Goal: Communication & Community: Answer question/provide support

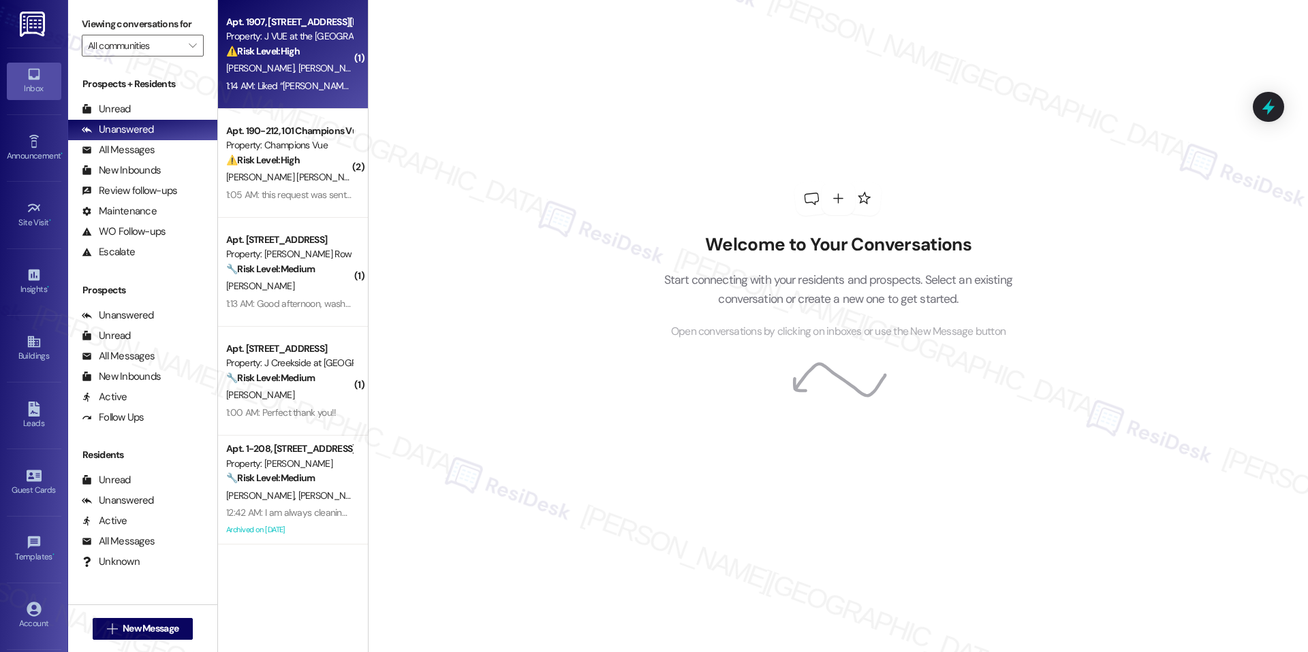
click at [247, 62] on span "[PERSON_NAME]" at bounding box center [262, 68] width 72 height 12
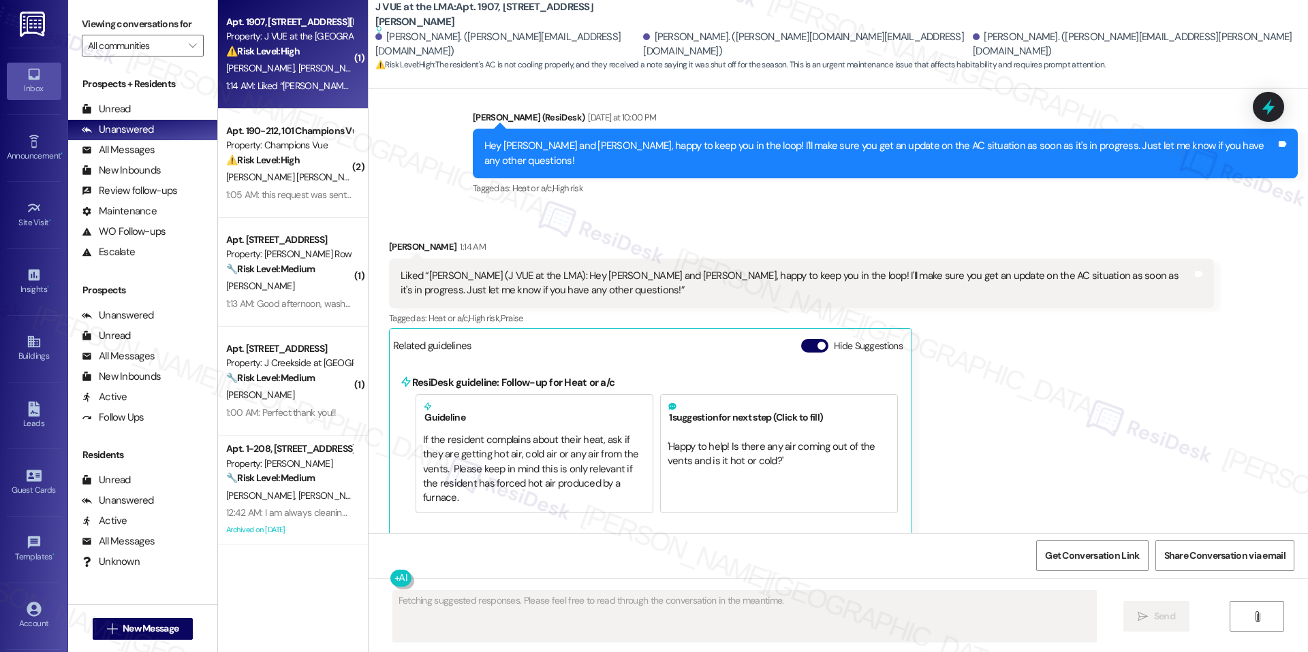
scroll to position [1529, 0]
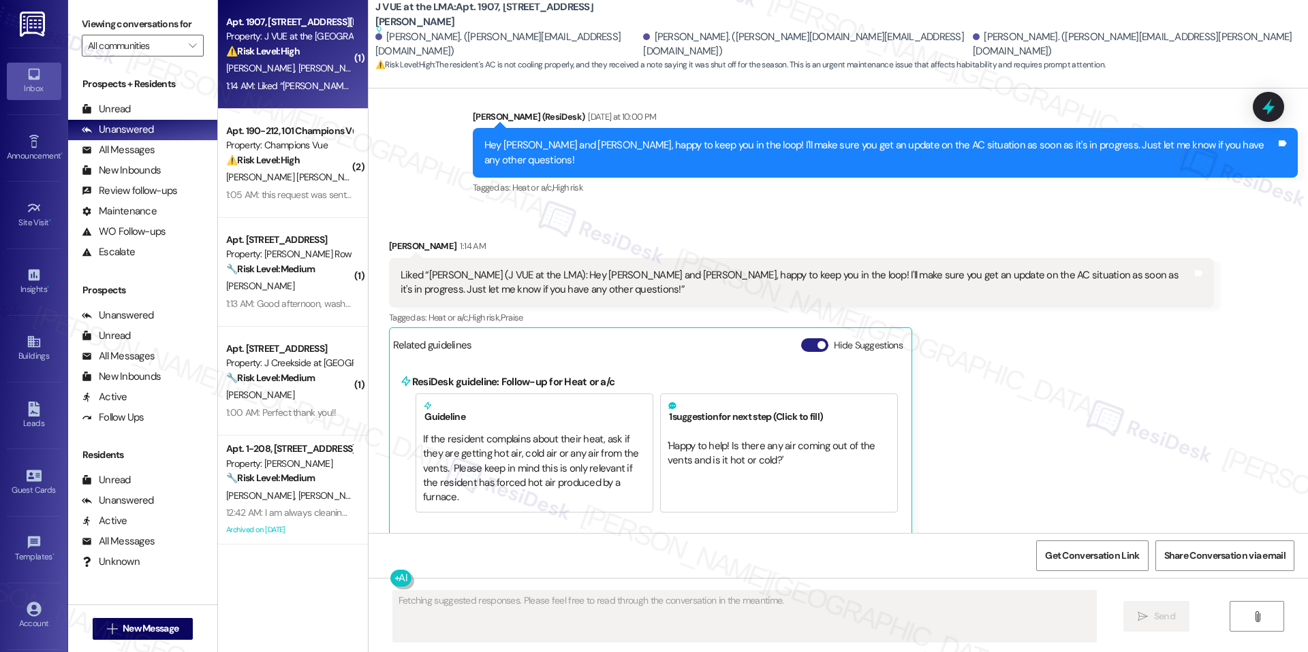
click at [817, 347] on span "button" at bounding box center [821, 345] width 8 height 8
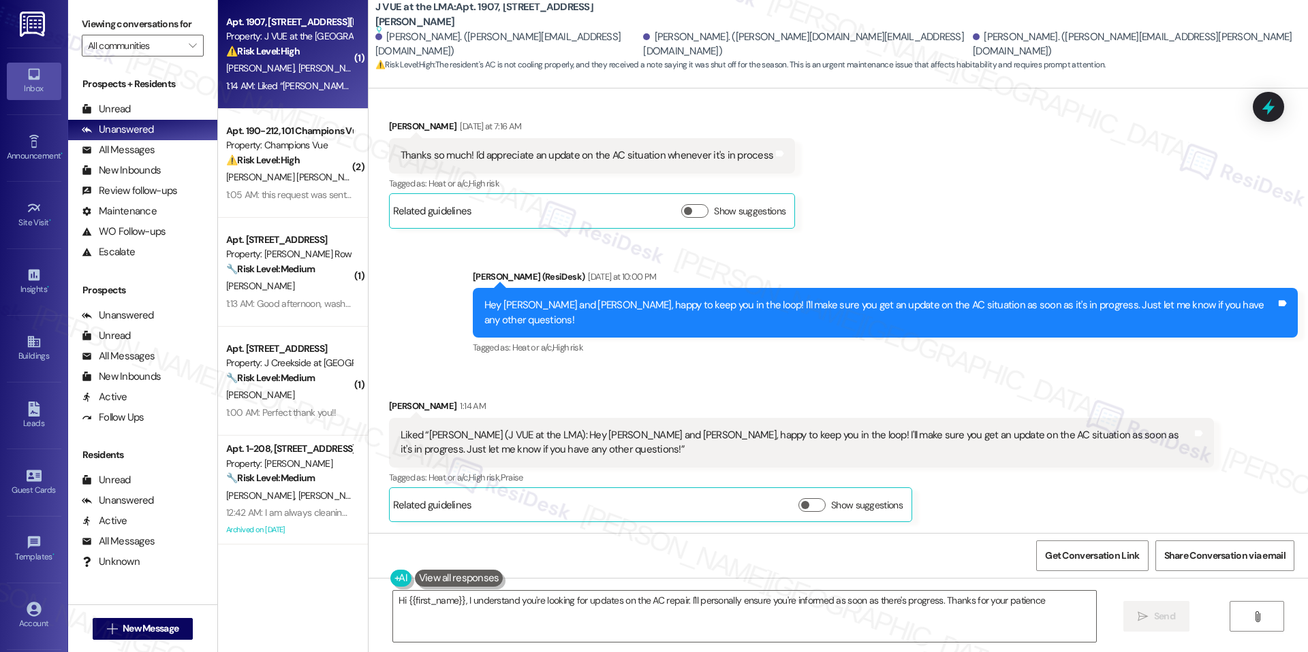
type textarea "Hi {{first_name}}, I understand you're looking for updates on the AC repair. I'…"
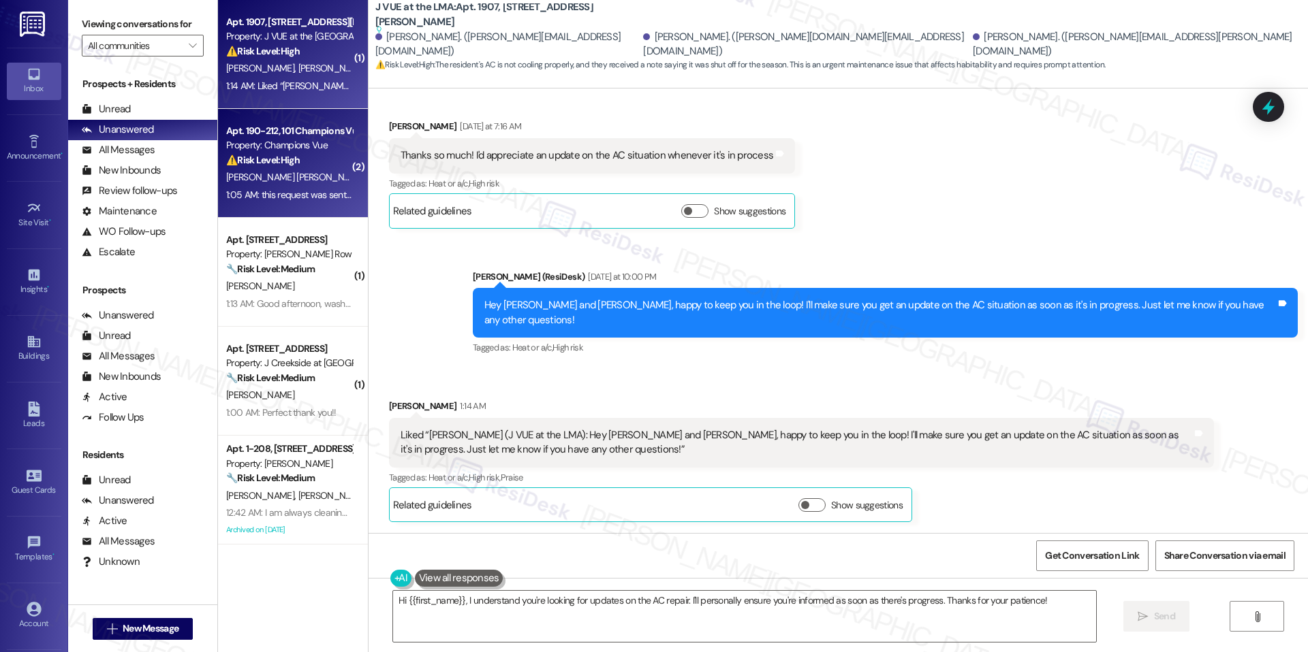
click at [311, 208] on div "Apt. 190-212, 101 Champions Vue Loop Property: Champions Vue ⚠️ Risk Level: Hig…" at bounding box center [293, 163] width 150 height 109
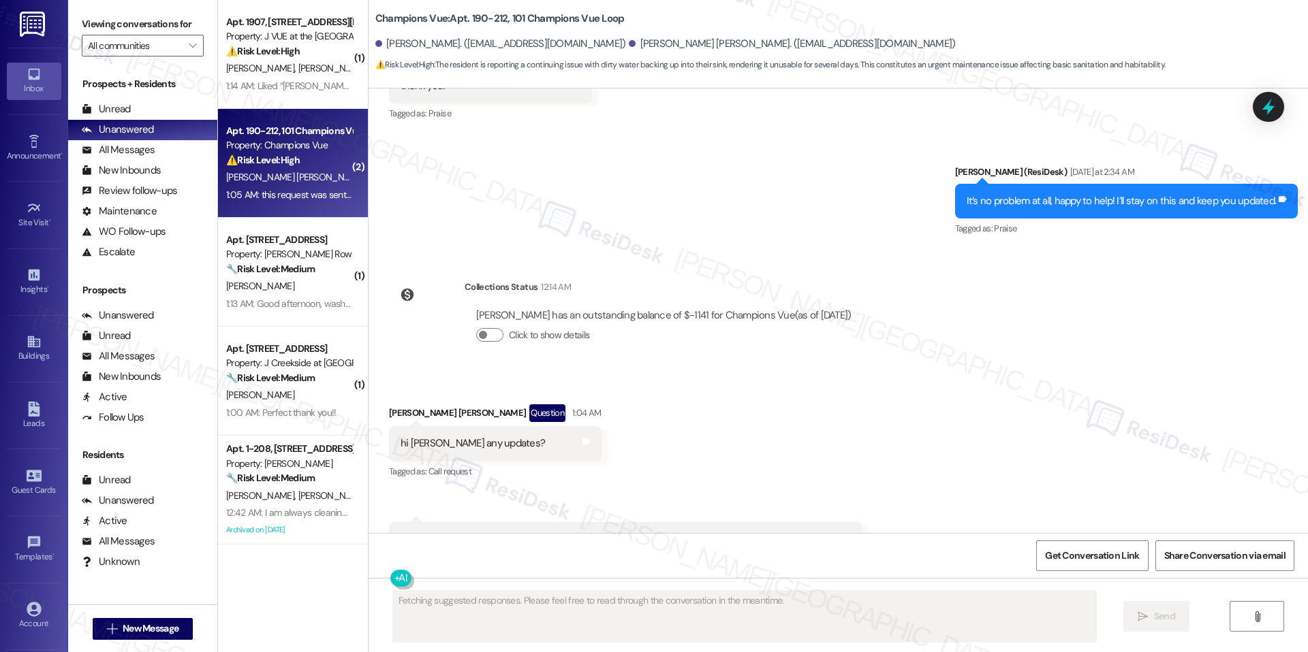
scroll to position [1457, 0]
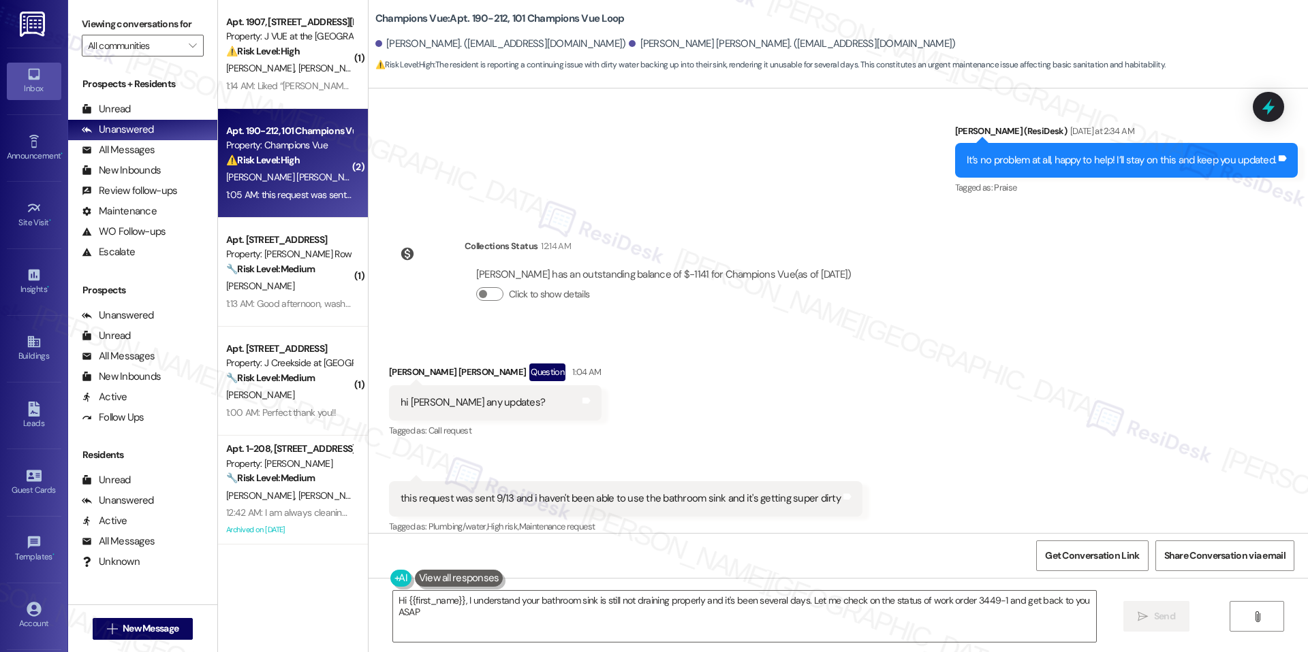
type textarea "Hi {{first_name}}, I understand your bathroom sink is still not draining proper…"
click at [1131, 545] on span "Get Conversation Link" at bounding box center [1091, 555] width 99 height 29
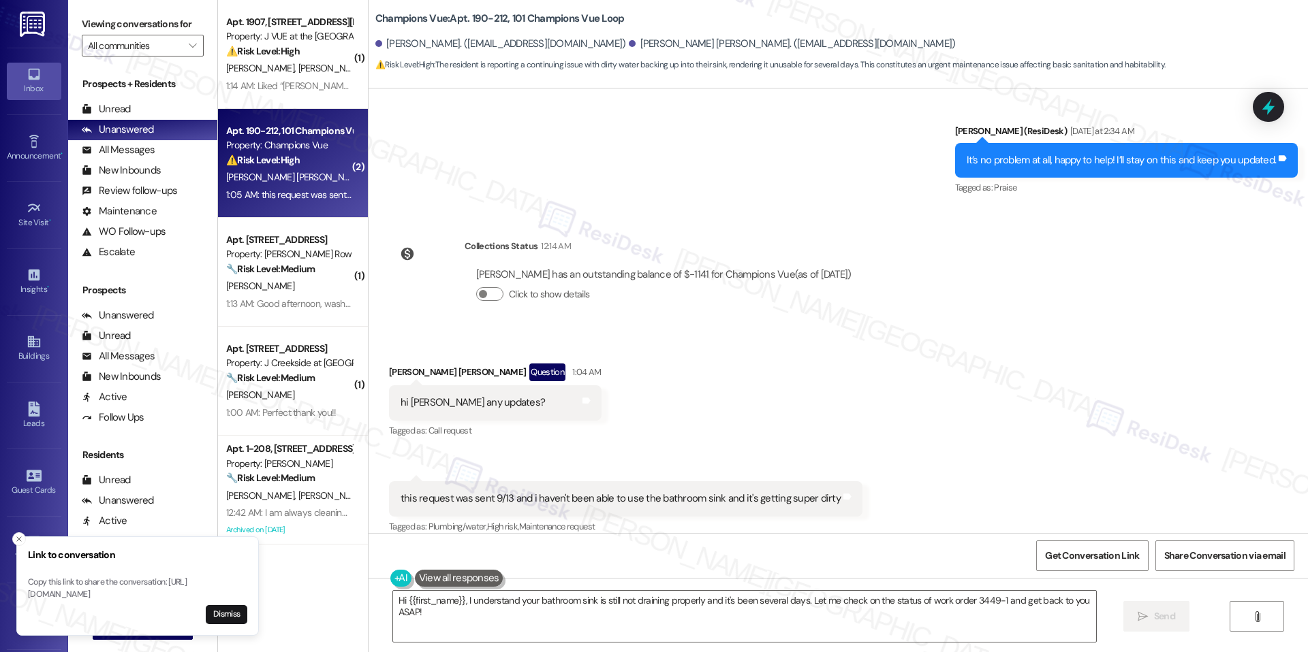
click at [766, 455] on div "Received via SMS Valerie Martinez O`Farril Question 1:04 AM hi jay any updates?…" at bounding box center [837, 440] width 939 height 214
click at [464, 17] on b "Champions Vue: Apt. 190-212, 101 Champions Vue Loop" at bounding box center [499, 19] width 249 height 14
drag, startPoint x: 458, startPoint y: 18, endPoint x: 493, endPoint y: 18, distance: 35.4
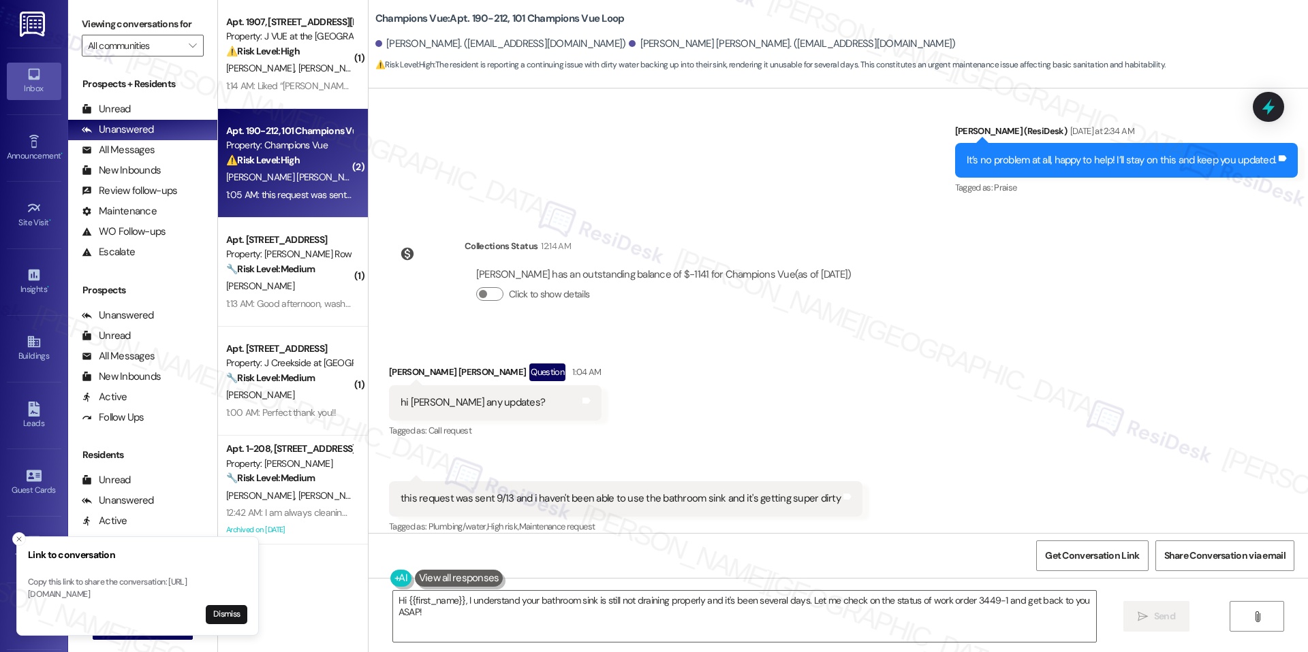
click at [494, 18] on b "Champions Vue: Apt. 190-212, 101 Champions Vue Loop" at bounding box center [499, 19] width 249 height 14
drag, startPoint x: 495, startPoint y: 16, endPoint x: 462, endPoint y: 14, distance: 32.8
click at [462, 14] on b "Champions Vue: Apt. 190-212, 101 Champions Vue Loop" at bounding box center [499, 19] width 249 height 14
drag, startPoint x: 458, startPoint y: 16, endPoint x: 483, endPoint y: 16, distance: 25.2
click at [483, 16] on b "Champions Vue: Apt. 190-212, 101 Champions Vue Loop" at bounding box center [499, 19] width 249 height 14
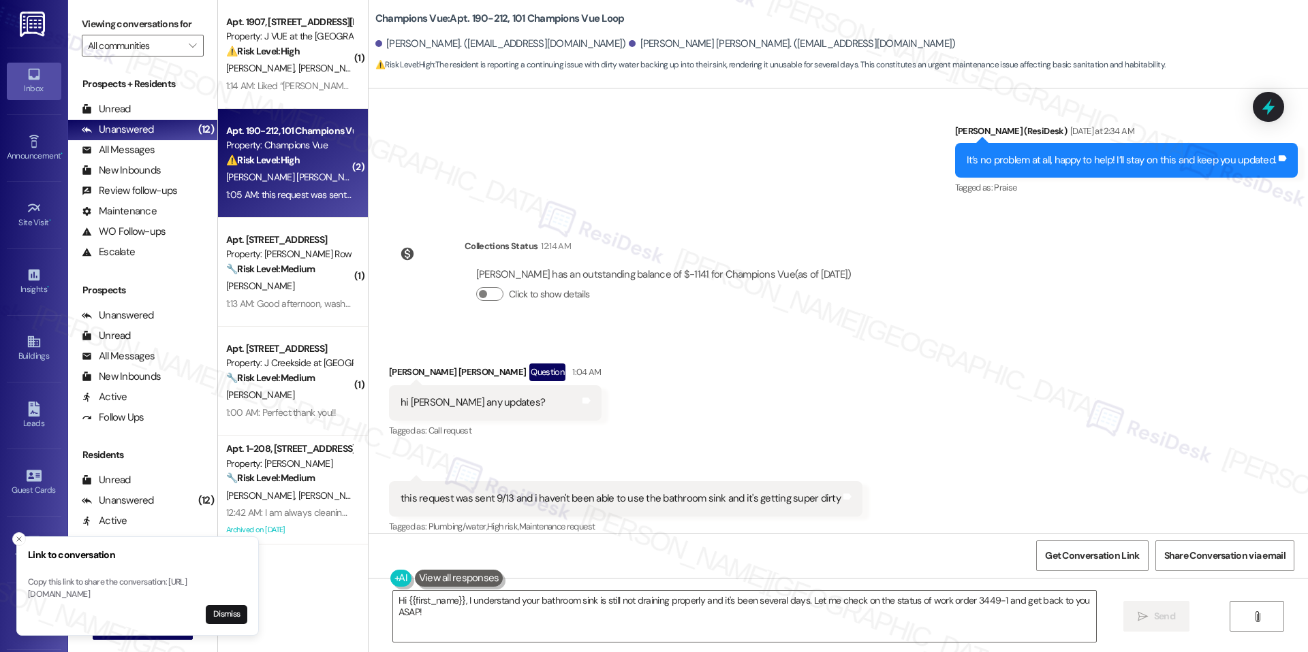
drag, startPoint x: 460, startPoint y: 15, endPoint x: 492, endPoint y: 16, distance: 32.7
click at [492, 16] on b "Champions Vue: Apt. 190-212, 101 Champions Vue Loop" at bounding box center [499, 19] width 249 height 14
drag, startPoint x: 496, startPoint y: 16, endPoint x: 460, endPoint y: 18, distance: 36.1
click at [460, 18] on b "Champions Vue: Apt. 190-212, 101 Champions Vue Loop" at bounding box center [499, 19] width 249 height 14
copy b "190-212"
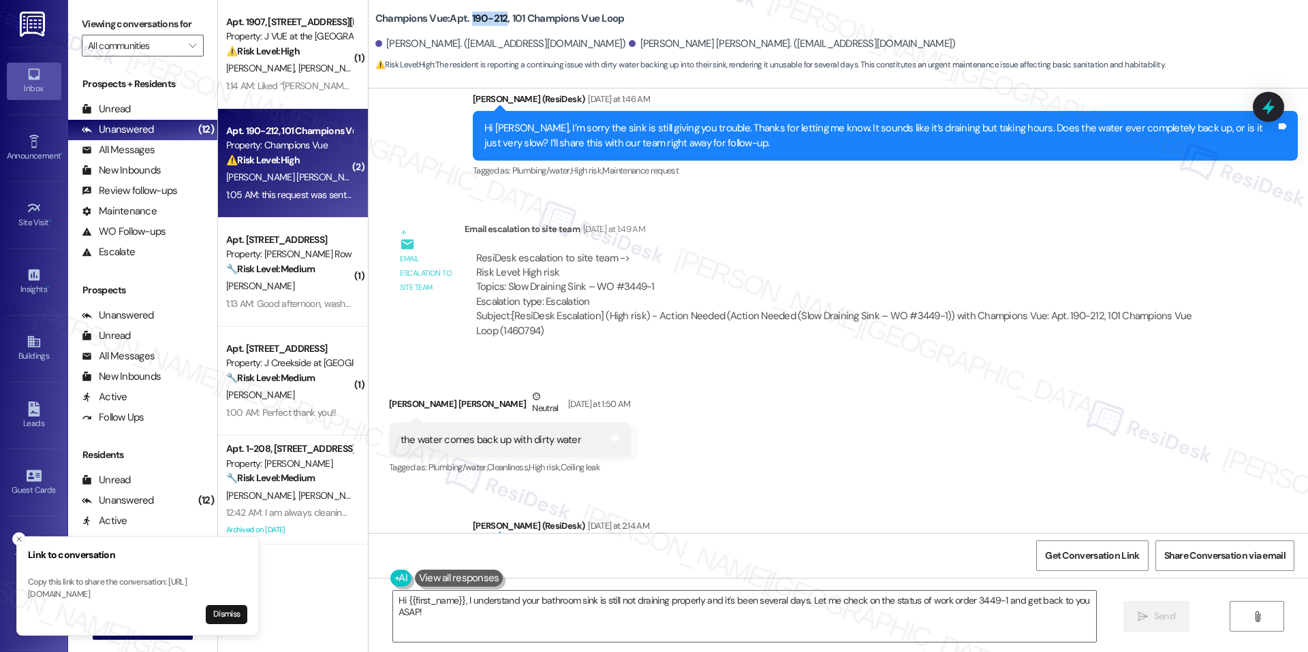
scroll to position [714, 0]
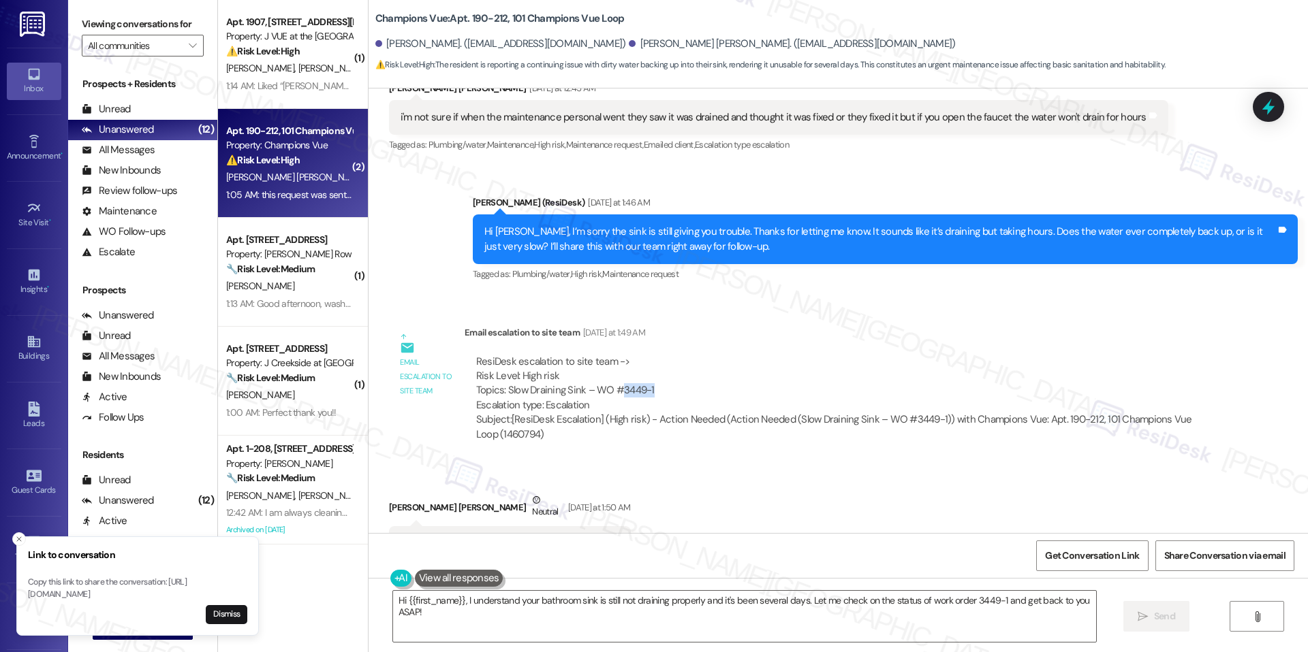
drag, startPoint x: 609, startPoint y: 377, endPoint x: 646, endPoint y: 374, distance: 37.6
click at [646, 374] on div "ResiDesk escalation to site team -> Risk Level: High risk Topics: Slow Draining…" at bounding box center [839, 384] width 726 height 59
copy div "3449-1"
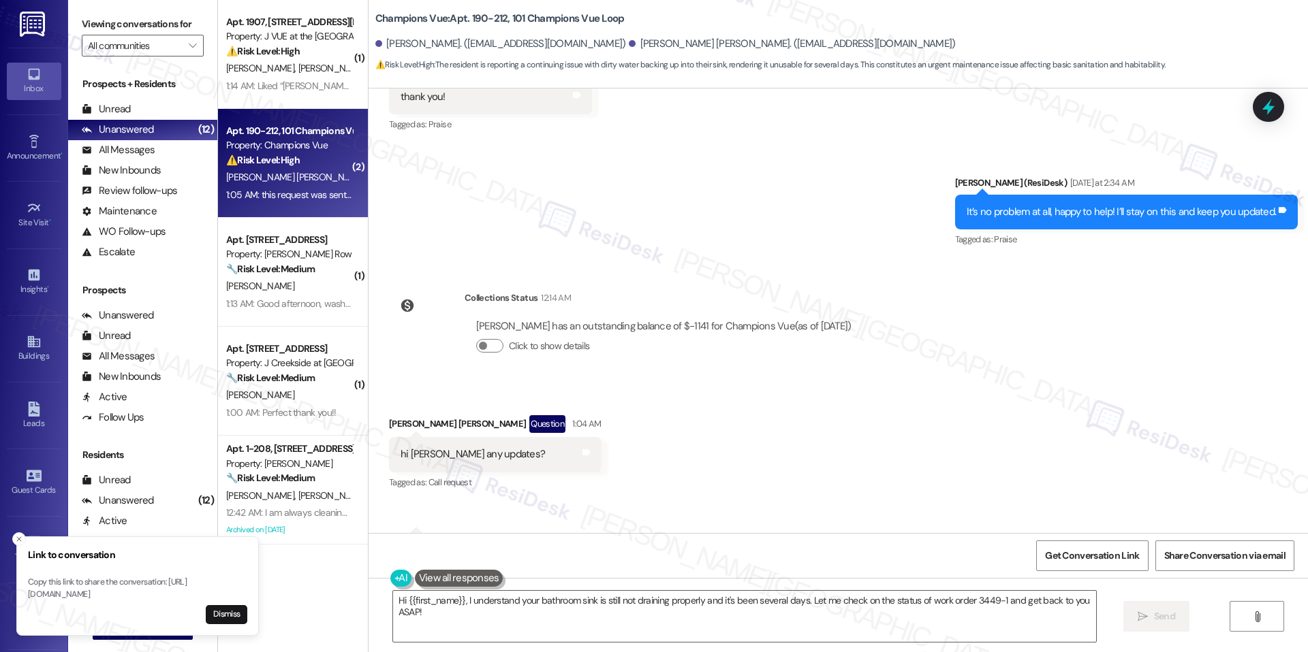
scroll to position [1457, 0]
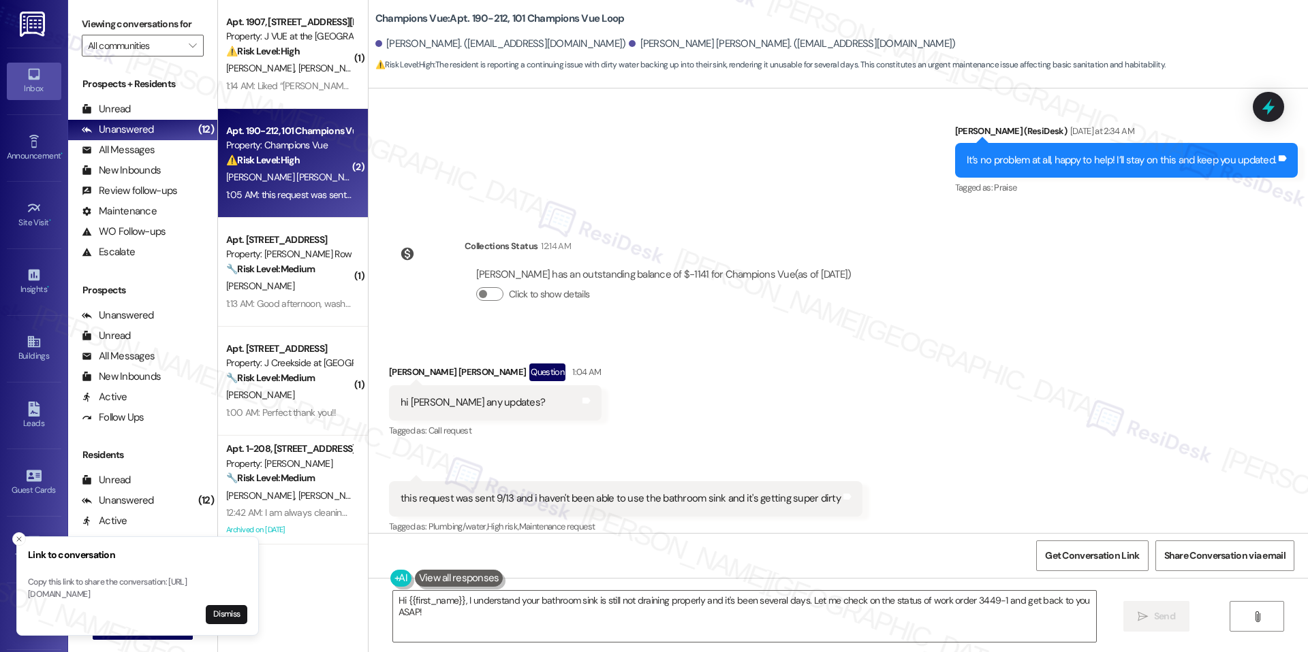
click at [629, 492] on div "this request was sent 9/13 and i haven't been able to use the bathroom sink and…" at bounding box center [620, 499] width 440 height 14
copy div "this request was sent 9/13 and i haven't been able to use the bathroom sink and…"
click at [772, 611] on textarea "Hi {{first_name}}, I understand your bathroom sink is still not draining proper…" at bounding box center [744, 616] width 703 height 51
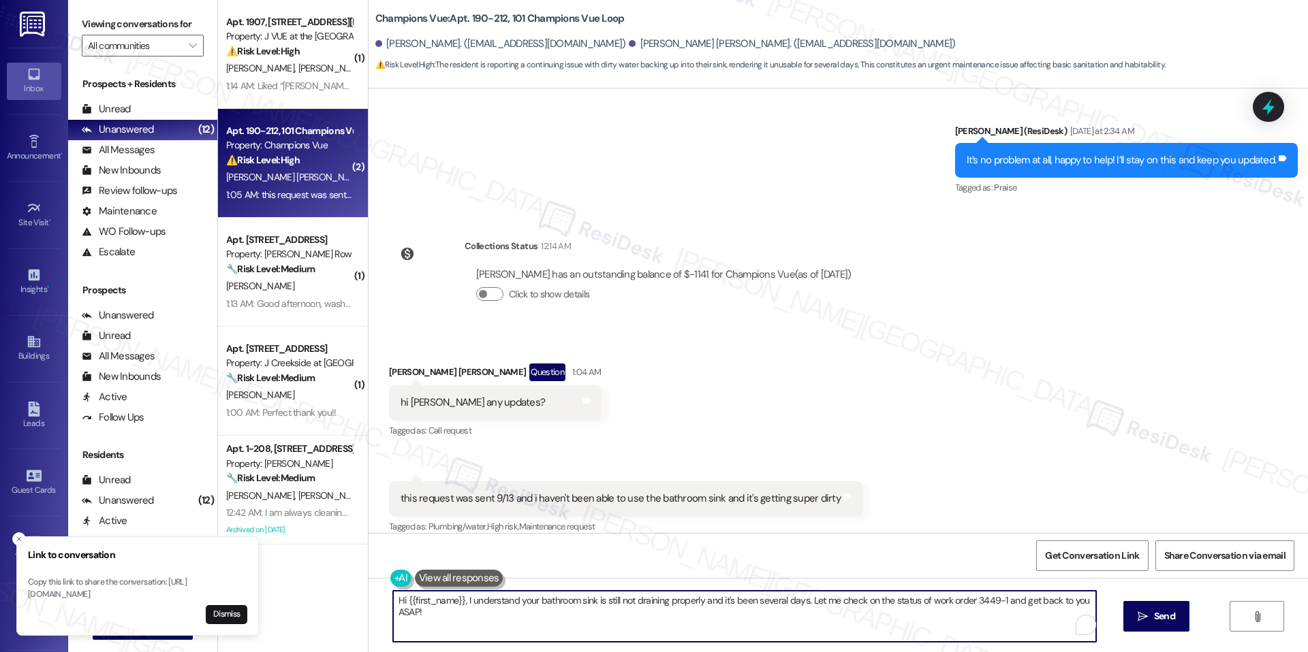
click at [772, 611] on textarea "Hi {{first_name}}, I understand your bathroom sink is still not draining proper…" at bounding box center [744, 616] width 703 height 51
paste textarea "We’re so sorry for the delay. We understand how inconvenient it is not being ab…"
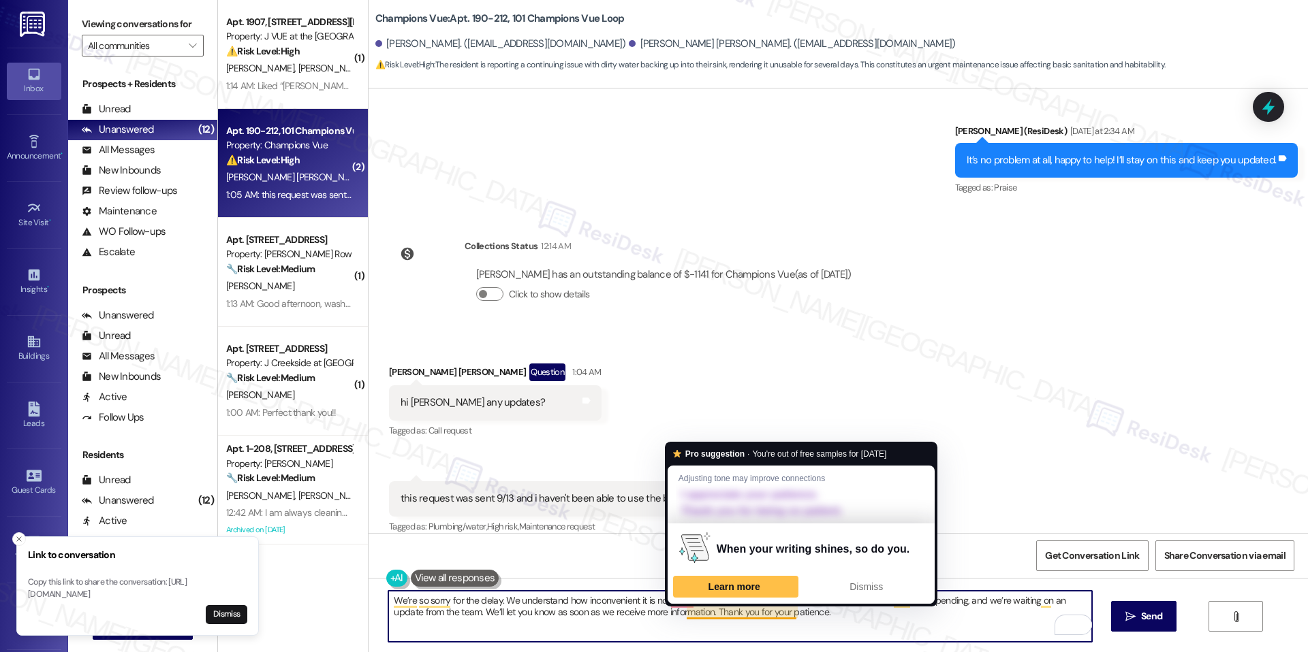
click at [825, 616] on textarea "We’re so sorry for the delay. We understand how inconvenient it is not being ab…" at bounding box center [739, 616] width 703 height 51
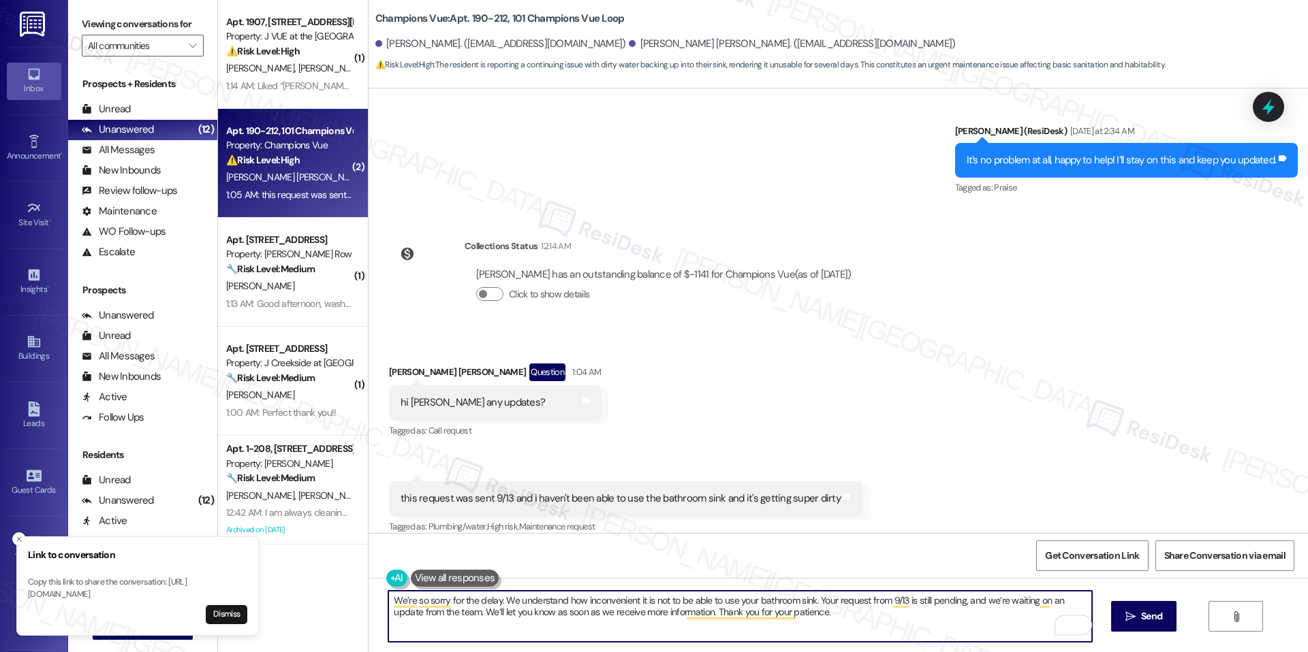
click at [808, 608] on textarea "We’re so sorry for the delay. We understand how inconvenient it is not to be ab…" at bounding box center [739, 616] width 703 height 51
drag, startPoint x: 811, startPoint y: 597, endPoint x: 981, endPoint y: 597, distance: 170.2
click at [981, 597] on textarea "We’re so sorry for the delay. We understand how inconvenient it is not to be ab…" at bounding box center [739, 616] width 703 height 51
click at [970, 618] on textarea "We’re so sorry for the delay. We understand how inconvenient it is not to be ab…" at bounding box center [739, 616] width 703 height 51
click at [880, 627] on textarea "We’re so sorry for the delay. We understand how inconvenient it is not to be ab…" at bounding box center [739, 616] width 703 height 51
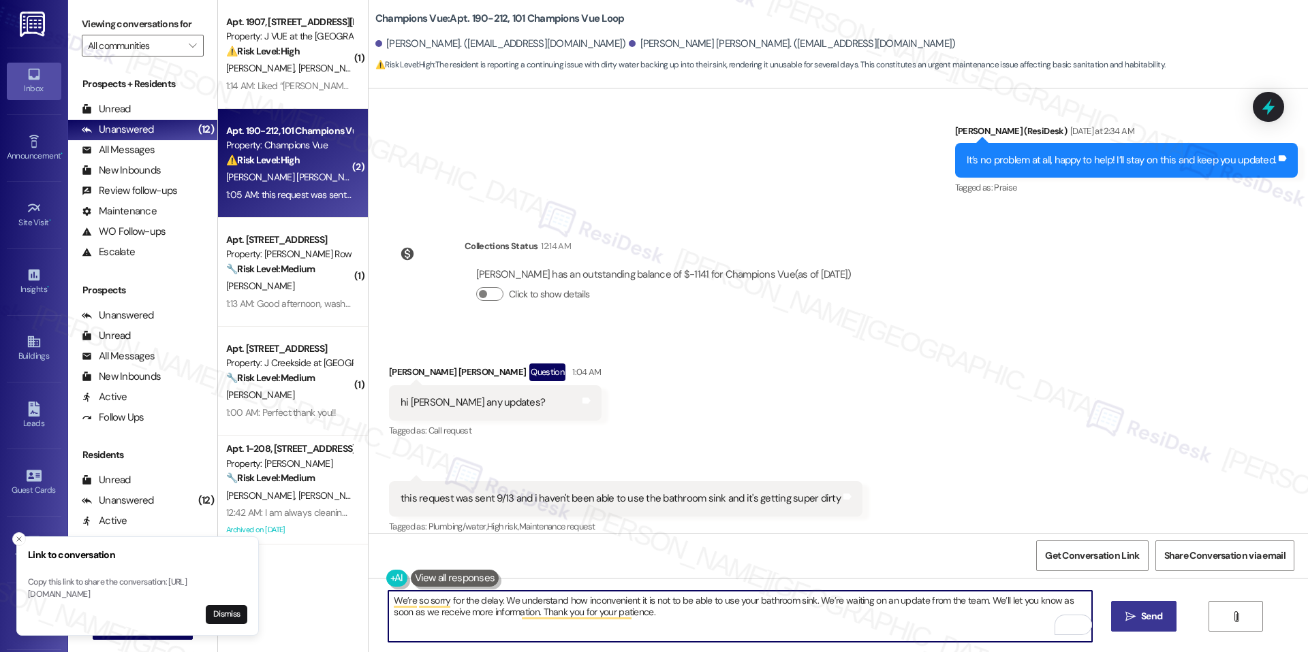
type textarea "We’re so sorry for the delay. We understand how inconvenient it is not to be ab…"
click at [1129, 609] on span " Send" at bounding box center [1143, 616] width 43 height 14
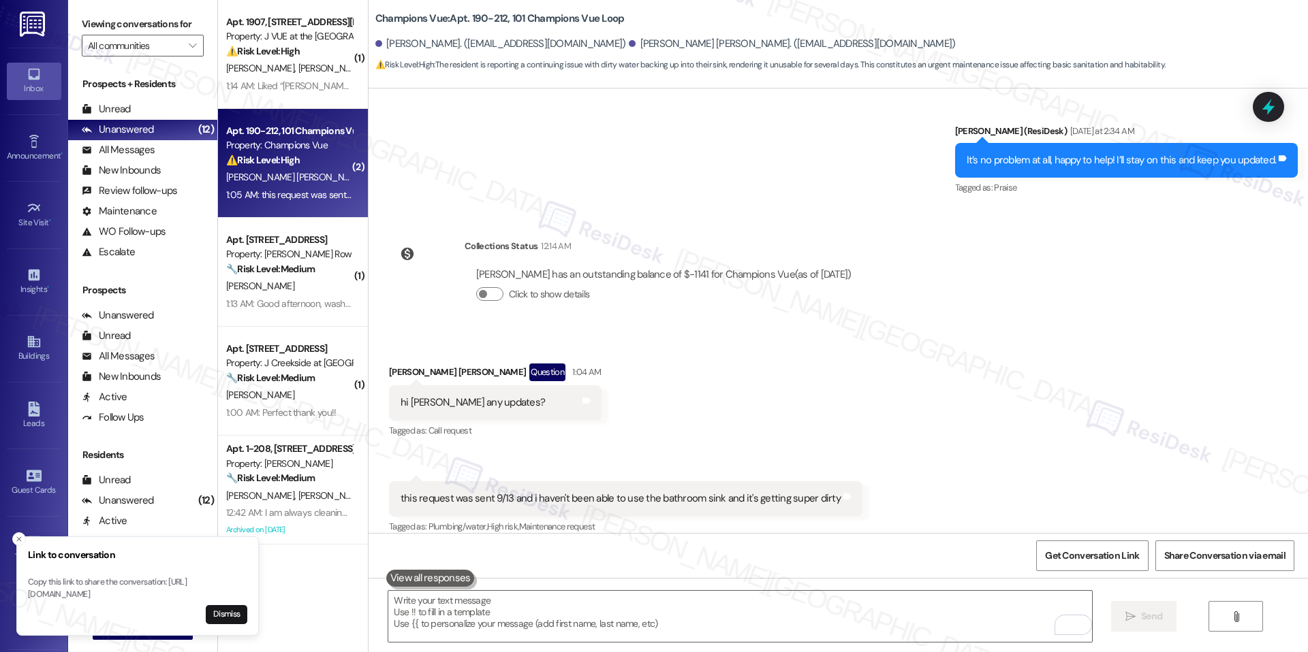
scroll to position [1566, 0]
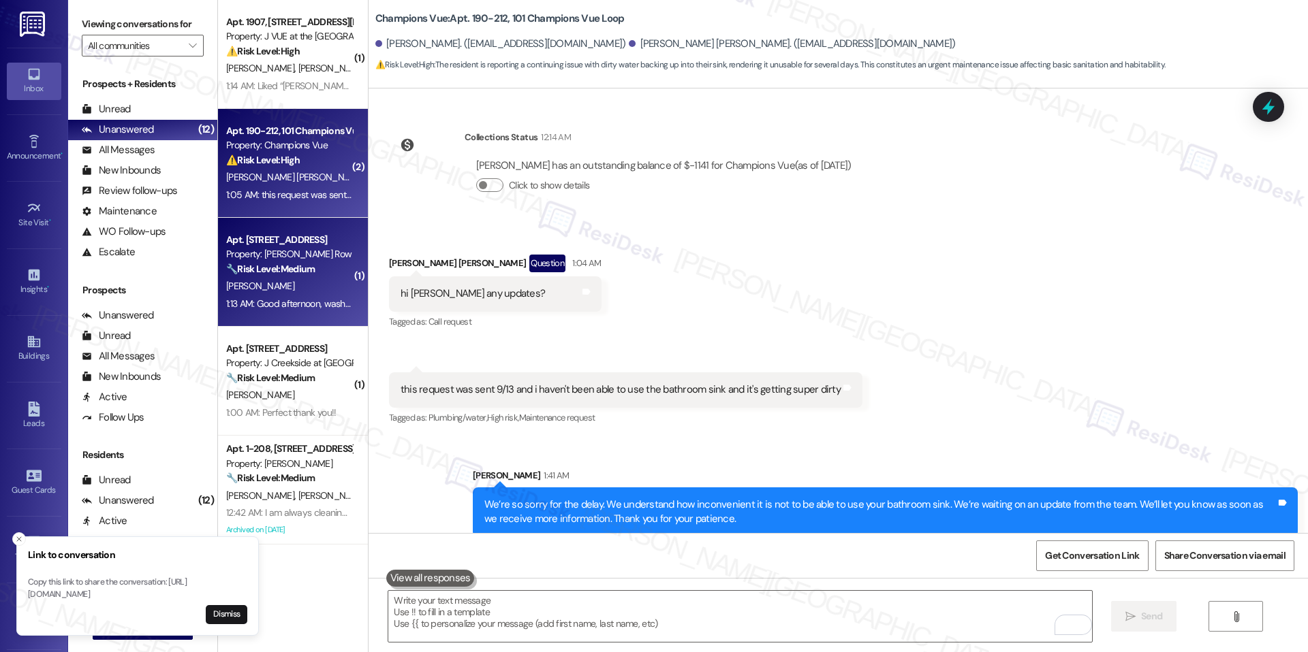
click at [296, 244] on div "Apt. 906, 1319 South Capitol Street SW" at bounding box center [289, 240] width 126 height 14
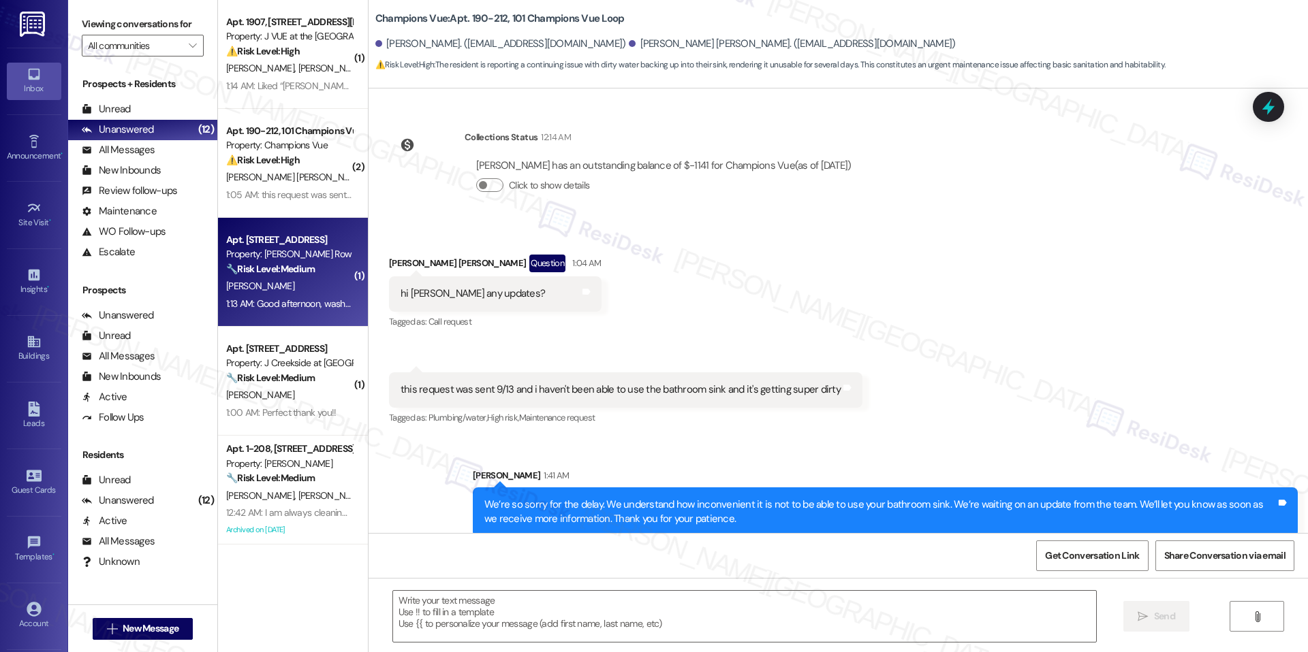
type textarea "Fetching suggested responses. Please feel free to read through the conversation…"
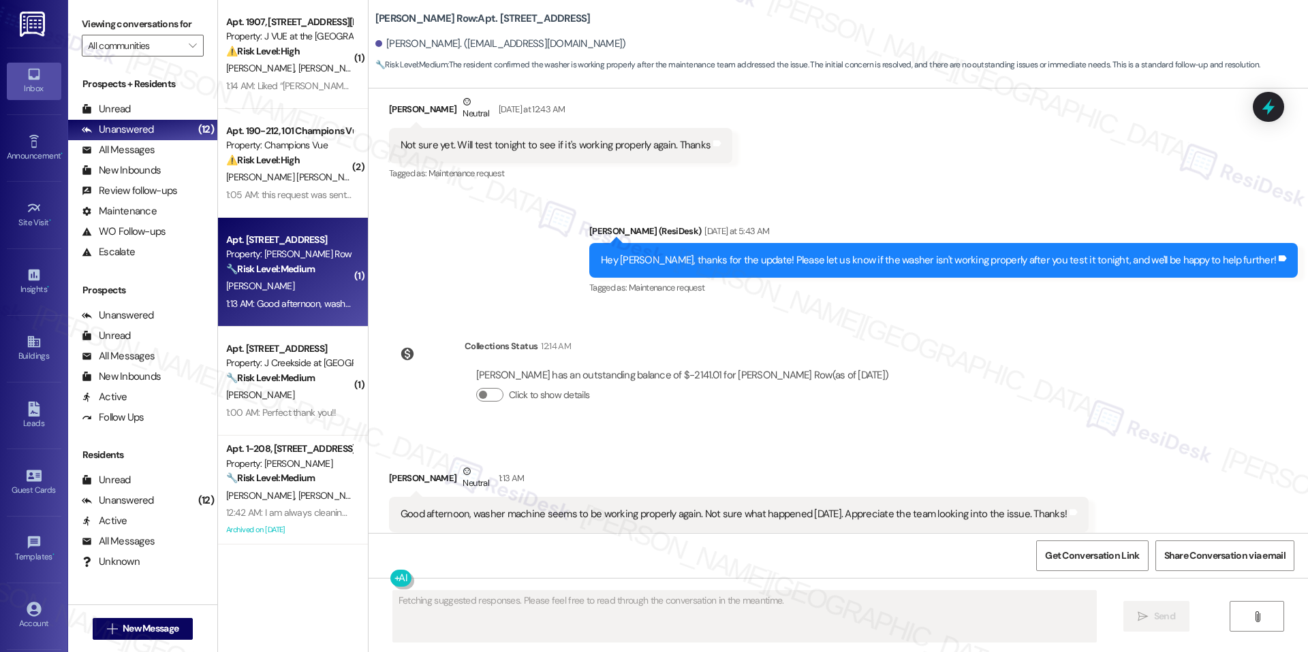
scroll to position [3226, 0]
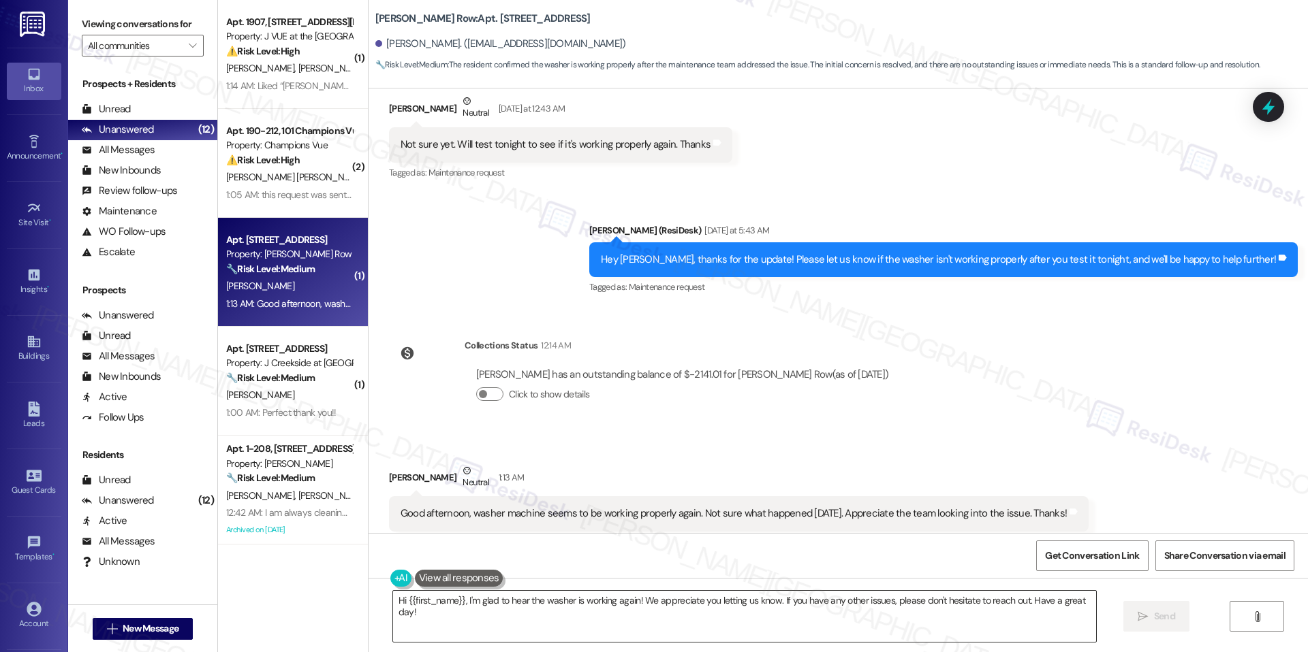
click at [966, 616] on textarea "Hi {{first_name}}, I'm glad to hear the washer is working again! We appreciate …" at bounding box center [744, 616] width 703 height 51
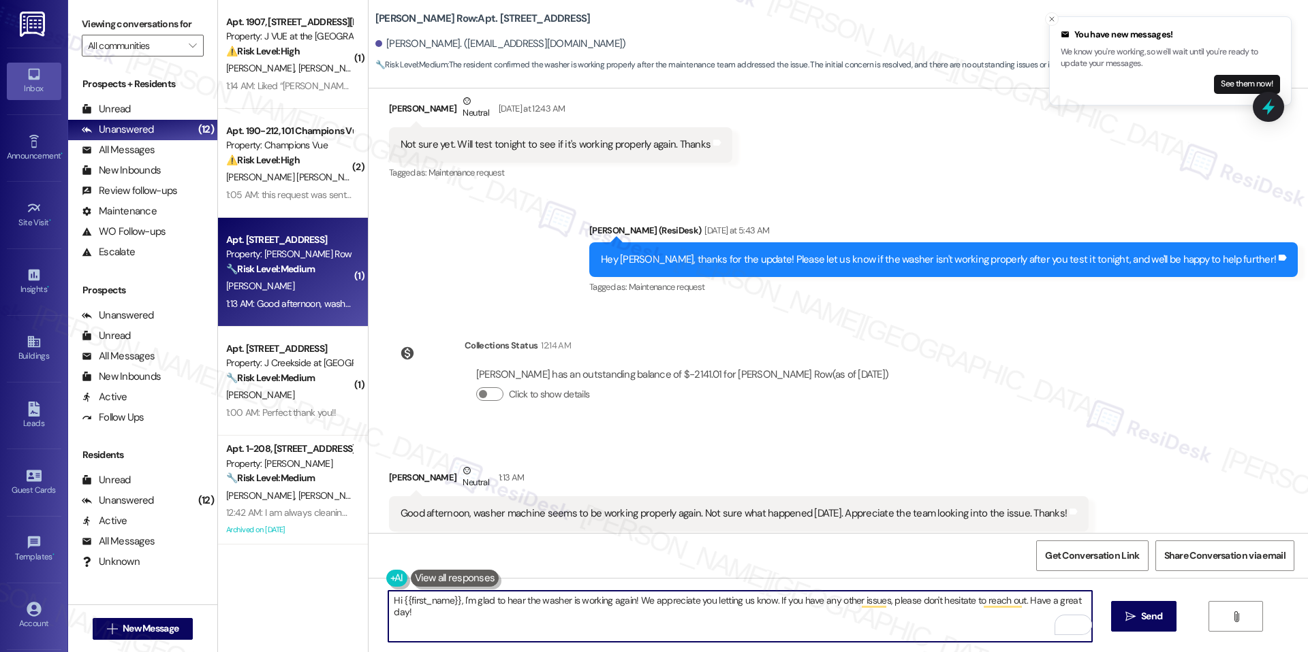
drag, startPoint x: 452, startPoint y: 601, endPoint x: 214, endPoint y: 591, distance: 238.5
click at [218, 591] on div "( 1 ) Apt. 1907, 75 Saint Alphonsus St Property: J VUE at the LMA ⚠️ Risk Level…" at bounding box center [763, 326] width 1090 height 652
type textarea "I'm glad to hear the washer is working again! We appreciate you letting us know…"
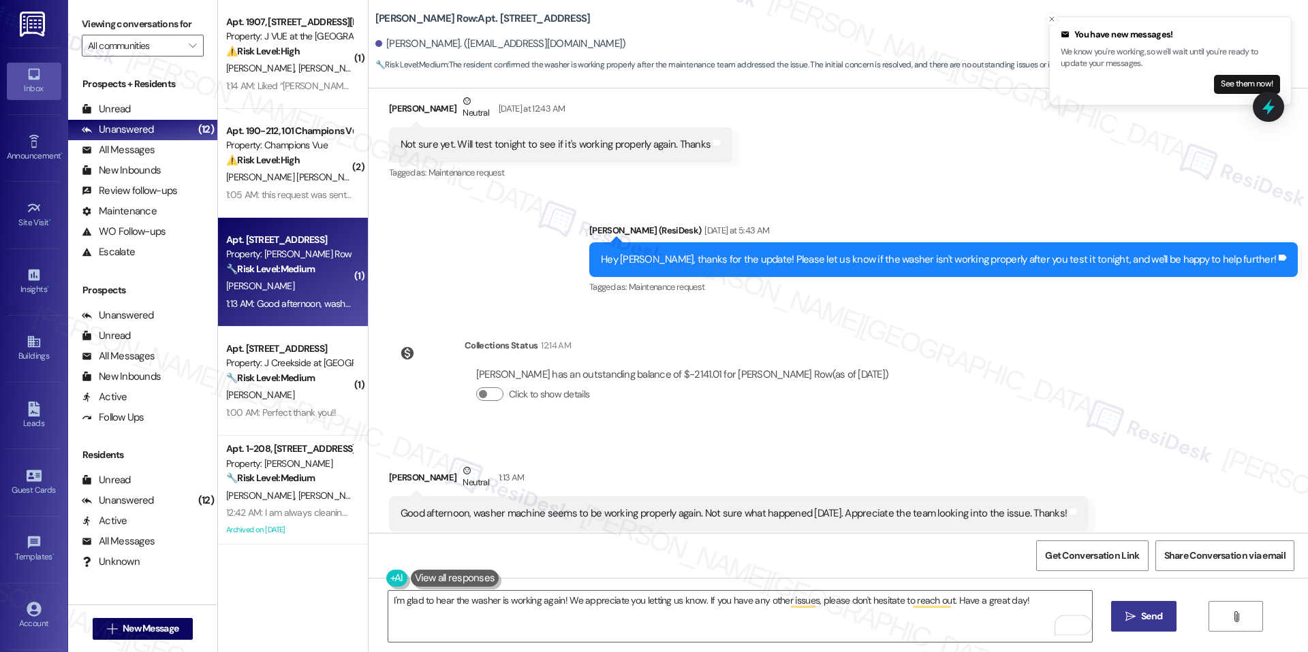
click at [1129, 612] on icon "" at bounding box center [1130, 617] width 10 height 11
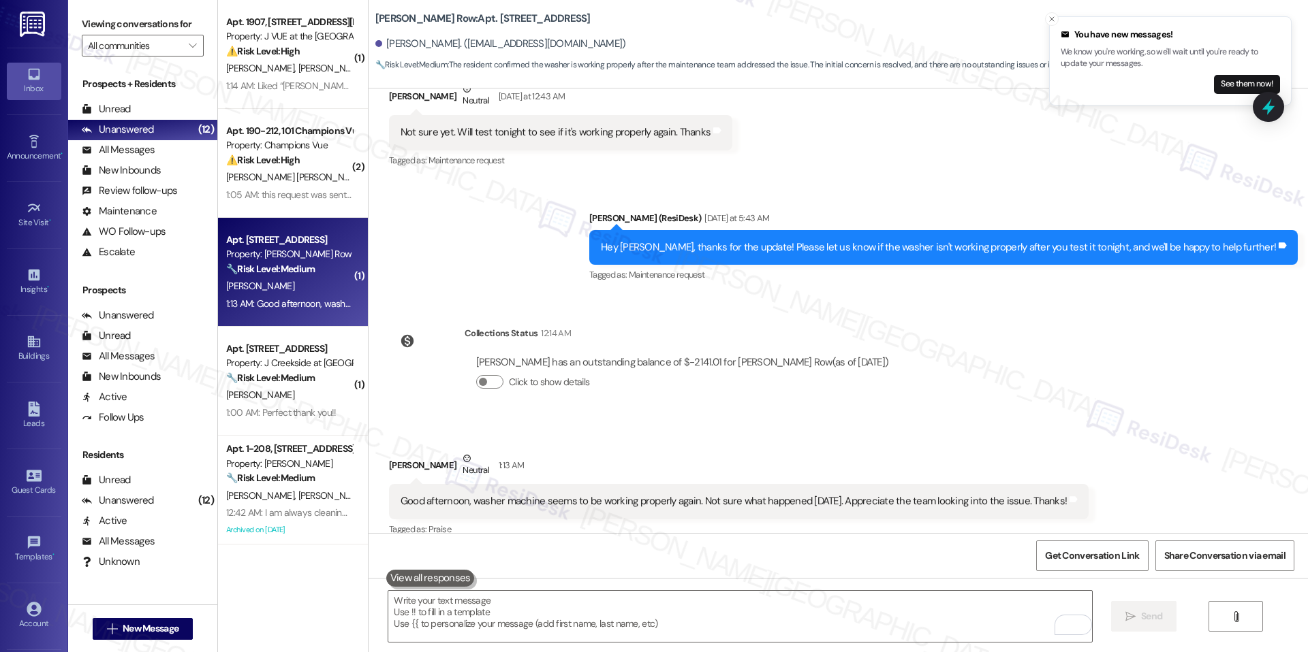
scroll to position [3321, 0]
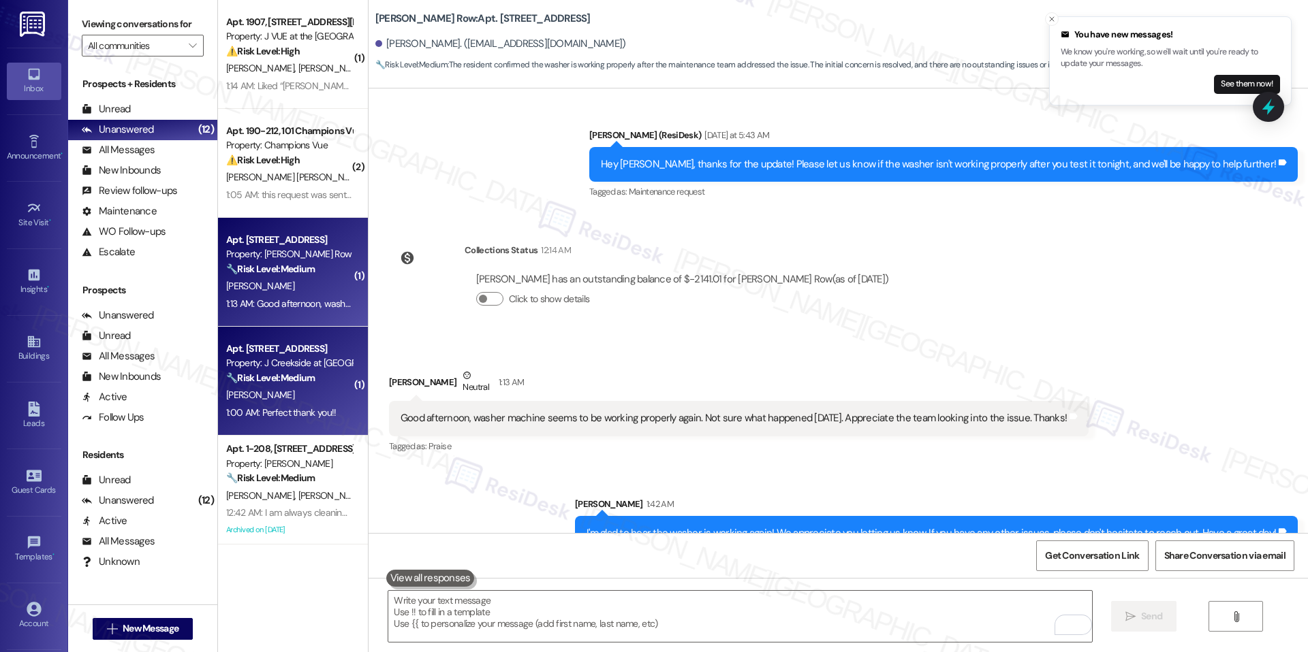
click at [297, 394] on div "[PERSON_NAME]" at bounding box center [289, 395] width 129 height 17
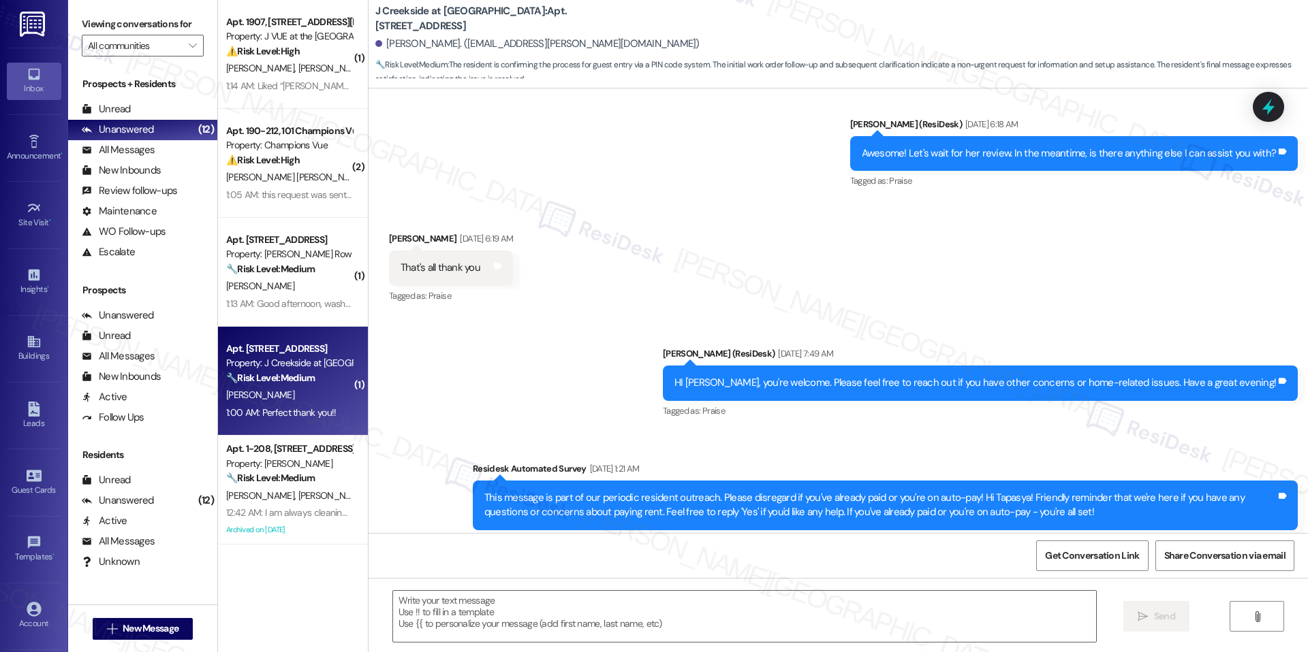
scroll to position [16824, 0]
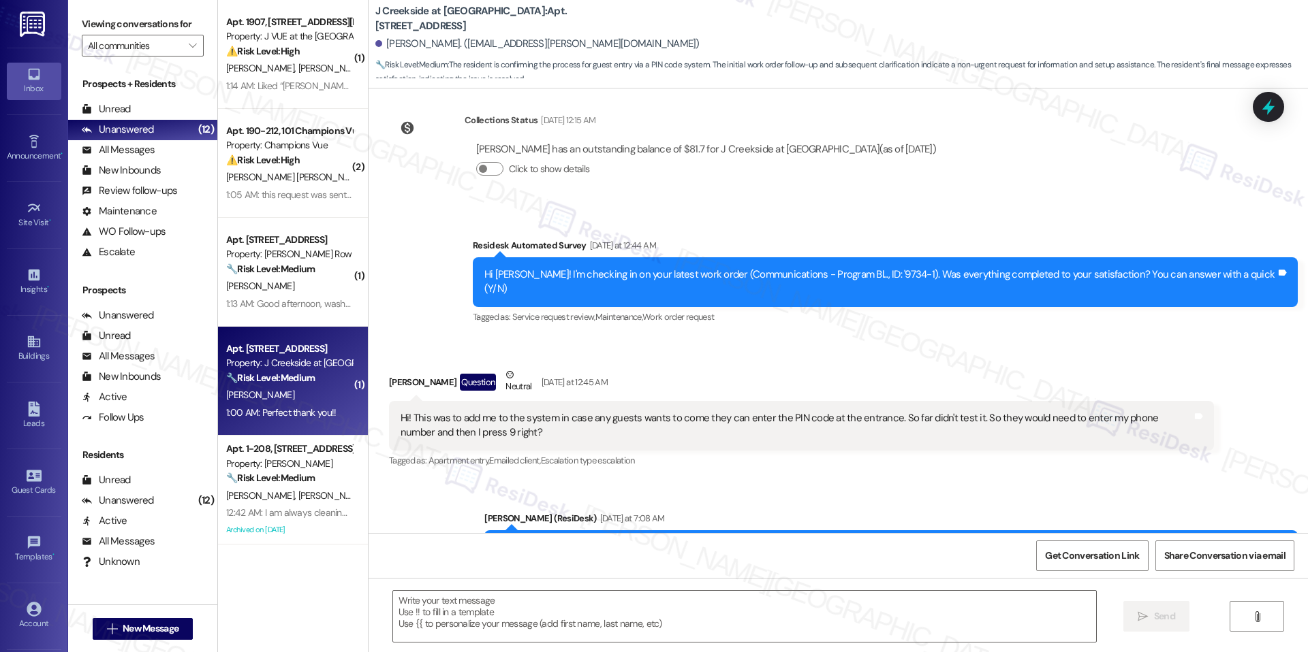
type textarea "Fetching suggested responses. Please feel free to read through the conversation…"
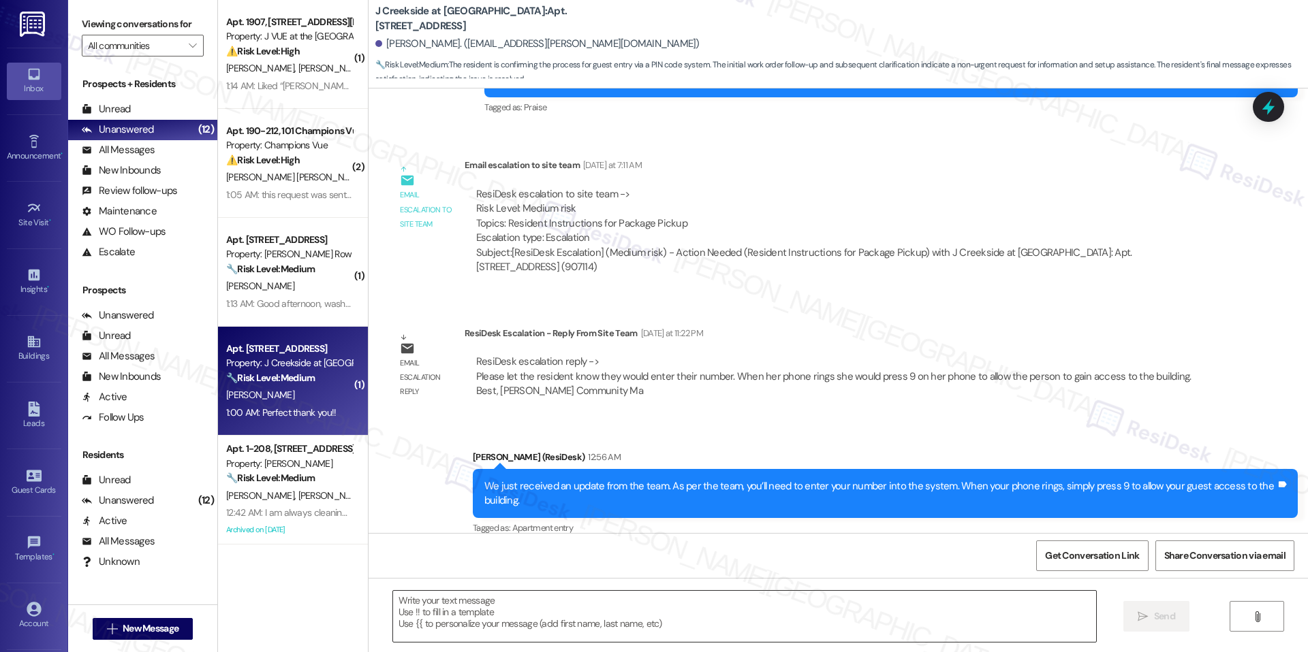
click at [557, 635] on textarea at bounding box center [744, 616] width 703 height 51
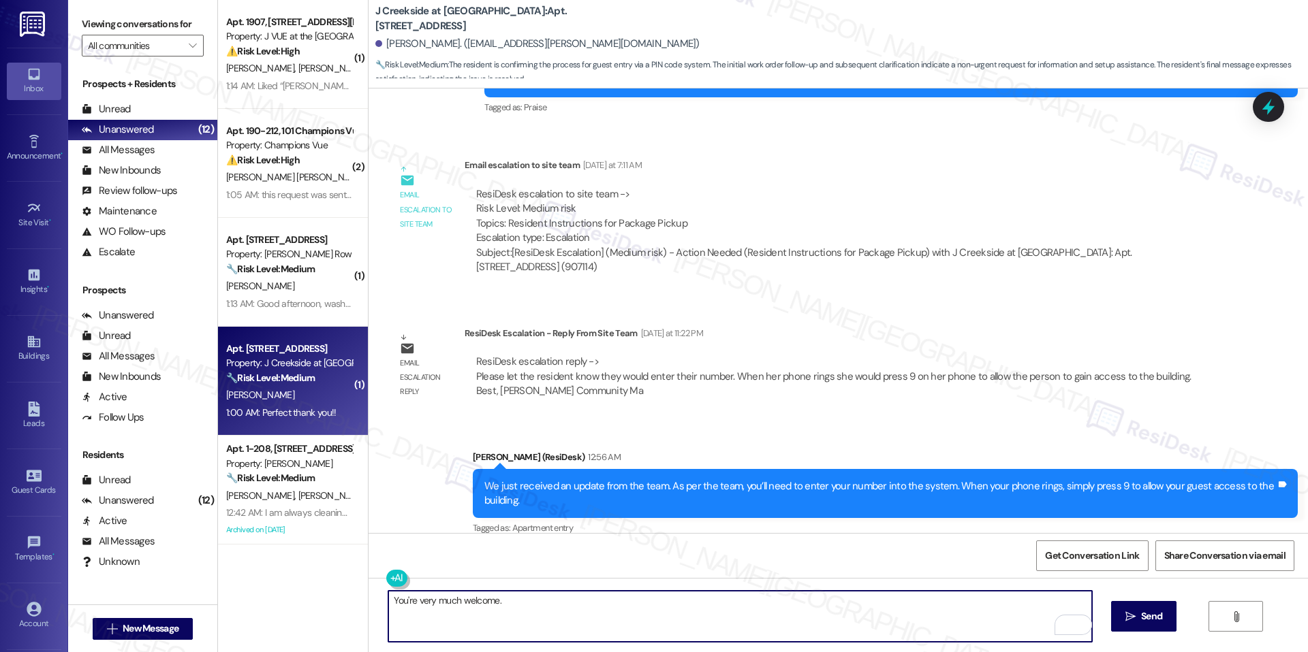
paste textarea "In the meantime, if there’s anything else I can assist you with, please feel fr…"
type textarea "You're very much welcome. In the meantime, if there’s anything else I can assis…"
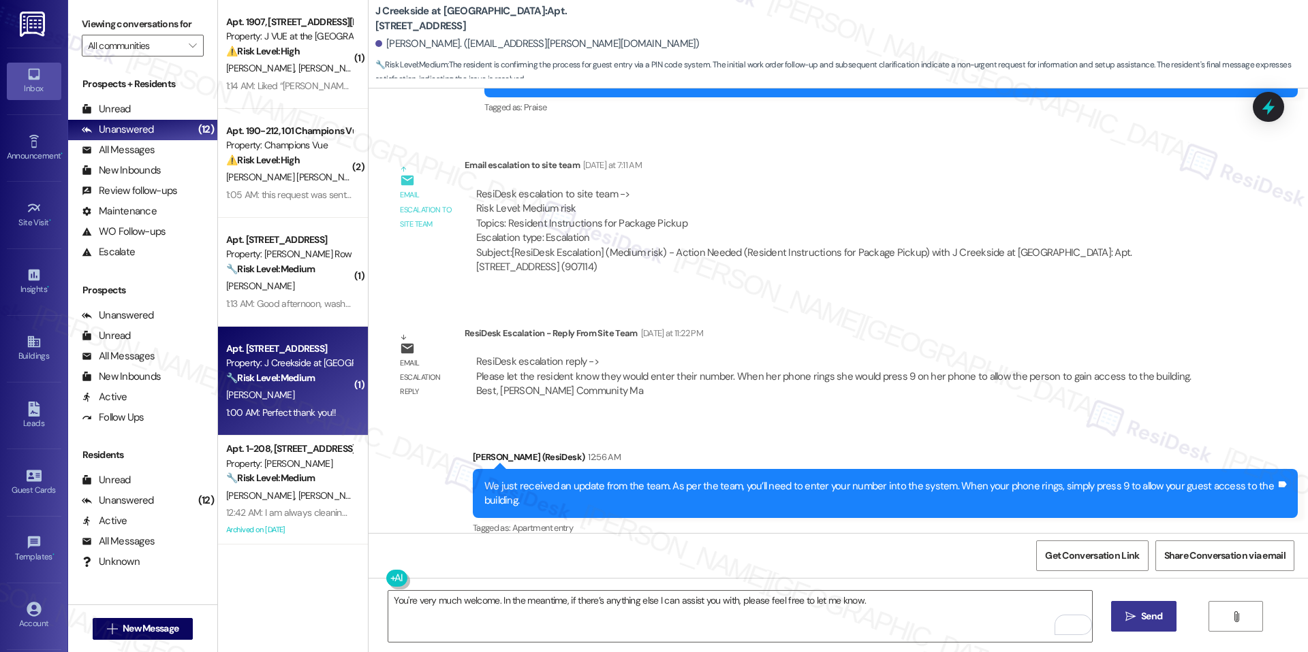
click at [1125, 612] on icon "" at bounding box center [1130, 617] width 10 height 11
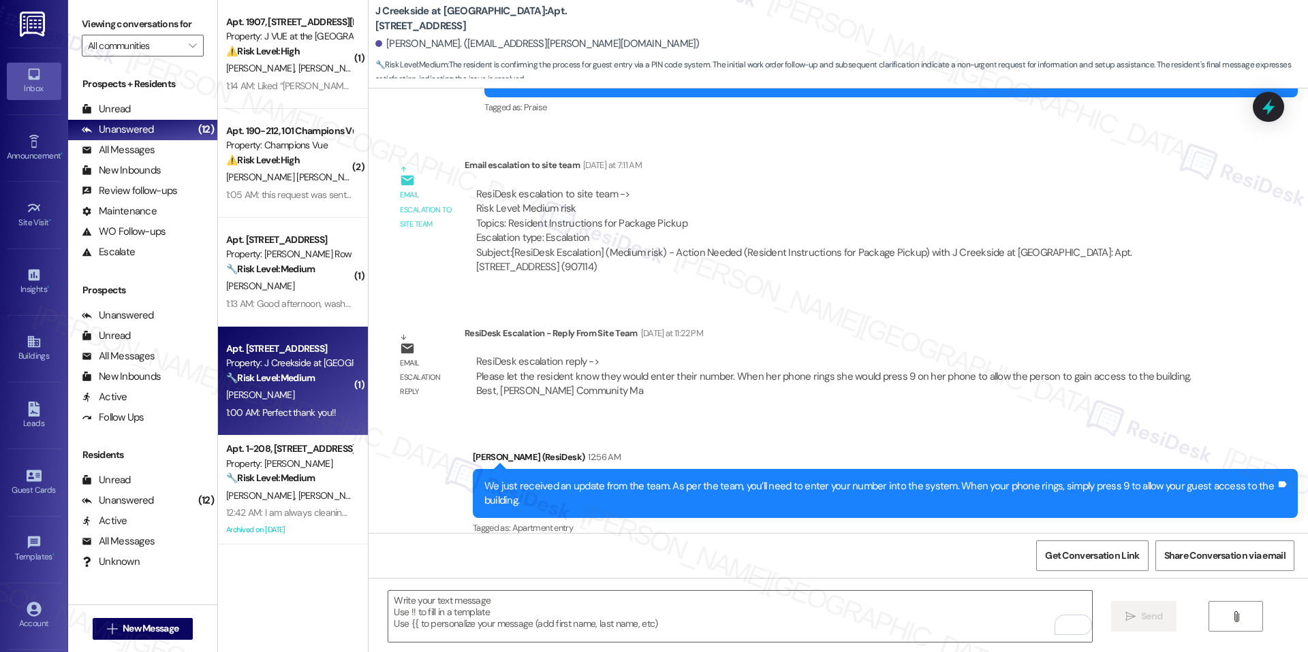
scroll to position [17387, 0]
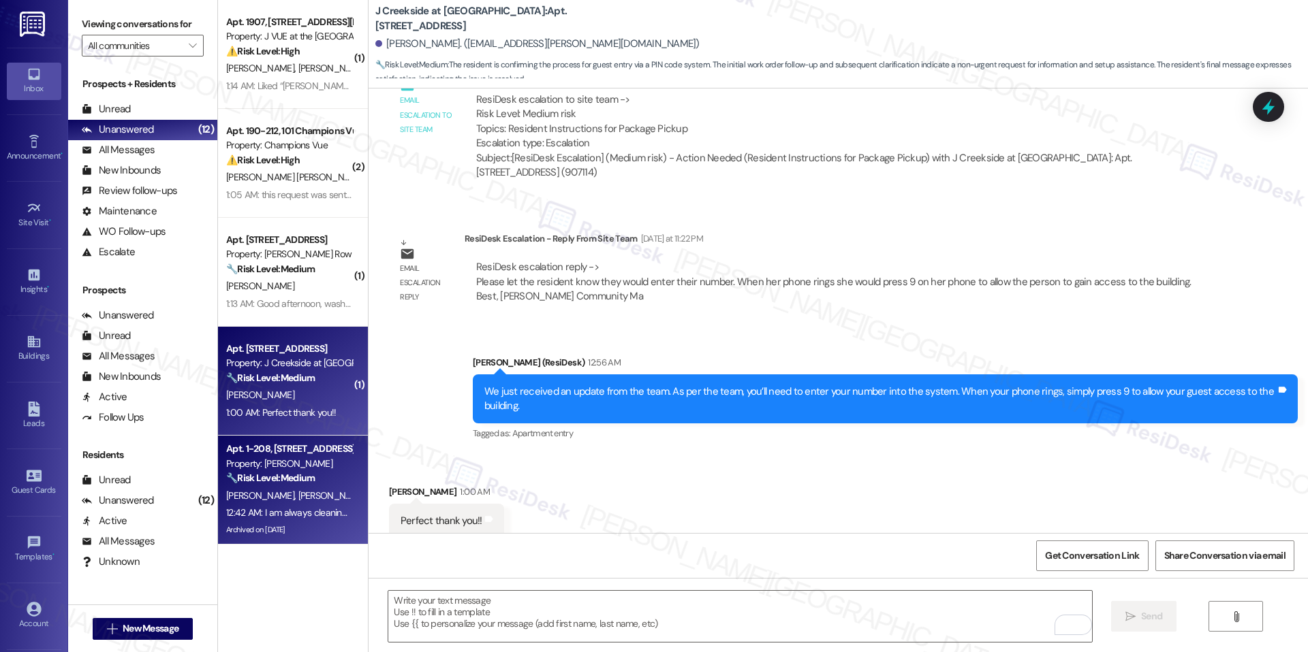
click at [305, 494] on span "[PERSON_NAME]" at bounding box center [332, 496] width 68 height 12
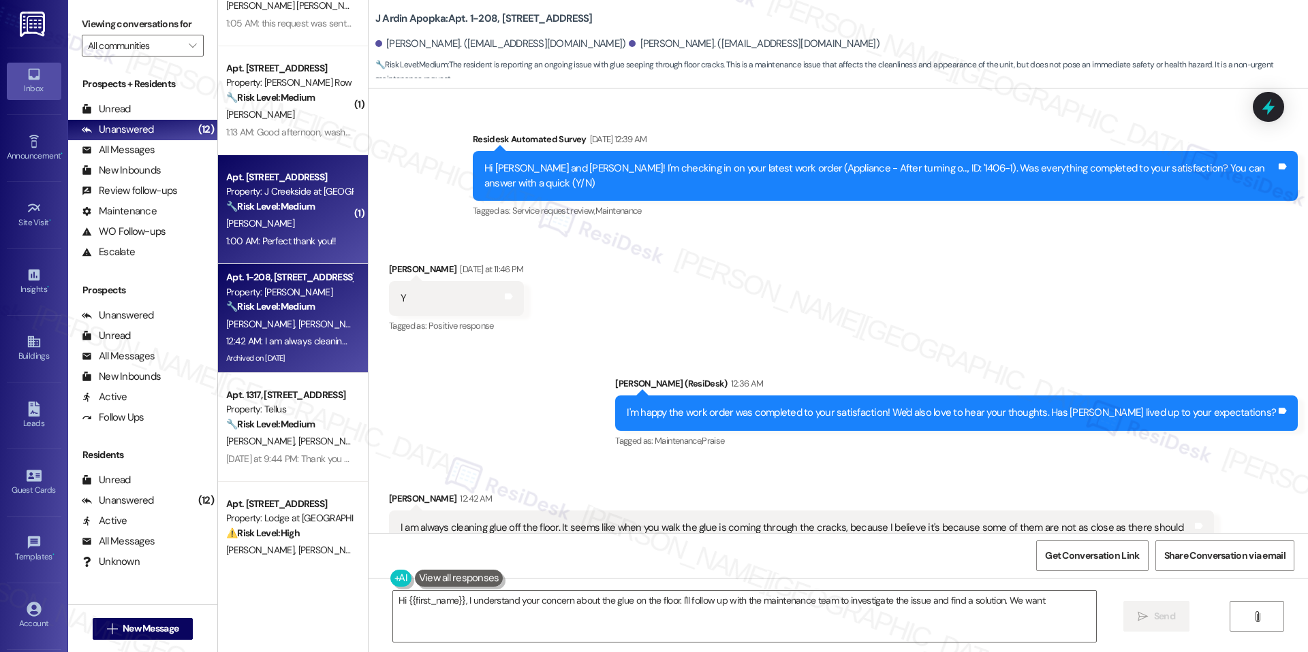
scroll to position [0, 0]
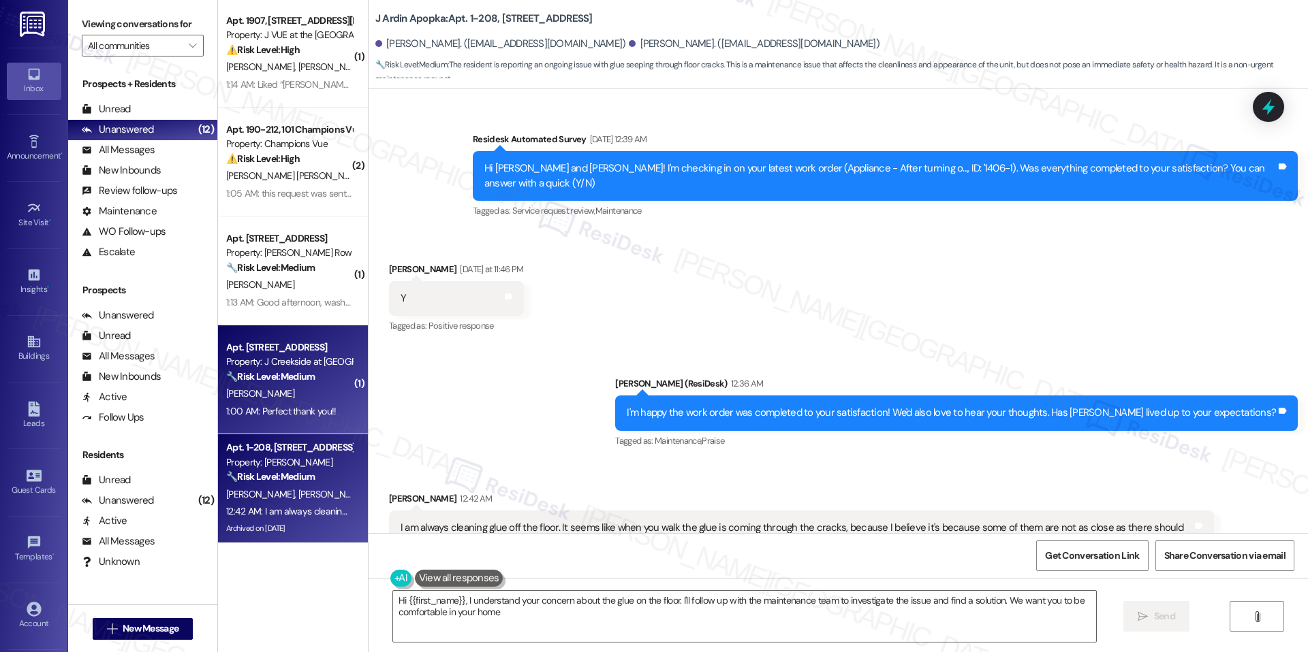
type textarea "Hi {{first_name}}, I understand your concern about the glue on the floor. I'll …"
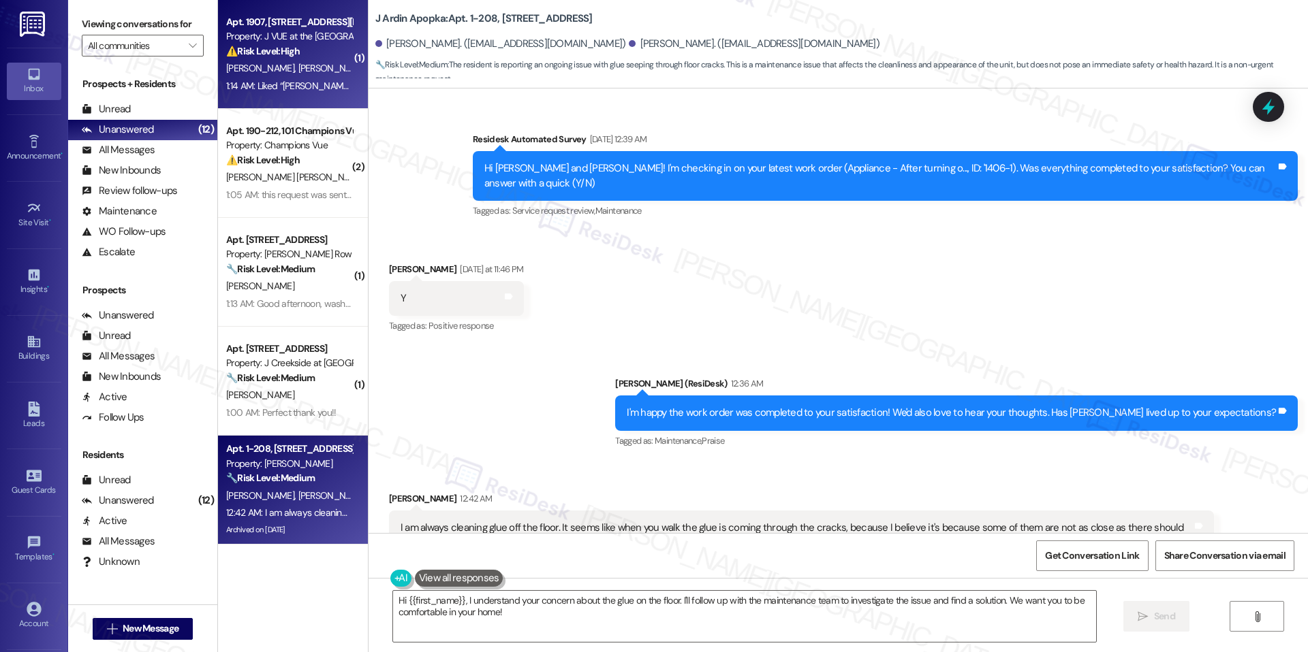
click at [312, 80] on div "1:14 AM: Liked “Jay (J VUE at the LMA): Hey Suhana Singh, Suhani and Vaibhavi, …" at bounding box center [730, 86] width 1008 height 12
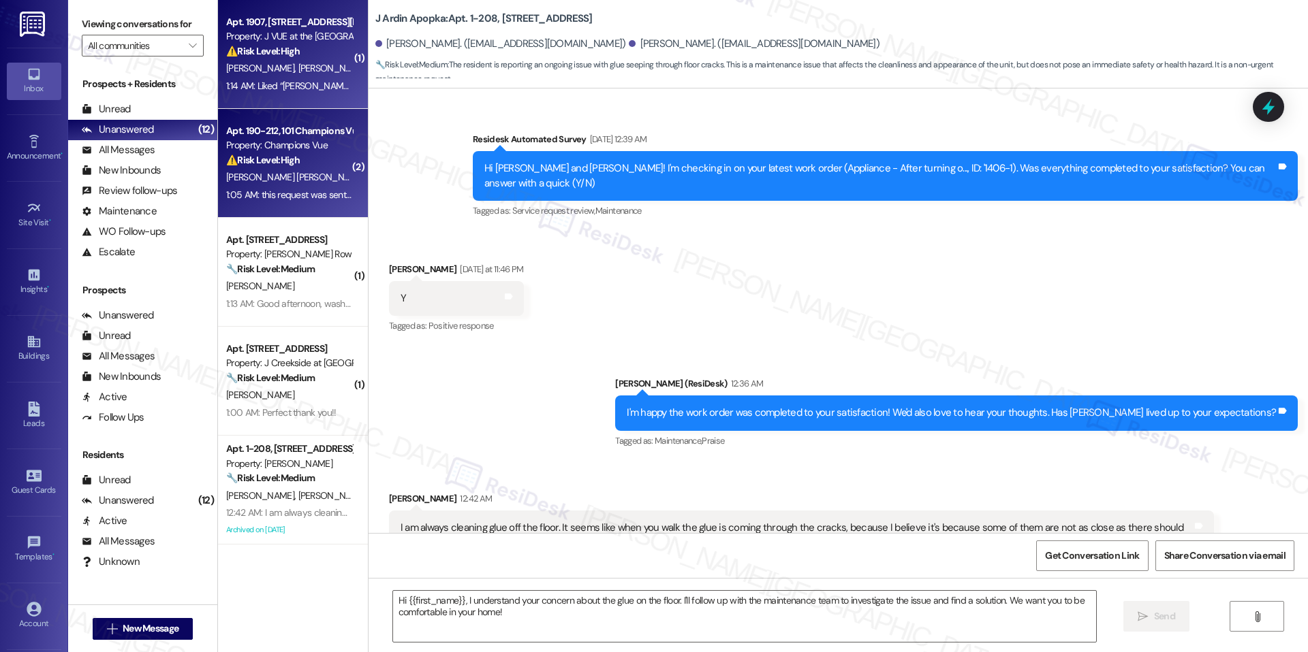
type textarea "Fetching suggested responses. Please feel free to read through the conversation…"
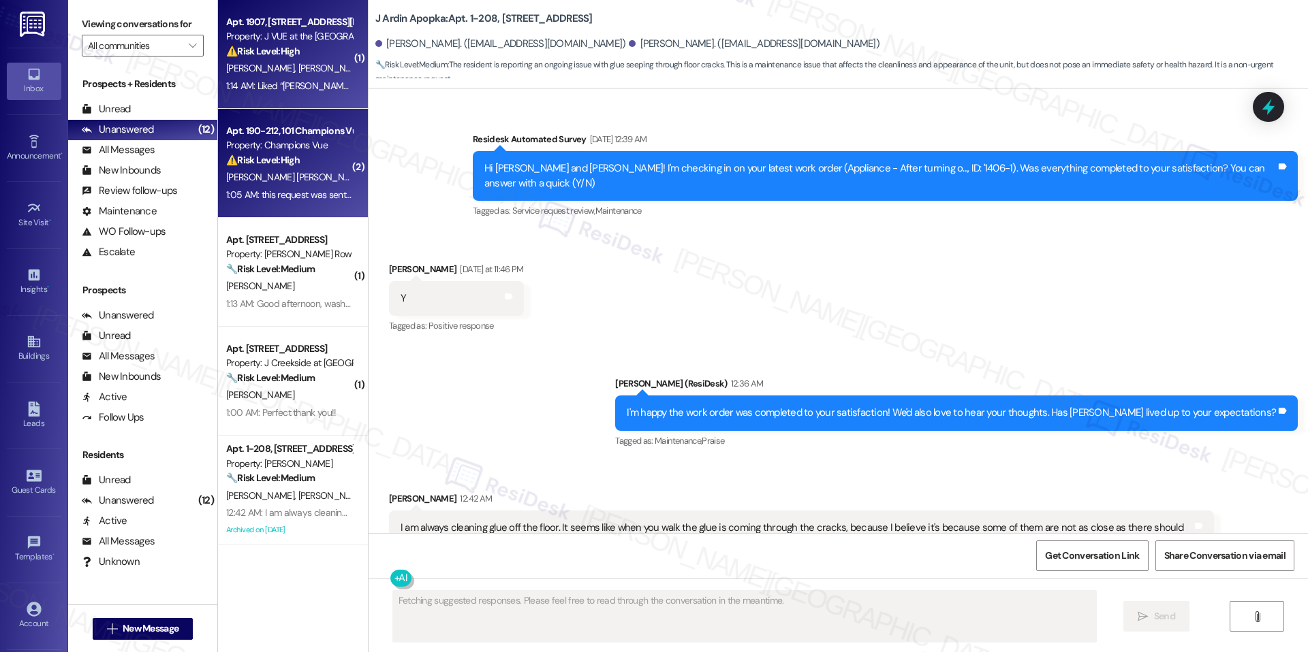
click at [285, 166] on div "⚠️ Risk Level: High The resident is reporting a continuing issue with dirty wat…" at bounding box center [289, 160] width 126 height 14
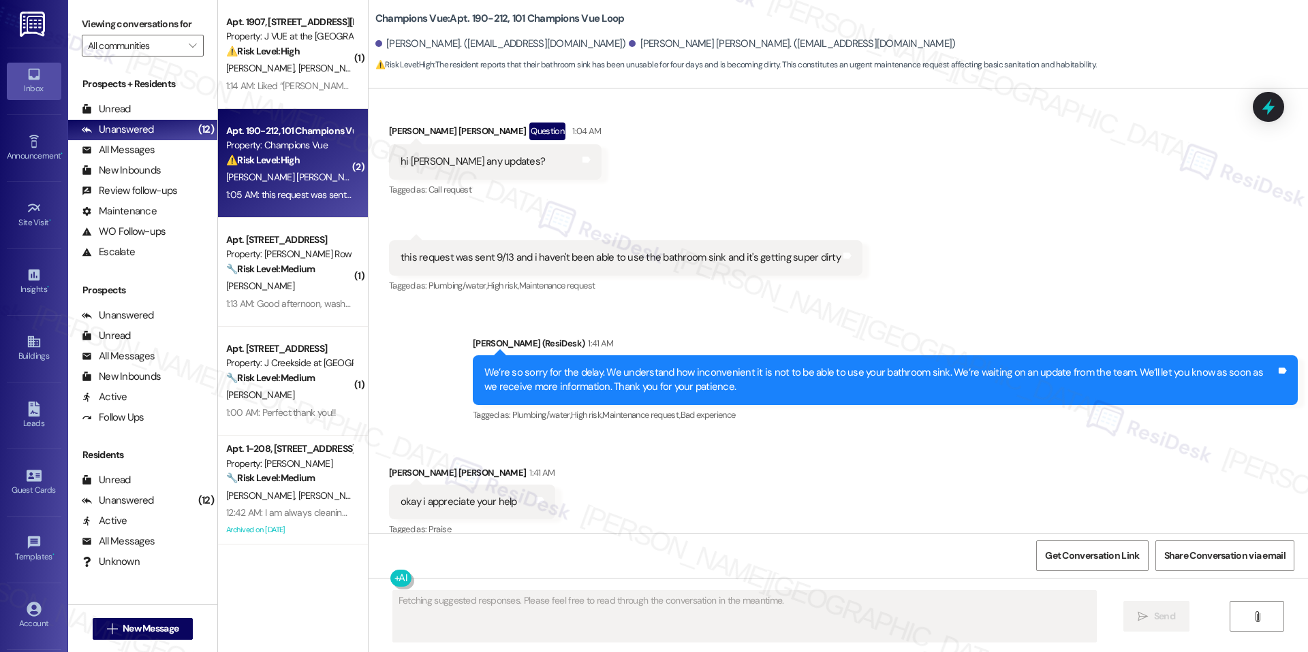
scroll to position [1700, 0]
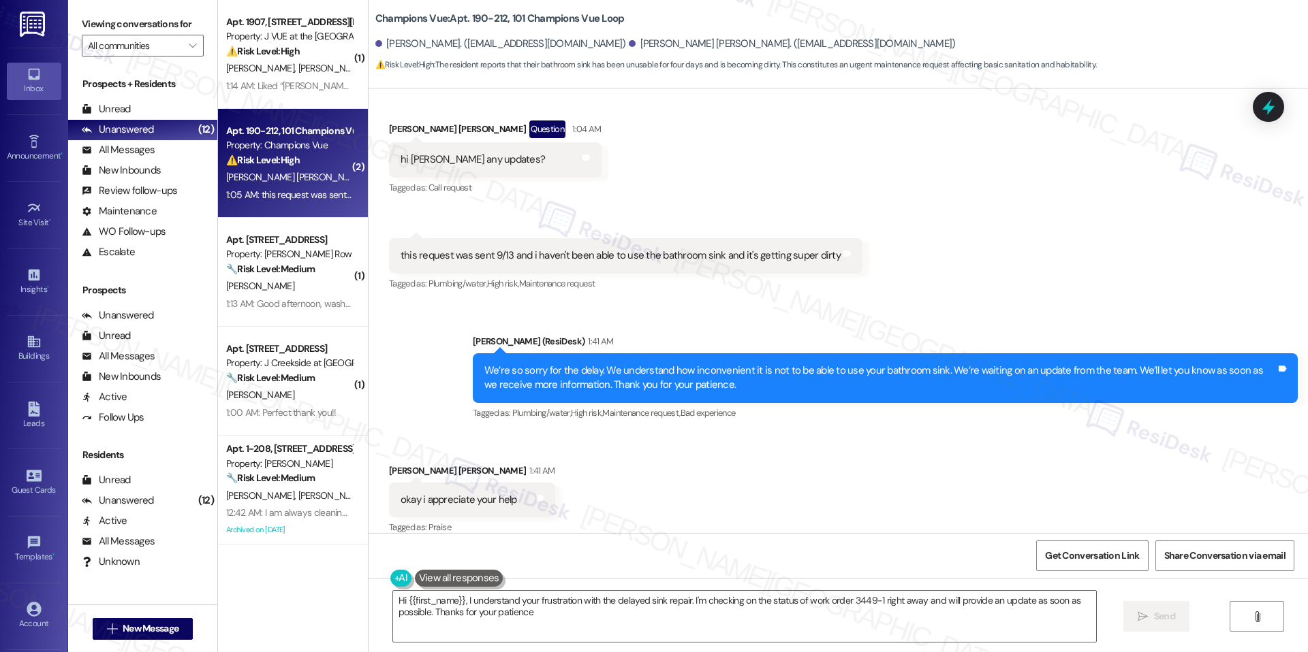
type textarea "Hi {{first_name}}, I understand your frustration with the delayed sink repair. …"
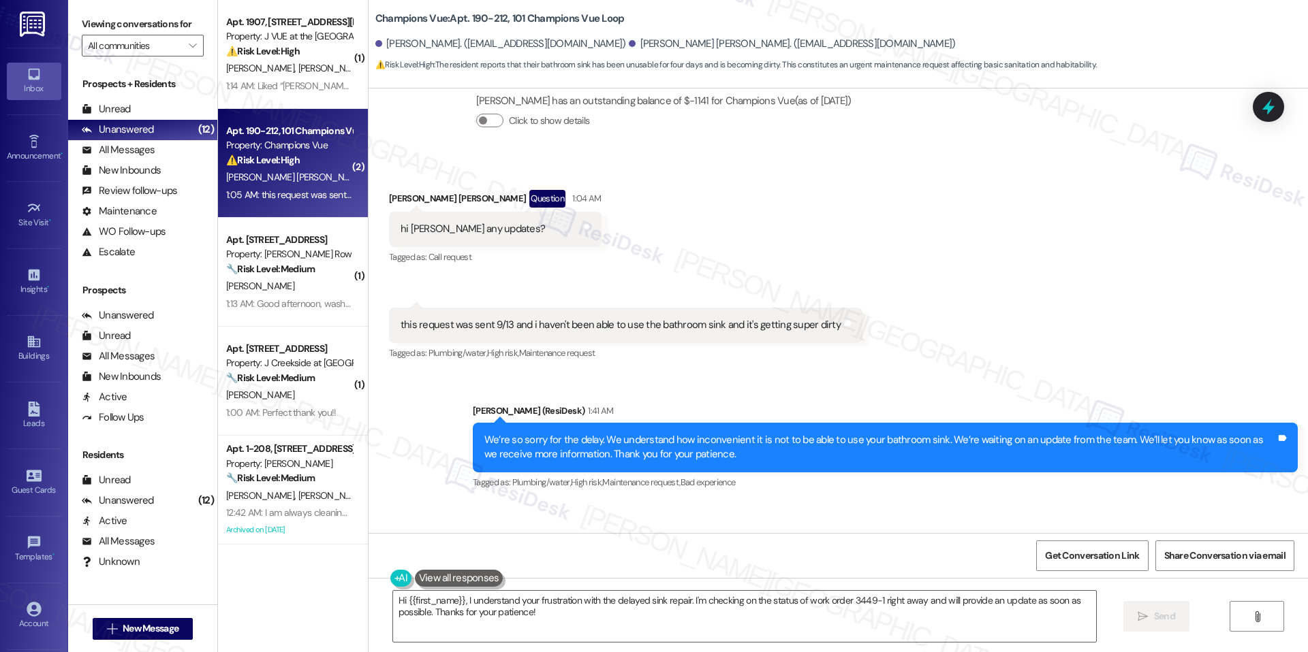
scroll to position [1701, 0]
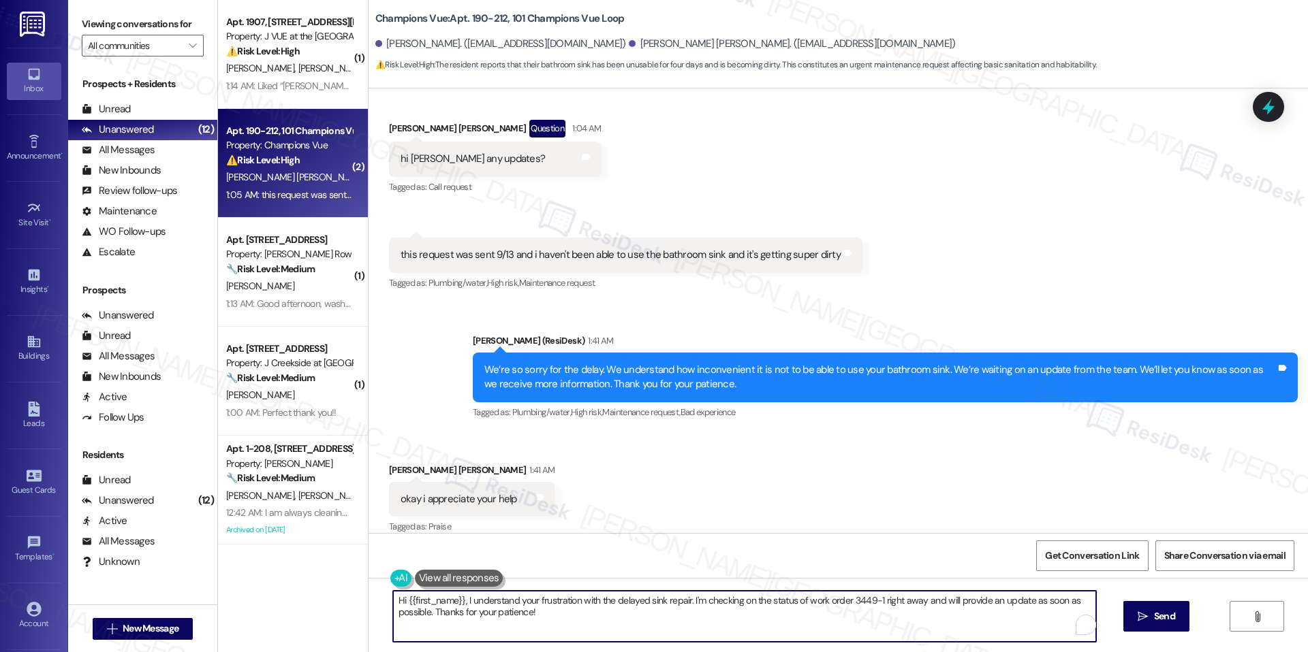
click at [592, 610] on textarea "Hi {{first_name}}, I understand your frustration with the delayed sink repair. …" at bounding box center [744, 616] width 703 height 51
click at [596, 604] on textarea "Hi {{first_name}}, I understand your frustration with the delayed sink repair. …" at bounding box center [739, 616] width 703 height 51
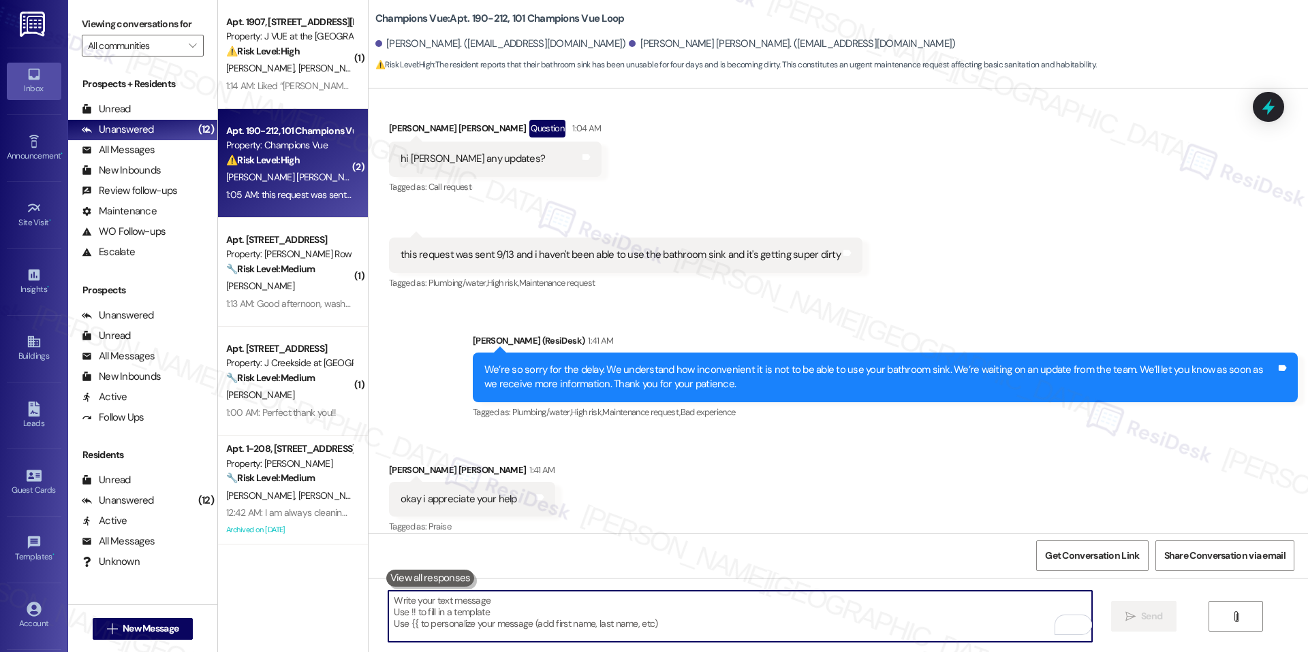
click at [646, 432] on div "Received via SMS Valerie Martinez O`Farril 1:41 AM okay i appreciate your help …" at bounding box center [837, 489] width 939 height 115
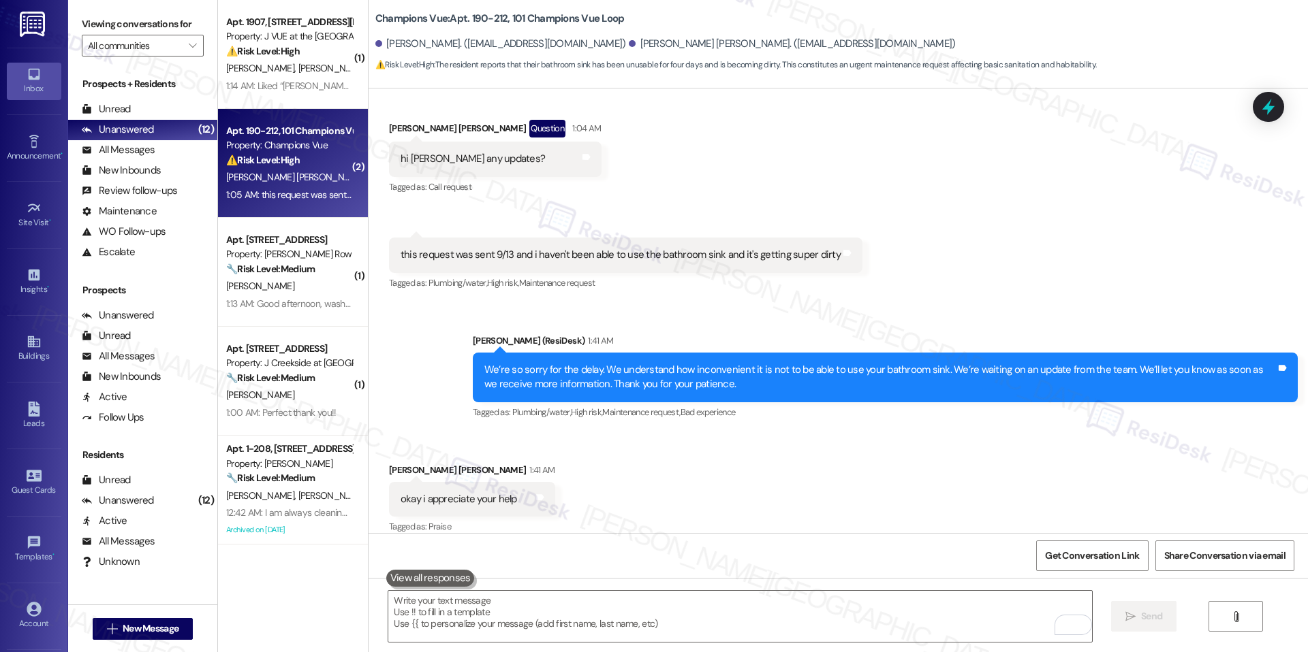
click at [466, 492] on div "okay i appreciate your help" at bounding box center [458, 499] width 116 height 14
copy div "okay i appreciate your help Tags and notes"
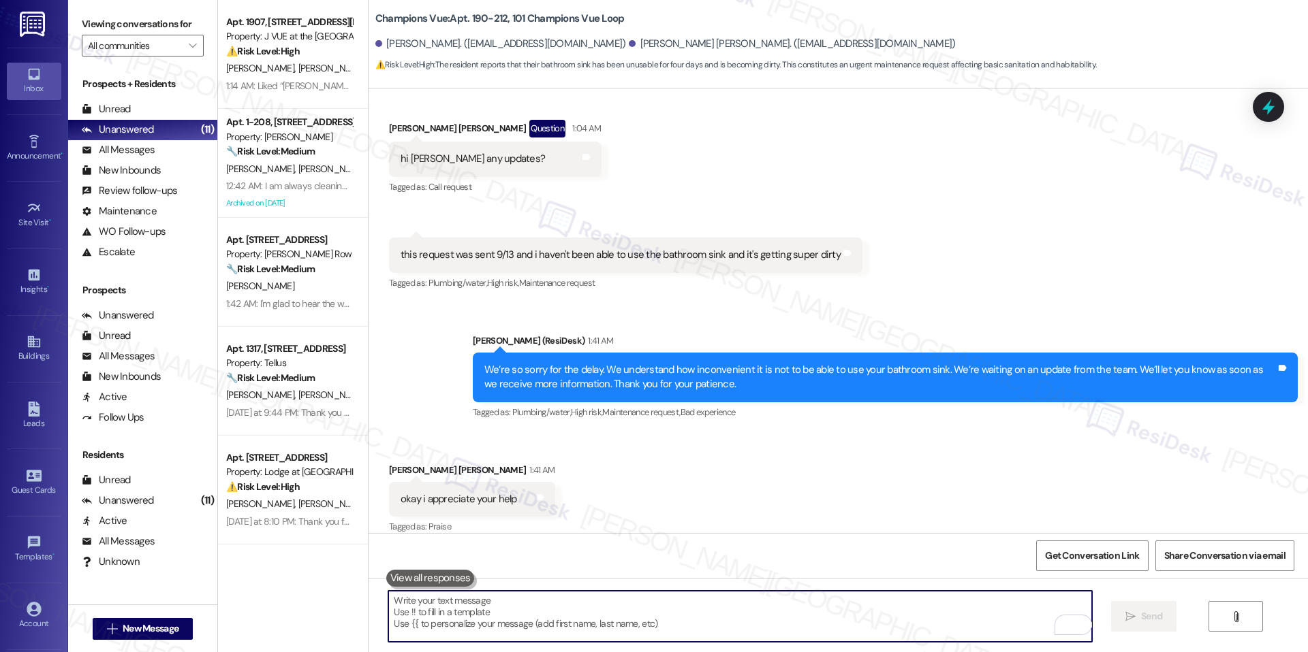
click at [714, 632] on textarea "To enrich screen reader interactions, please activate Accessibility in Grammarl…" at bounding box center [739, 616] width 703 height 51
paste textarea "Of course! We truly appreciate your patience while we wait for the update. Plea…"
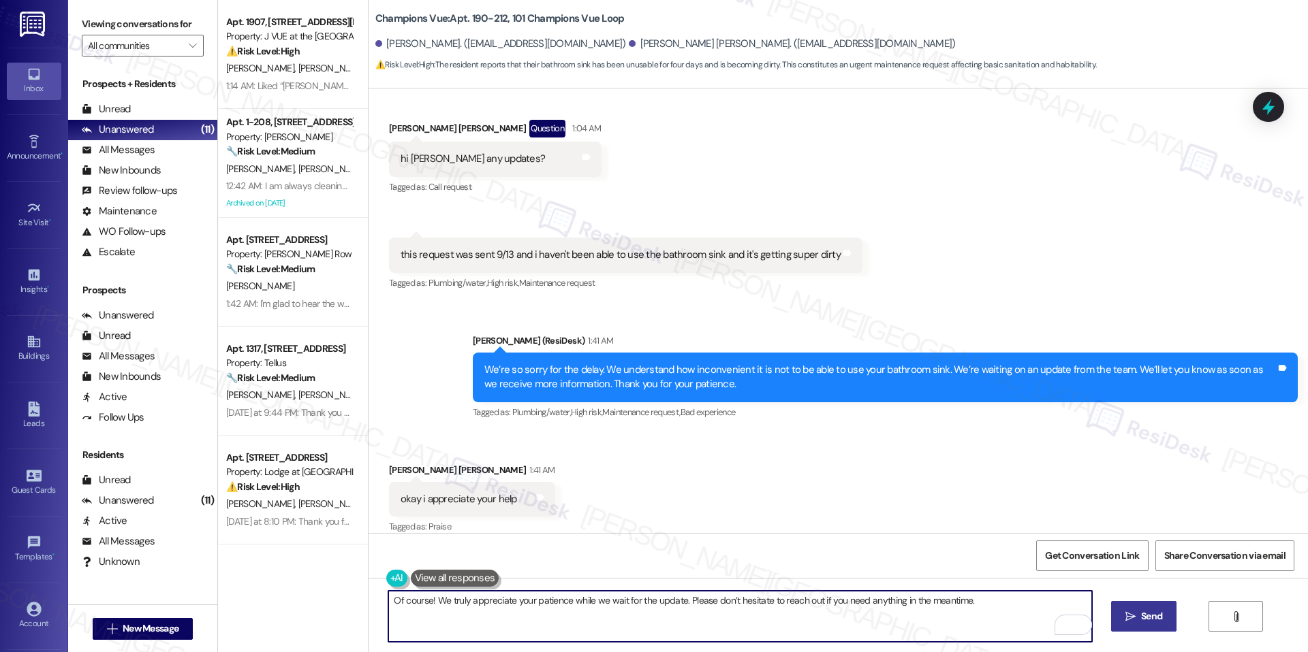
type textarea "Of course! We truly appreciate your patience while we wait for the update. Plea…"
click at [1125, 607] on button " Send" at bounding box center [1144, 616] width 66 height 31
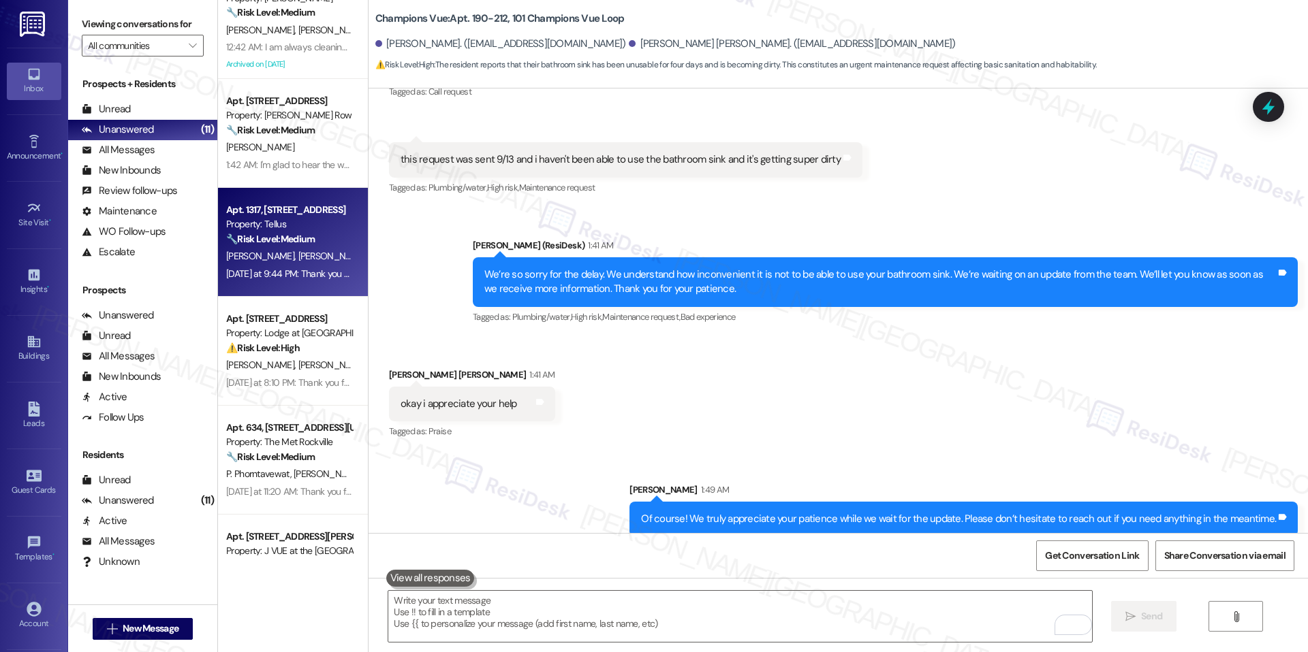
scroll to position [0, 0]
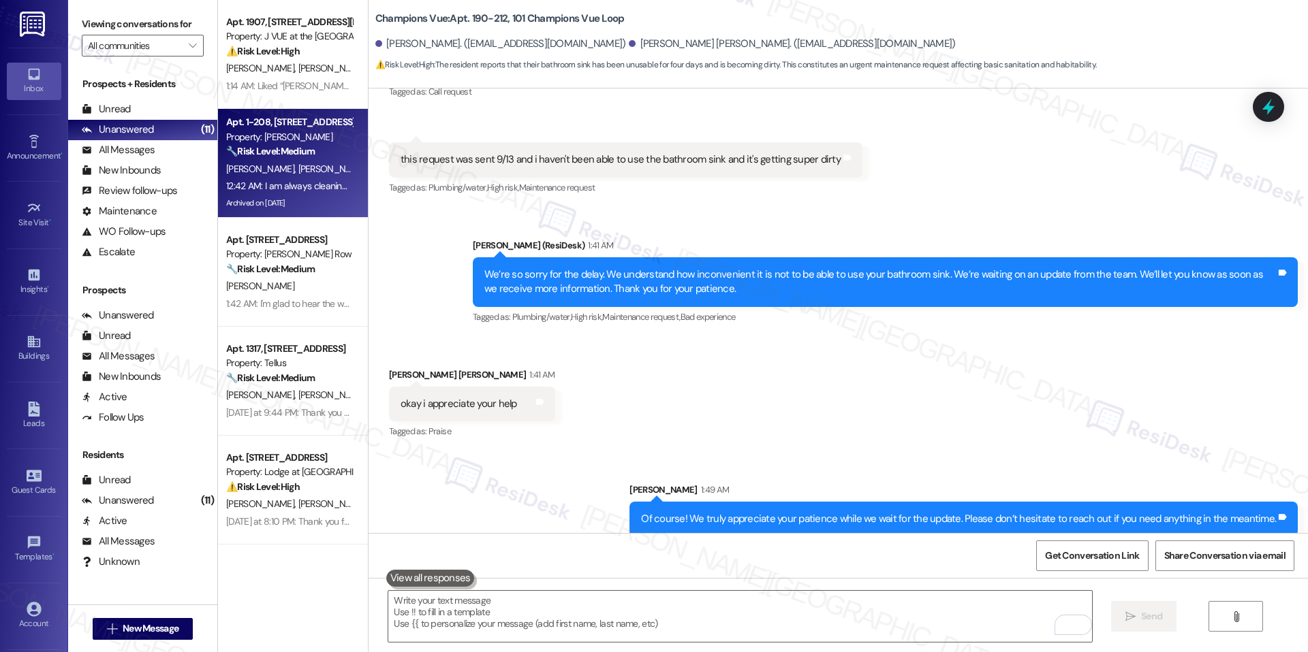
click at [289, 189] on div "12:42 AM: I am always cleaning glue off the floor. It seems like when you walk …" at bounding box center [610, 186] width 769 height 12
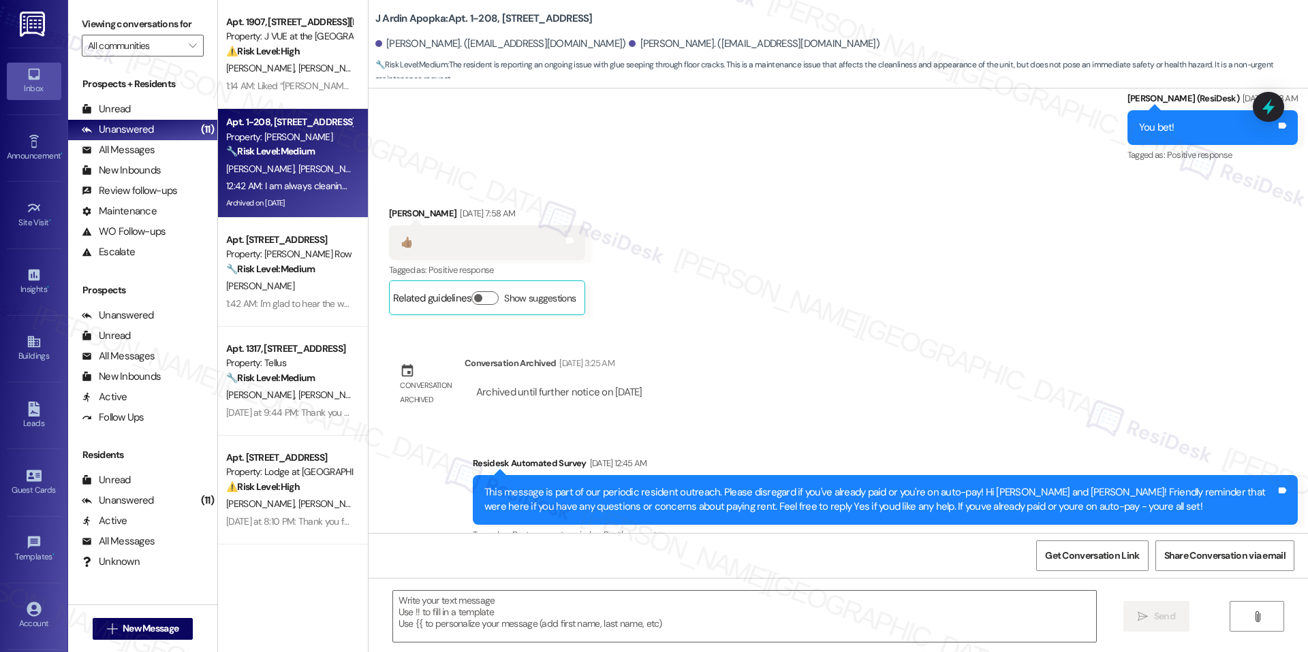
type textarea "Fetching suggested responses. Please feel free to read through the conversation…"
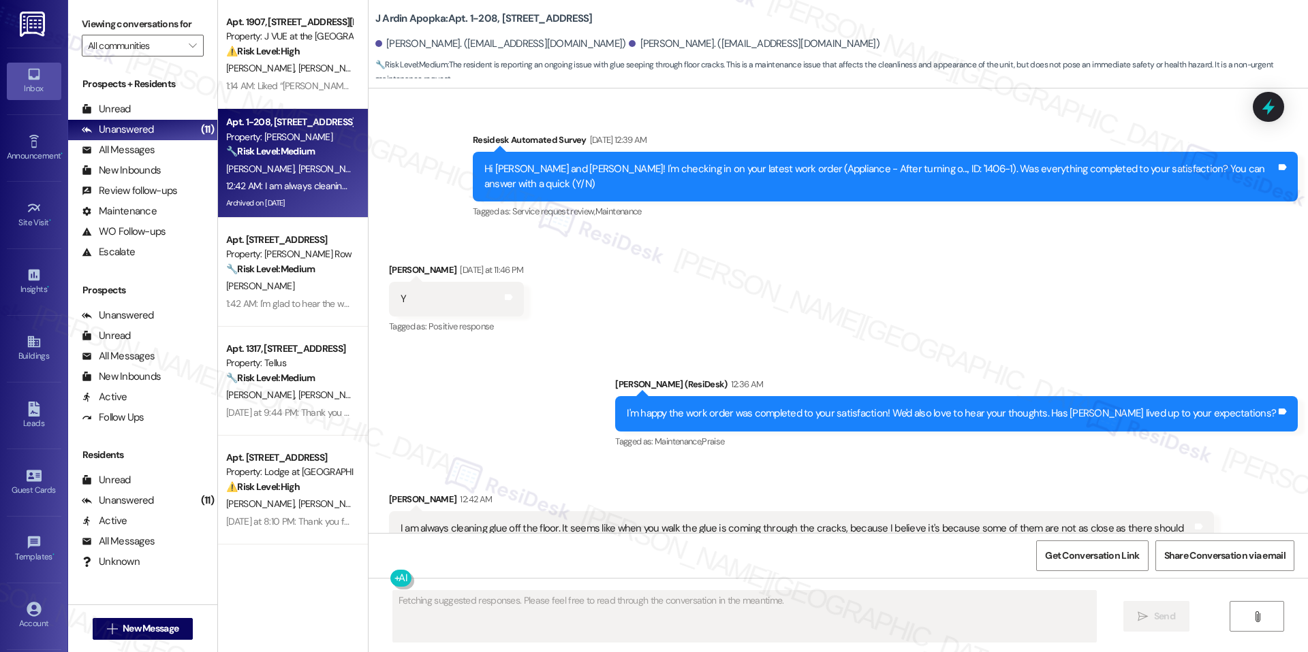
scroll to position [4445, 0]
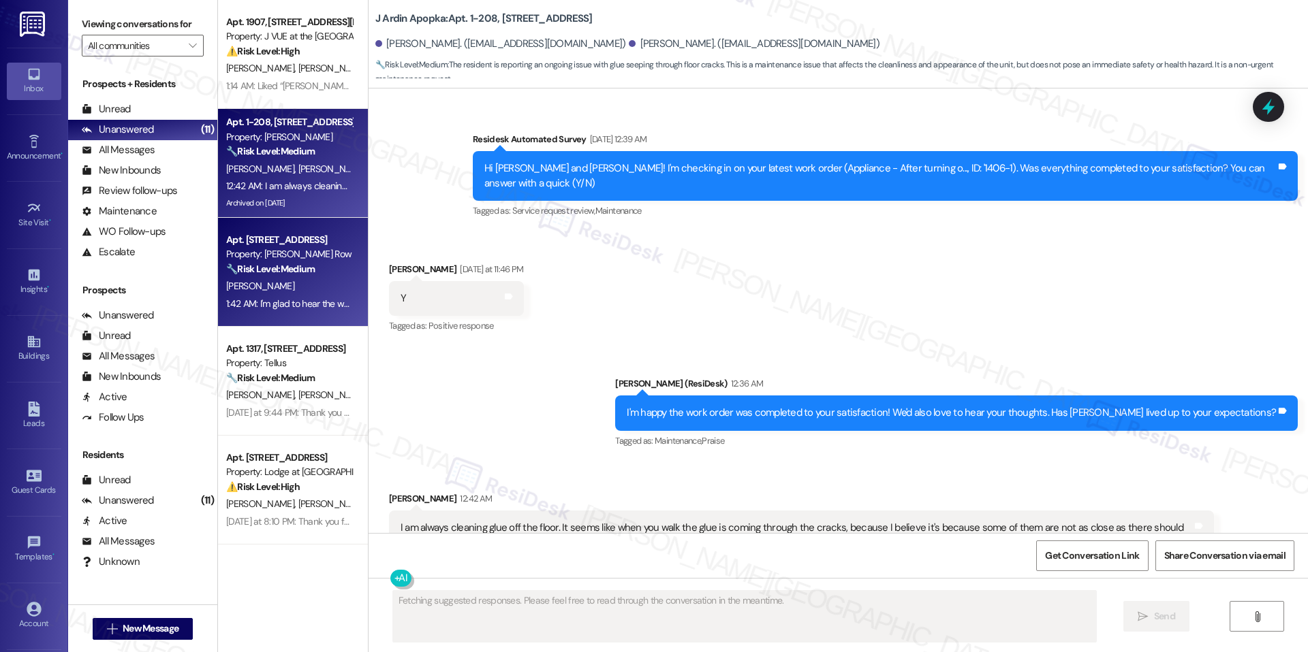
click at [314, 291] on div "[PERSON_NAME]" at bounding box center [289, 286] width 129 height 17
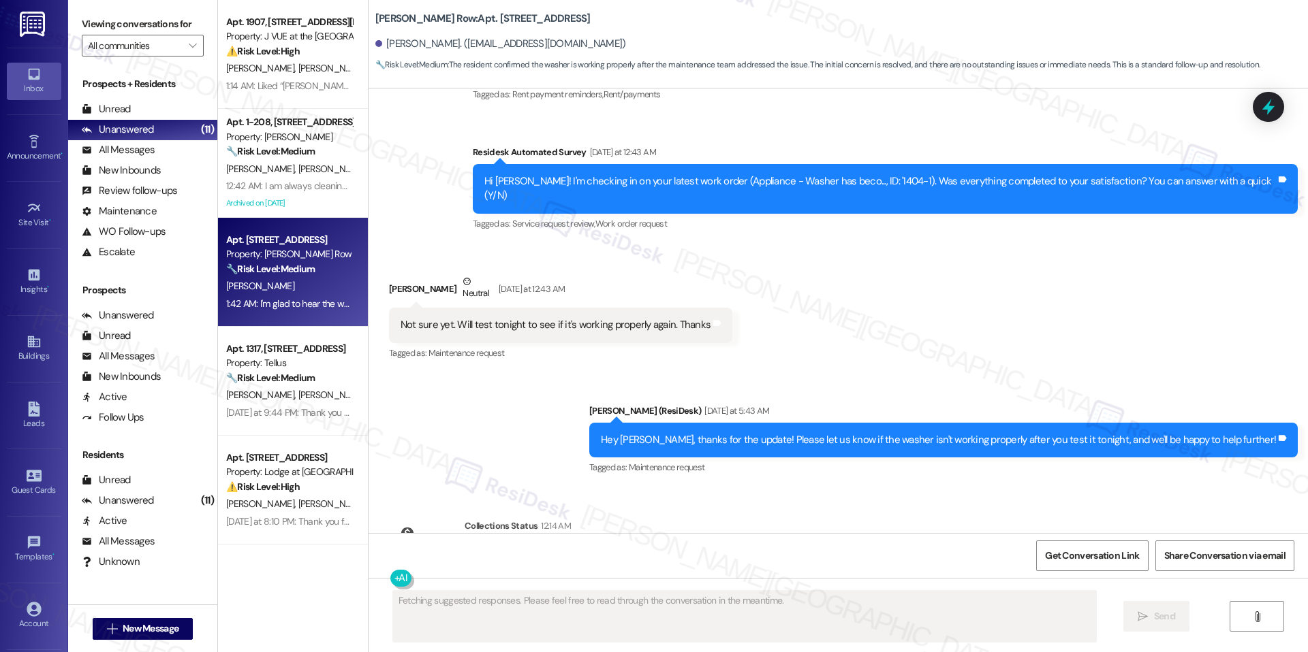
scroll to position [3225, 0]
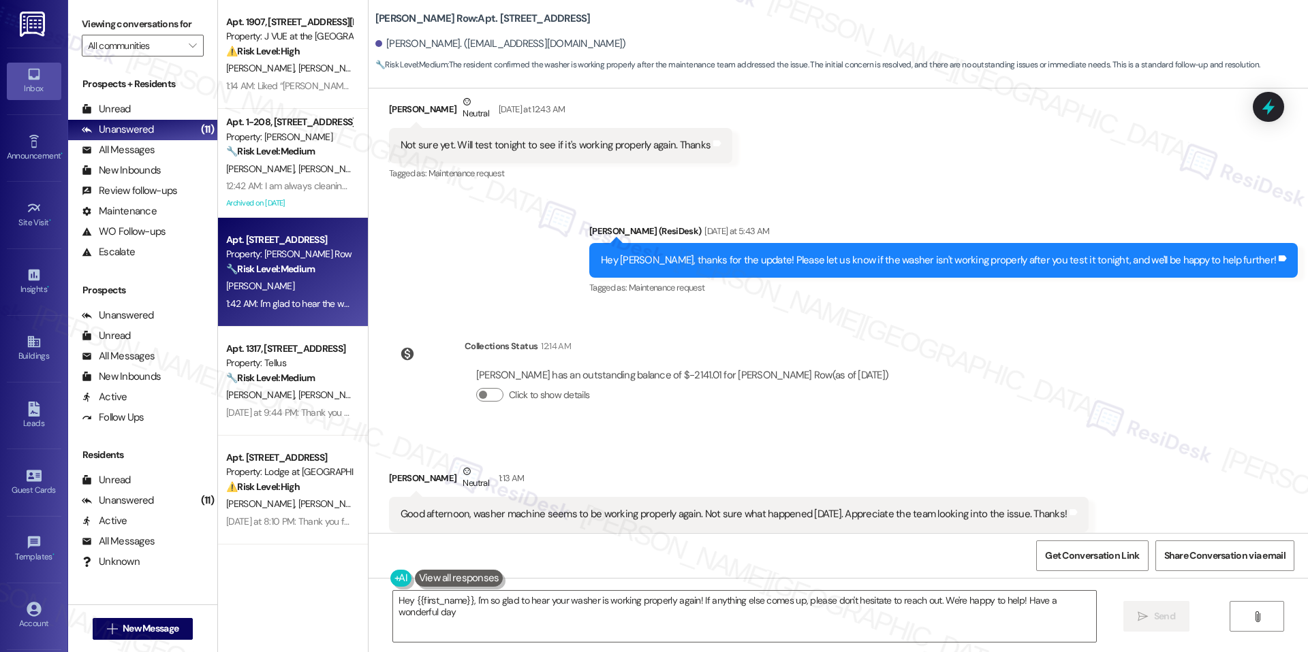
type textarea "Hey {{first_name}}, I'm so glad to hear your washer is working properly again! …"
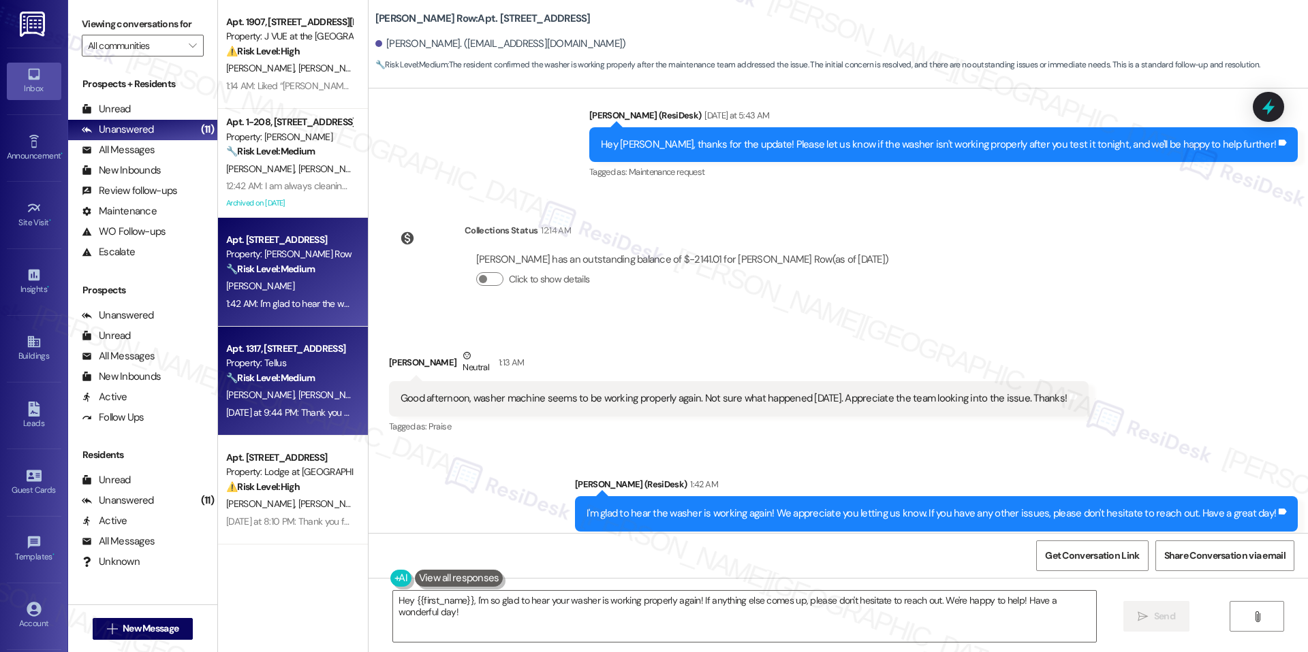
click at [304, 349] on div "Apt. 1317, [STREET_ADDRESS]" at bounding box center [289, 349] width 126 height 14
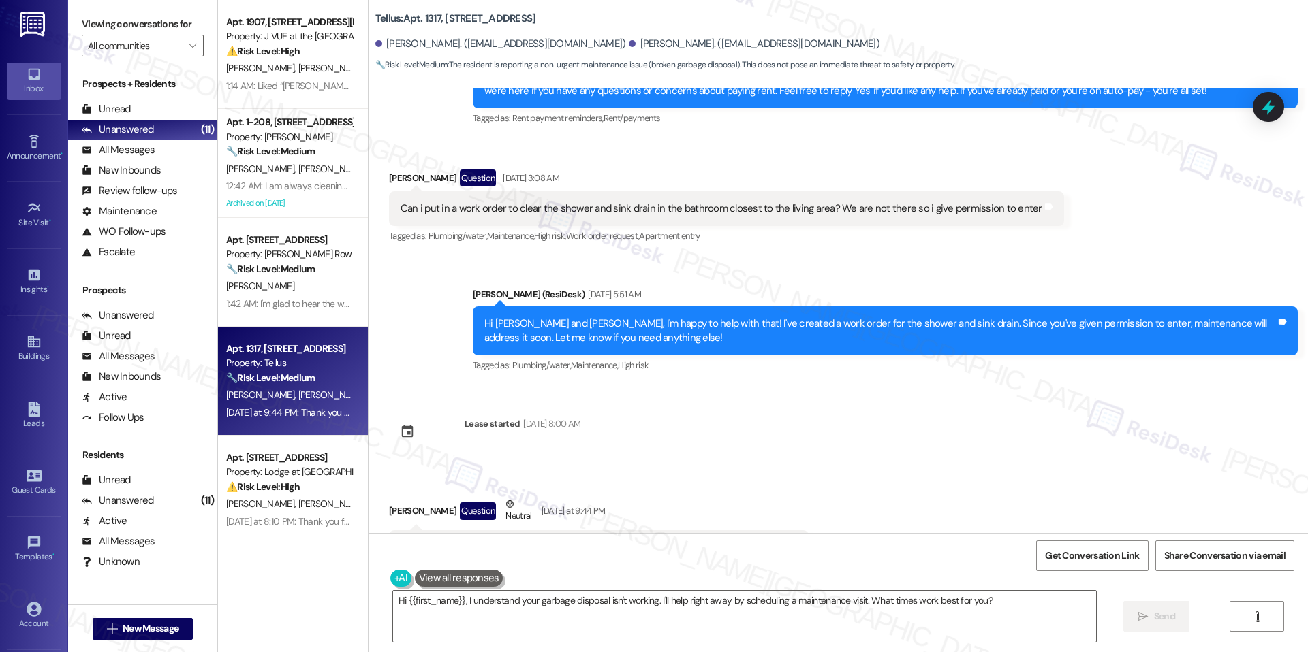
scroll to position [3368, 0]
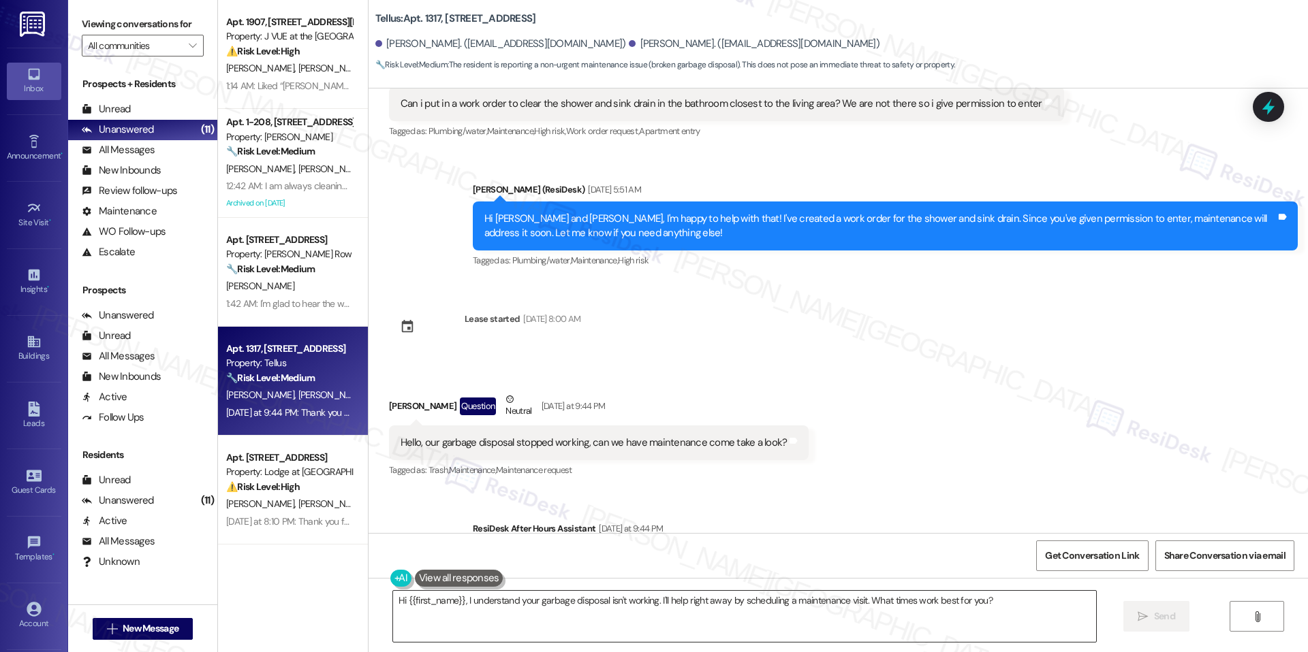
click at [592, 601] on textarea "Hi {{first_name}}, I understand your garbage disposal isn't working. I'll help …" at bounding box center [744, 616] width 703 height 51
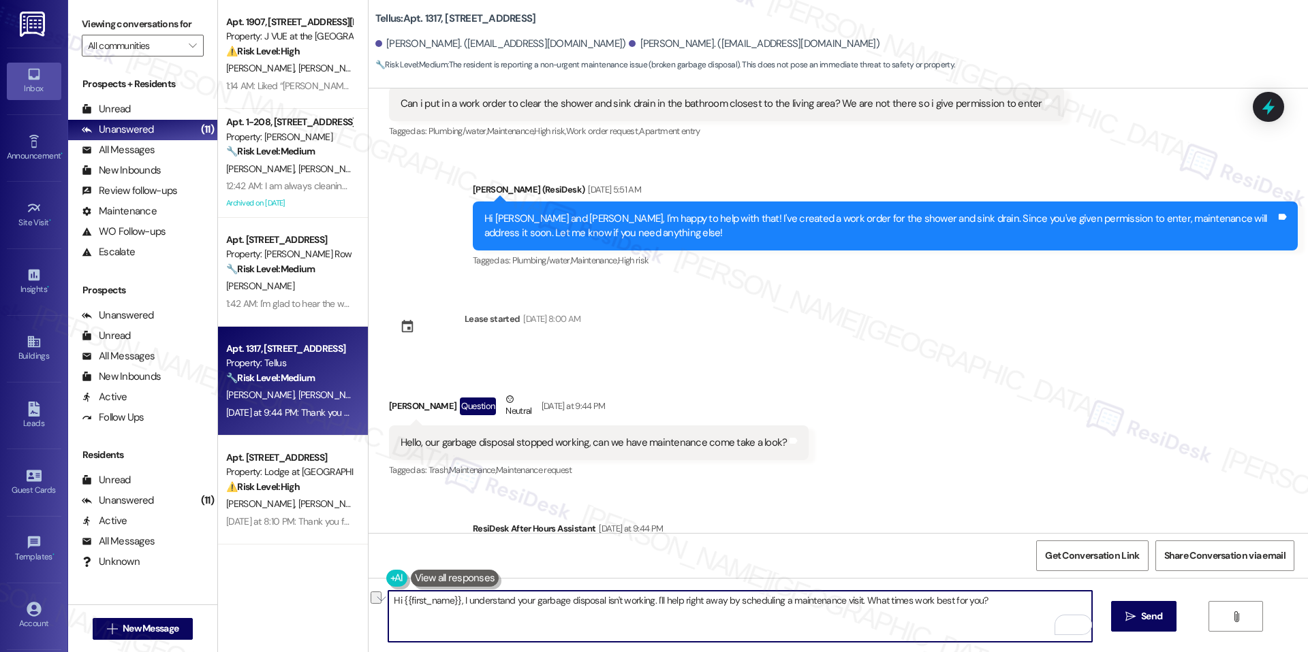
drag, startPoint x: 646, startPoint y: 601, endPoint x: 898, endPoint y: 610, distance: 252.1
click at [898, 610] on textarea "Hi {{first_name}}, I understand your garbage disposal isn't working. I'll help …" at bounding box center [739, 616] width 703 height 51
paste textarea "Thanks for letting us know, Jamie, and we’re sorry for the inconvenience. Just …"
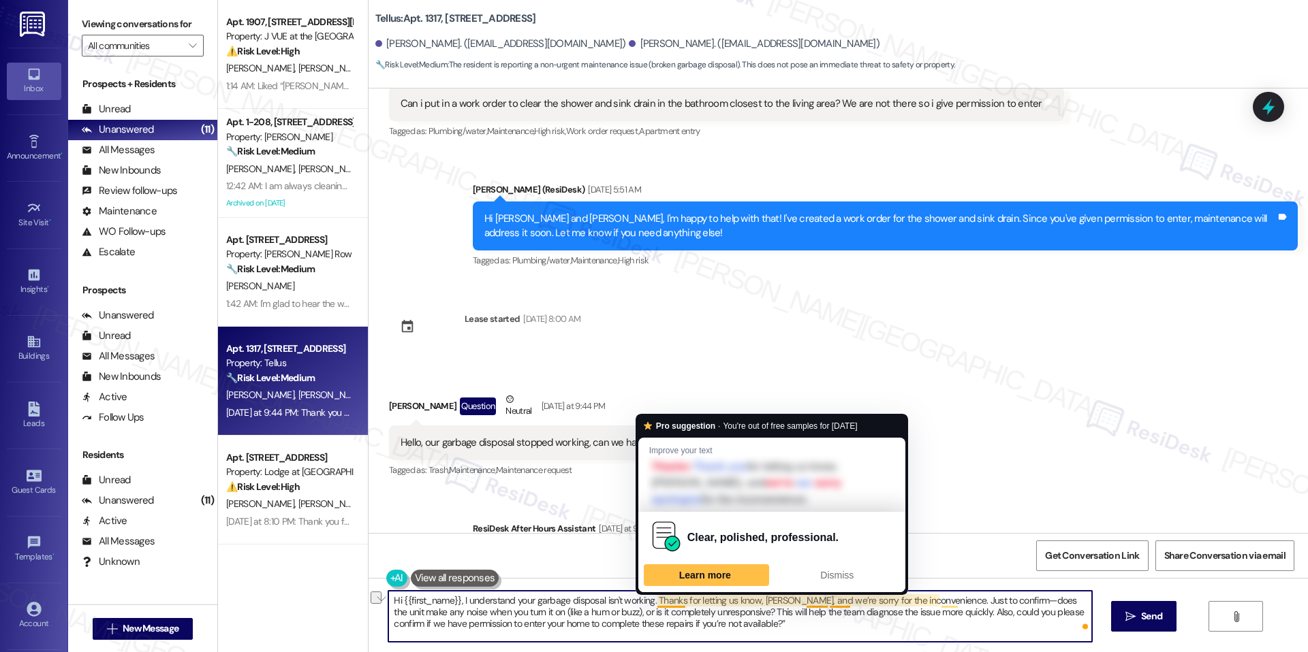
drag, startPoint x: 931, startPoint y: 597, endPoint x: 645, endPoint y: 603, distance: 286.1
click at [645, 603] on textarea "Hi {{first_name}}, I understand your garbage disposal isn't working. Thanks for…" at bounding box center [739, 616] width 703 height 51
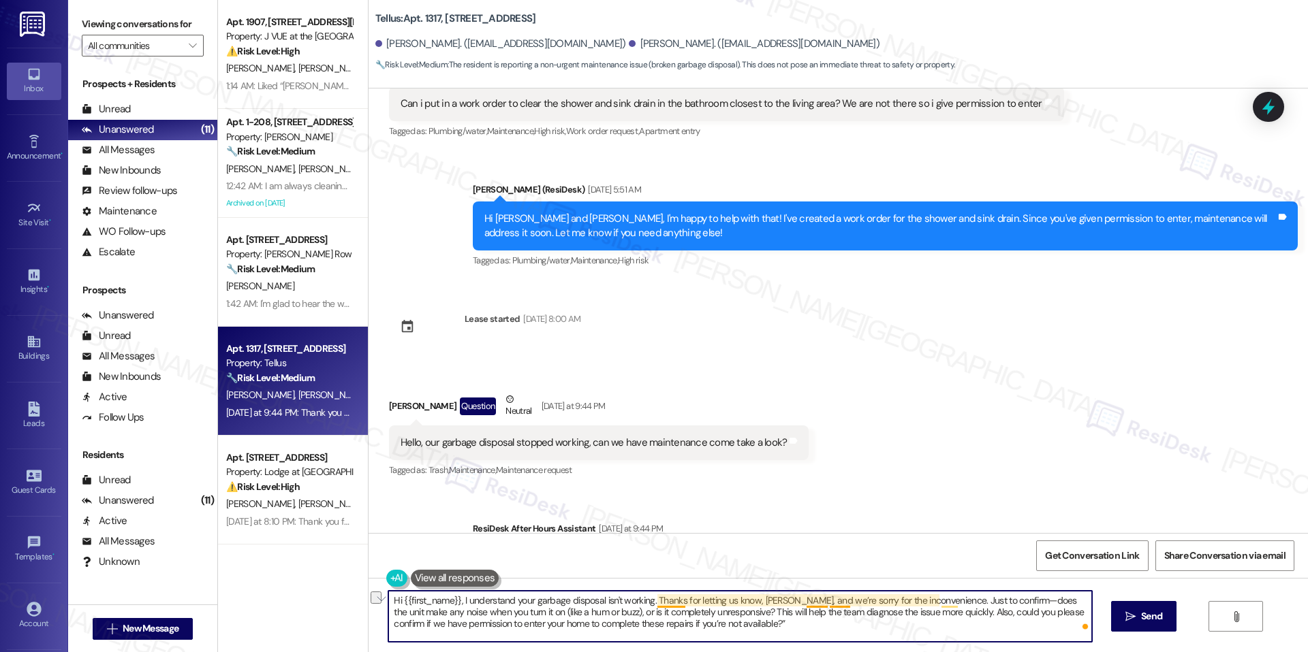
click at [802, 603] on textarea "Hi {{first_name}}, I understand your garbage disposal isn't working. Thanks for…" at bounding box center [739, 616] width 703 height 51
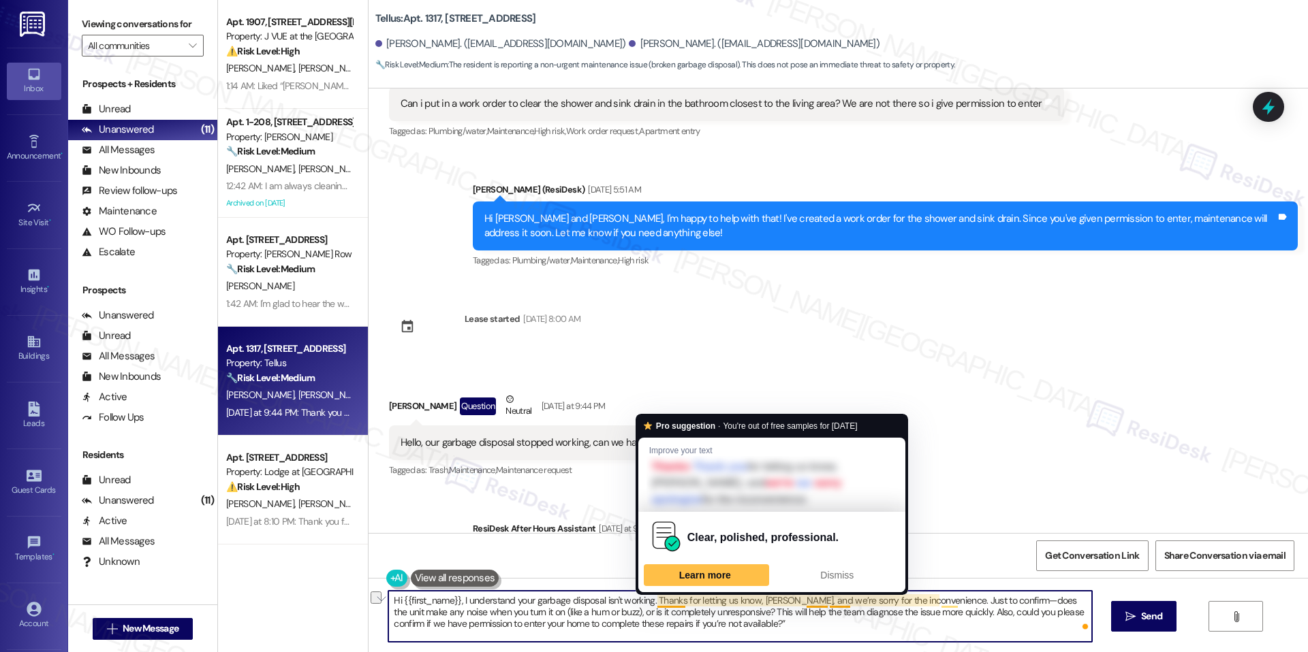
drag, startPoint x: 795, startPoint y: 599, endPoint x: 643, endPoint y: 601, distance: 152.6
click at [643, 601] on textarea "Hi {{first_name}}, I understand your garbage disposal isn't working. Thanks for…" at bounding box center [739, 616] width 703 height 51
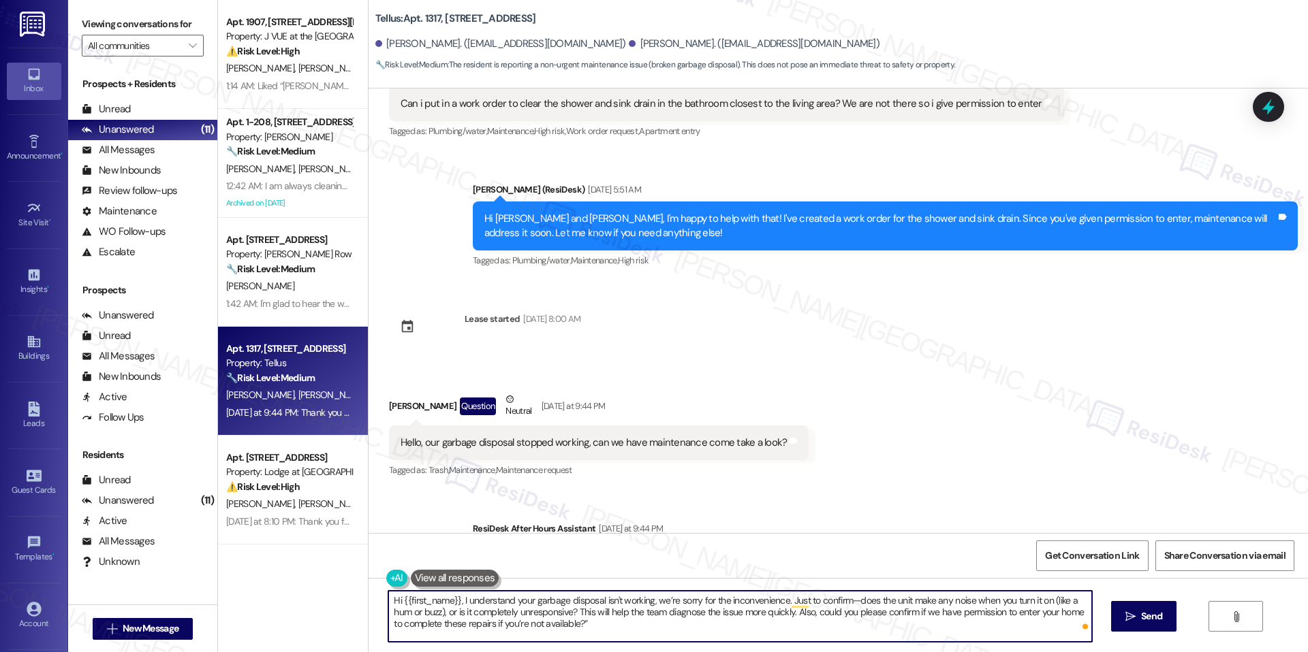
click at [720, 621] on textarea "Hi {{first_name}}, I understand your garbage disposal isn't working, we’re sorr…" at bounding box center [739, 616] width 703 height 51
click at [714, 614] on textarea "Hi {{first_name}}, I understand your garbage disposal isn't working. We’re sorr…" at bounding box center [739, 616] width 703 height 51
click at [850, 601] on textarea "Hi {{first_name}}, I understand your garbage disposal isn't working. We’re sorr…" at bounding box center [739, 616] width 703 height 51
click at [870, 634] on textarea "Hi {{first_name}}, I understand your garbage disposal isn't working. We’re sorr…" at bounding box center [739, 616] width 703 height 51
click at [789, 612] on textarea "Hi {{first_name}}, I understand your garbage disposal isn't working. We’re sorr…" at bounding box center [739, 616] width 703 height 51
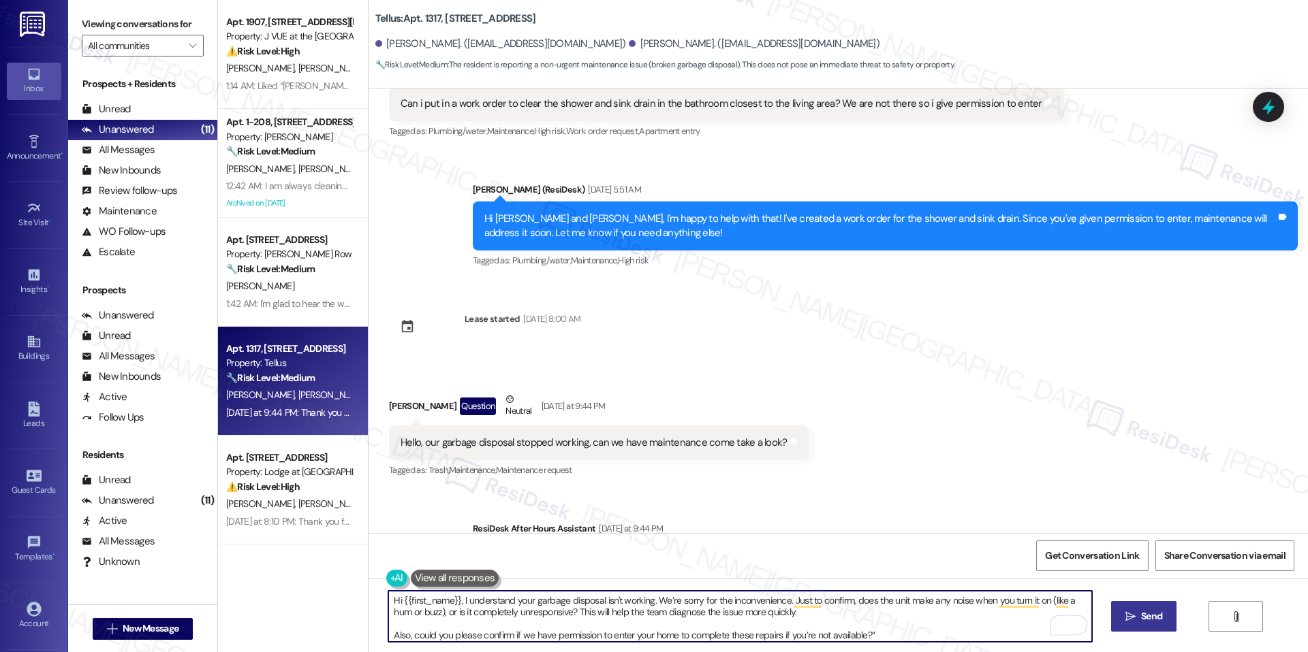
type textarea "Hi {{first_name}}, I understand your garbage disposal isn't working. We’re sorr…"
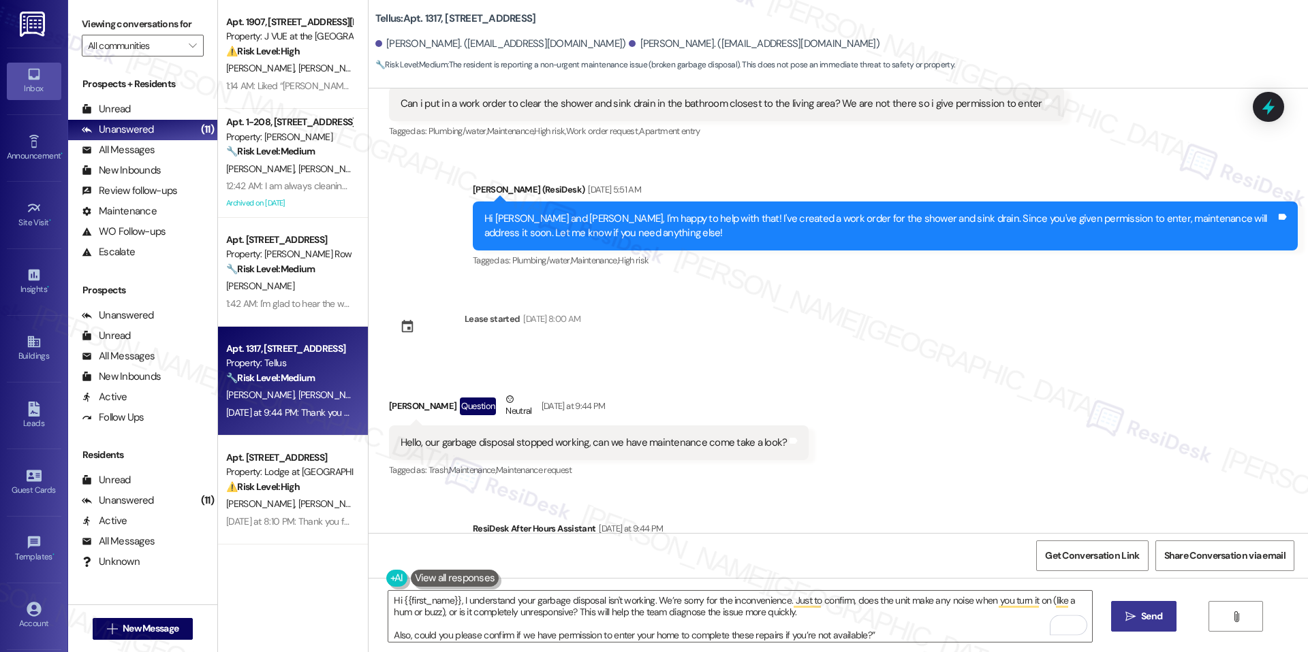
click at [1124, 623] on span " Send" at bounding box center [1143, 616] width 43 height 14
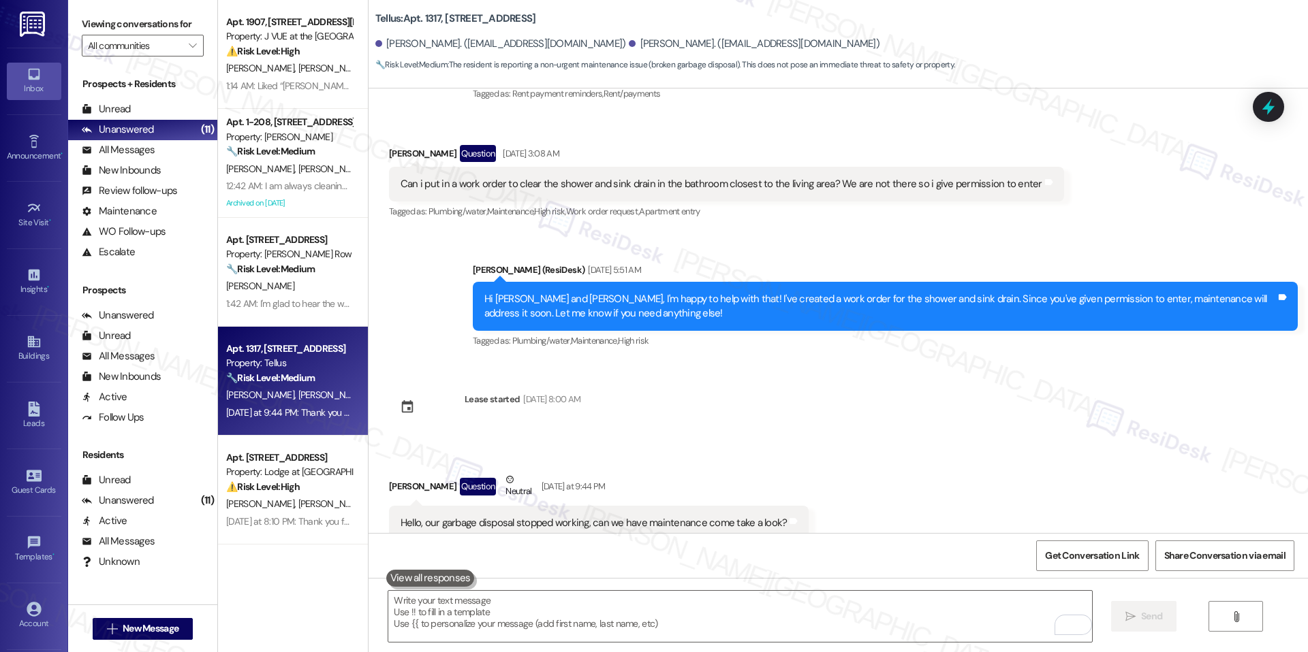
scroll to position [3252, 0]
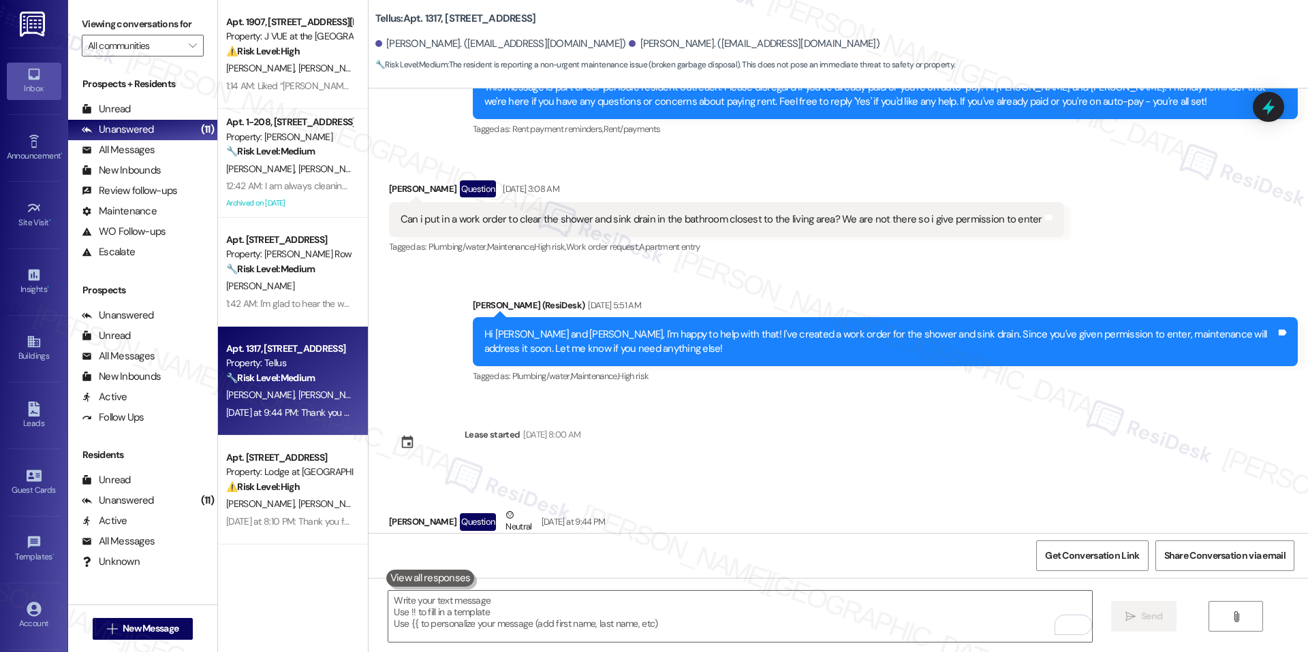
scroll to position [3507, 0]
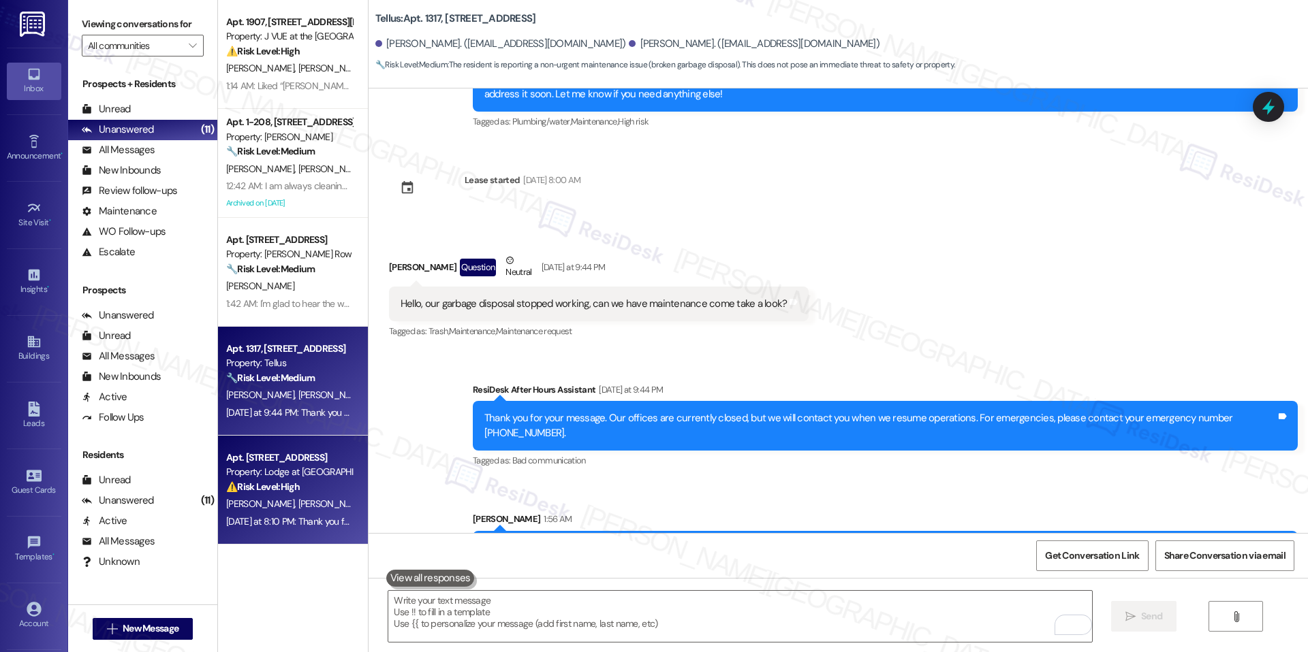
click at [286, 484] on strong "⚠️ Risk Level: High" at bounding box center [263, 487] width 74 height 12
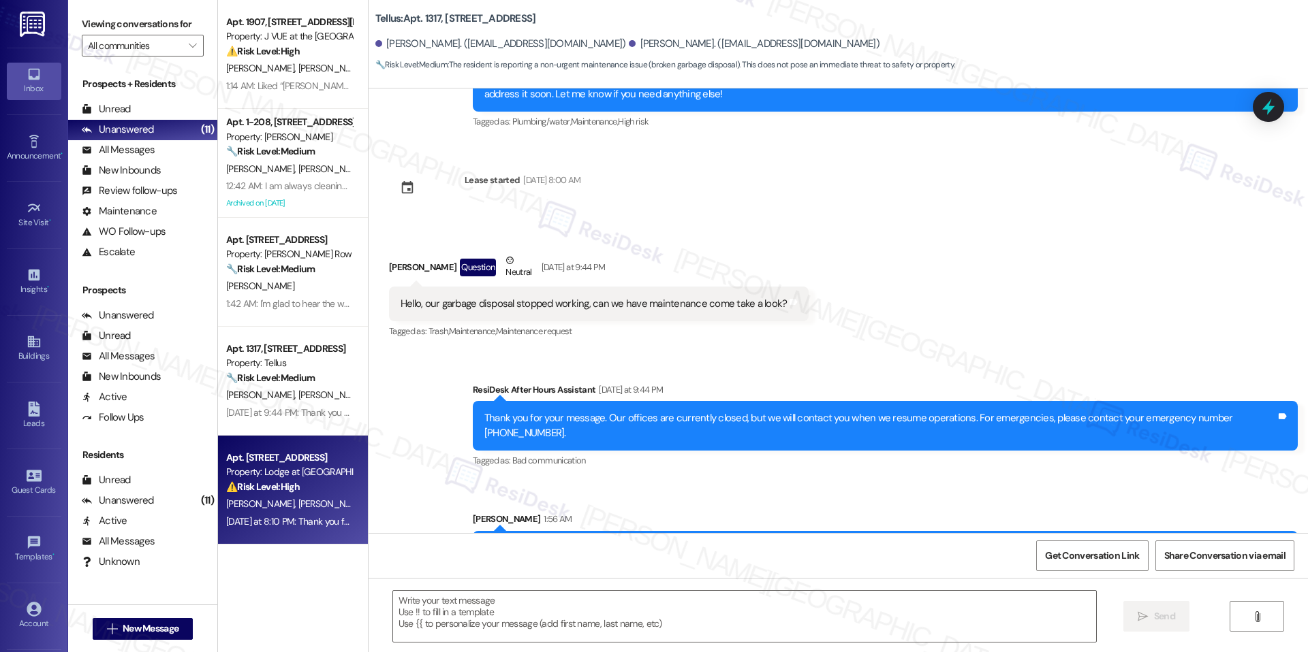
type textarea "Fetching suggested responses. Please feel free to read through the conversation…"
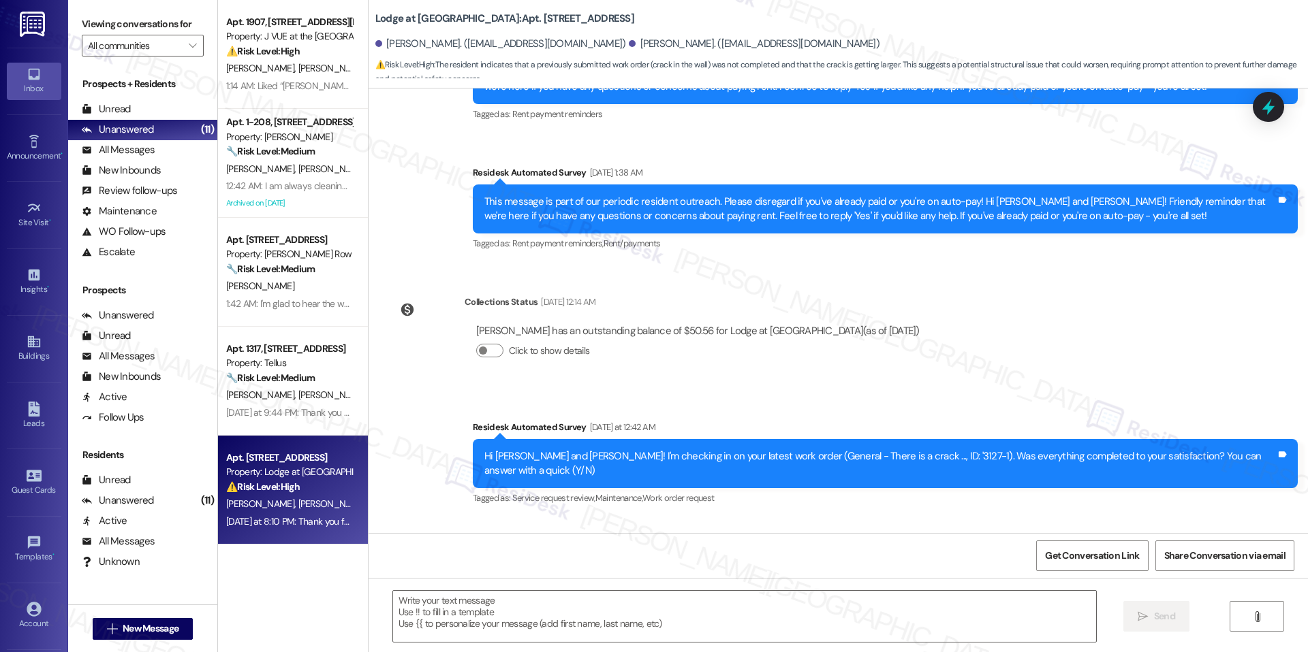
type textarea "Fetching suggested responses. Please feel free to read through the conversation…"
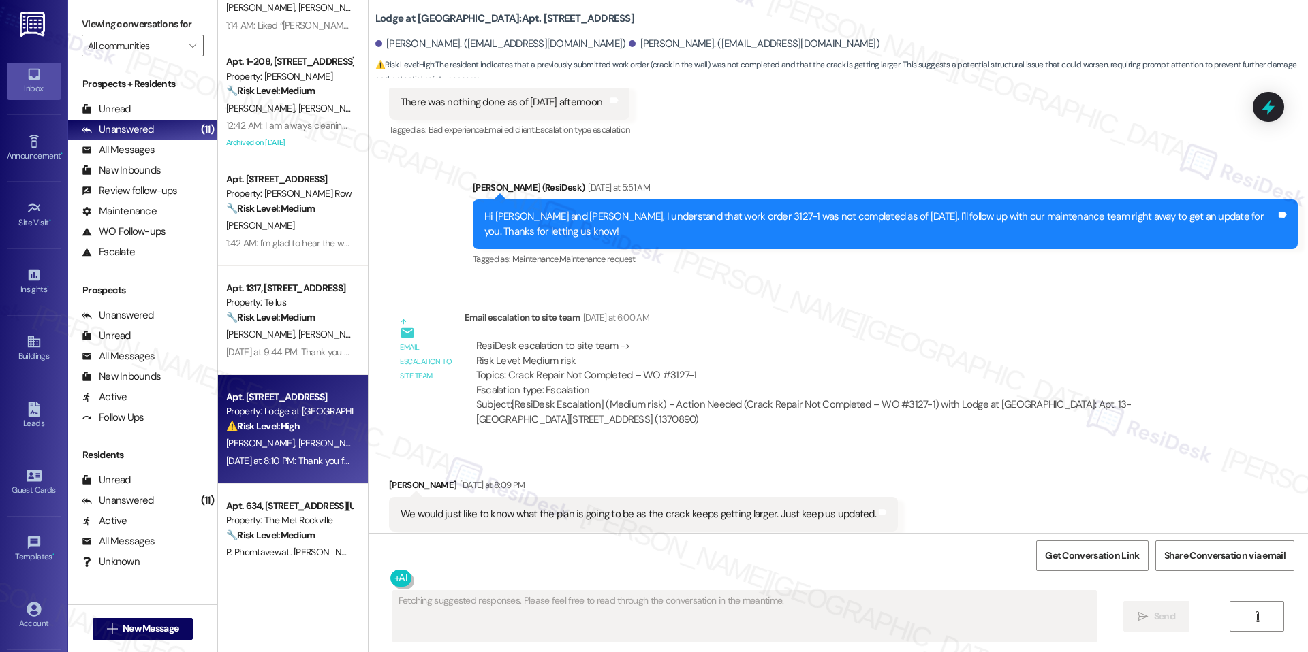
scroll to position [1503, 0]
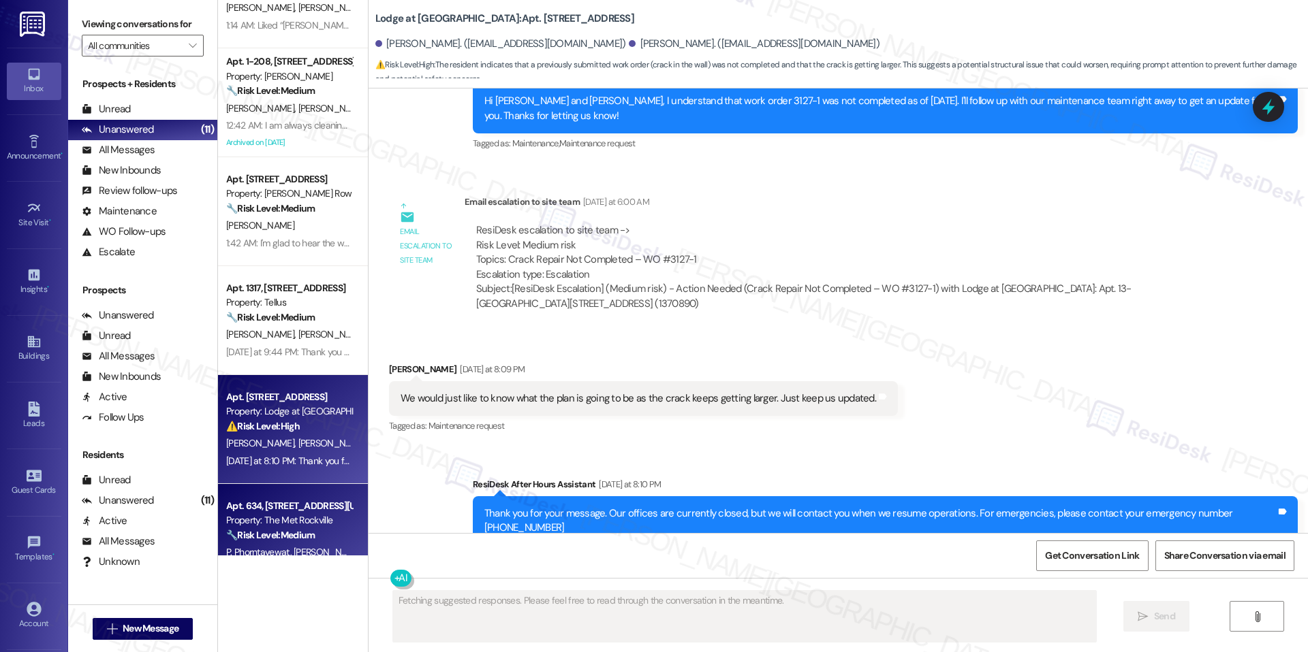
click at [306, 503] on div "Apt. 634, [STREET_ADDRESS][US_STATE]" at bounding box center [289, 506] width 126 height 14
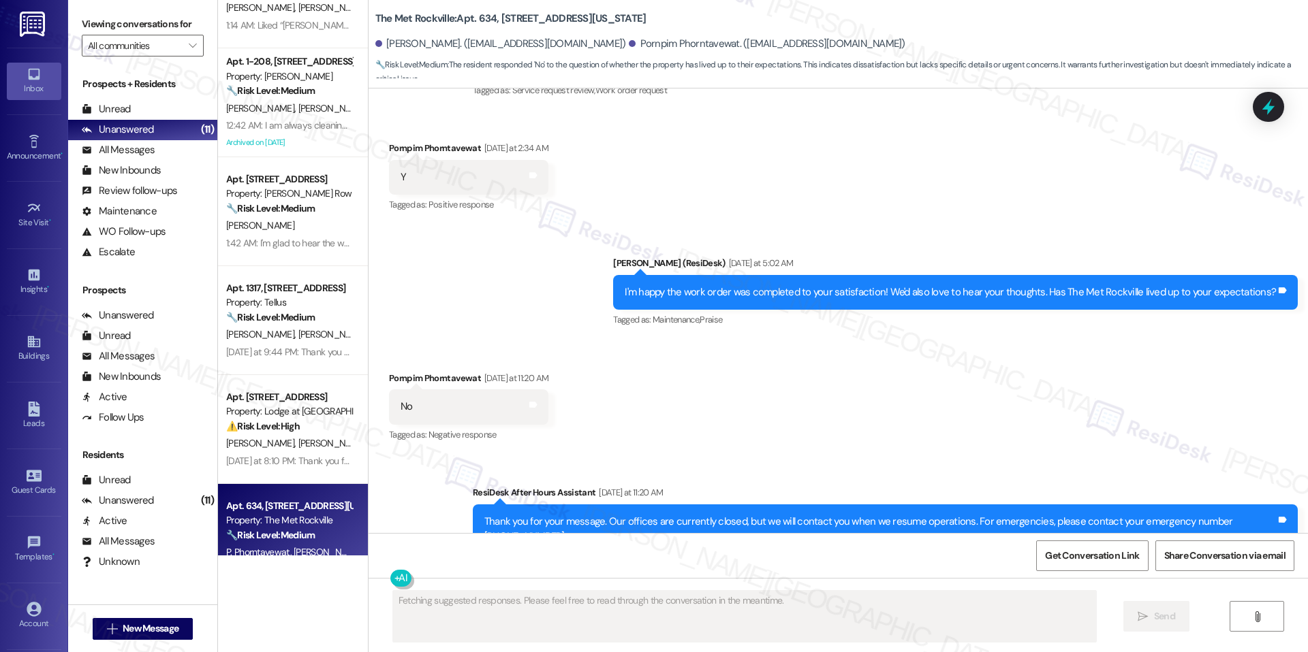
scroll to position [4068, 0]
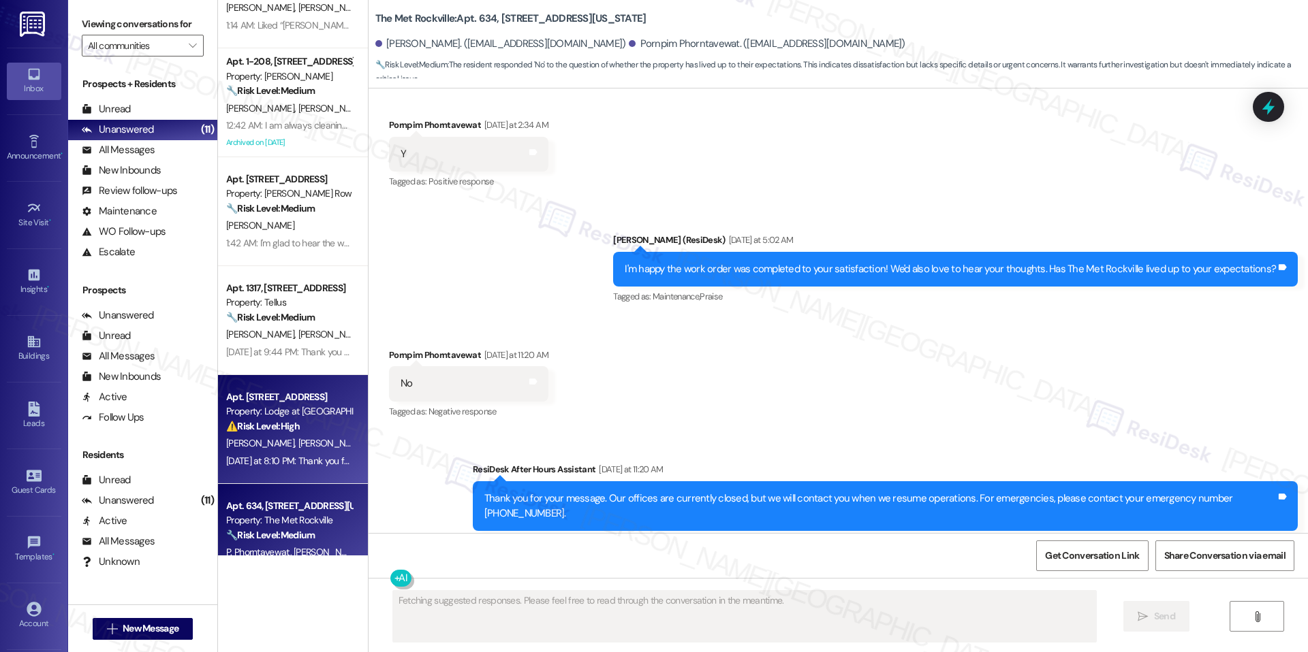
click at [268, 458] on div "Yesterday at 8:10 PM: Thank you for your message. Our offices are currently clo…" at bounding box center [642, 461] width 832 height 12
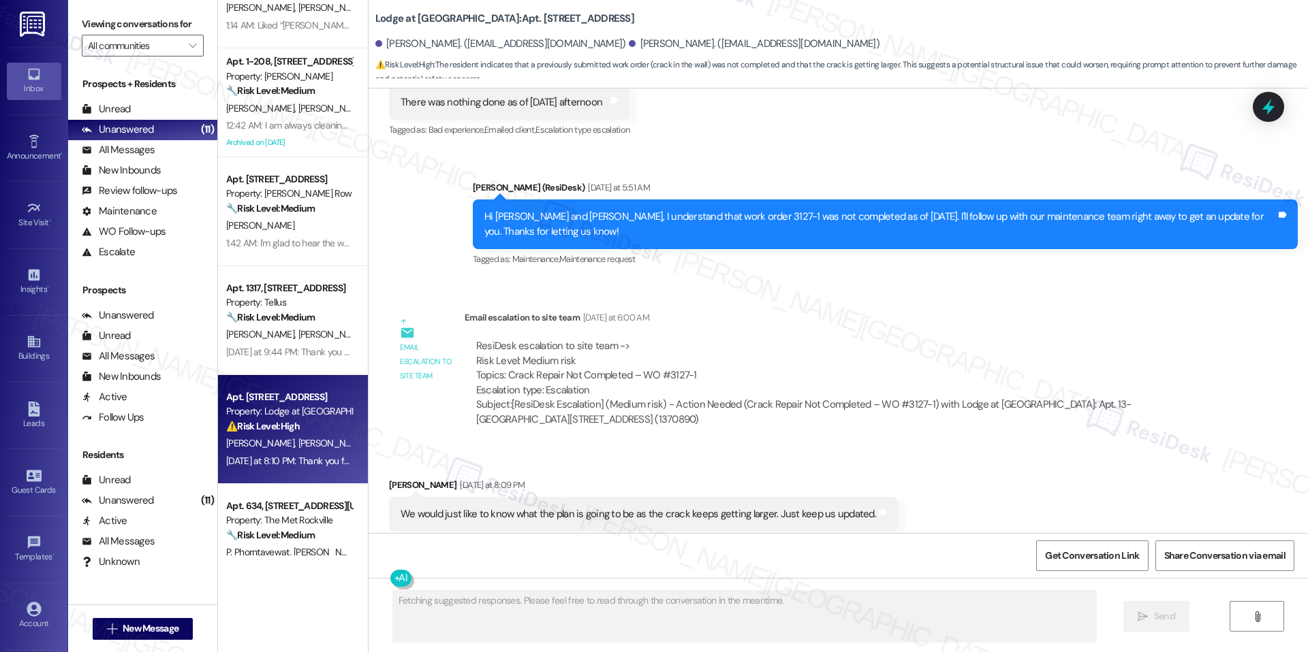
scroll to position [1503, 0]
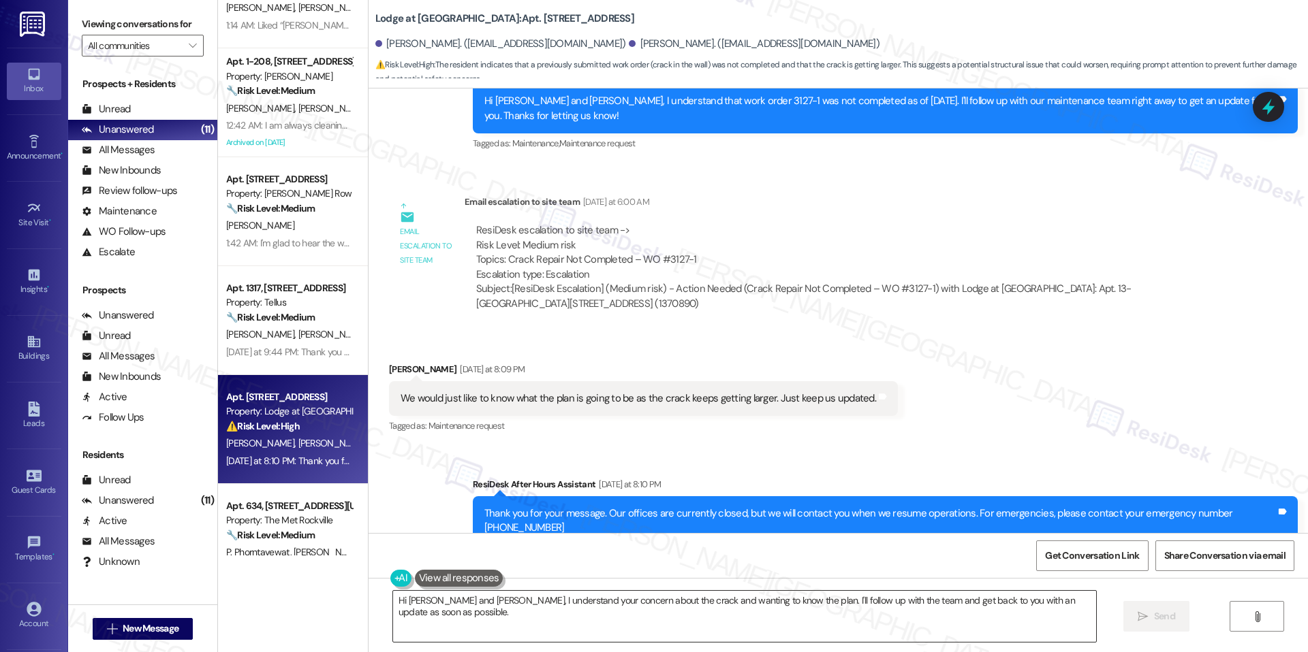
click at [654, 601] on textarea "Hi Michael and Lisa, I understand your concern about the crack and wanting to k…" at bounding box center [744, 616] width 703 height 51
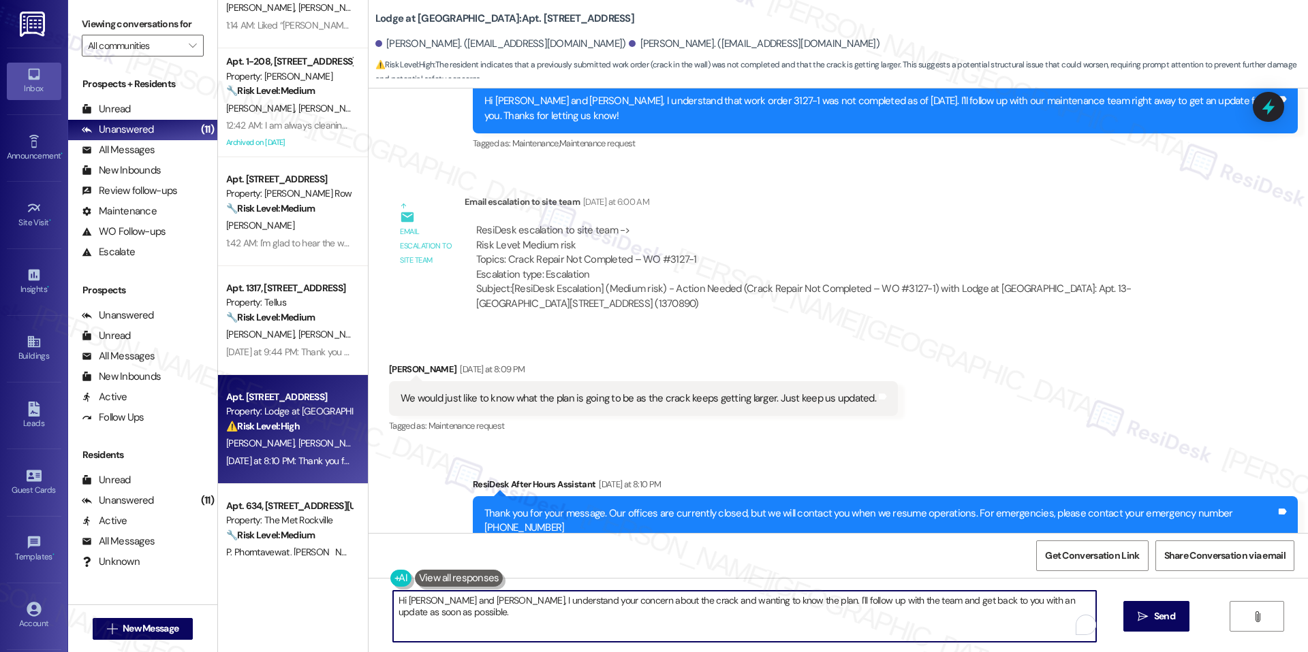
click at [654, 601] on textarea "Hi Michael and Lisa, I understand your concern about the crack and wanting to k…" at bounding box center [744, 616] width 703 height 51
paste textarea "Thank you for following up, Lisa. We understand your concern and how important …"
type textarea "Thank you for following up, [PERSON_NAME]. We understand your concern and how i…"
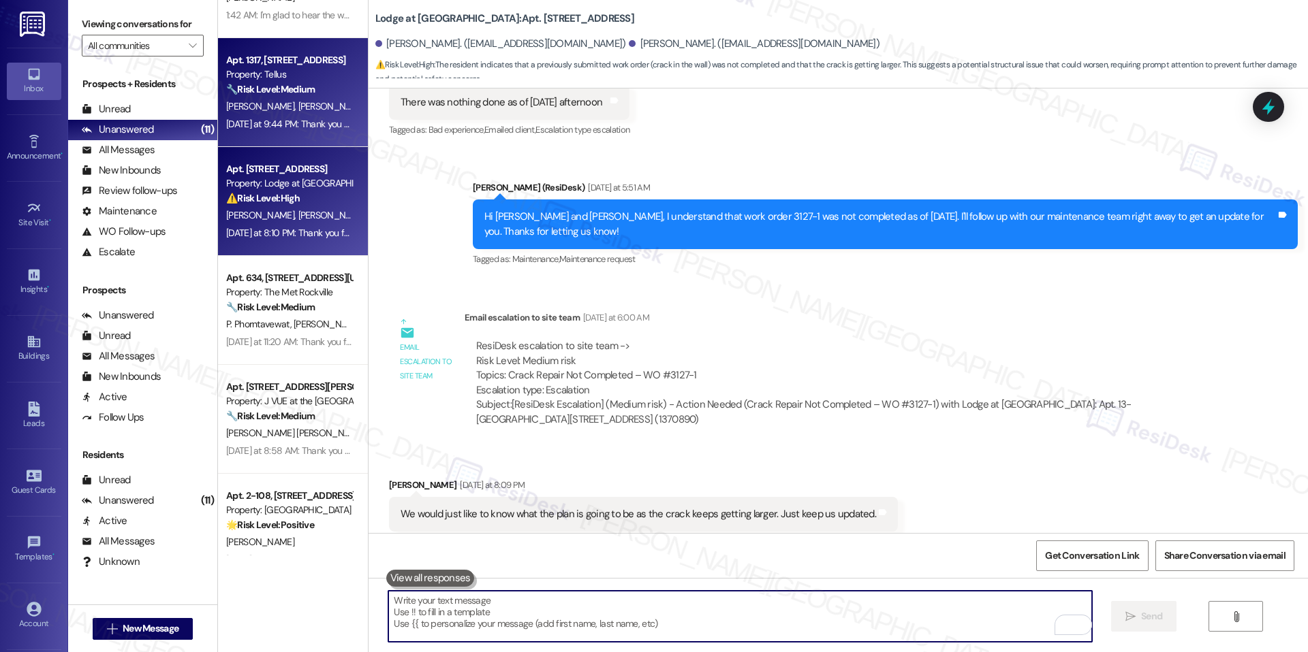
scroll to position [300, 0]
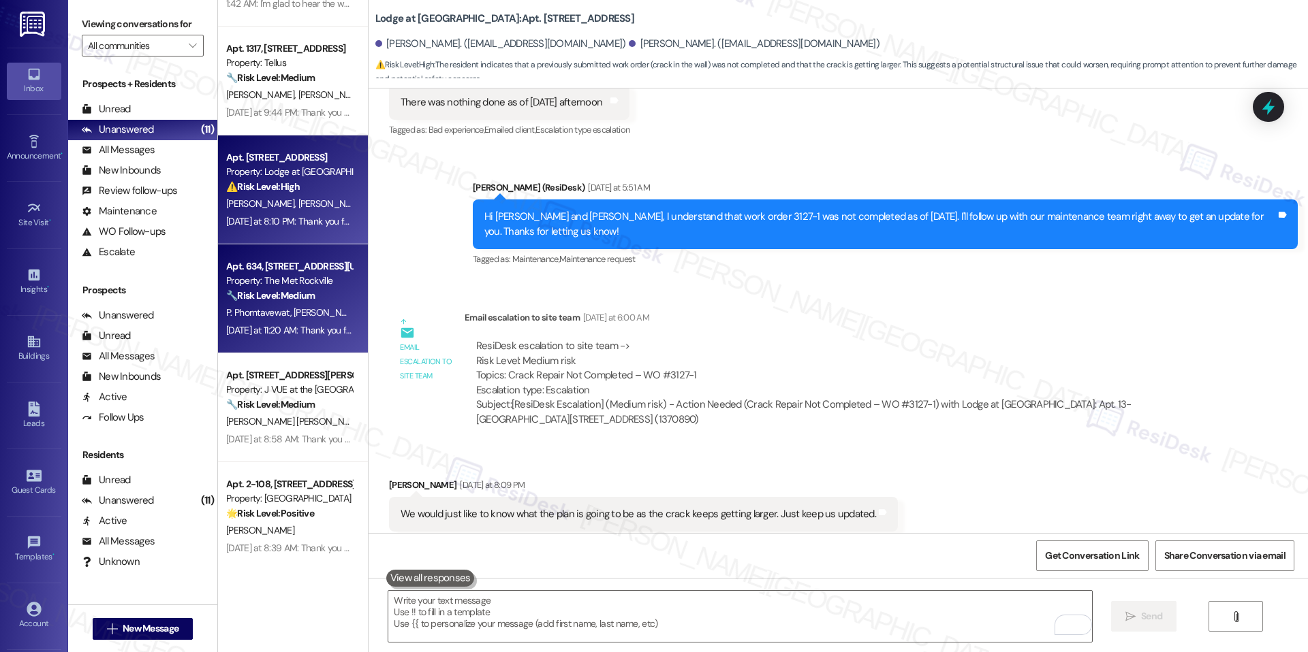
click at [294, 316] on span "[PERSON_NAME]" at bounding box center [328, 312] width 68 height 12
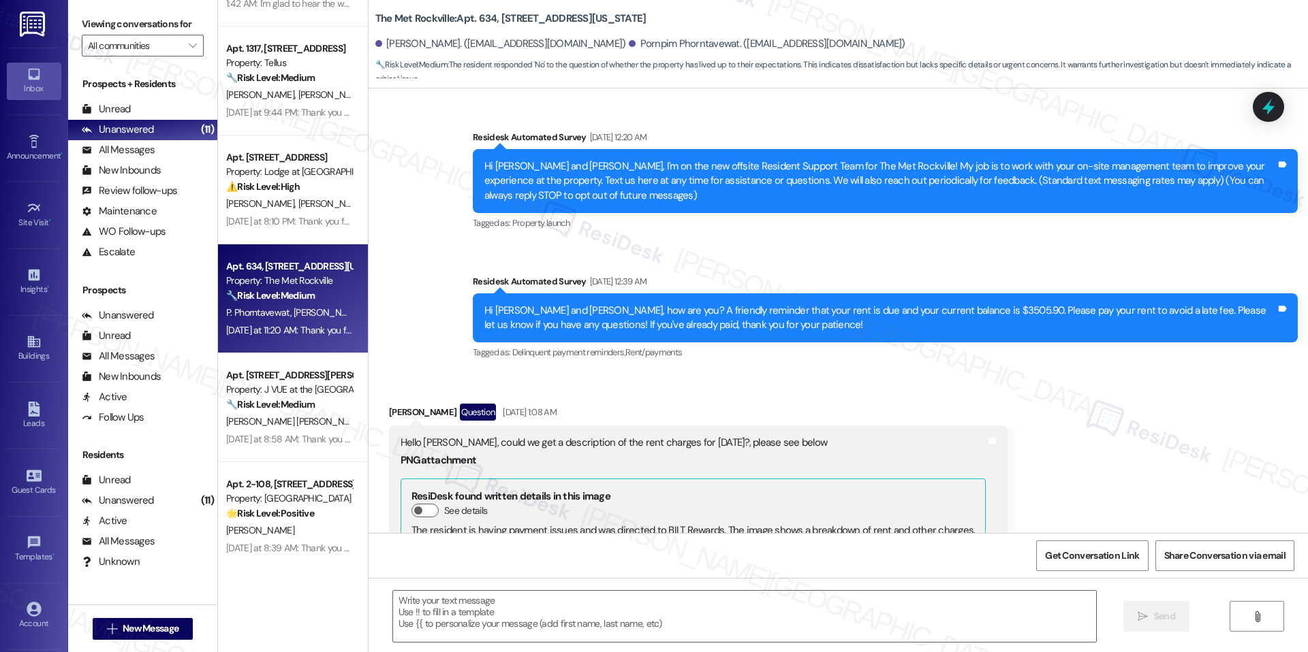
scroll to position [4068, 0]
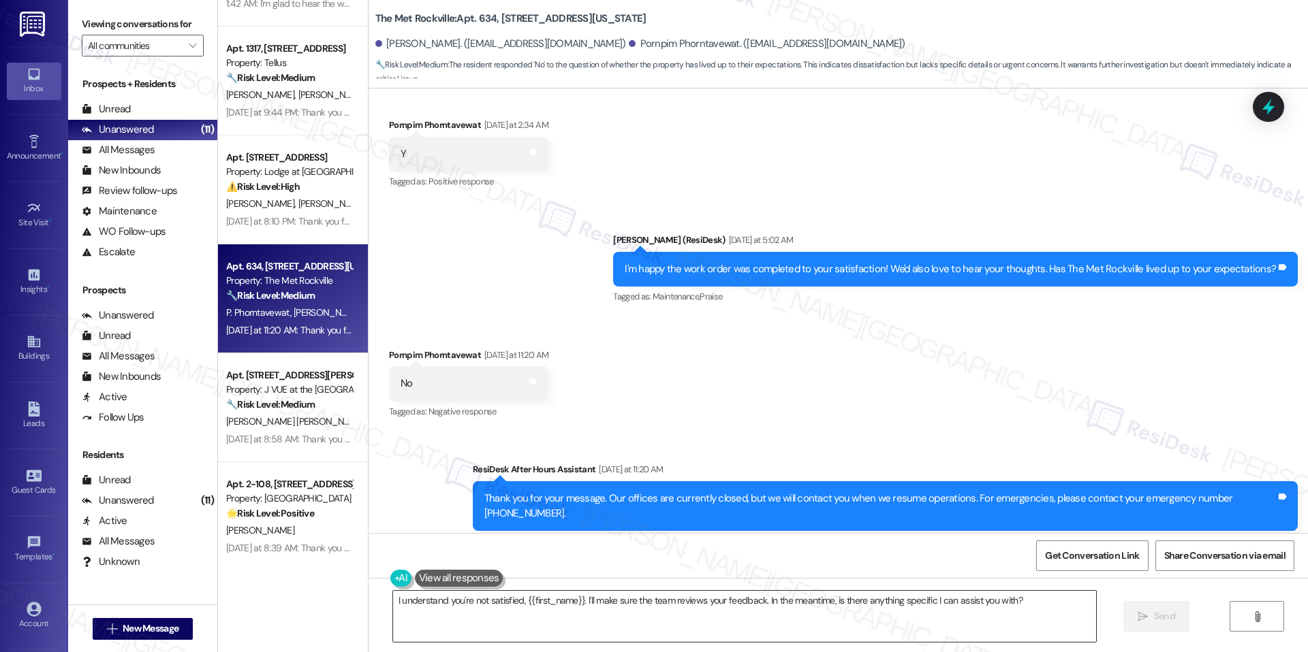
click at [623, 607] on textarea "I understand you're not satisfied, {{first_name}}. I'll make sure the team revi…" at bounding box center [744, 616] width 703 height 51
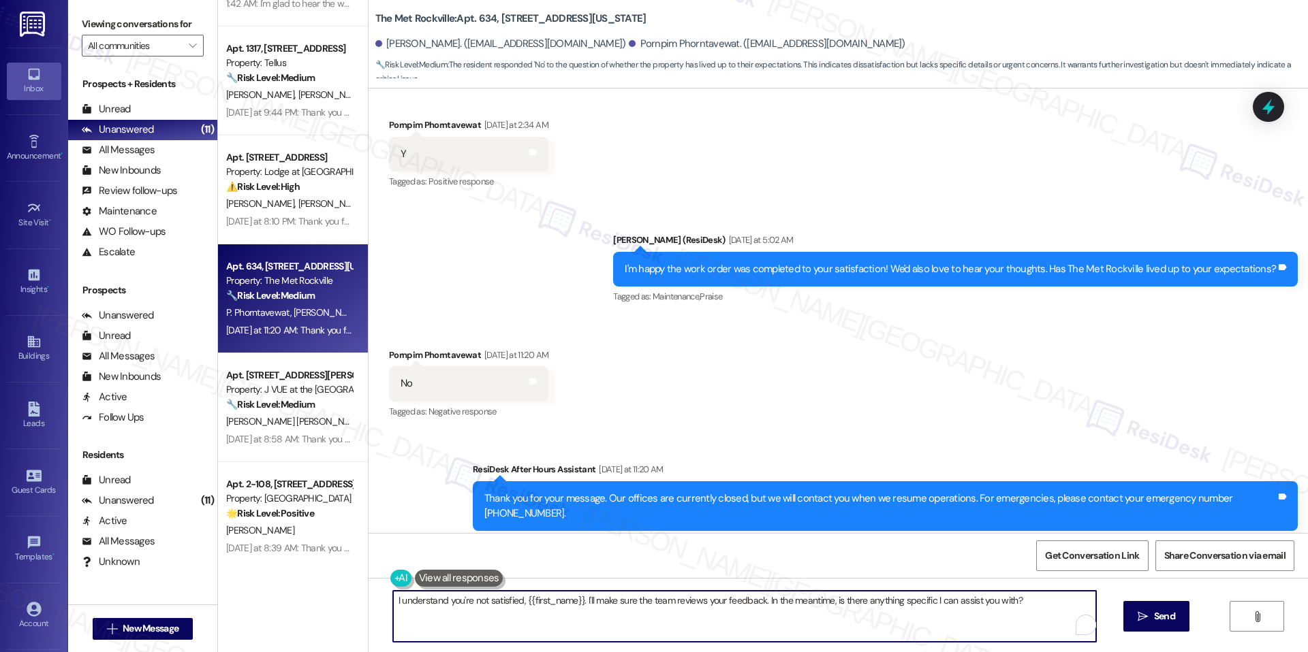
click at [623, 607] on textarea "I understand you're not satisfied, {{first_name}}. I'll make sure the team revi…" at bounding box center [744, 616] width 703 height 51
paste textarea "Hi {{first_name}}, I understand that the work order was not completed to your s…"
type textarea "Hi {{first_name}}, I understand that the work order was not completed to your s…"
click at [1136, 631] on button " Send" at bounding box center [1144, 616] width 66 height 31
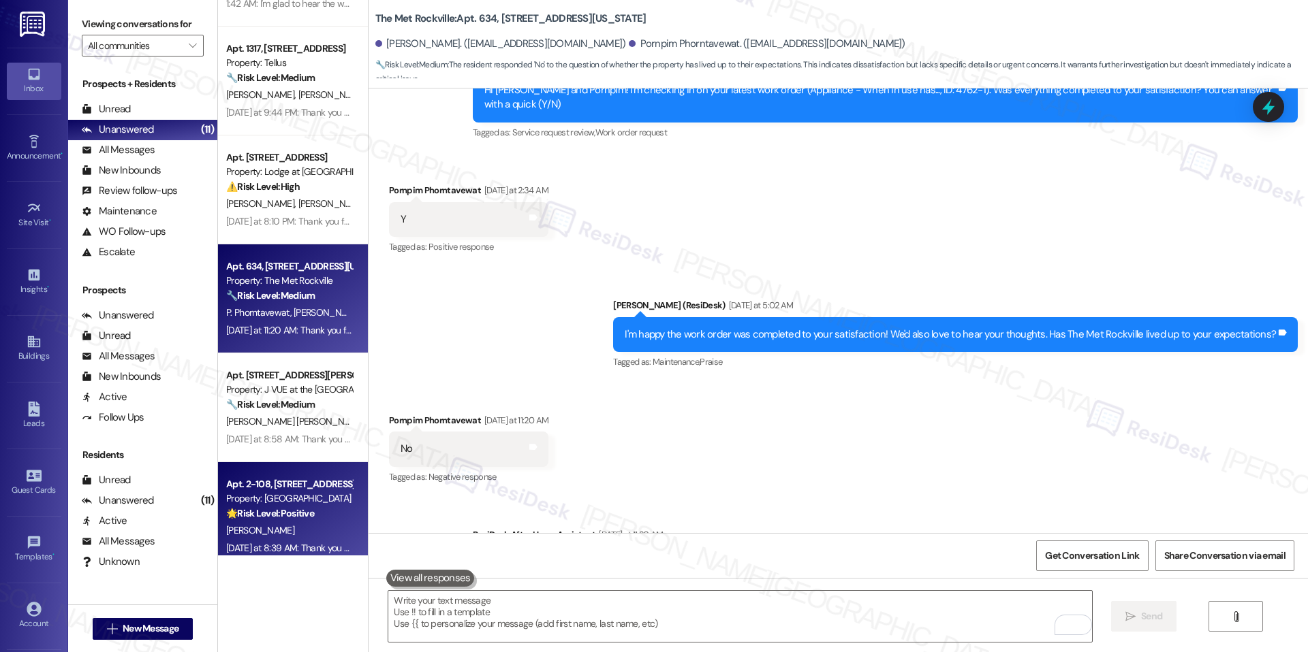
scroll to position [3952, 0]
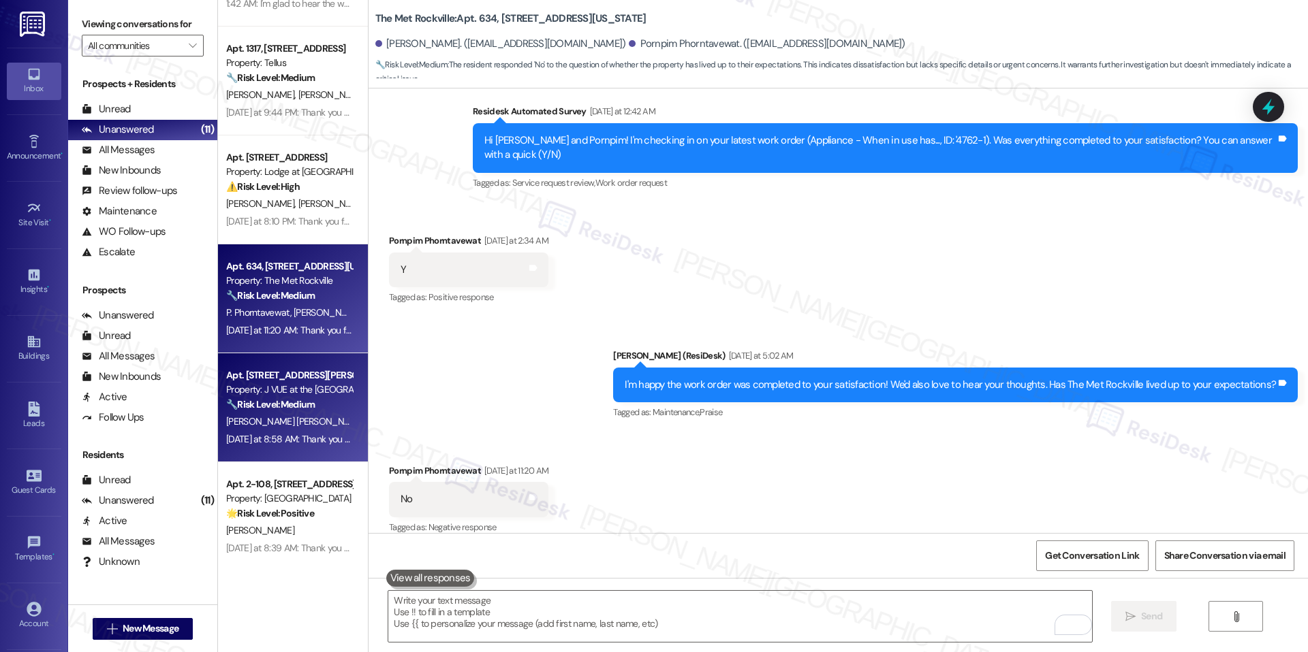
click at [264, 381] on div "Apt. 1705, 75 Saint Alphonsus St" at bounding box center [289, 375] width 126 height 14
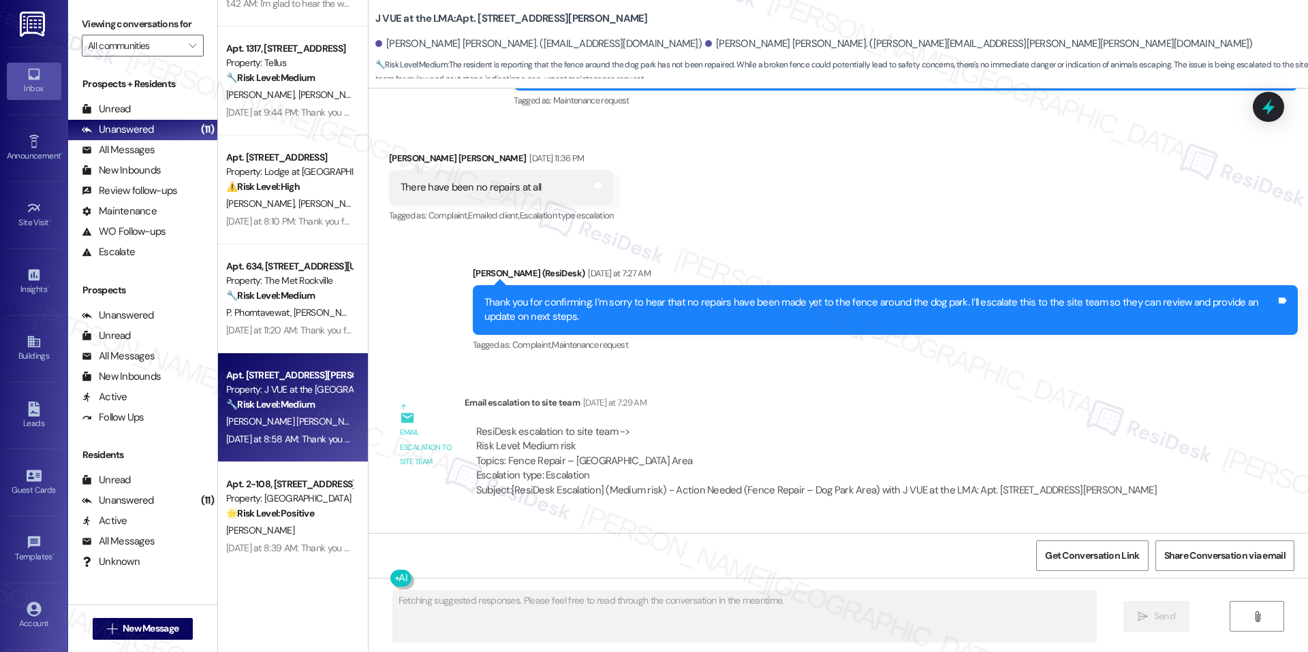
scroll to position [4426, 0]
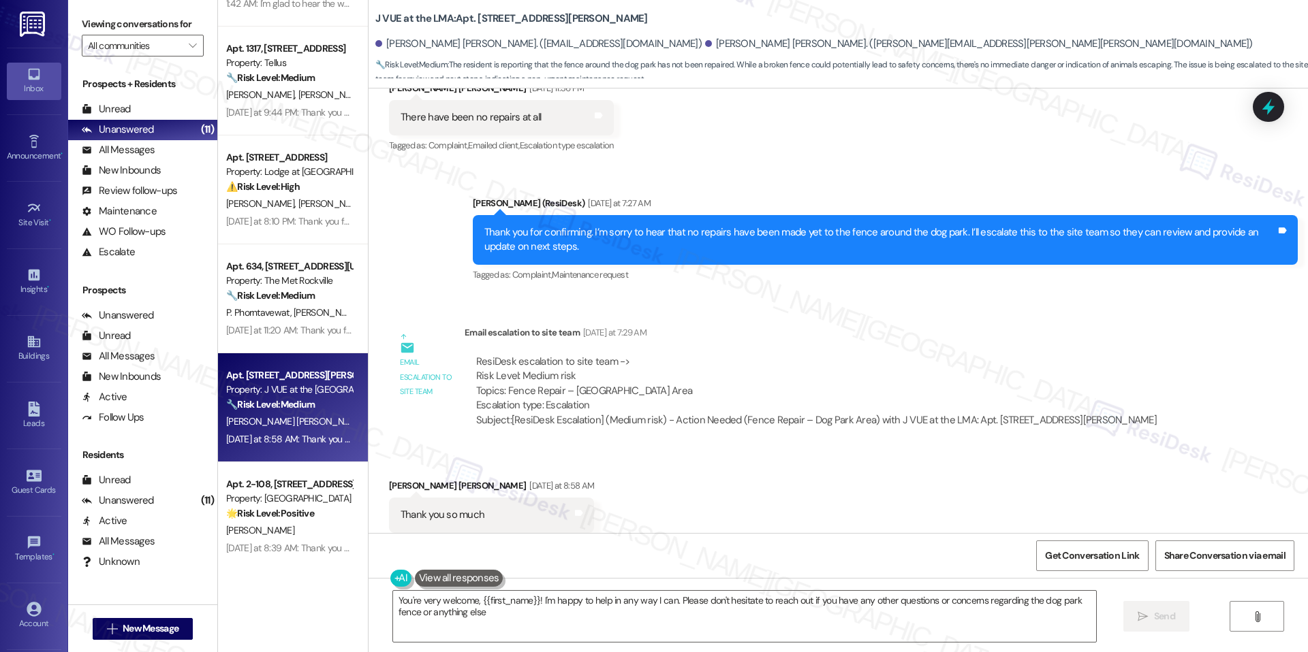
type textarea "You're very welcome, {{first_name}}! I'm happy to help in any way I can. Please…"
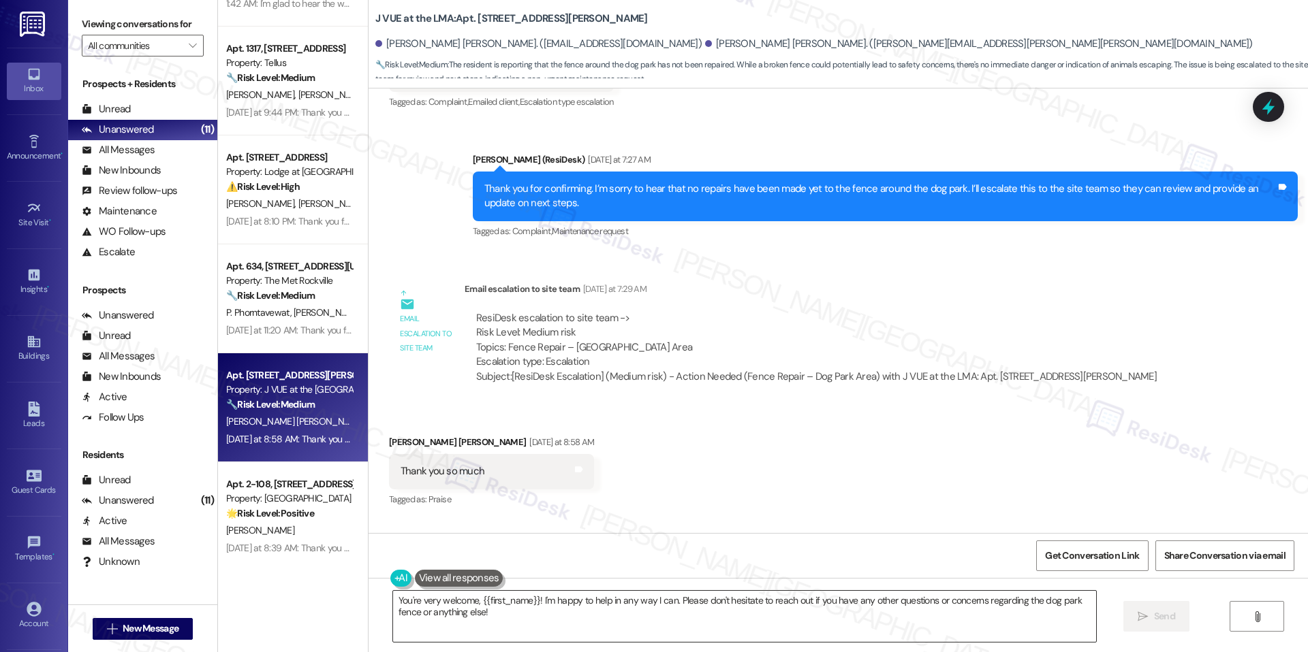
click at [1023, 612] on textarea "You're very welcome, {{first_name}}! I'm happy to help in any way I can. Please…" at bounding box center [744, 616] width 703 height 51
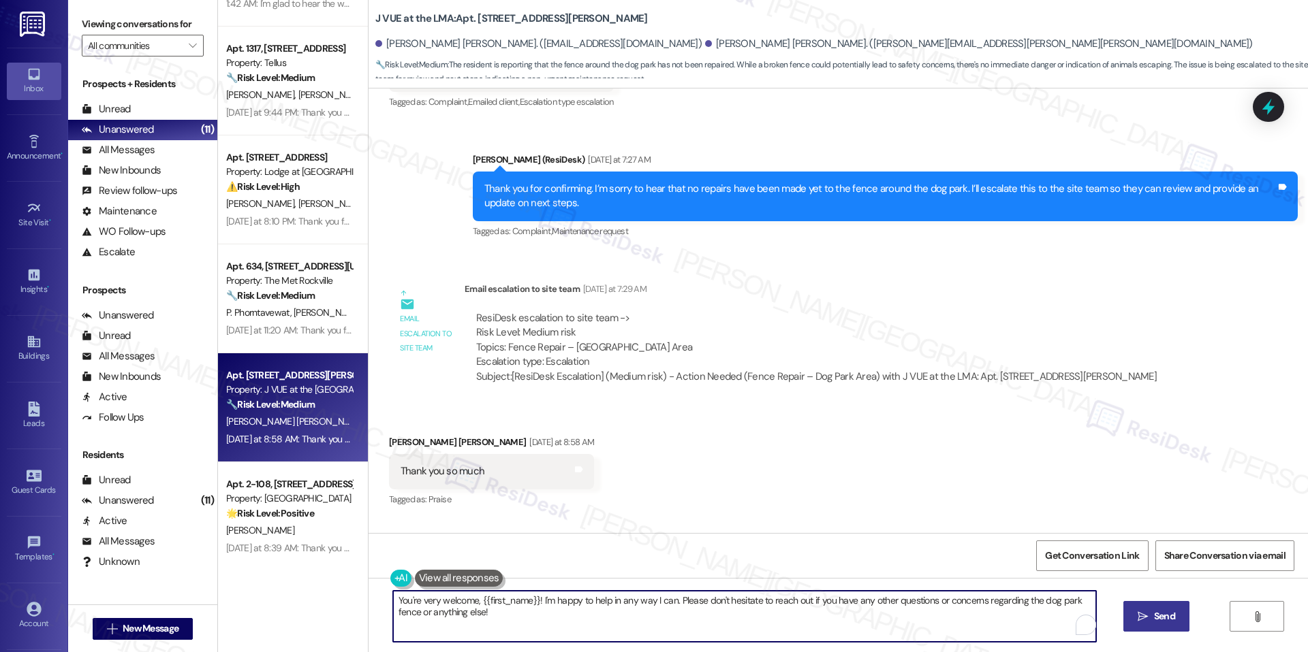
click at [1147, 608] on button " Send" at bounding box center [1156, 616] width 66 height 31
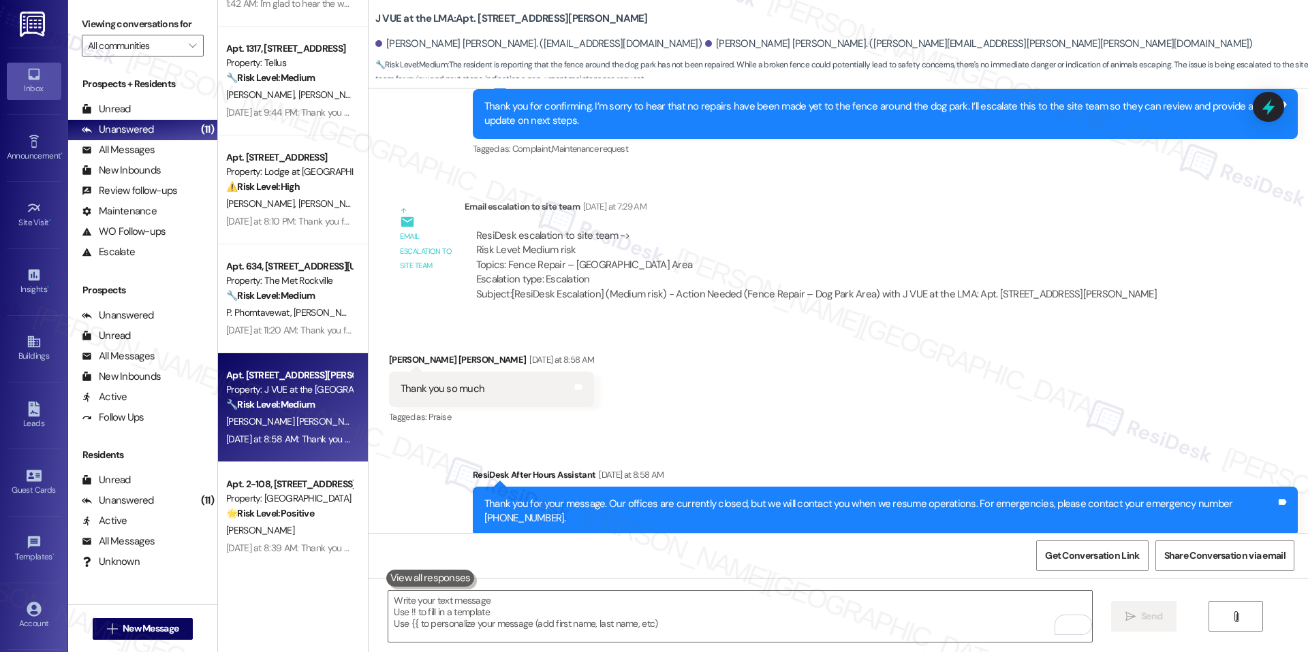
scroll to position [4535, 0]
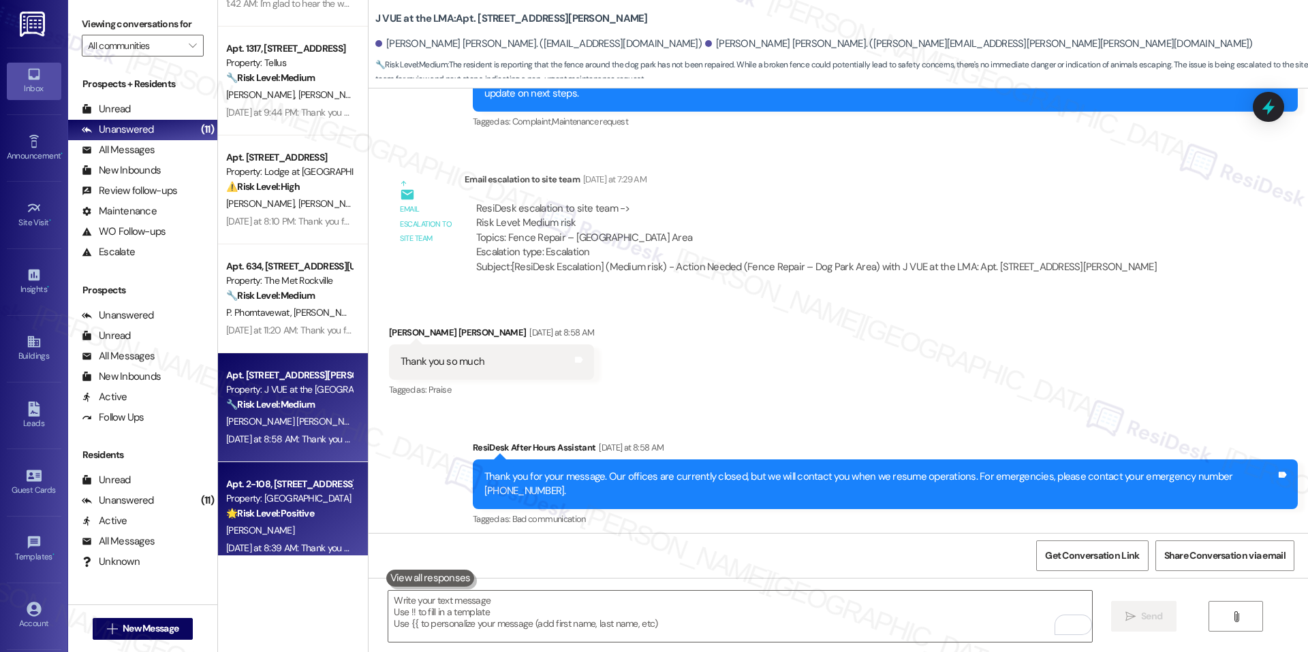
click at [319, 492] on div "Property: Sea Isle" at bounding box center [289, 499] width 126 height 14
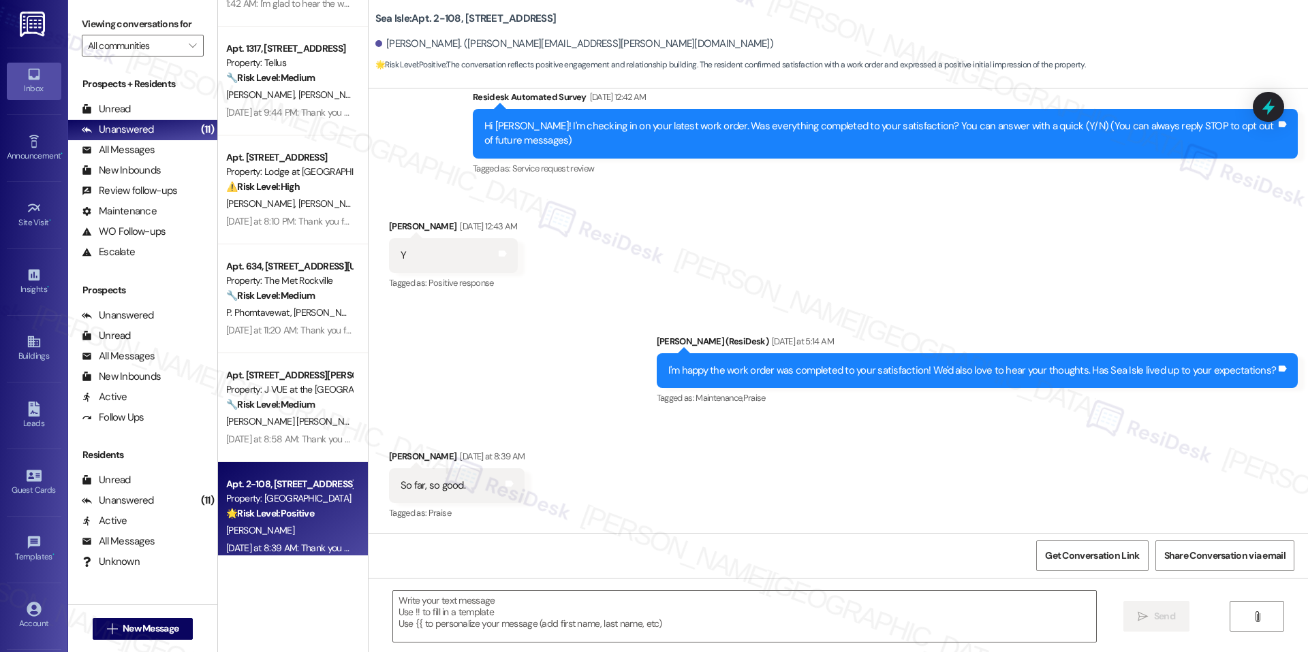
type textarea "Fetching suggested responses. Please feel free to read through the conversation…"
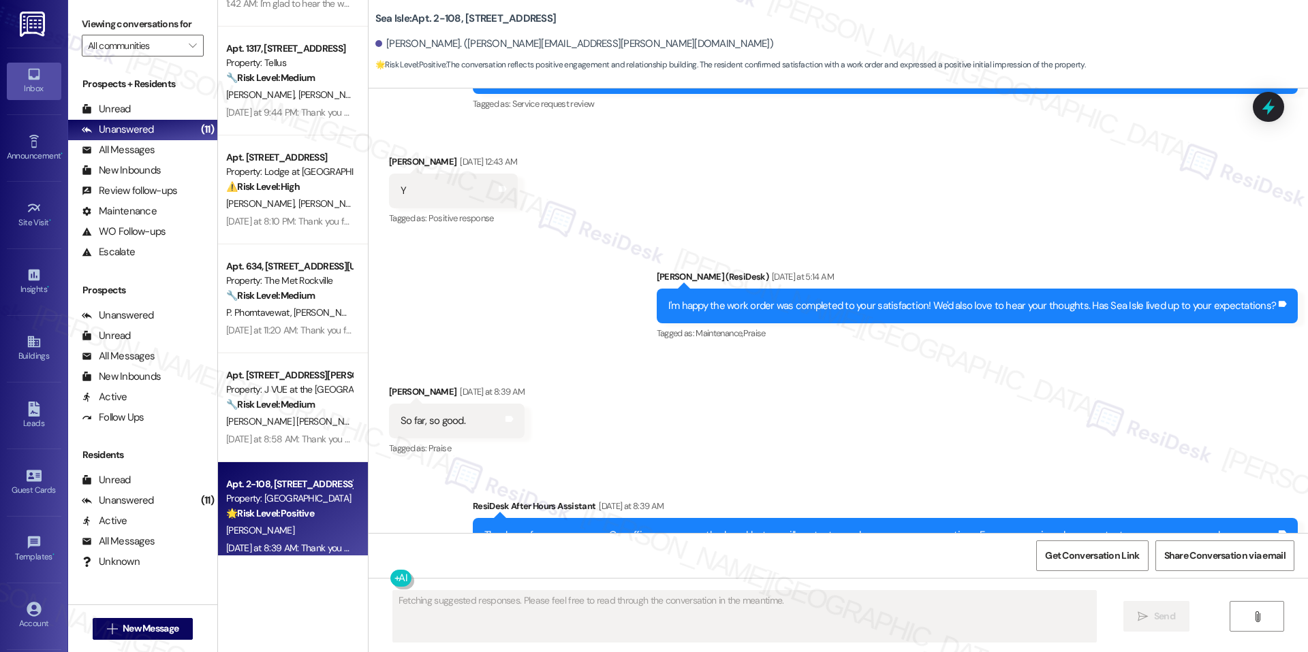
scroll to position [236, 0]
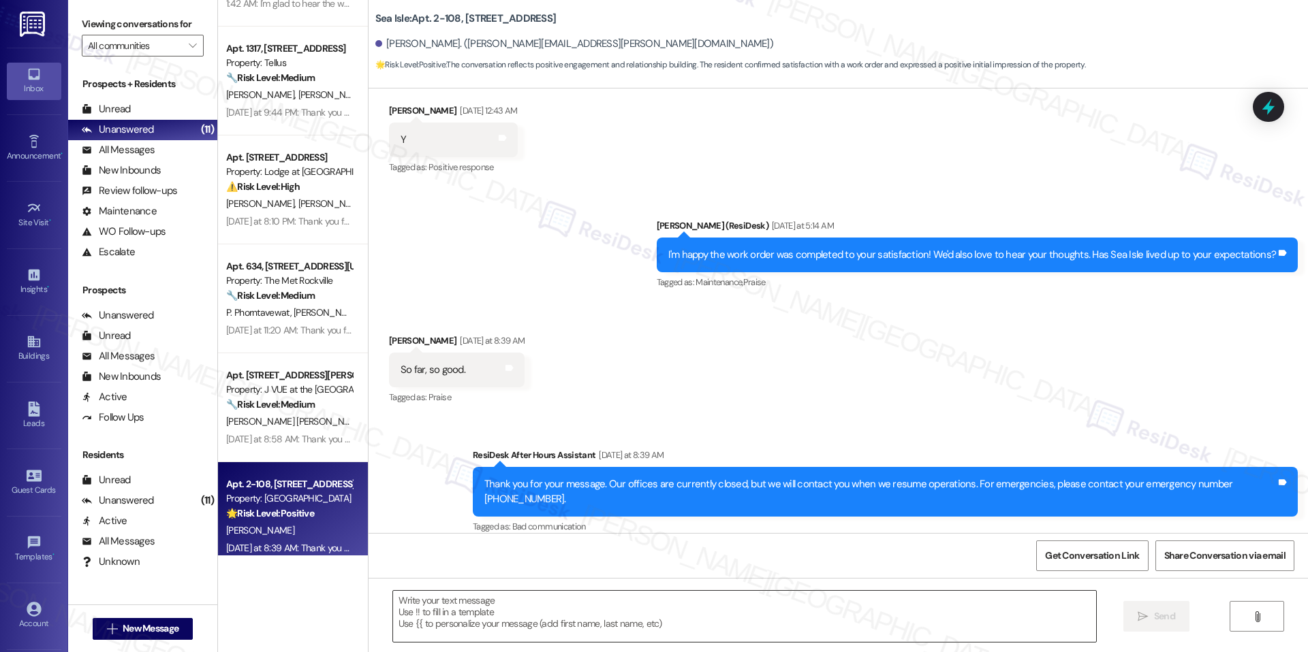
click at [429, 612] on textarea at bounding box center [744, 616] width 703 height 51
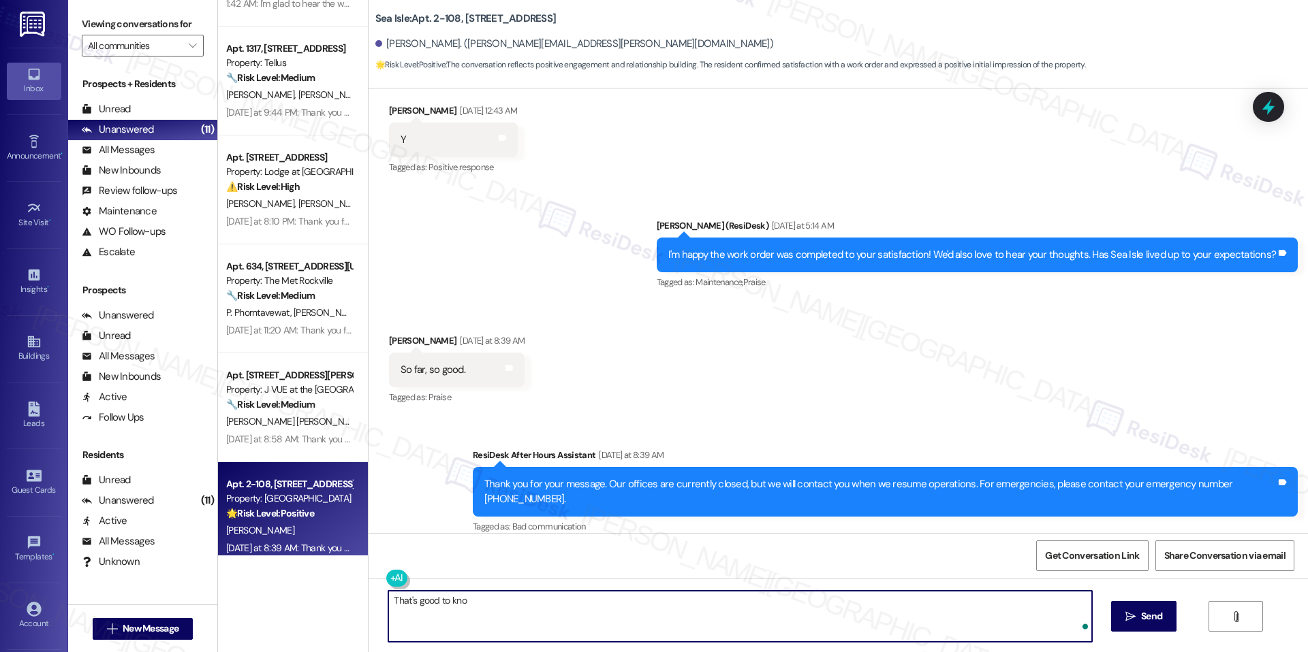
type textarea "That's good to know"
click at [456, 596] on textarea "That's good to know" at bounding box center [739, 616] width 703 height 51
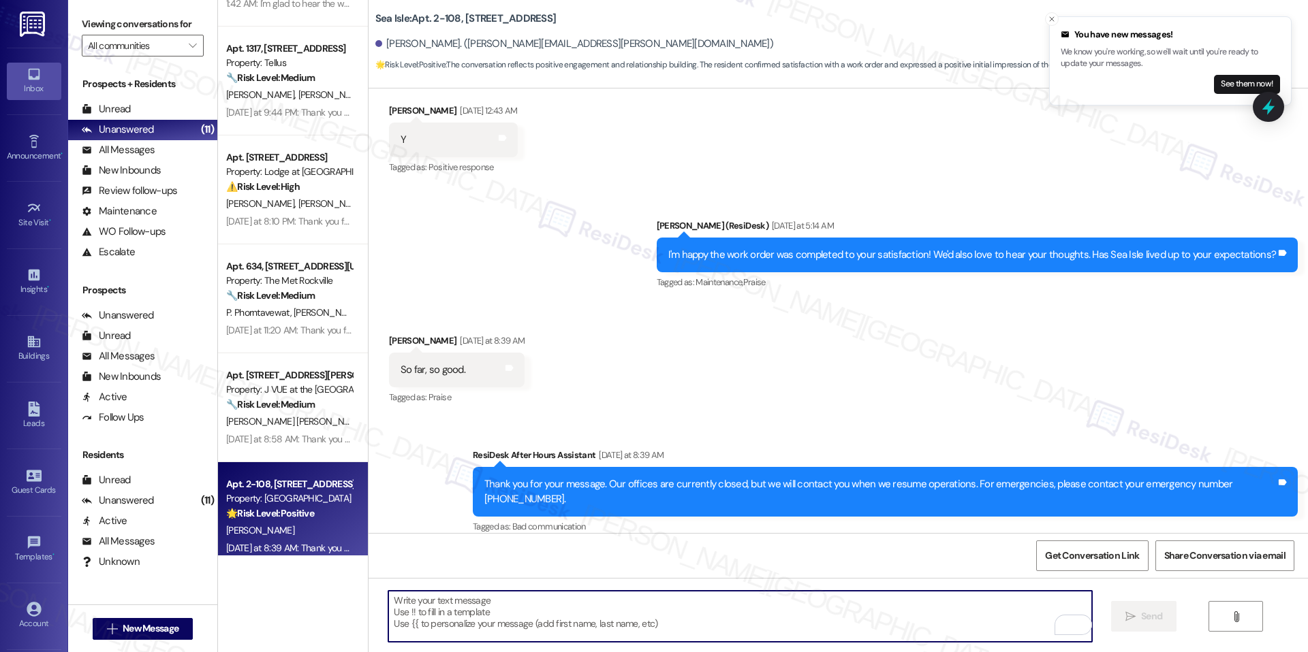
click at [667, 616] on textarea "To enrich screen reader interactions, please activate Accessibility in Grammarl…" at bounding box center [739, 616] width 703 height 51
paste textarea "Glad to hear things are going well so far, Robert! Could I ask a quick favor? I…"
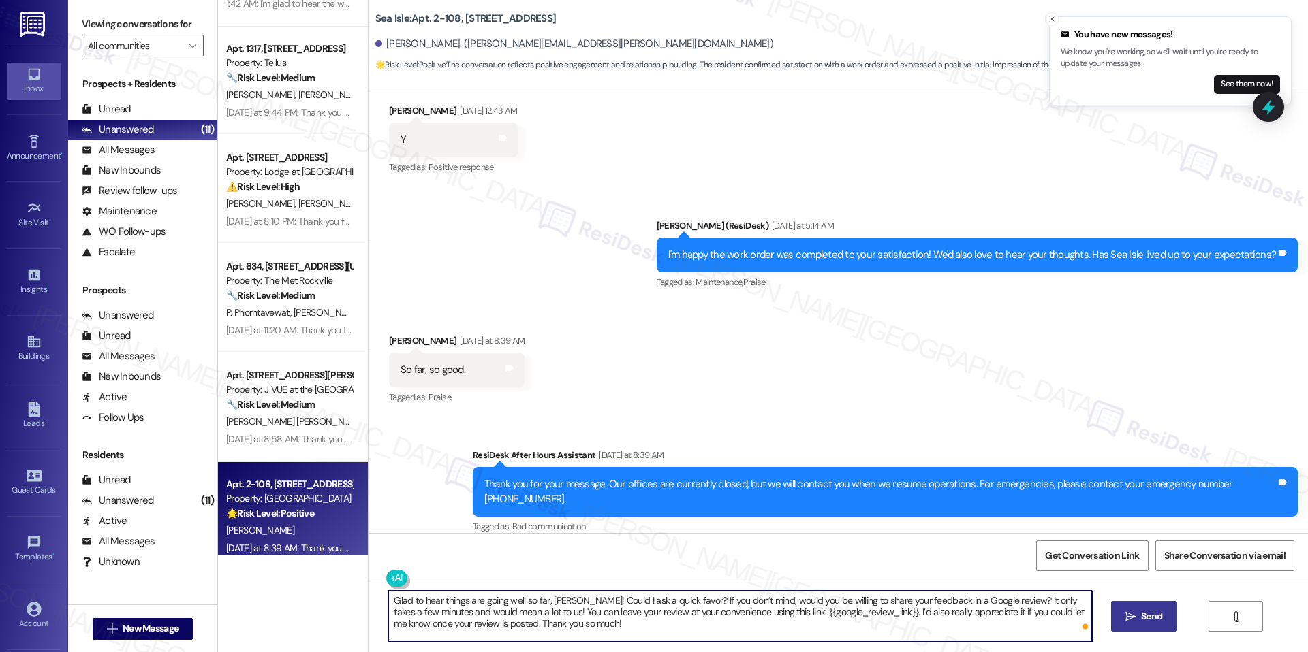
type textarea "Glad to hear things are going well so far, Robert! Could I ask a quick favor? I…"
click at [1132, 610] on span " Send" at bounding box center [1143, 616] width 43 height 14
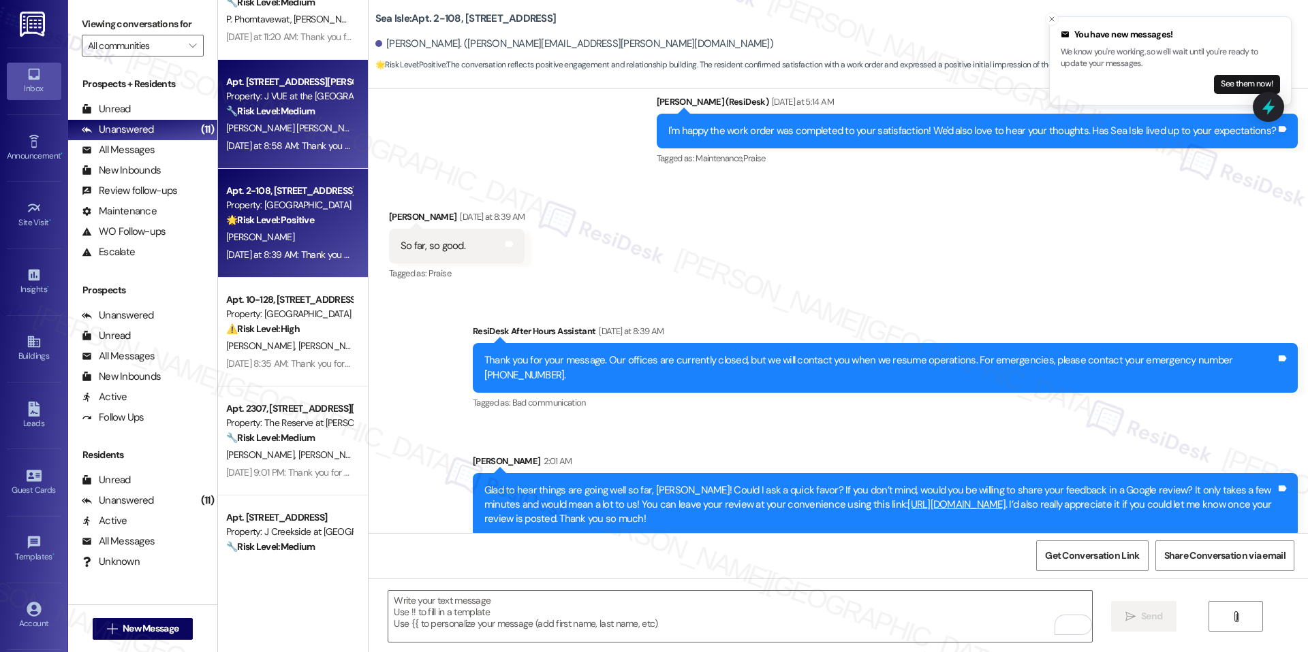
scroll to position [643, 0]
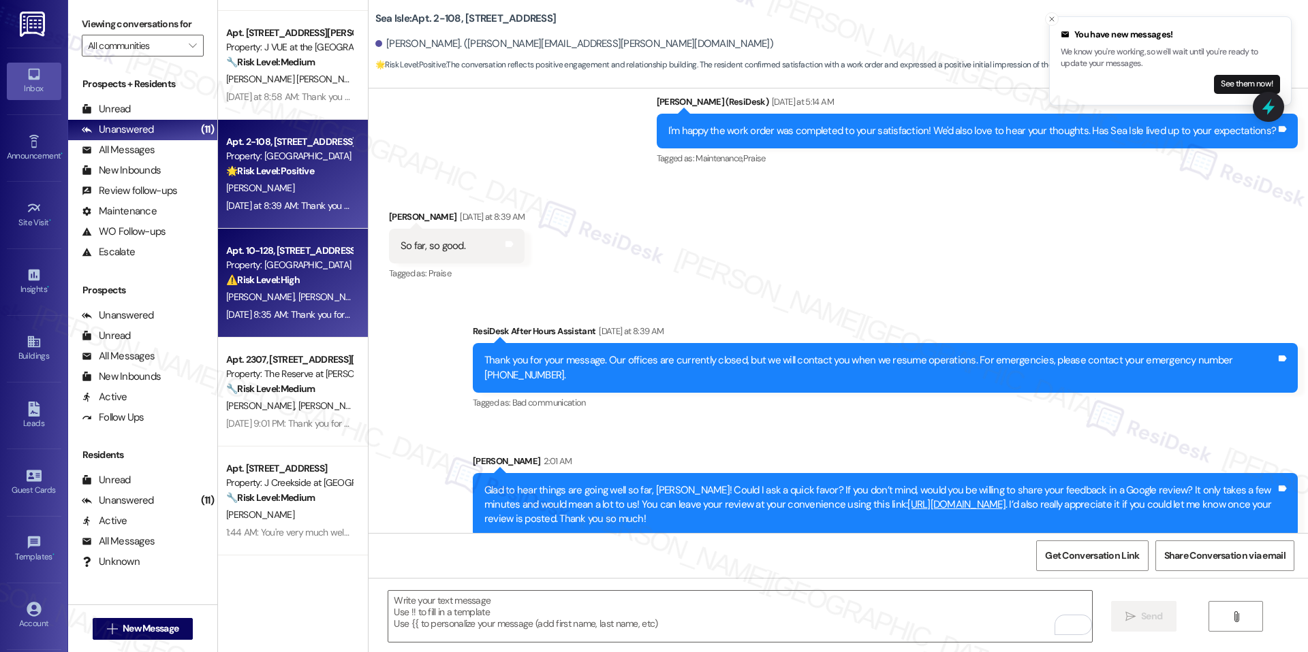
click at [307, 324] on div "Apt. 10-128, 6801 Sea Coral Drive Property: Sea Isle ⚠️ Risk Level: High The re…" at bounding box center [293, 283] width 150 height 109
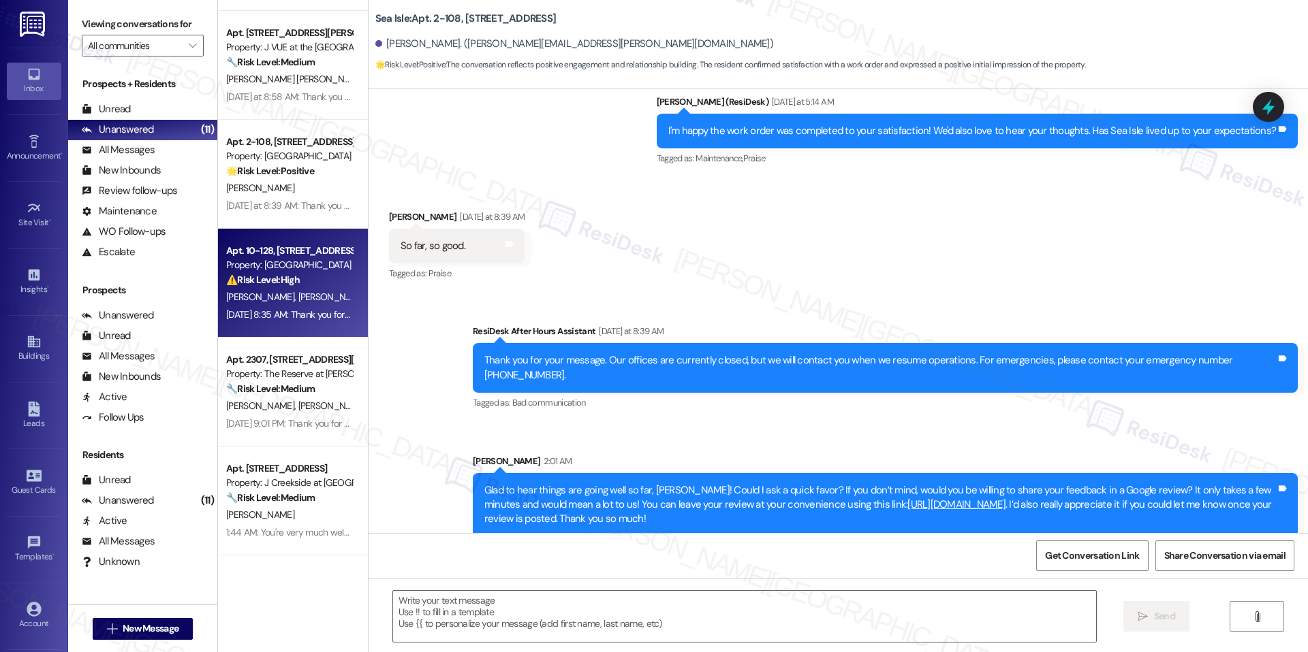
type textarea "Fetching suggested responses. Please feel free to read through the conversation…"
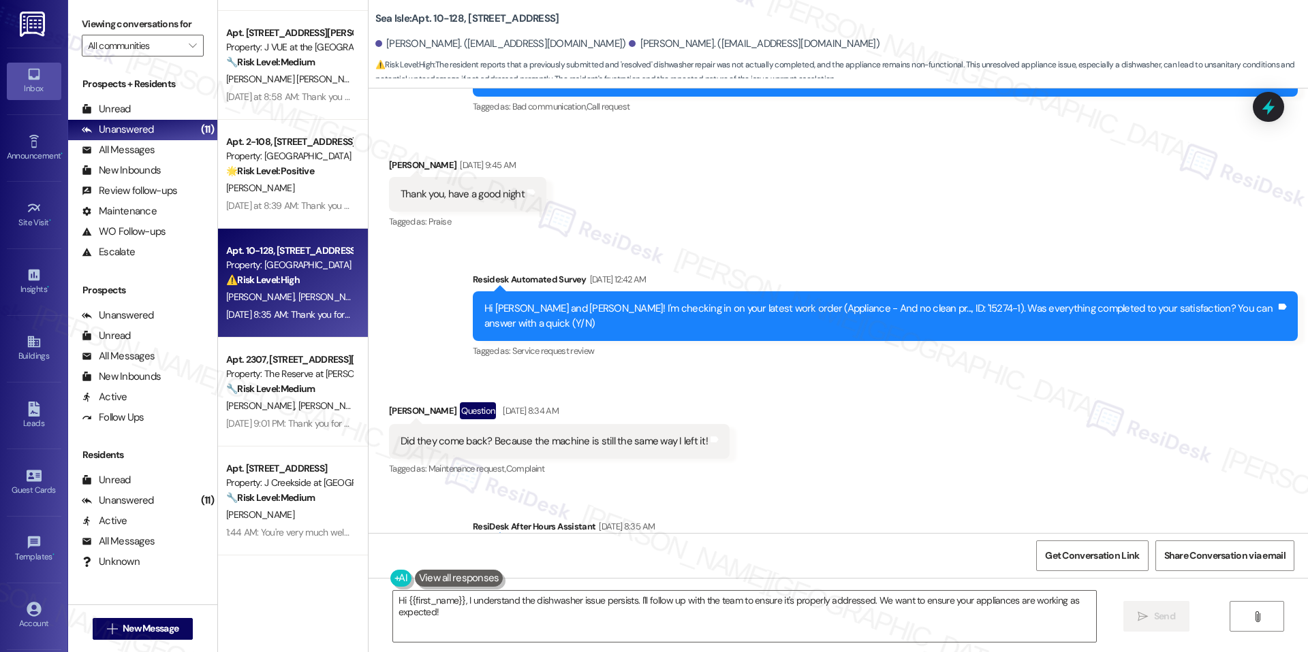
scroll to position [3186, 0]
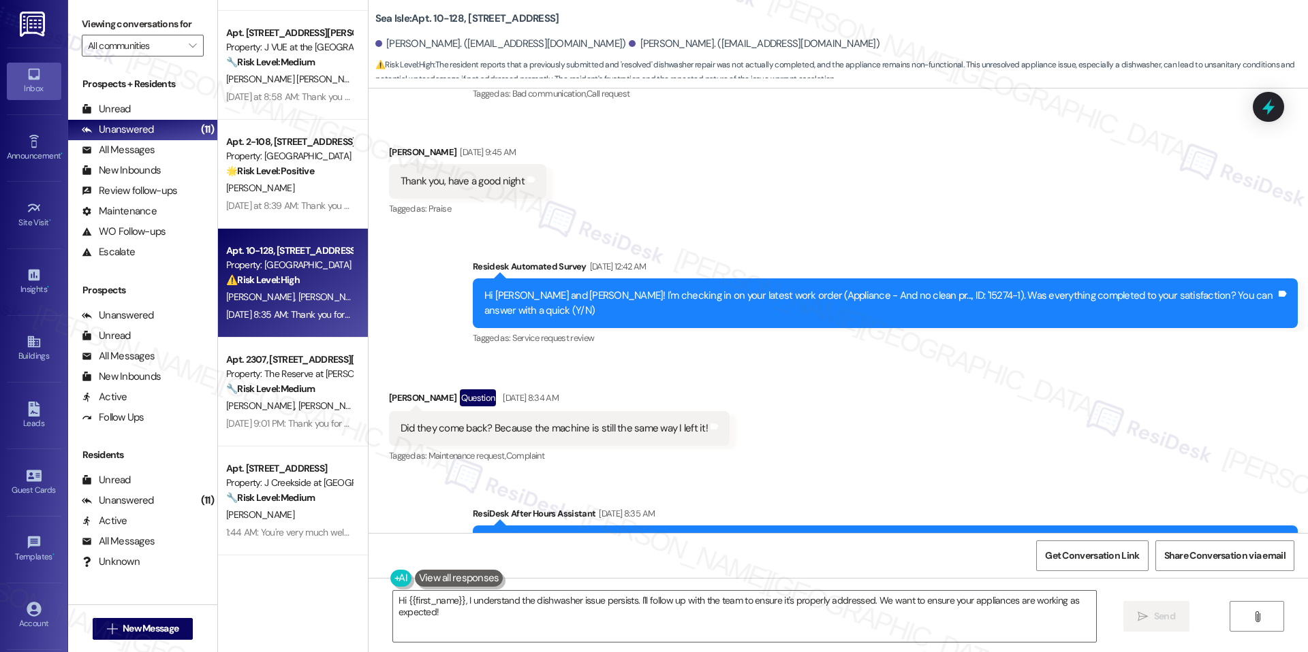
click at [465, 14] on b "Sea Isle: Apt. 10-128, 6801 Sea Coral Drive" at bounding box center [467, 19] width 184 height 14
copy b "6801"
drag, startPoint x: 423, startPoint y: 18, endPoint x: 453, endPoint y: 18, distance: 30.0
click at [453, 18] on b "Sea Isle: Apt. 10-128, 6801 Sea Coral Drive" at bounding box center [467, 19] width 184 height 14
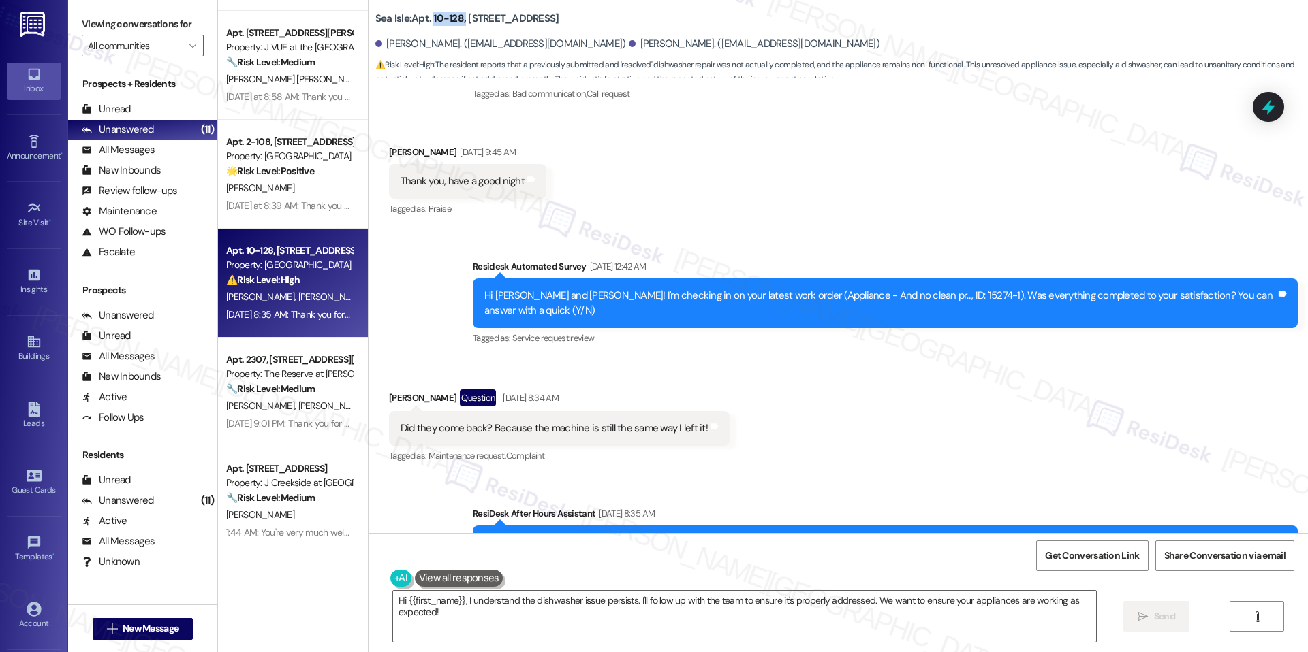
copy b "10-128,"
click at [749, 602] on textarea "Hi {{first_name}}, I understand the dishwasher issue persists. I'll follow up w…" at bounding box center [744, 616] width 703 height 51
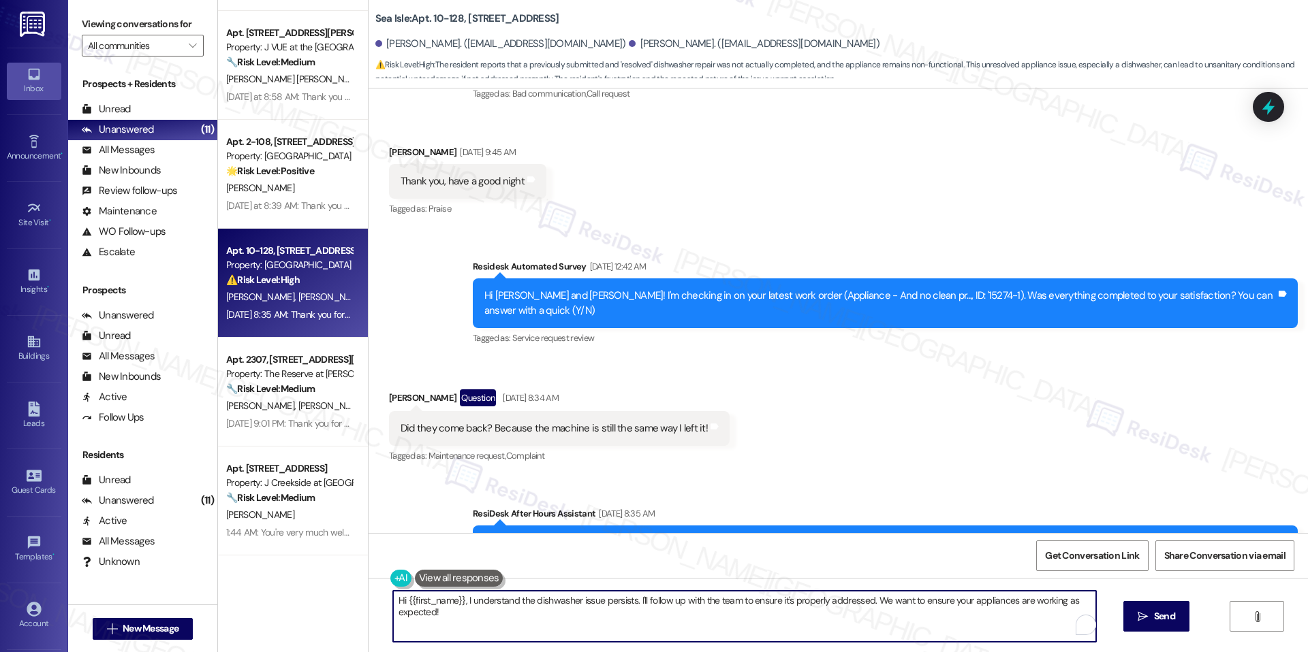
click at [749, 602] on textarea "Hi {{first_name}}, I understand the dishwasher issue persists. I'll follow up w…" at bounding box center [744, 616] width 703 height 51
paste textarea "Thank you for letting us know, Adriana. We’re sorry to hear the dishwasher issu…"
type textarea "Thank you for letting us know, Adriana. We’re sorry to hear the dishwasher issu…"
click at [1111, 618] on button " Send" at bounding box center [1144, 616] width 66 height 31
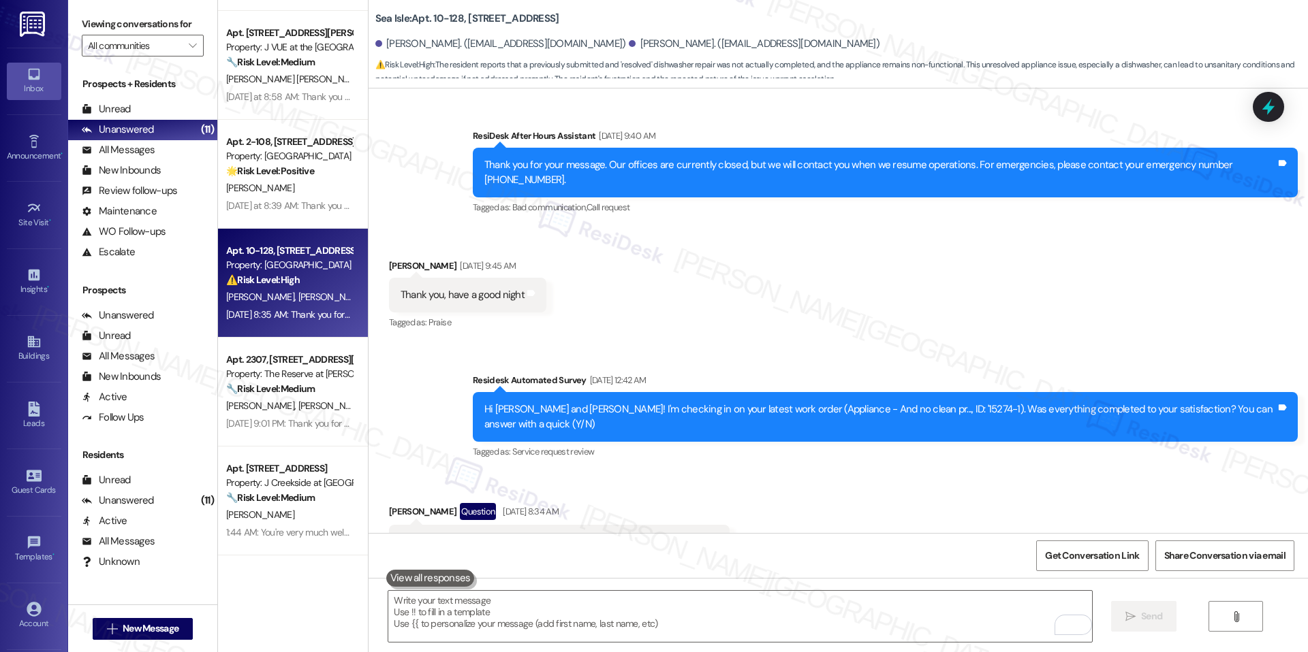
scroll to position [3071, 0]
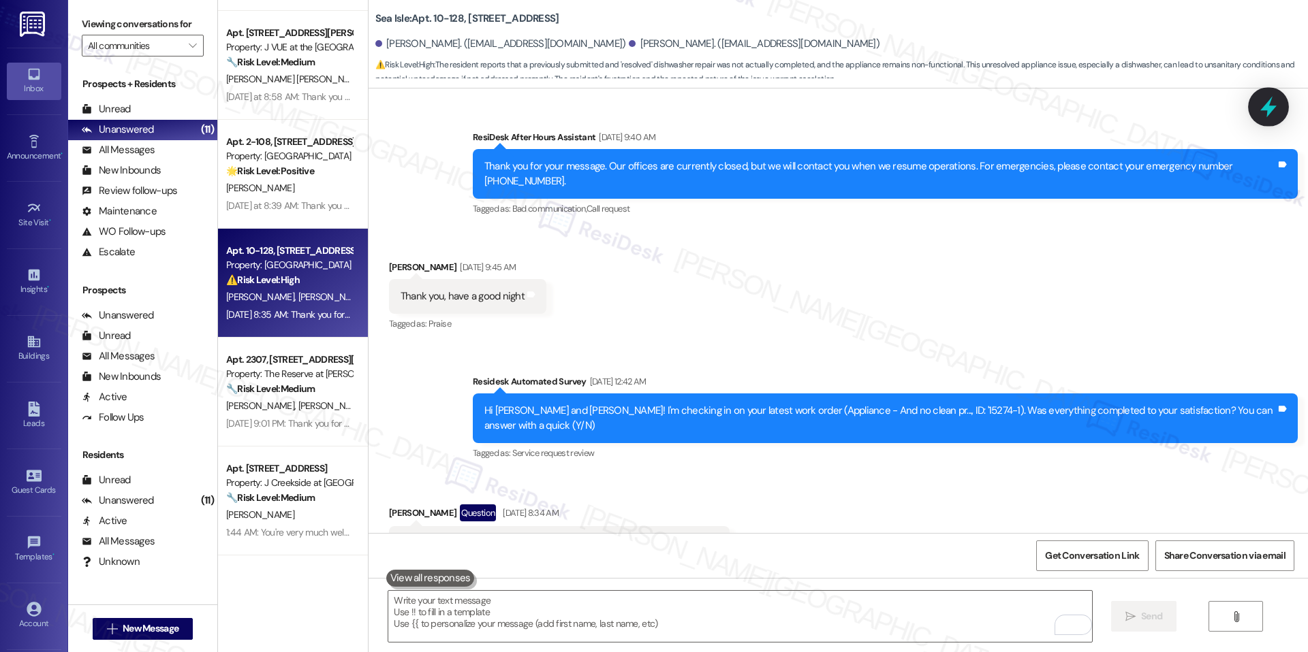
click at [1261, 113] on icon at bounding box center [1267, 106] width 23 height 23
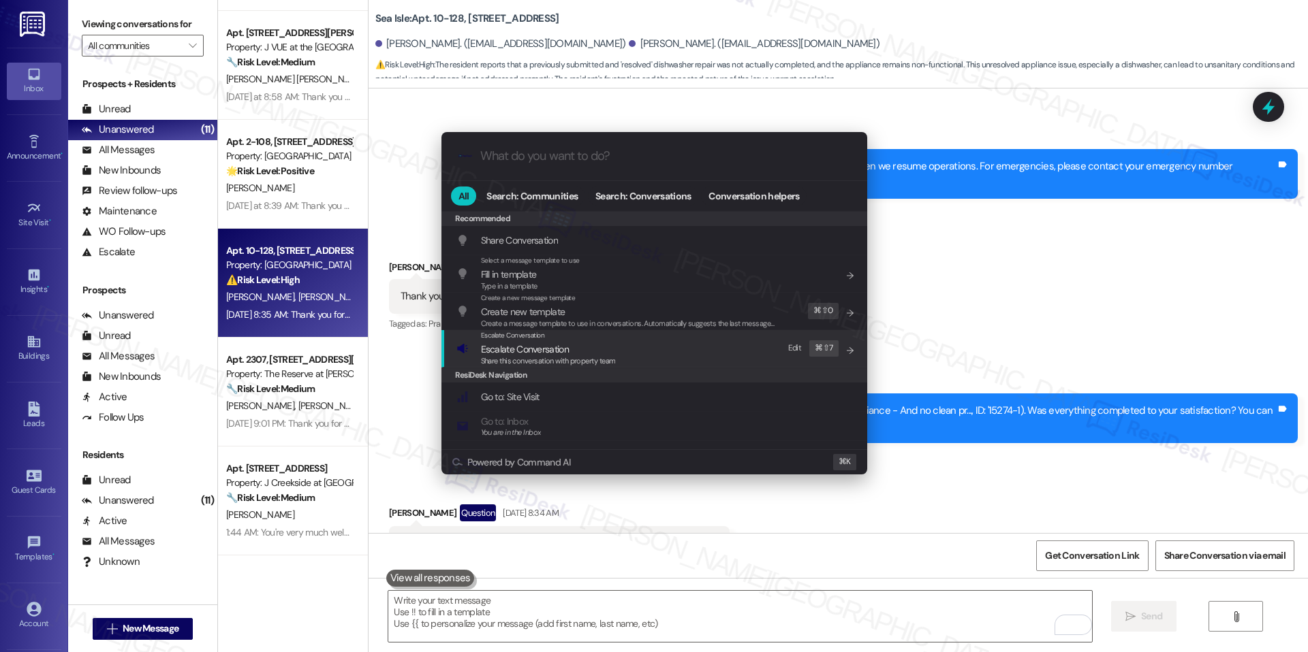
click at [584, 343] on span "Escalate Conversation" at bounding box center [548, 349] width 135 height 15
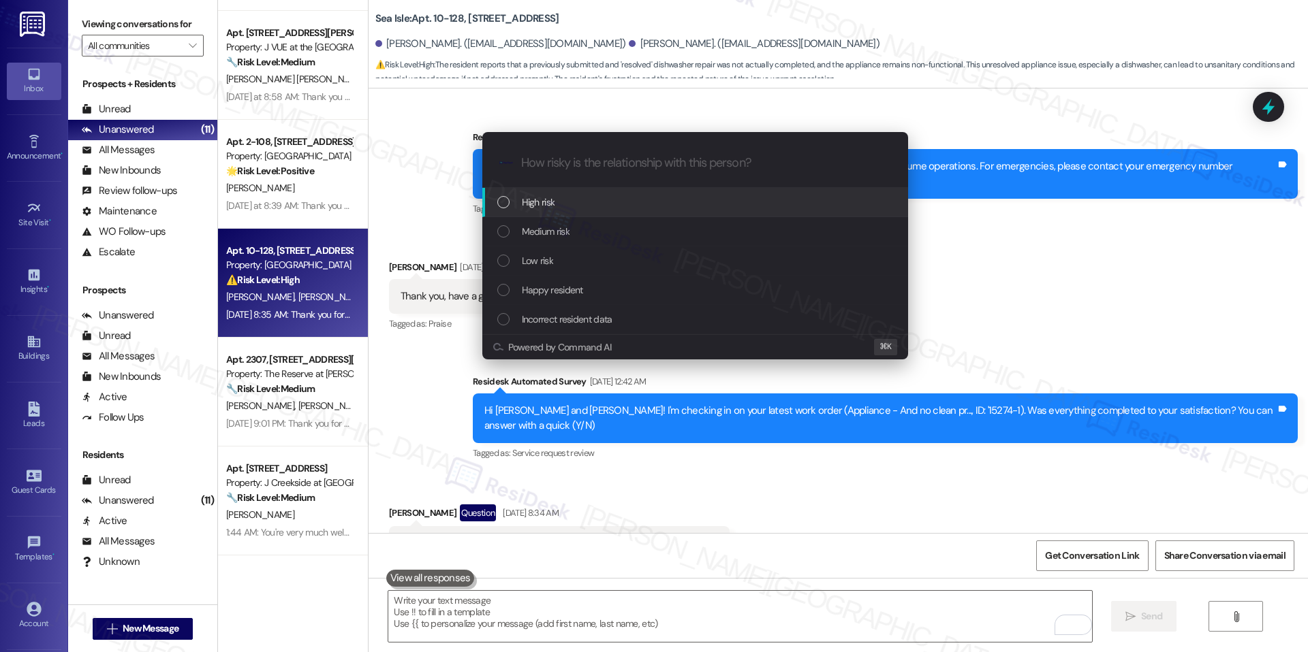
paste input "Dishwasher Repair Still Unresolved – WO #15274-1"
type input "Dishwasher Repair Still Unresolved – WO #15274-1"
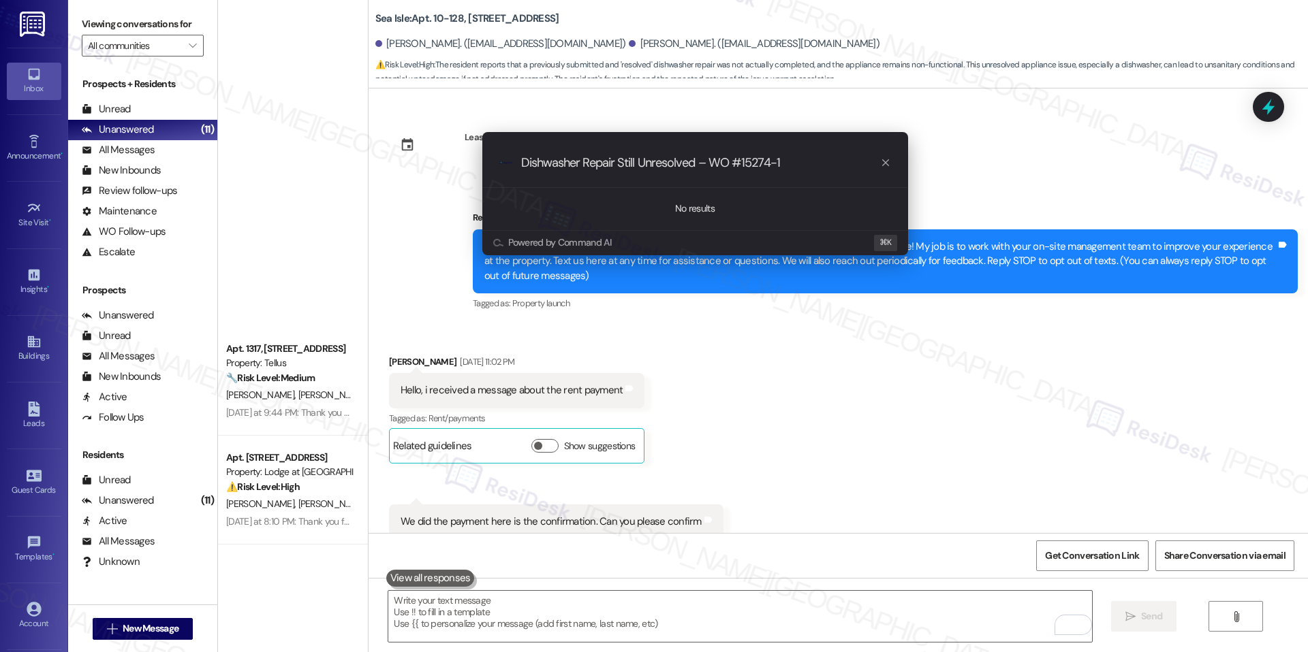
type input "Dishwasher Repair Still Unresolved – WO #15274-1"
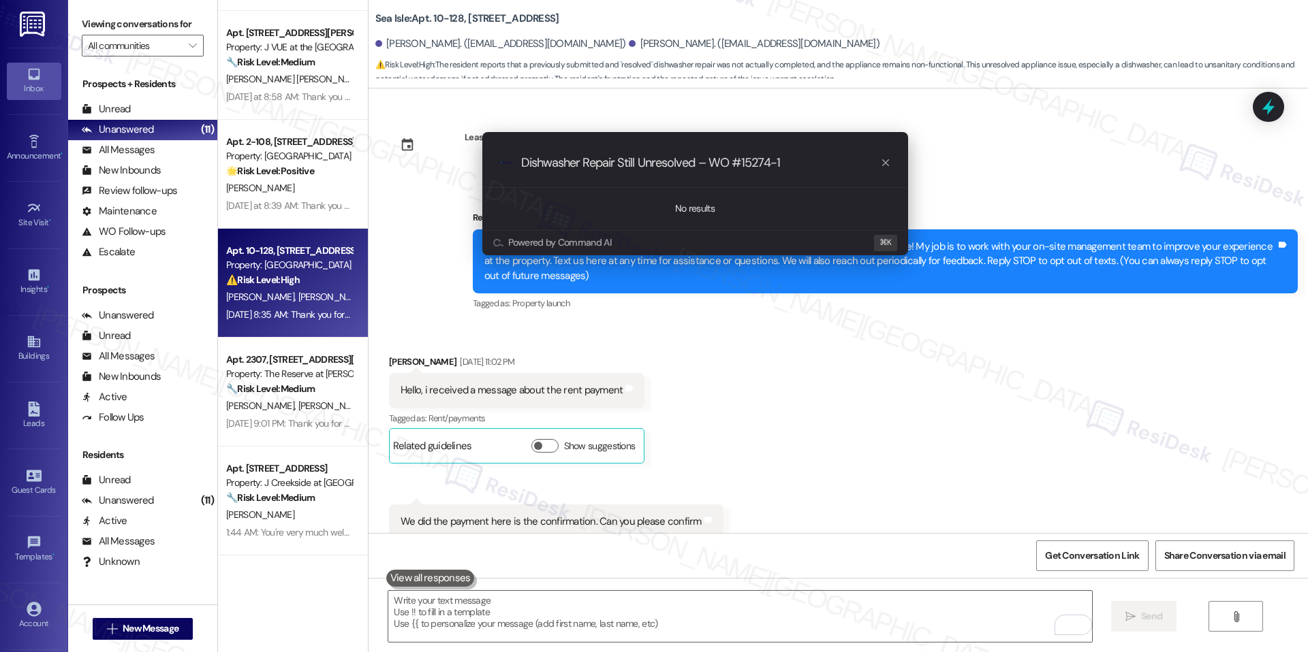
scroll to position [3071, 0]
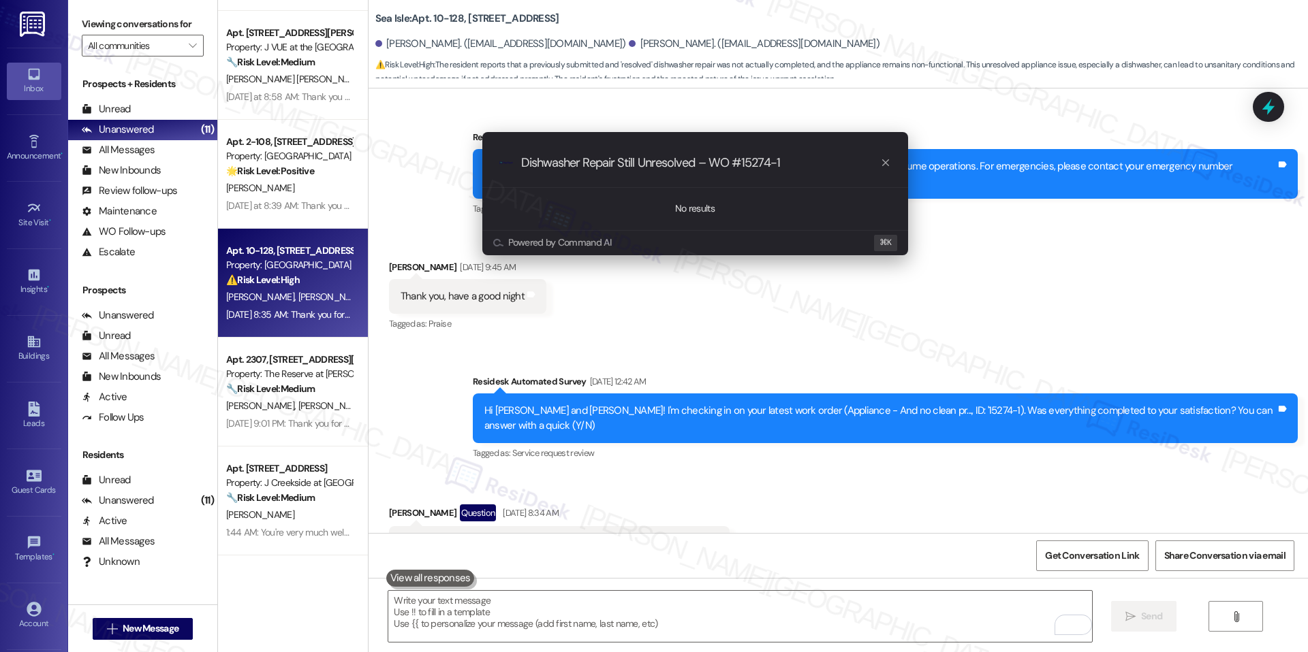
click at [889, 171] on div ".cls-1{fill:#0a055f;}.cls-2{fill:#0cc4c4;} resideskLogoBlueOrange Dishwasher Re…" at bounding box center [695, 163] width 426 height 48
click at [888, 168] on icon "progress bar" at bounding box center [885, 162] width 11 height 11
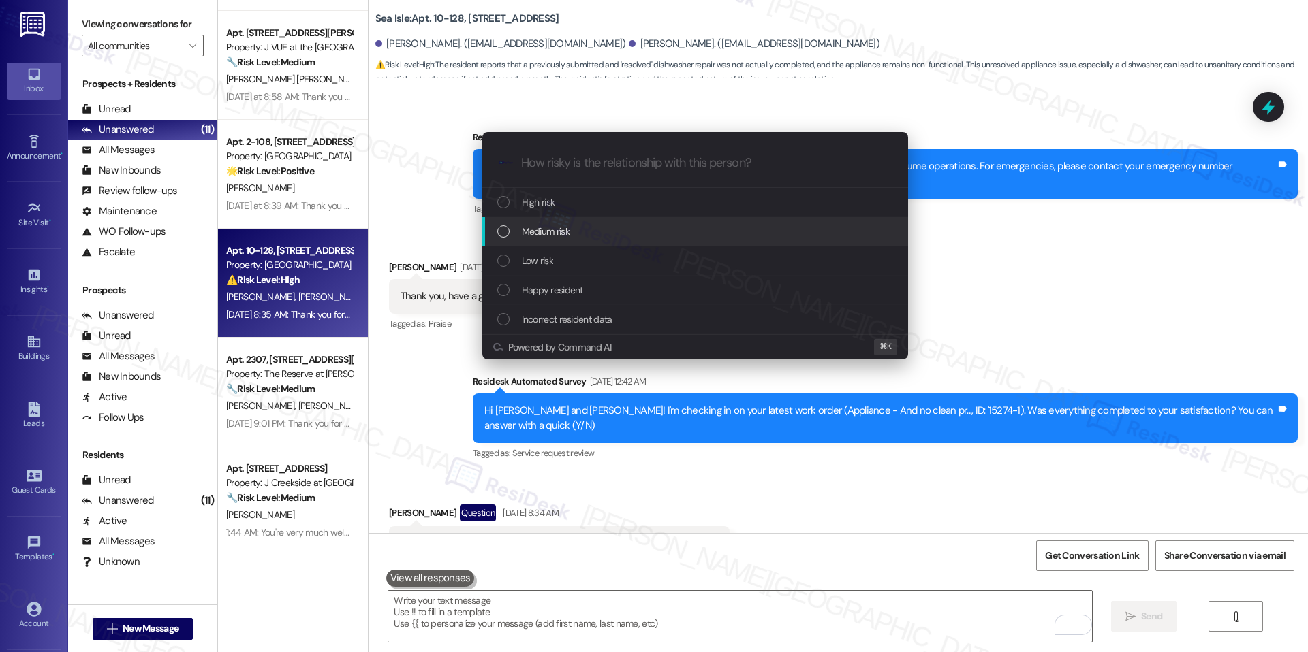
click at [641, 236] on div "Medium risk" at bounding box center [696, 231] width 398 height 15
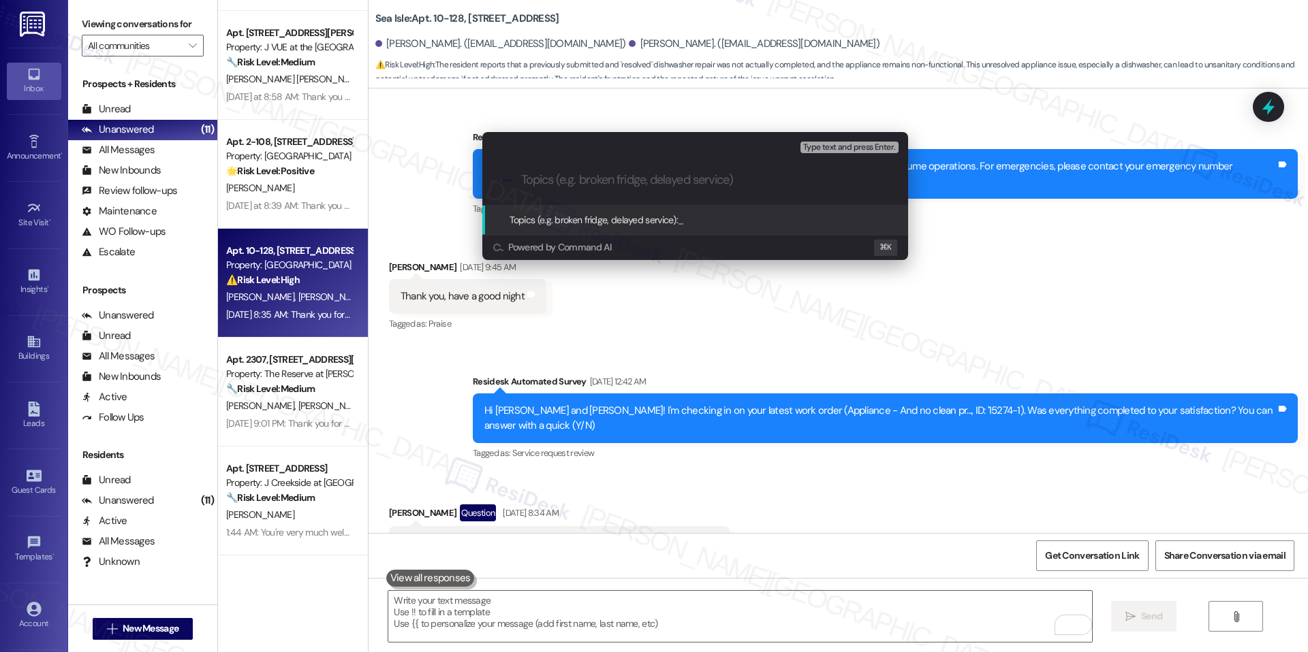
paste input "Dishwasher Repair Still Unresolved – WO #15274-1"
type input "Dishwasher Repair Still Unresolved – WO #15274-1"
click at [718, 214] on span "Dishwasher Repair Still Unresolved – WO #15274-1" at bounding box center [778, 220] width 200 height 12
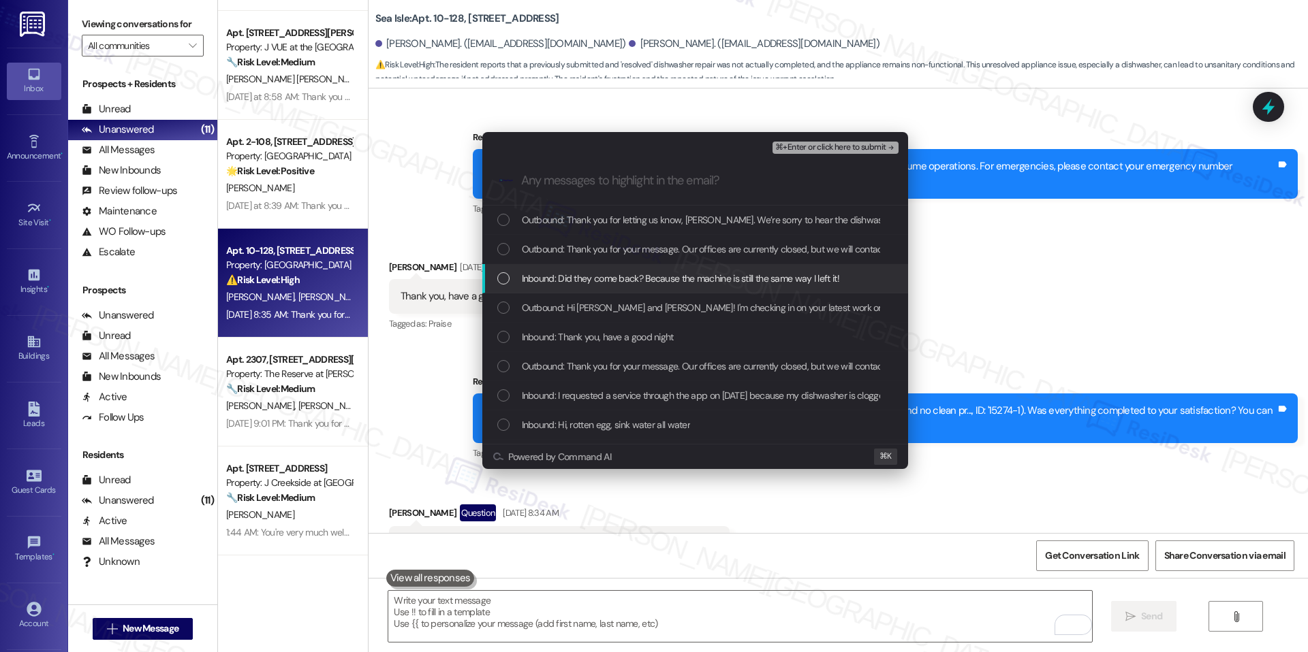
click at [671, 283] on span "Inbound: Did they come back? Because the machine is still the same way I left i…" at bounding box center [680, 278] width 317 height 15
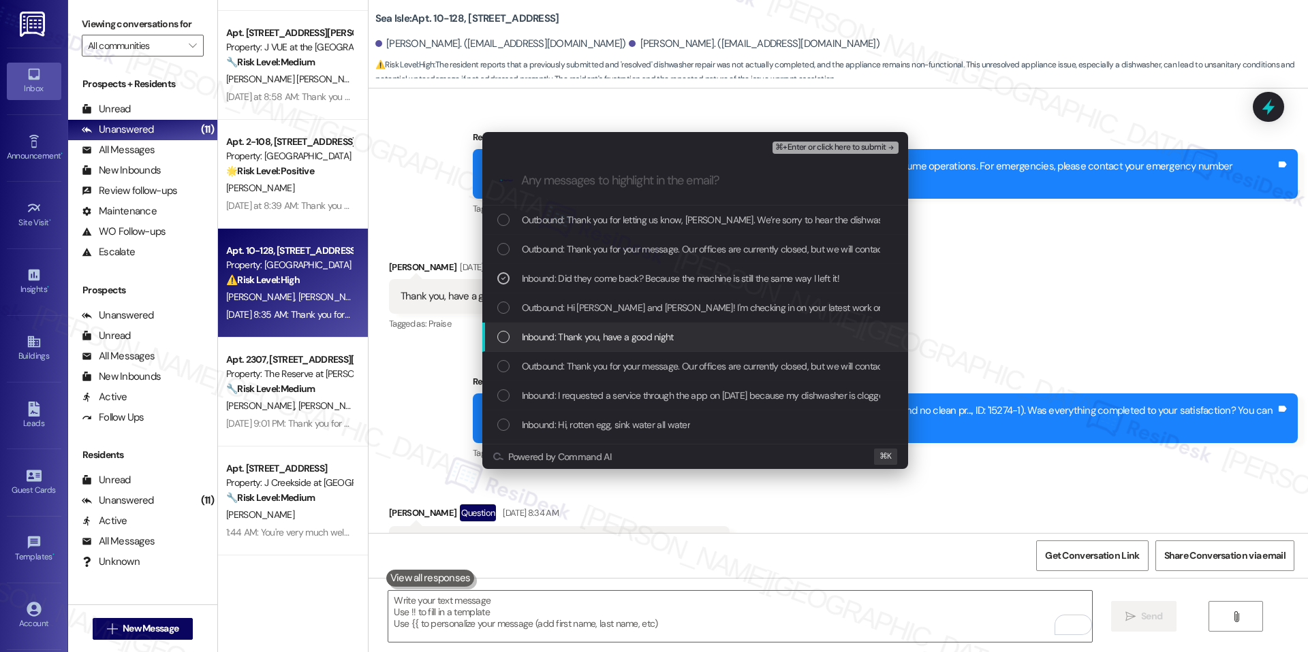
click at [626, 326] on div "Inbound: Thank you, have a good night" at bounding box center [695, 337] width 426 height 29
click at [613, 332] on span "Inbound: Thank you, have a good night" at bounding box center [598, 337] width 152 height 15
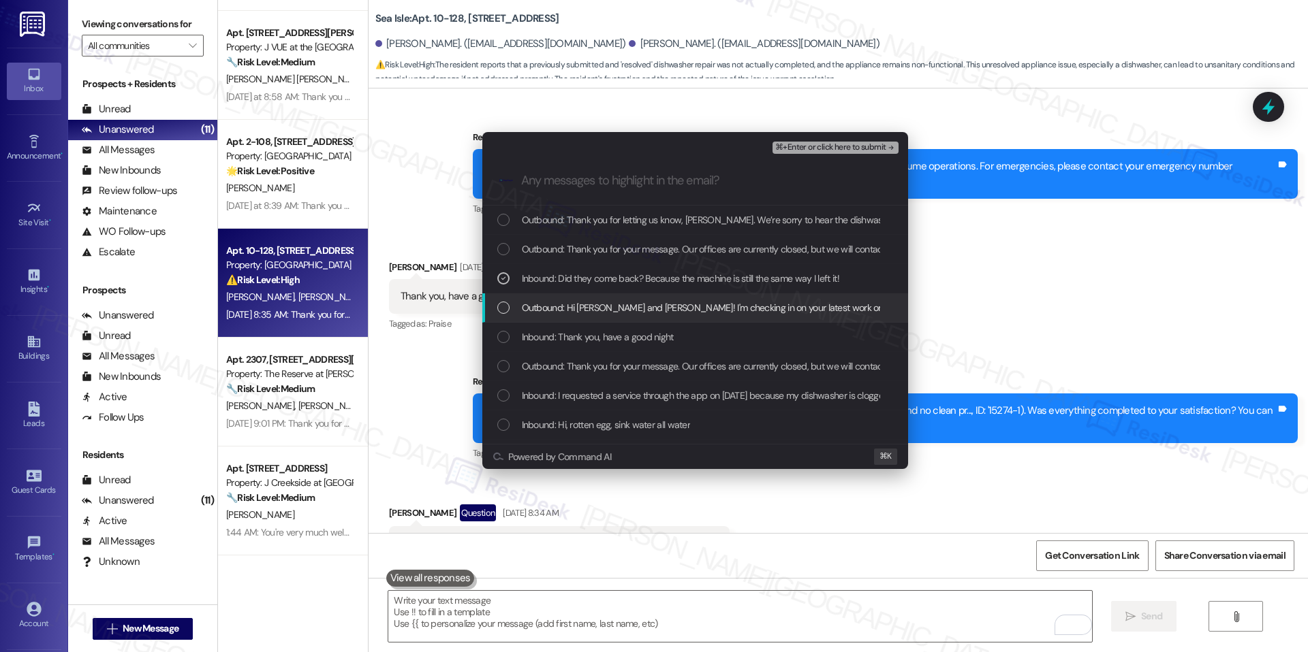
click at [655, 300] on span "Outbound: Hi Bryand and Adriana! I'm checking in on your latest work order (App…" at bounding box center [958, 307] width 873 height 15
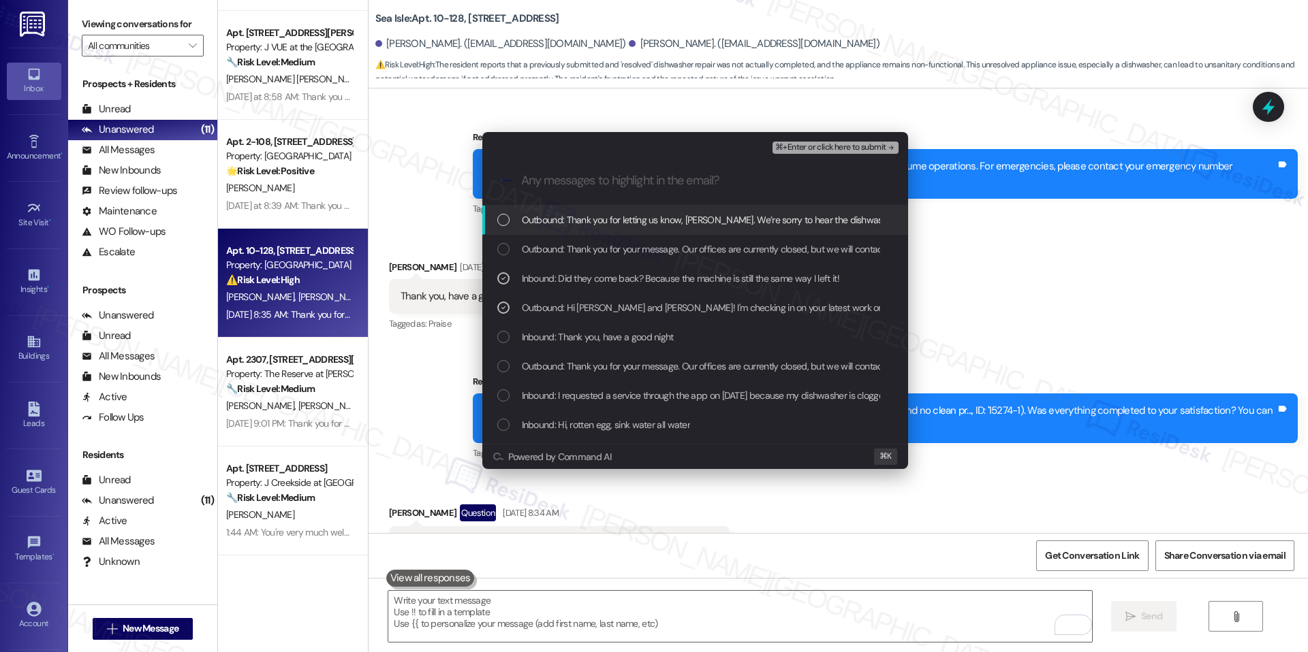
click at [829, 153] on button "⌘+Enter or click here to submit" at bounding box center [834, 148] width 125 height 12
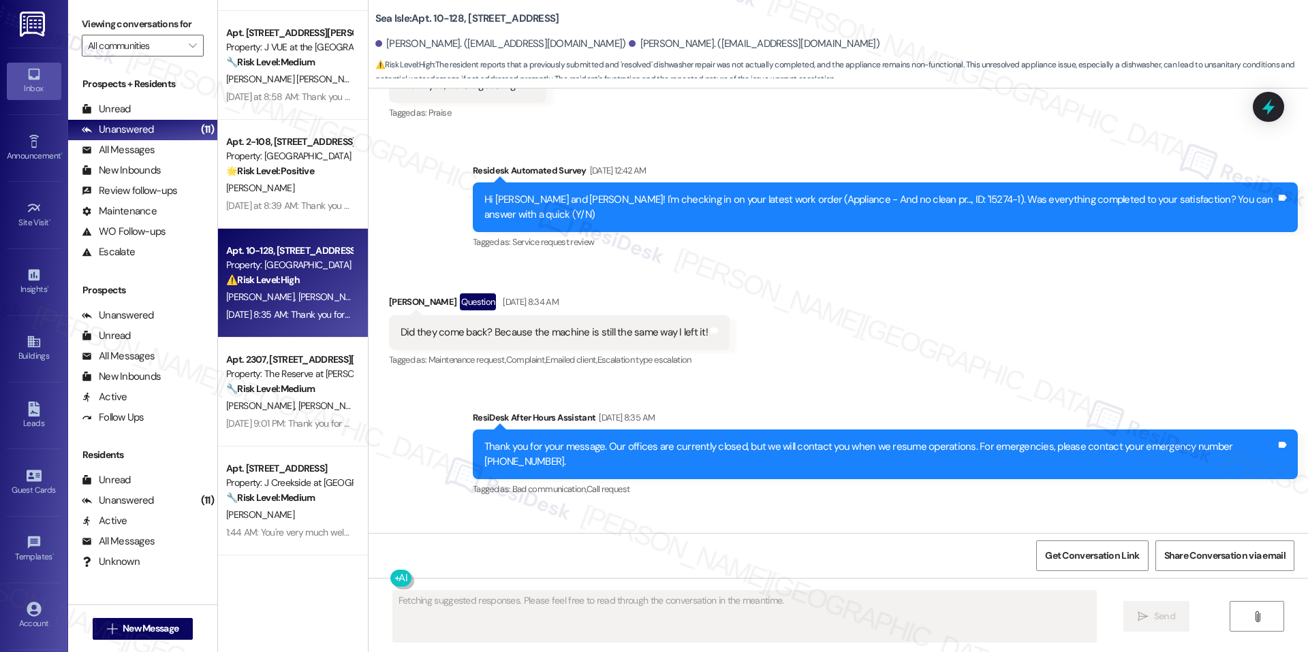
scroll to position [3301, 0]
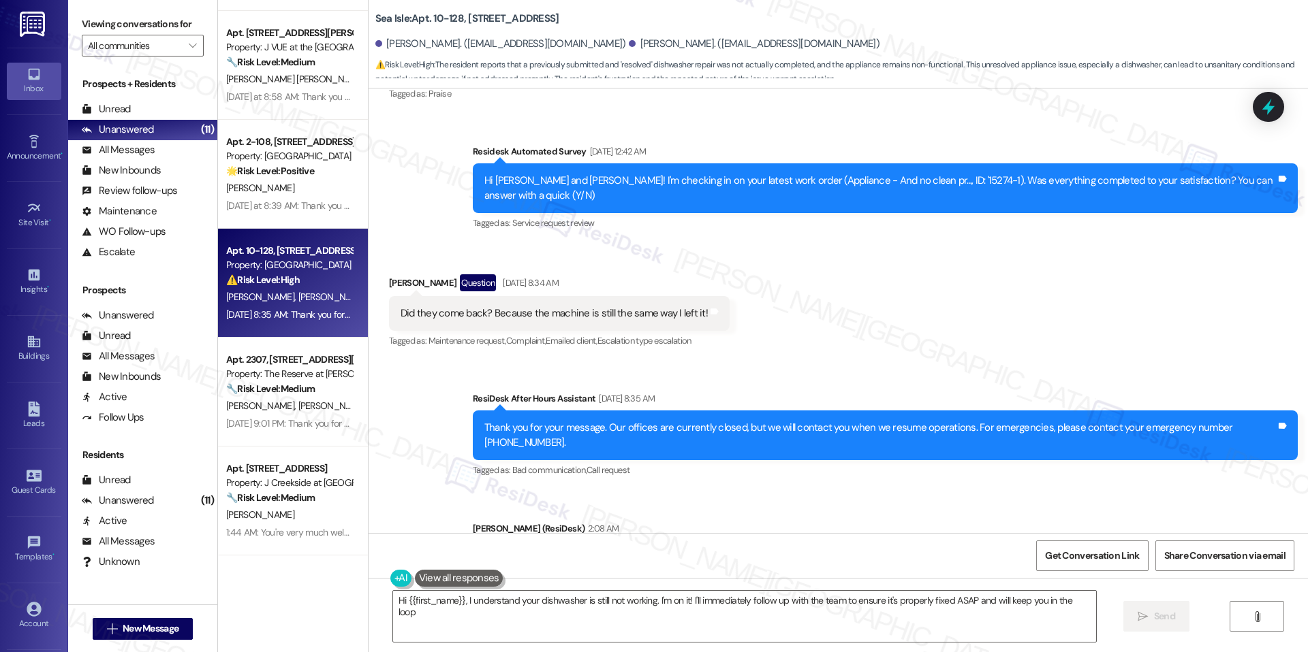
type textarea "Hi {{first_name}}, I understand your dishwasher is still not working. I'm on it…"
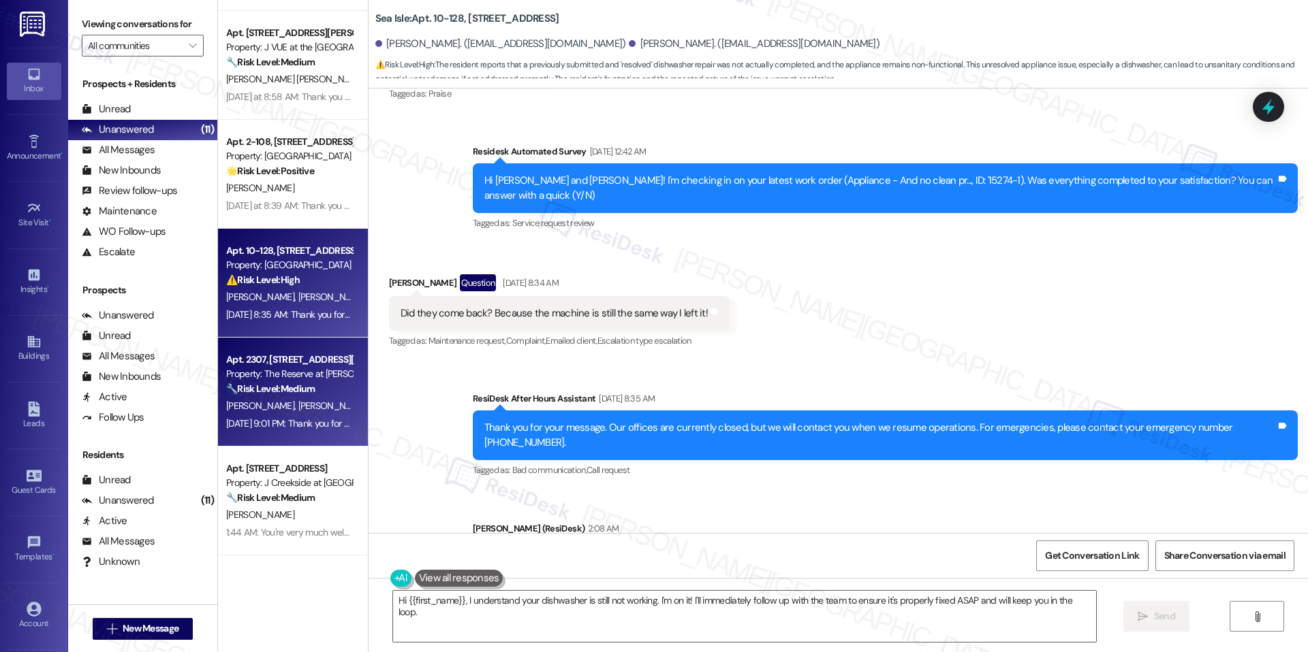
click at [319, 393] on div "🔧 Risk Level: Medium The resident is reporting a cockroach sighting and request…" at bounding box center [289, 389] width 126 height 14
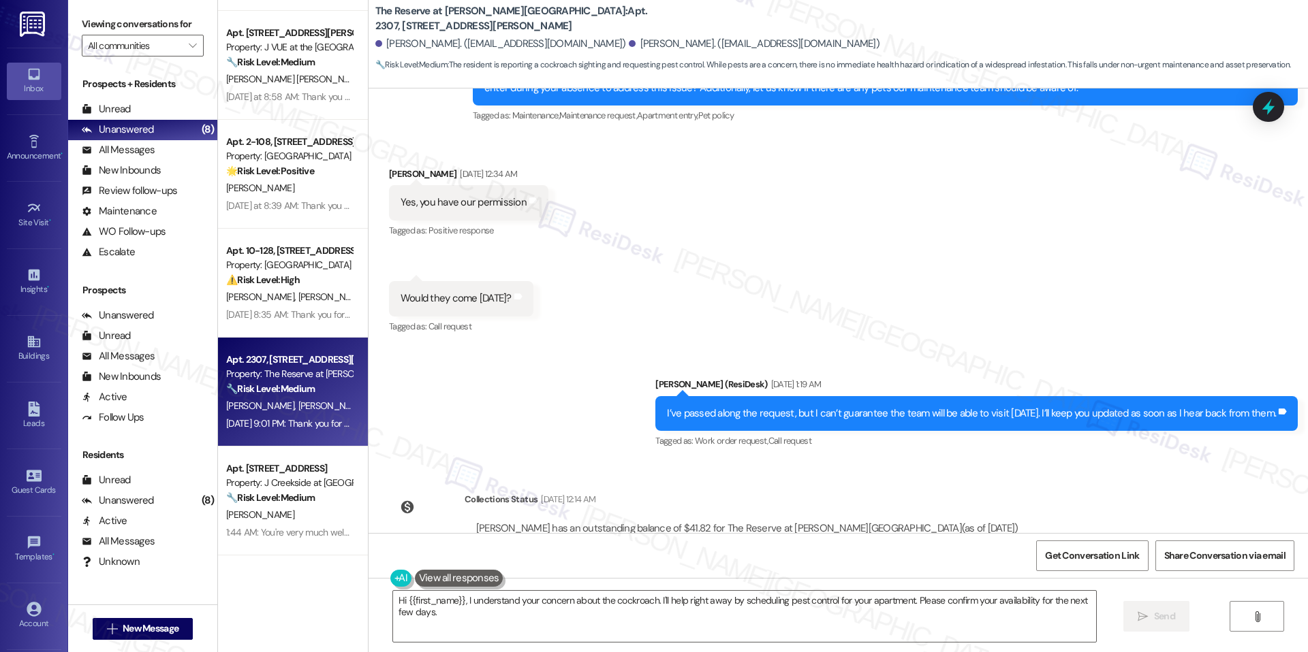
scroll to position [3483, 0]
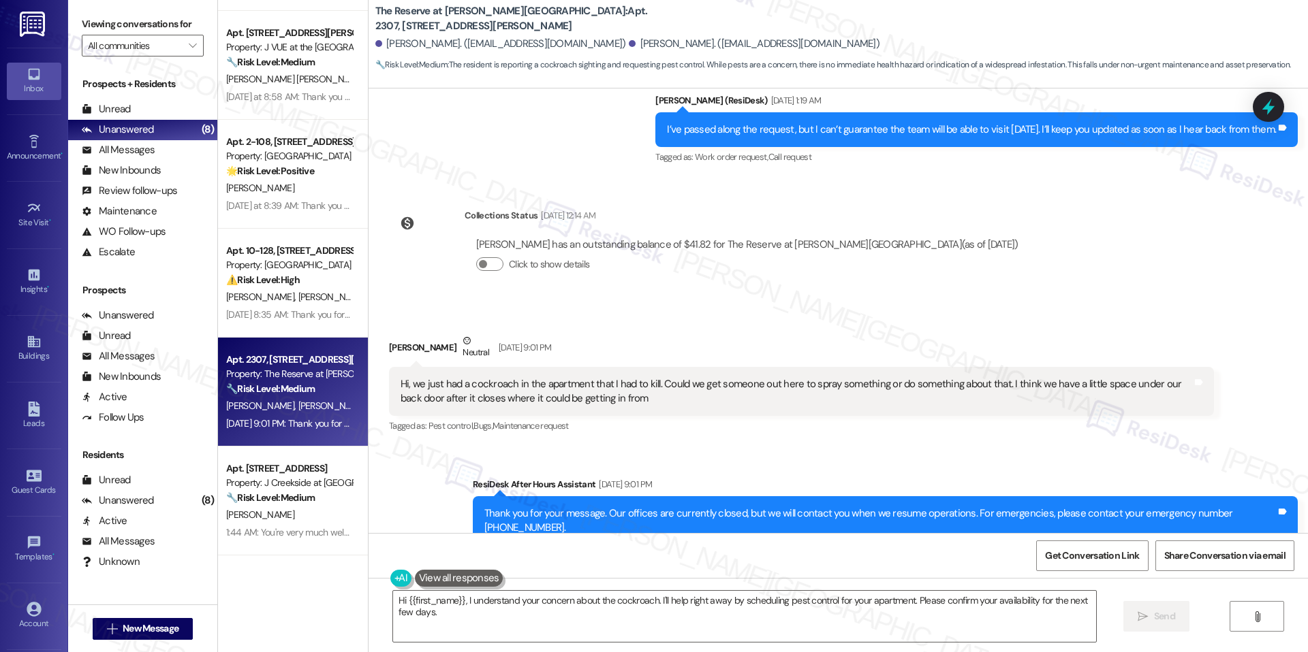
click at [539, 6] on b "The Reserve at Patterson Place: Apt. 2307, 1055 Stillwell Drive" at bounding box center [511, 18] width 272 height 29
copy b "2307"
click at [814, 604] on textarea "Hi {{first_name}}, I understand your concern about the cockroach. I'll help rig…" at bounding box center [744, 616] width 703 height 51
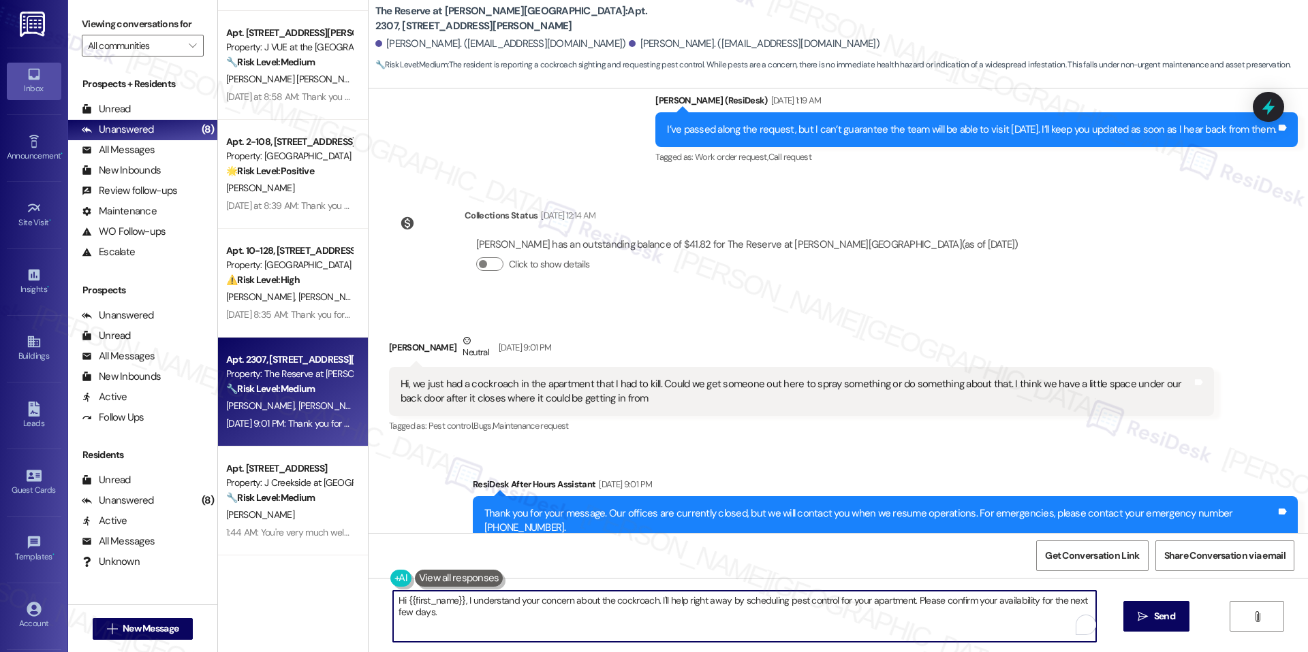
click at [814, 604] on textarea "Hi {{first_name}}, I understand your concern about the cockroach. I'll help rig…" at bounding box center [744, 616] width 703 height 51
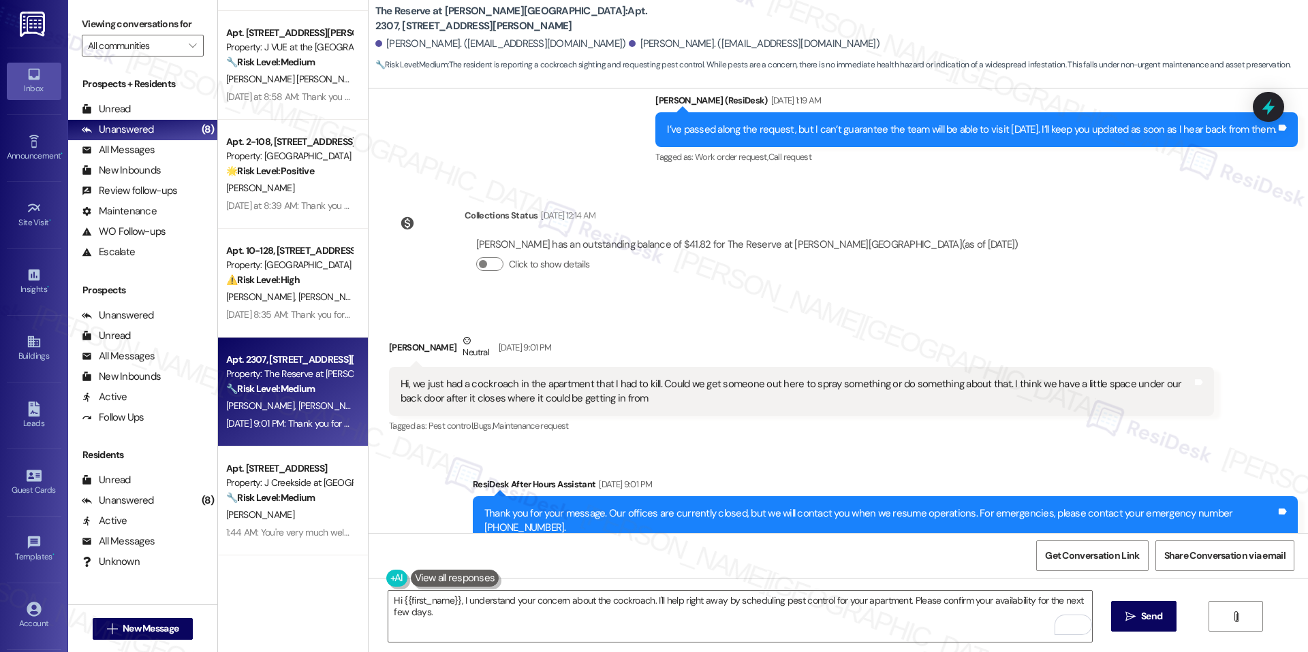
click at [466, 646] on div "Hi {{first_name}}, I understand your concern about the cockroach. I'll help rig…" at bounding box center [837, 629] width 939 height 102
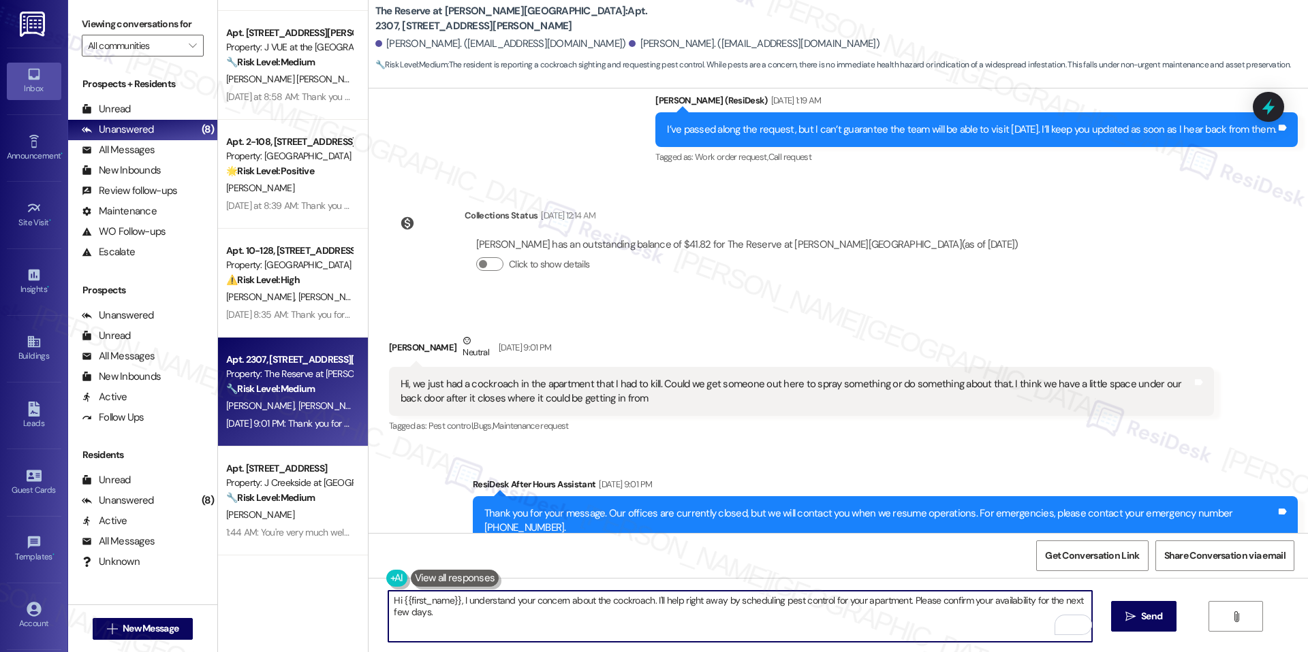
click at [478, 634] on textarea "Hi {{first_name}}, I understand your concern about the cockroach. I'll help rig…" at bounding box center [739, 616] width 703 height 51
paste textarea "Could you please confirm if we have permission to enter your home to complete t…"
click at [418, 612] on textarea "Hi {{first_name}}, I understand your concern about the cockroach. I'll help rig…" at bounding box center [739, 616] width 703 height 51
type textarea "Hi {{first_name}}, I understand your concern about the cockroach. I'll help rig…"
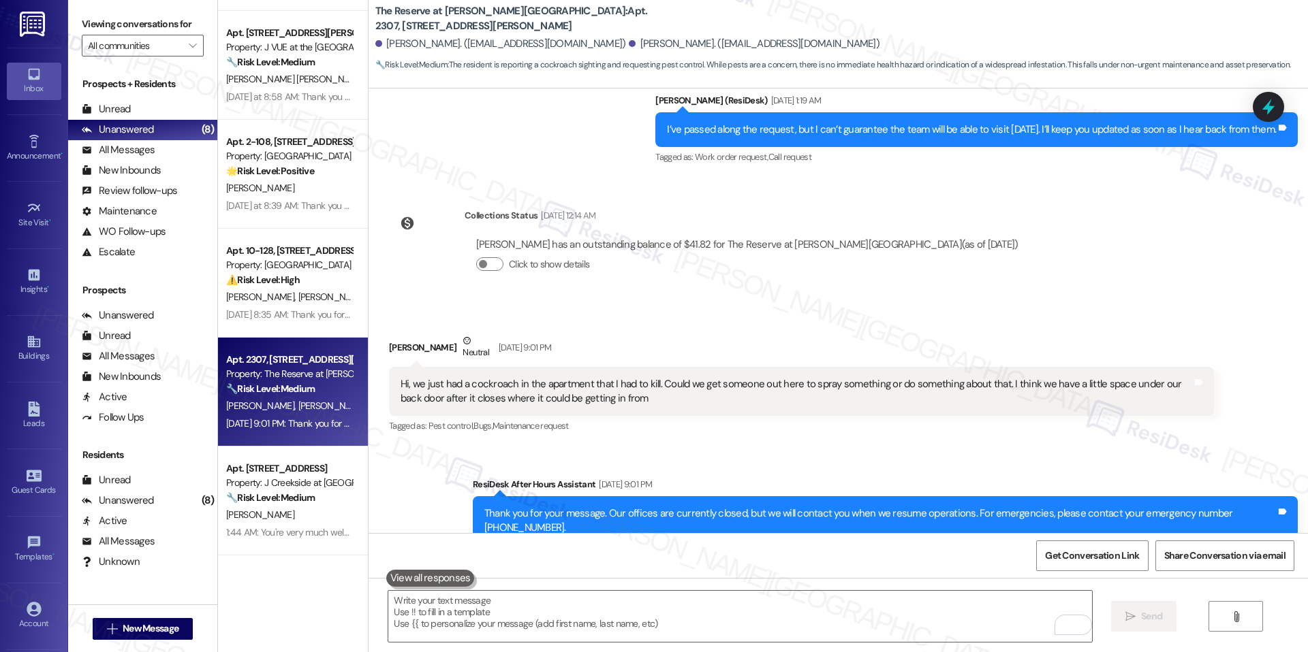
click at [495, 589] on div " Send " at bounding box center [837, 629] width 939 height 102
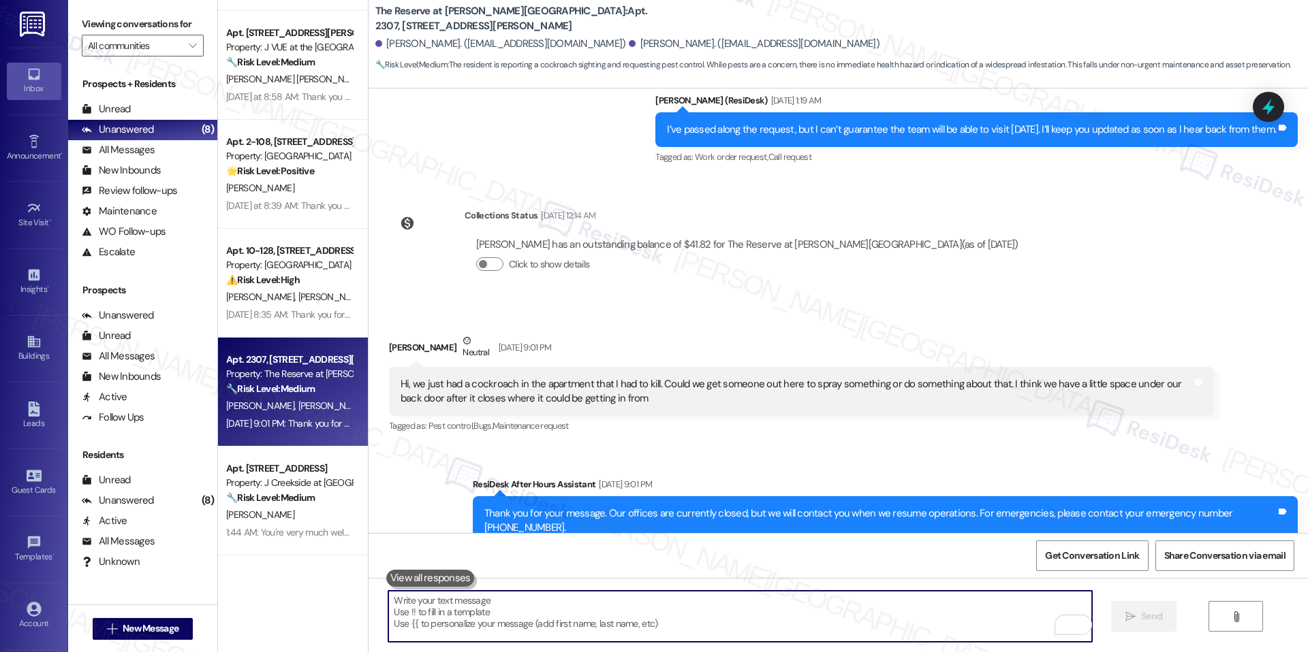
click at [495, 607] on textarea "To enrich screen reader interactions, please activate Accessibility in Grammarl…" at bounding box center [739, 616] width 703 height 51
paste textarea "Hi {{first_name}}, I understand your concern about the cockroach. I’ll help rig…"
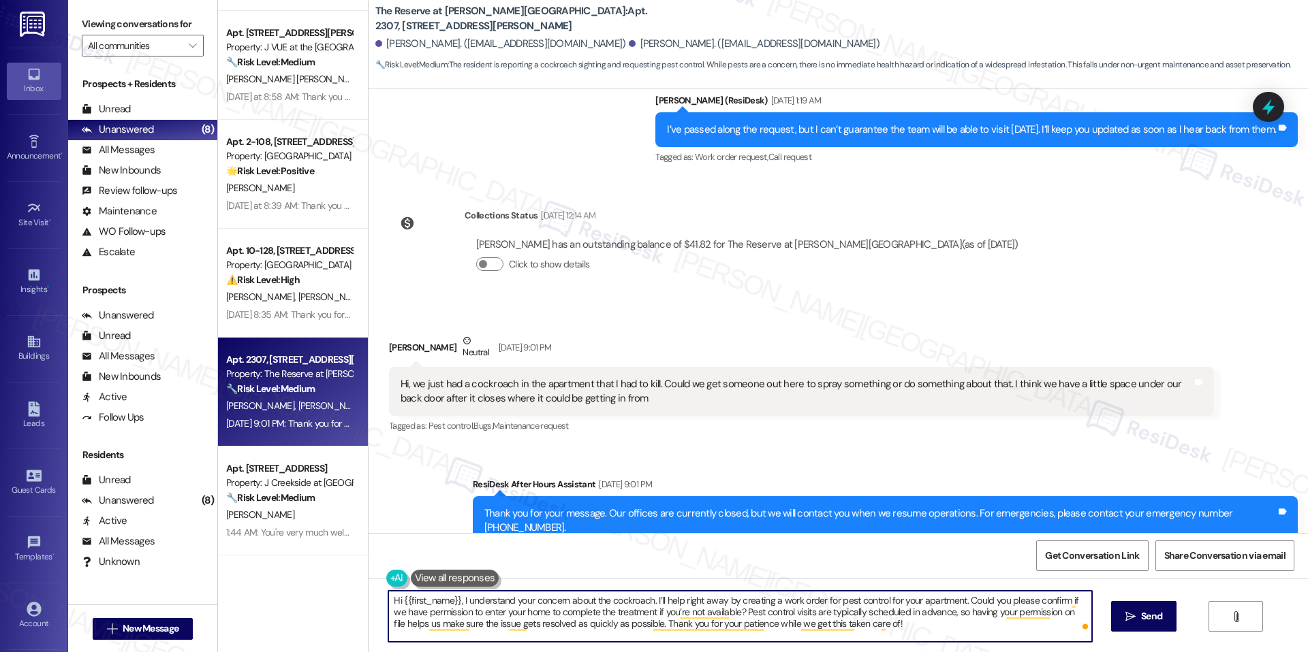
click at [928, 626] on textarea "Hi {{first_name}}, I understand your concern about the cockroach. I’ll help rig…" at bounding box center [739, 616] width 703 height 51
type textarea "Hi {{first_name}}, I understand your concern about the cockroach. I’ll help rig…"
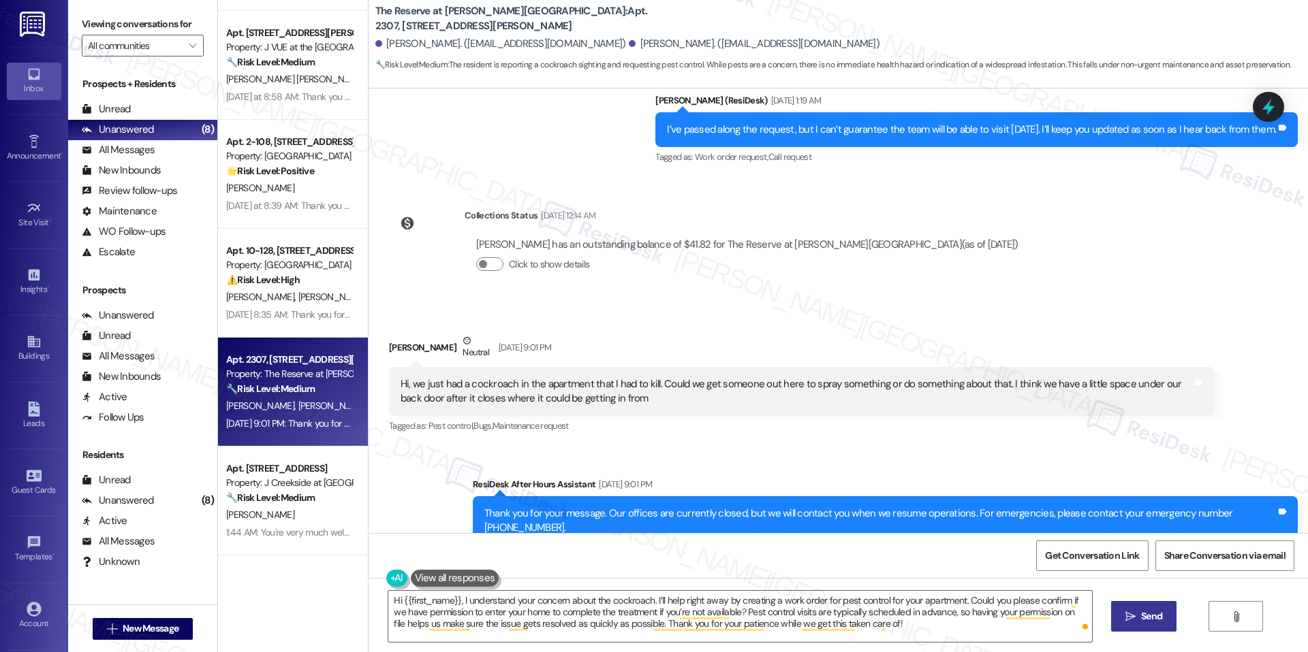
click at [1114, 616] on button " Send" at bounding box center [1144, 616] width 66 height 31
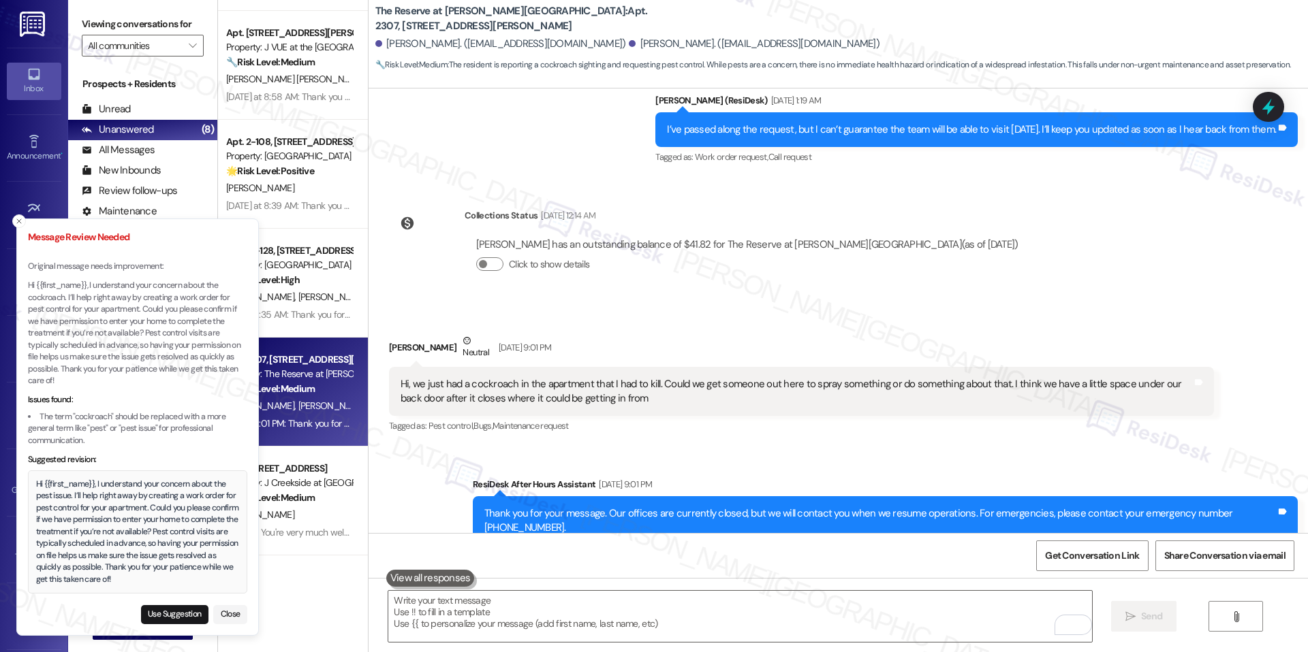
click at [530, 10] on b "The Reserve at Patterson Place: Apt. 2307, 1055 Stillwell Drive" at bounding box center [511, 18] width 272 height 29
copy b "2307"
click at [176, 616] on button "Use Suggestion" at bounding box center [174, 614] width 67 height 19
type textarea "Hi {{first_name}}, I understand your concern about the pest issue. I’ll help ri…"
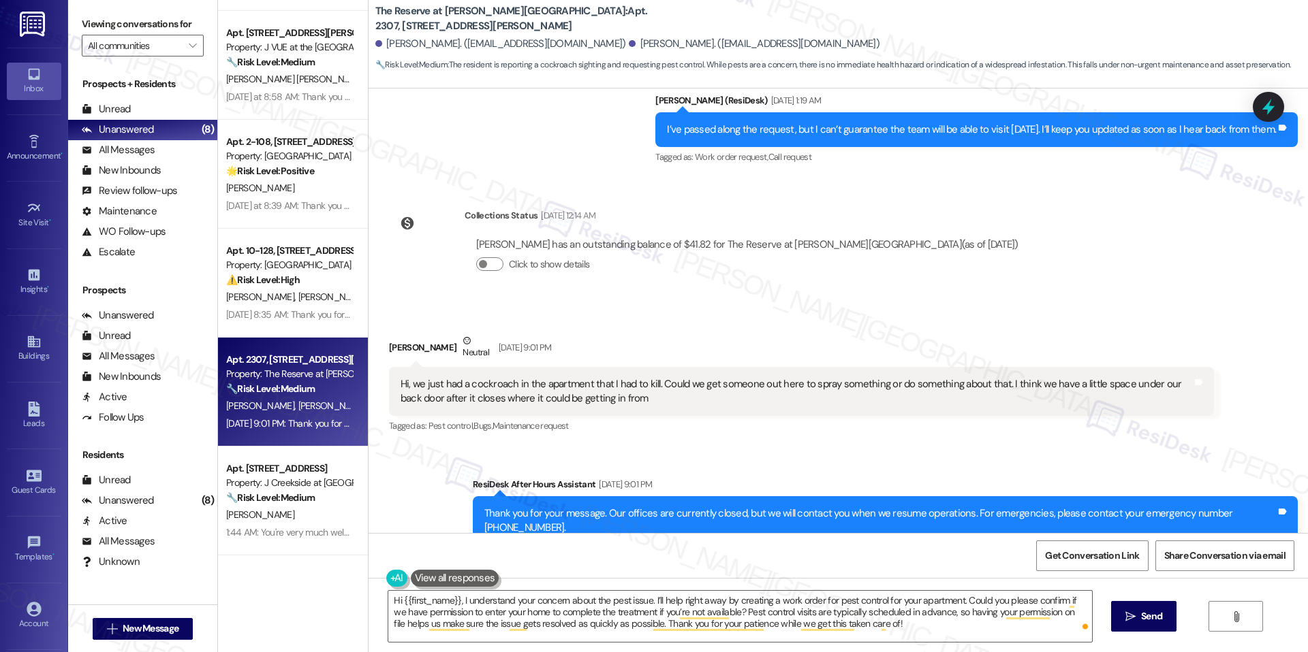
click at [1103, 609] on div "Hi {{first_name}}, I understand your concern about the pest issue. I’ll help ri…" at bounding box center [837, 629] width 939 height 102
click at [1124, 609] on span " Send" at bounding box center [1143, 616] width 43 height 14
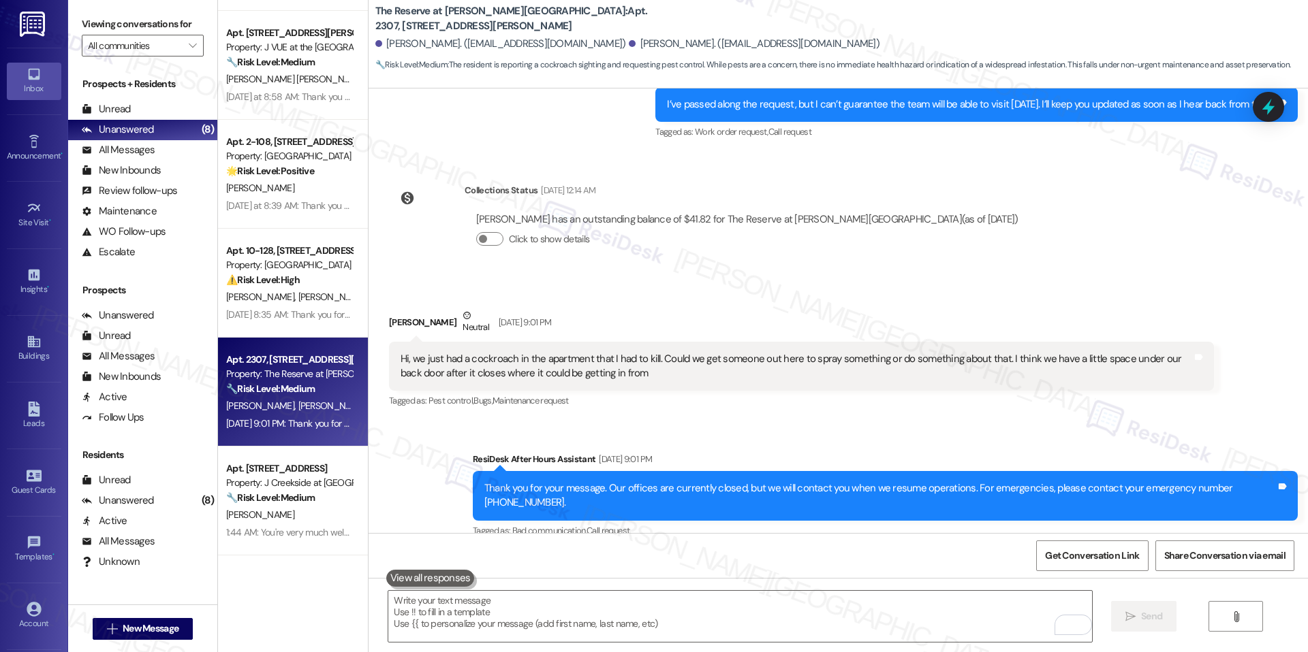
scroll to position [3607, 0]
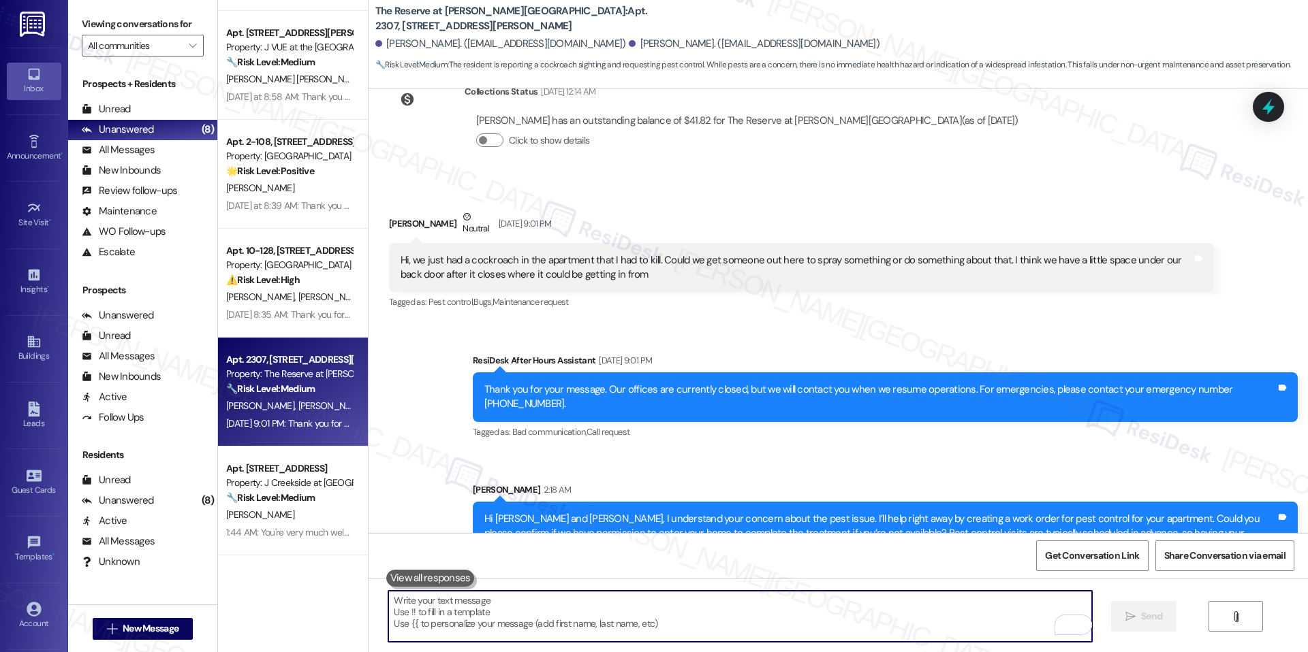
click at [660, 615] on textarea "To enrich screen reader interactions, please activate Accessibility in Grammarl…" at bounding box center [739, 616] width 703 height 51
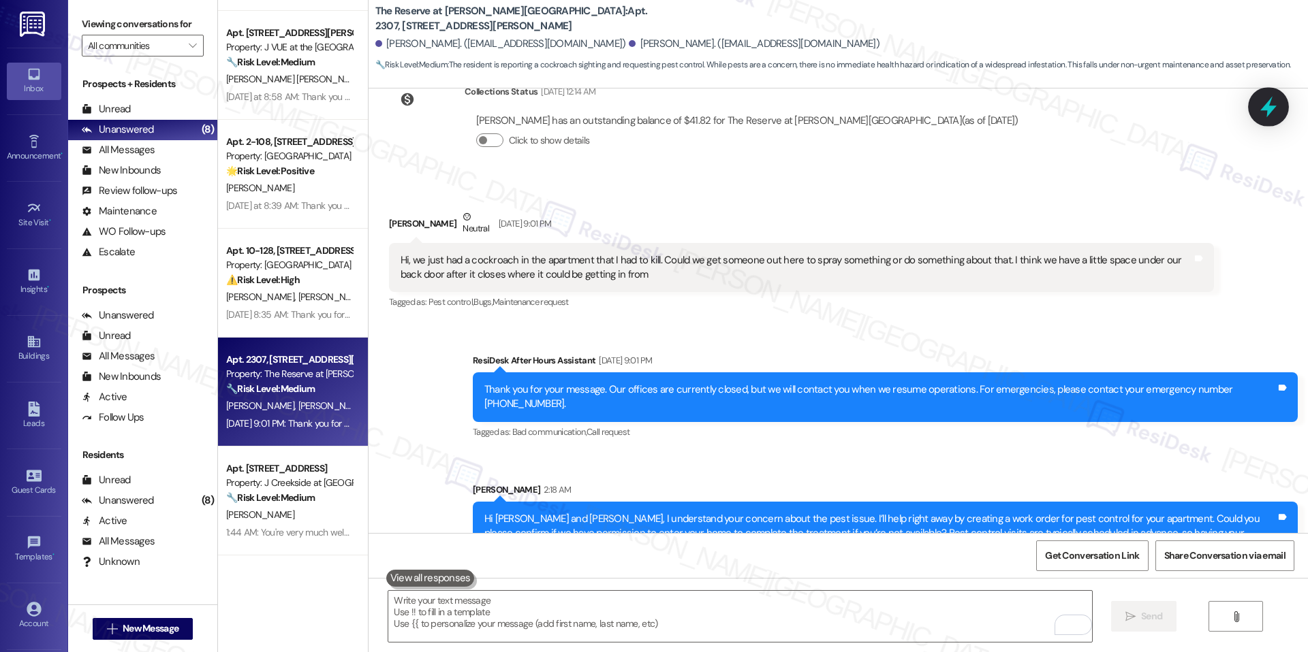
click at [1278, 114] on icon at bounding box center [1267, 106] width 23 height 23
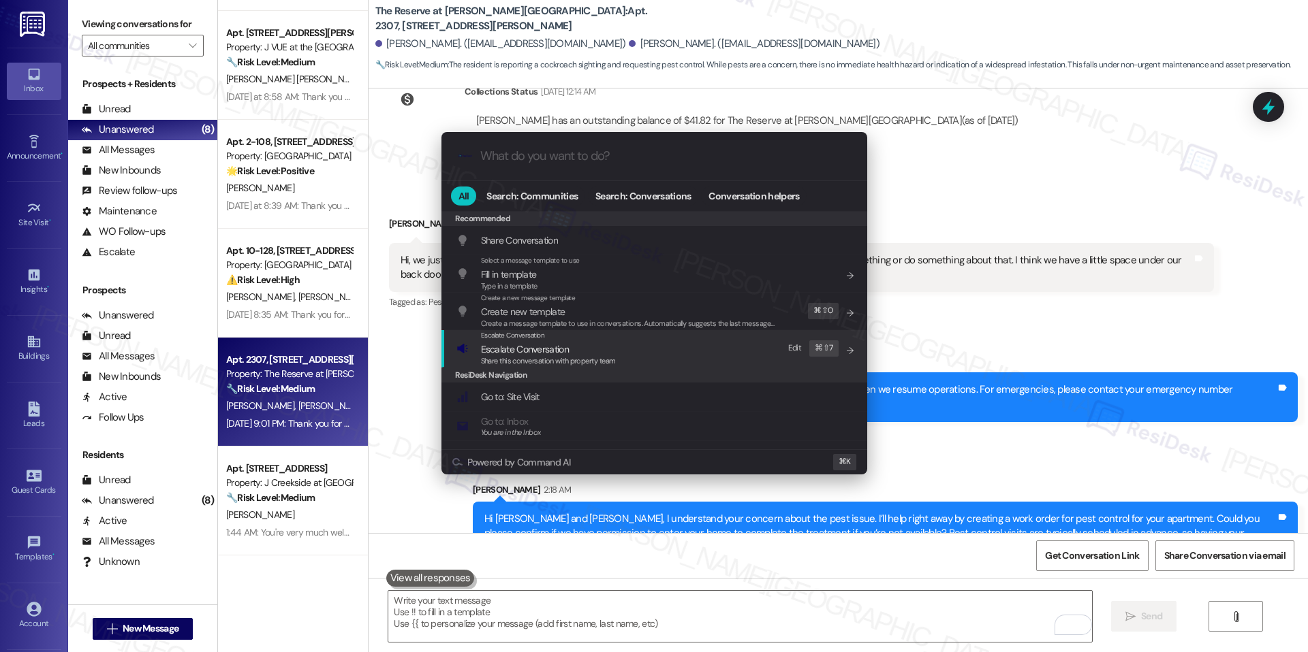
click at [622, 346] on div "Escalate Conversation Escalate Conversation Share this conversation with proper…" at bounding box center [655, 348] width 398 height 37
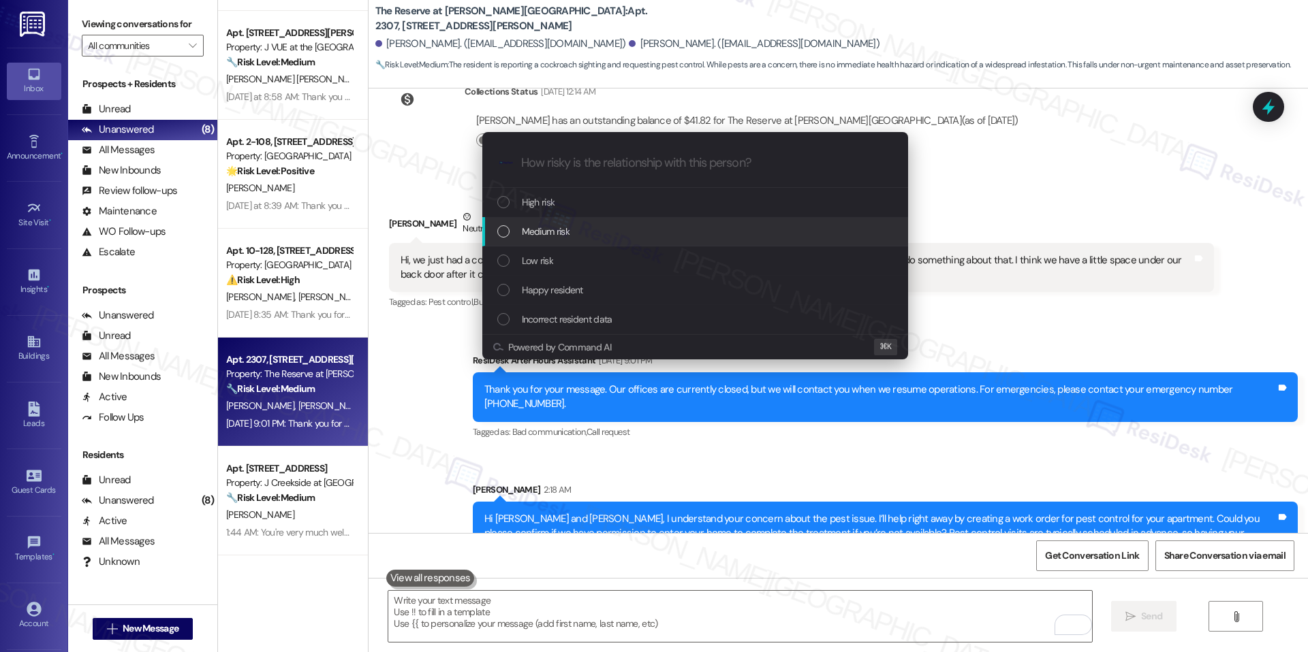
click at [601, 228] on div "Medium risk" at bounding box center [696, 231] width 398 height 15
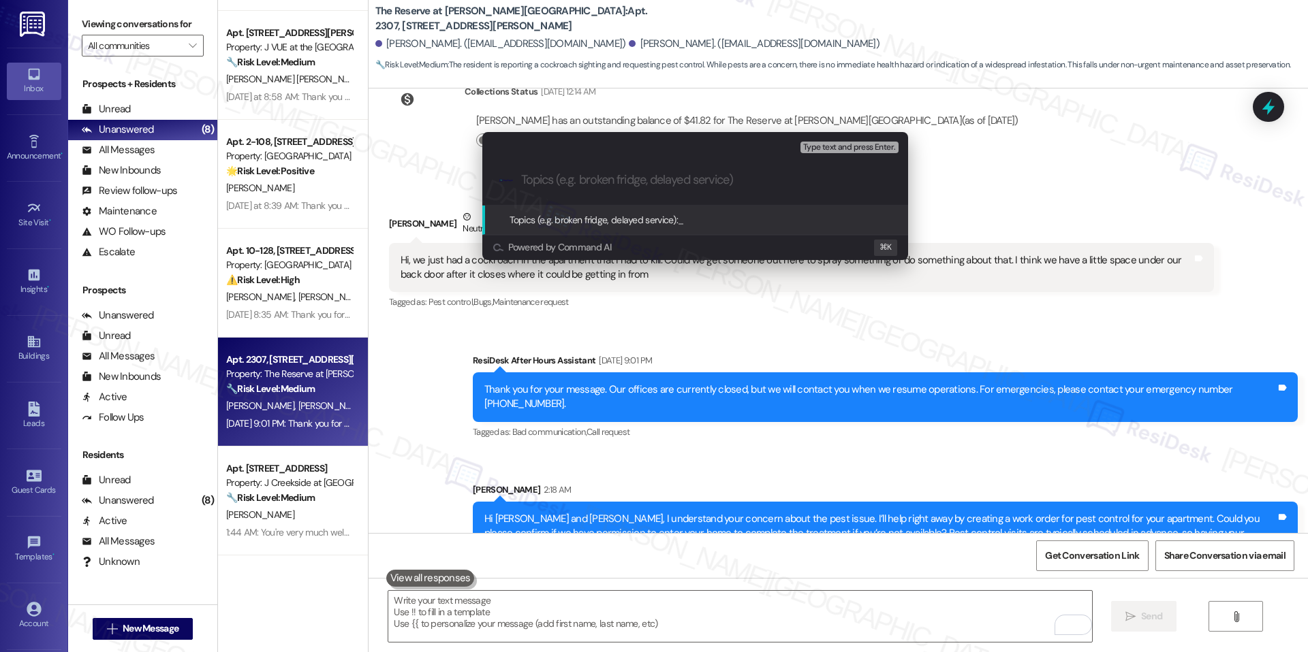
paste input "Pest Control Escalation – Work Order #2897-1"
click at [620, 177] on input "Pest Control Escalation – Work Order #2897-1" at bounding box center [700, 180] width 359 height 14
type input "Pest Control – Work Order #2897-1"
click at [775, 216] on span "Pest Control – Work Order #2897-1" at bounding box center [749, 220] width 142 height 12
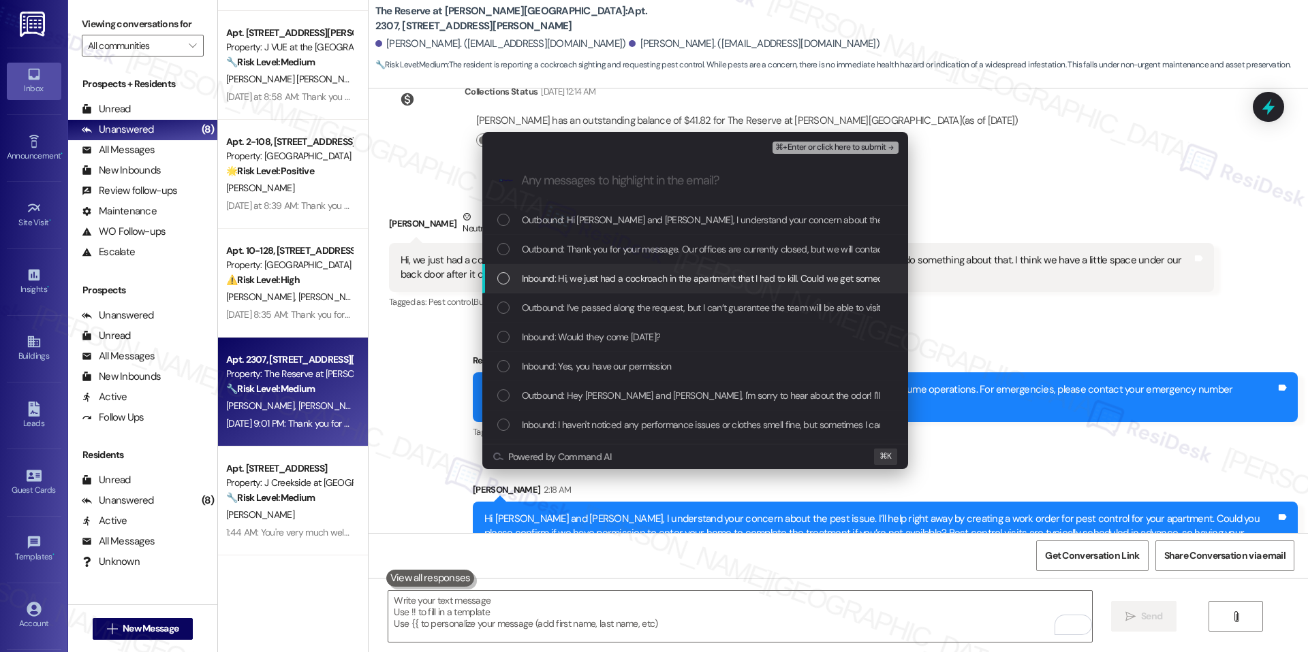
click at [628, 266] on div "Inbound: Hi, we just had a cockroach in the apartment that I had to kill. Could…" at bounding box center [695, 278] width 426 height 29
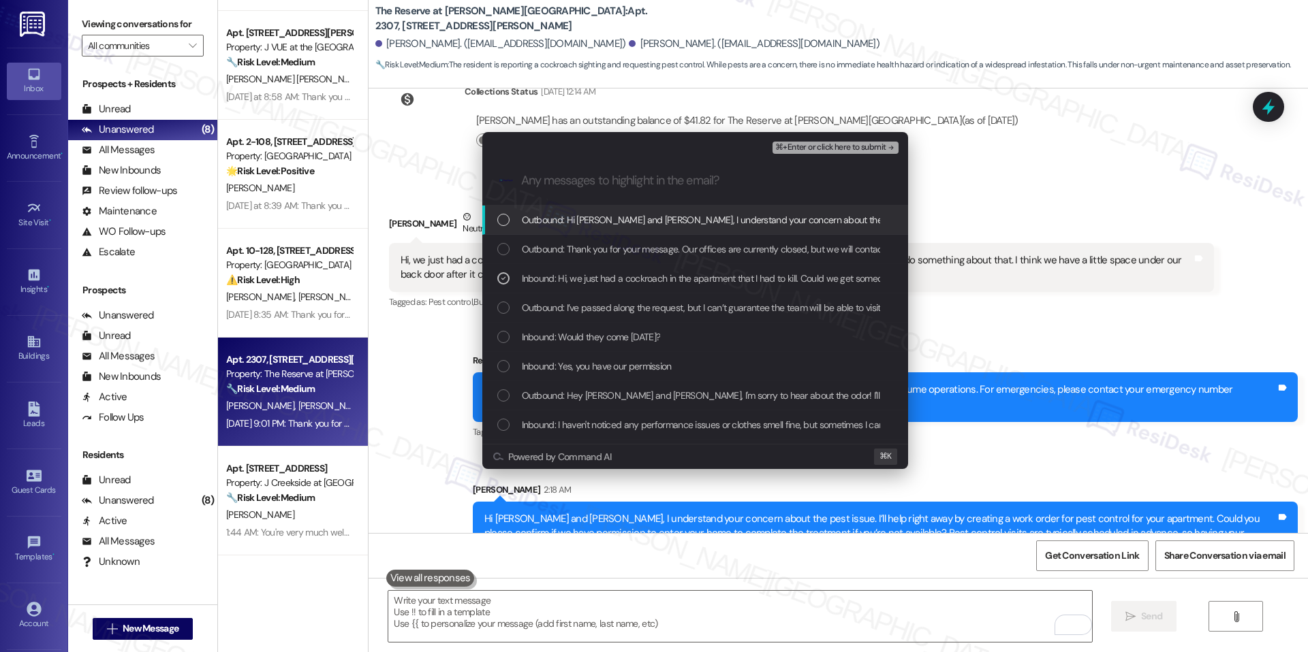
click at [836, 155] on div "⌘+Enter or click here to submit" at bounding box center [836, 148] width 128 height 18
click at [838, 151] on span "⌘+Enter or click here to submit" at bounding box center [830, 148] width 110 height 10
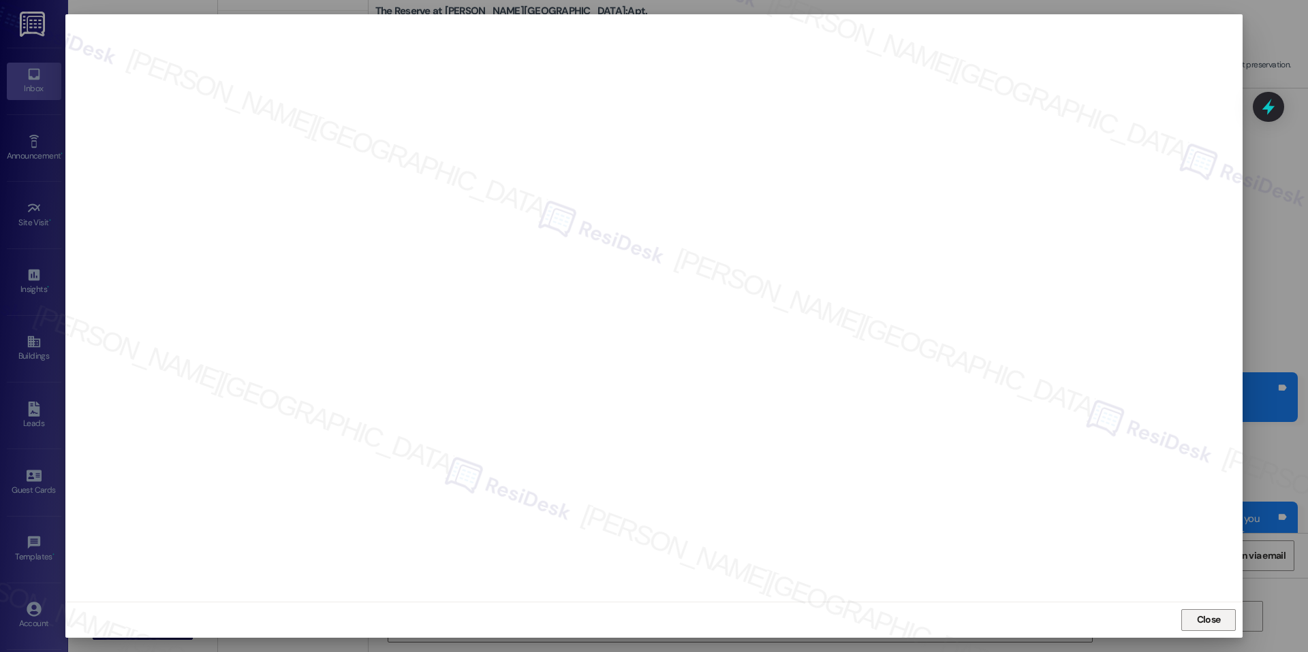
click at [1212, 627] on span "Close" at bounding box center [1209, 620] width 24 height 14
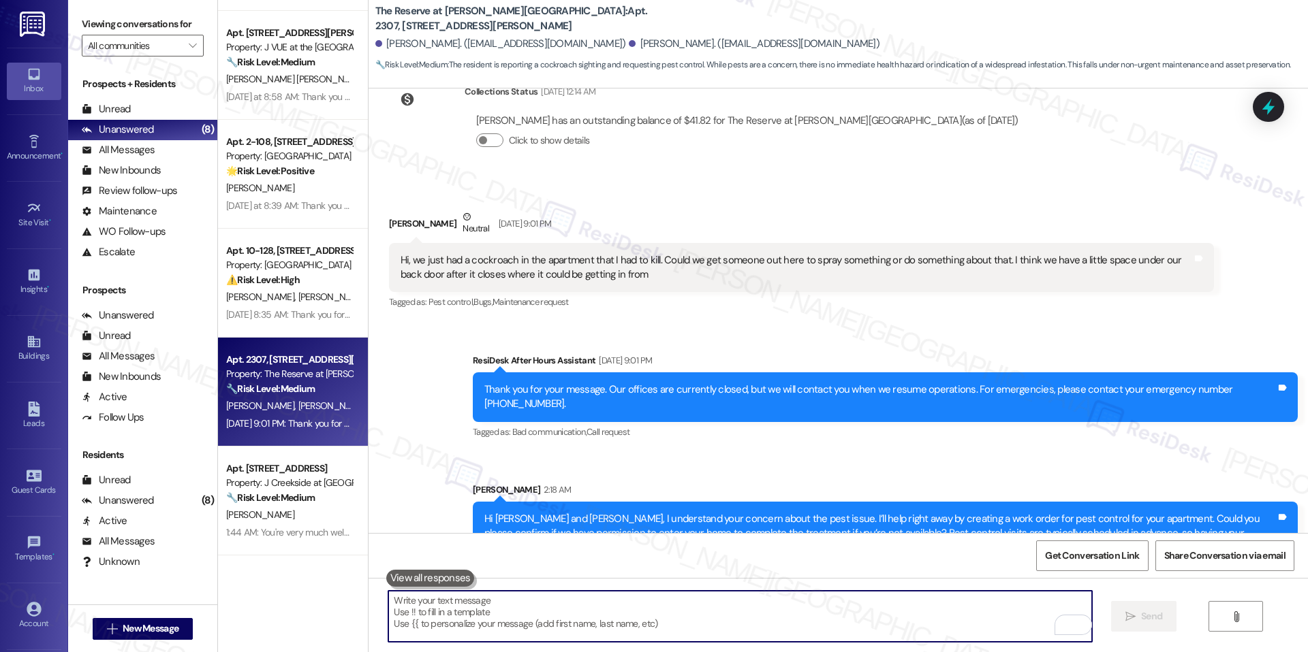
click at [1030, 597] on textarea "To enrich screen reader interactions, please activate Accessibility in Grammarl…" at bounding box center [739, 616] width 703 height 51
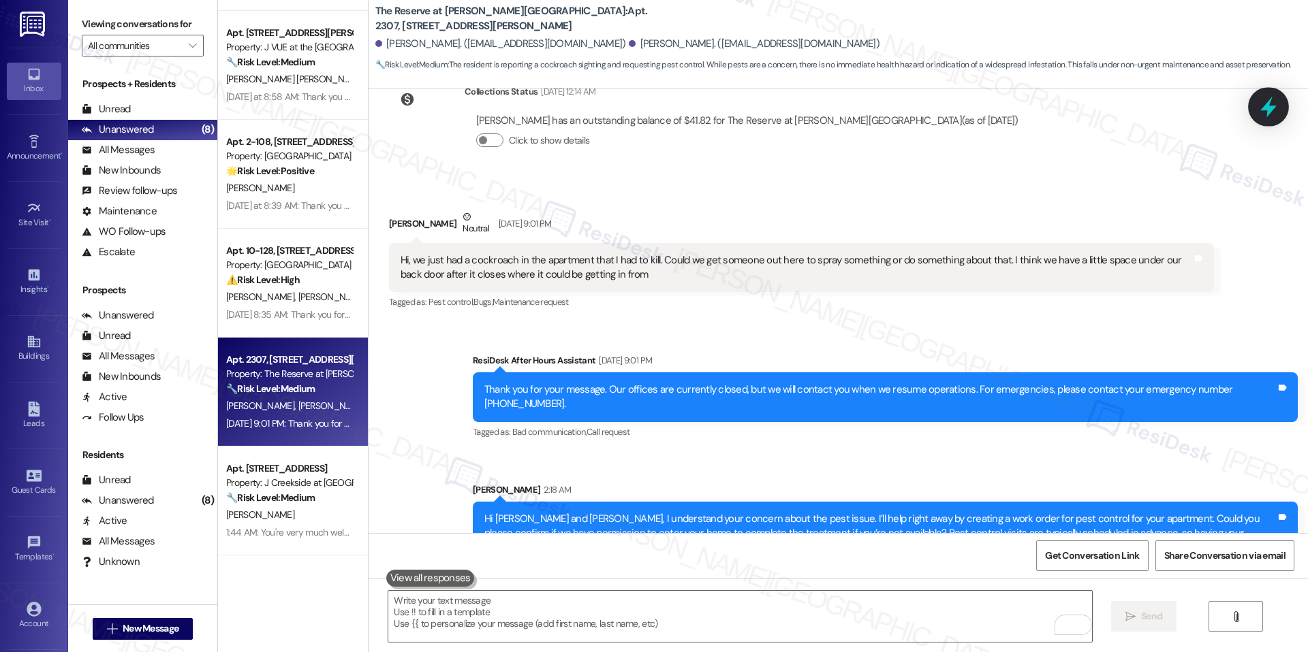
click at [1263, 98] on icon at bounding box center [1267, 106] width 23 height 23
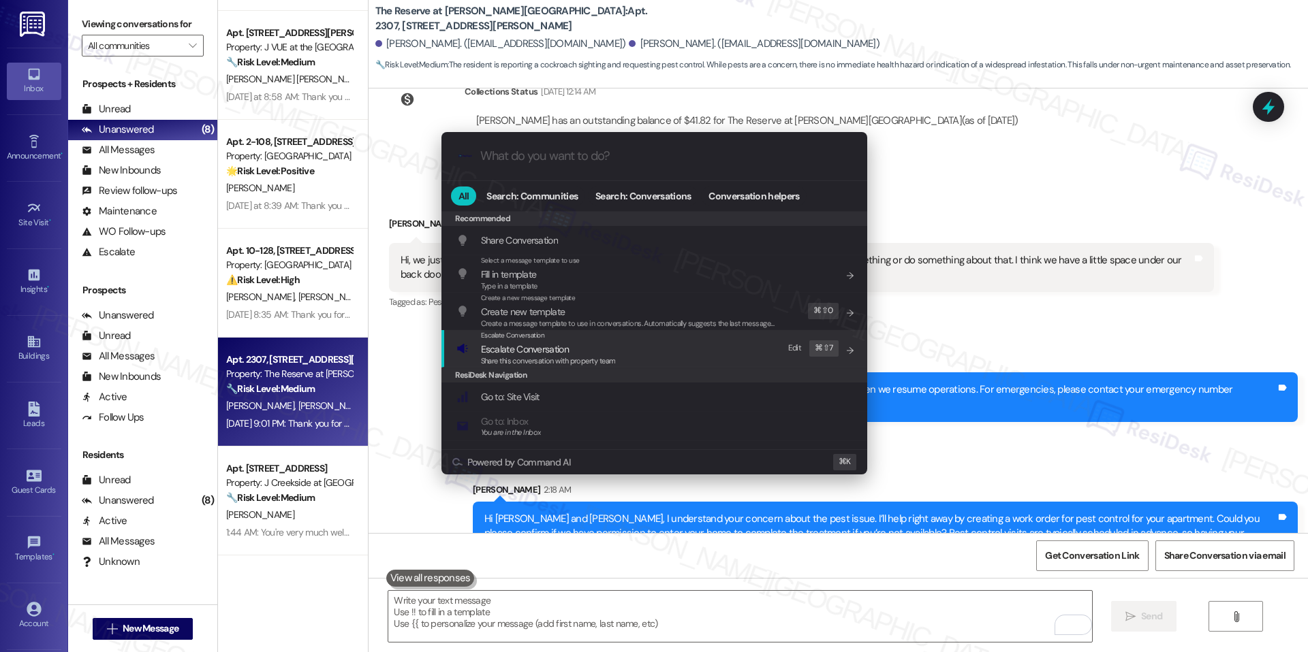
click at [580, 349] on span "Escalate Conversation" at bounding box center [548, 349] width 135 height 15
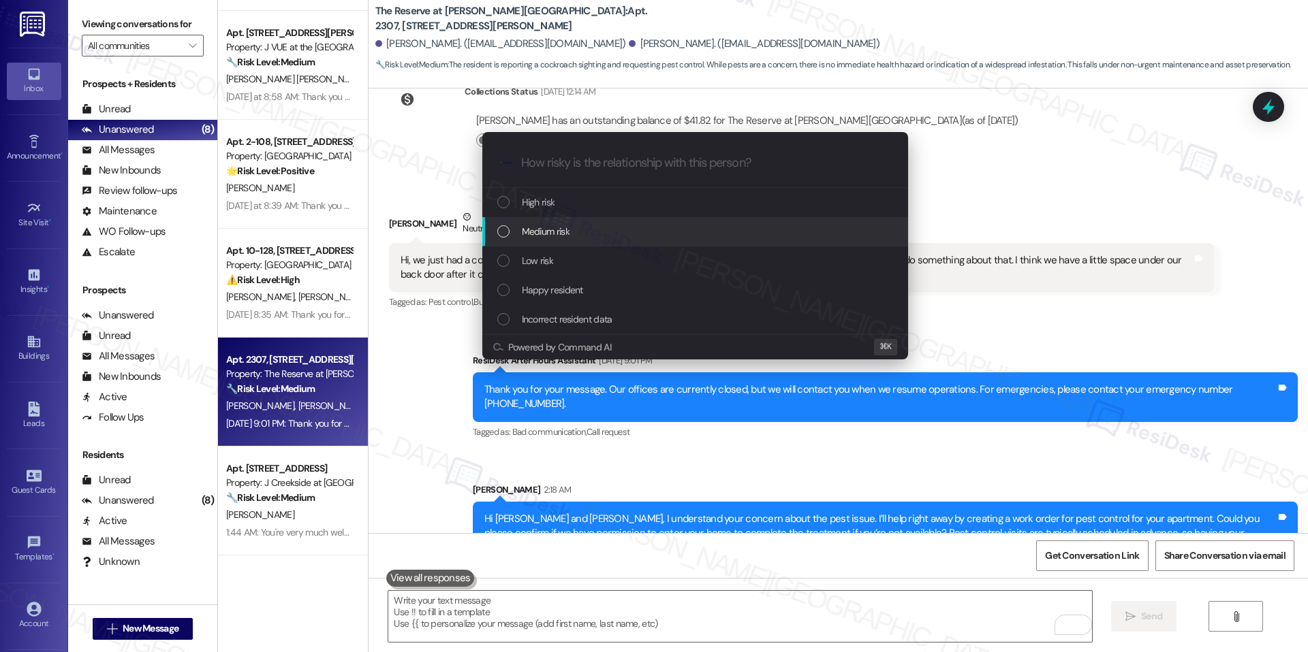
click at [572, 228] on div "Medium risk" at bounding box center [696, 231] width 398 height 15
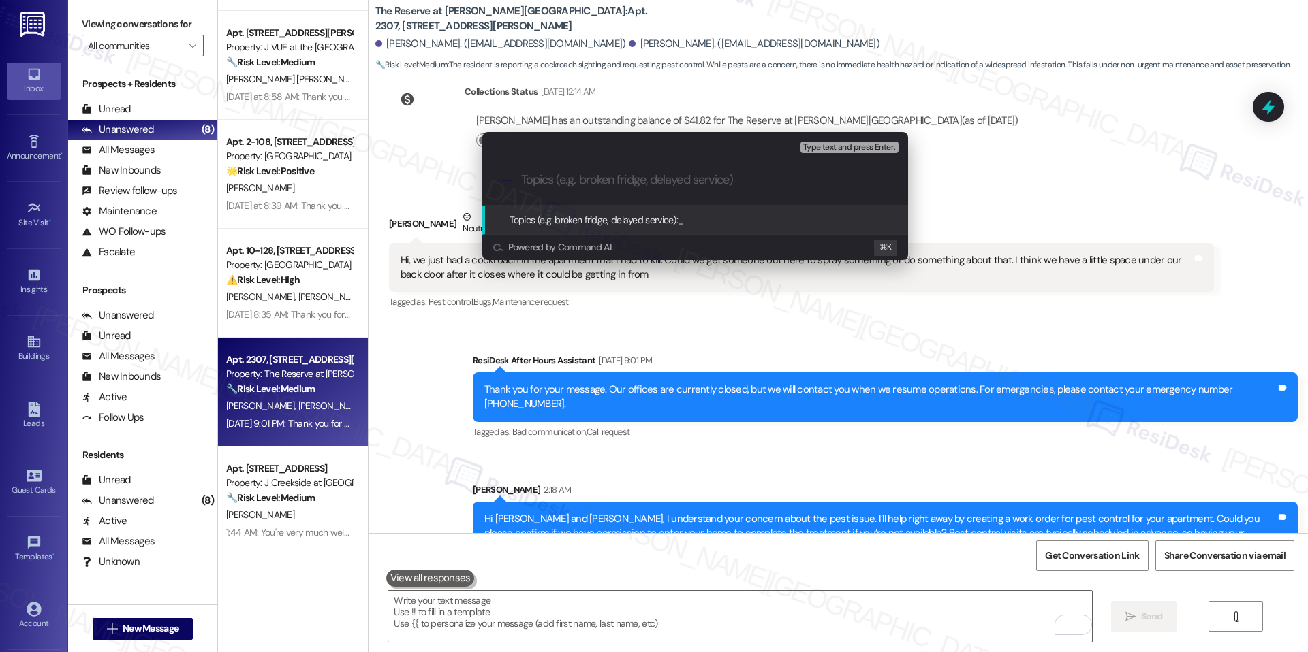
paste input "Pest Control Escalation – Work Order #2897-1"
click at [606, 183] on input "Pest Control Escalation – Work Order #2897-1" at bounding box center [700, 180] width 359 height 14
type input "Pest Control – Work Order #2897-1"
click at [764, 216] on span "Pest Control – Work Order #2897-1" at bounding box center [749, 220] width 142 height 12
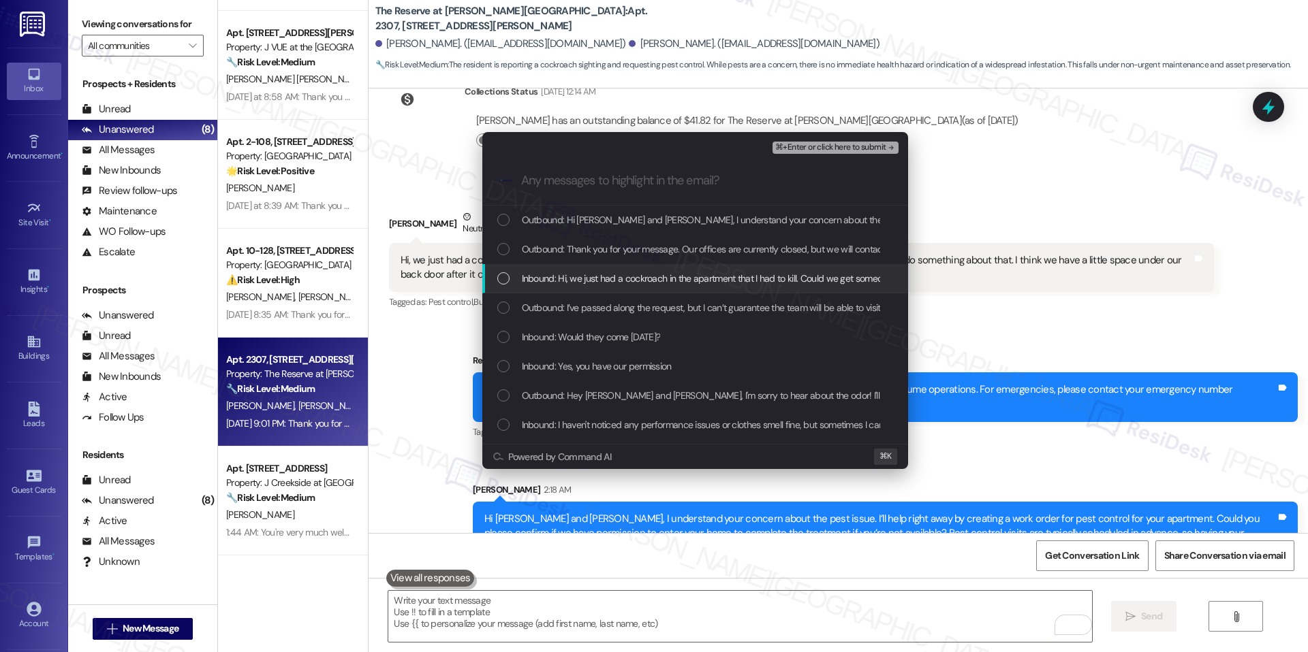
click at [596, 274] on span "Inbound: Hi, we just had a cockroach in the apartment that I had to kill. Could…" at bounding box center [1011, 278] width 978 height 15
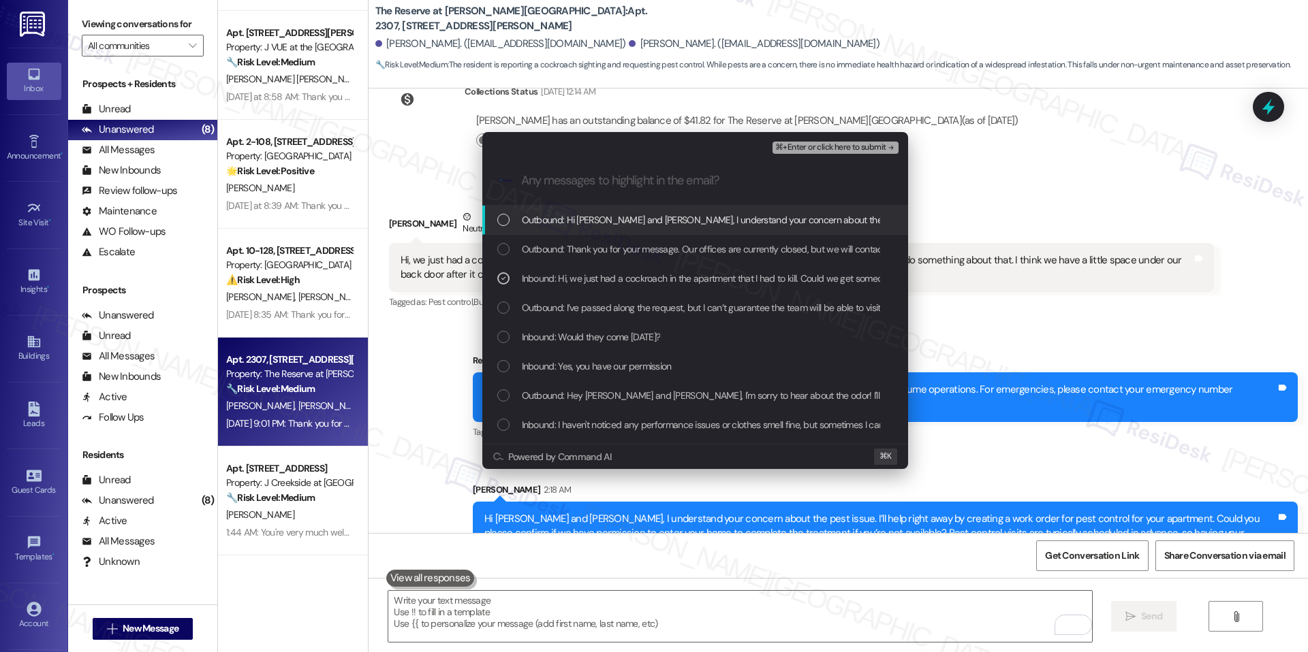
click at [820, 148] on span "⌘+Enter or click here to submit" at bounding box center [830, 148] width 110 height 10
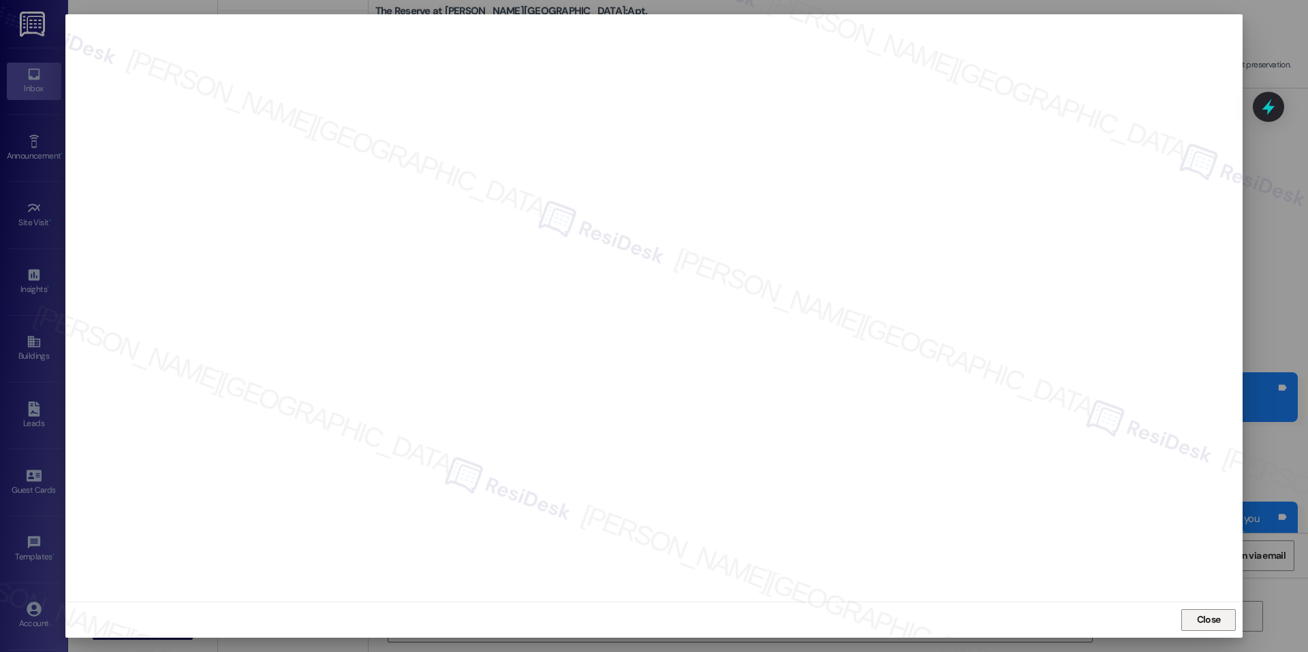
click at [1207, 617] on span "Close" at bounding box center [1209, 620] width 24 height 14
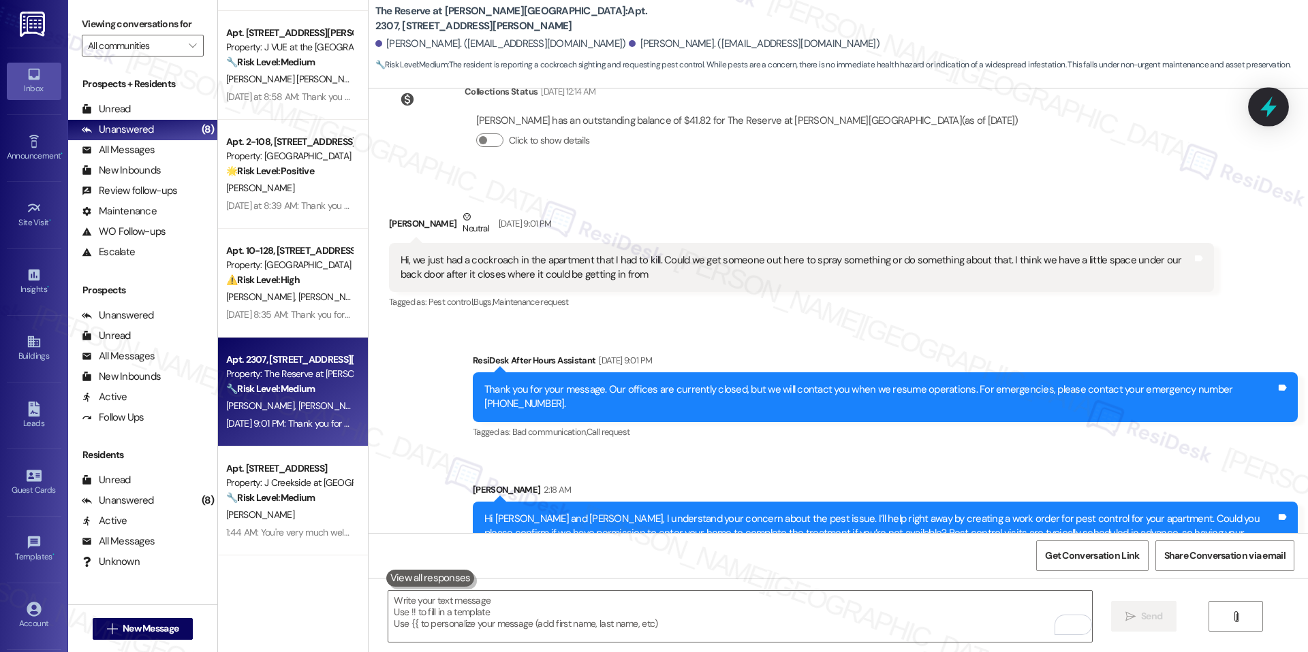
click at [1268, 98] on icon at bounding box center [1267, 106] width 23 height 23
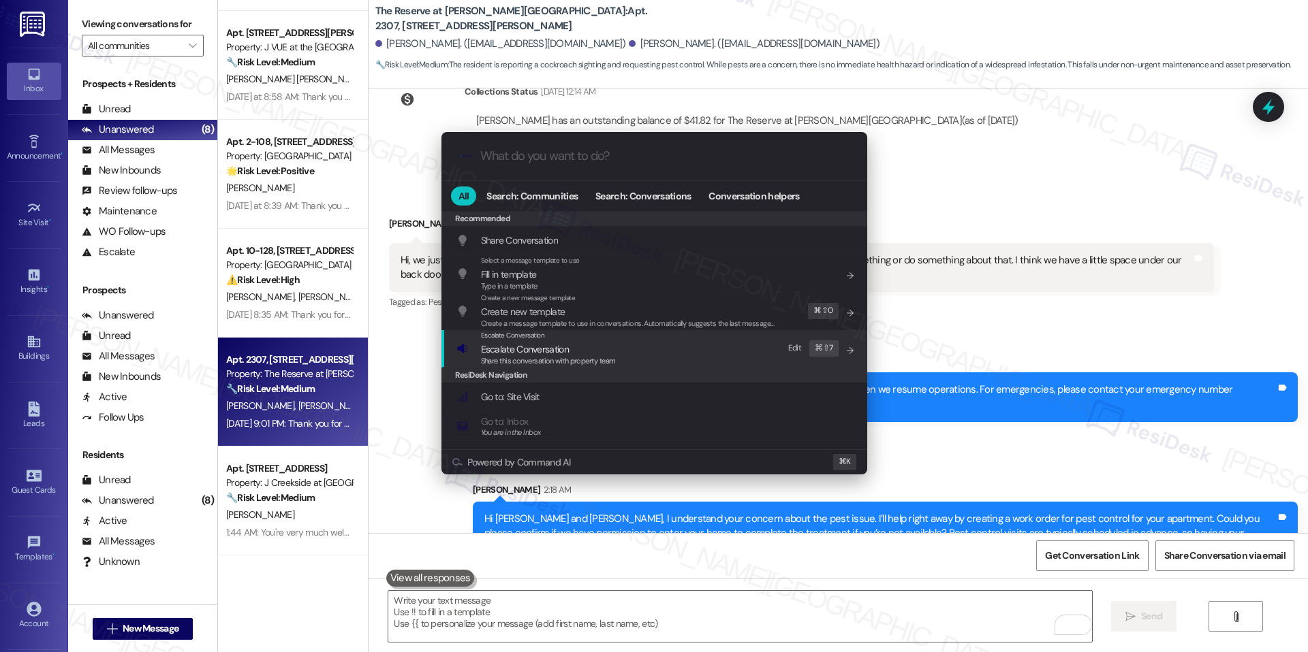
click at [689, 364] on div "Escalate Conversation Escalate Conversation Share this conversation with proper…" at bounding box center [655, 348] width 398 height 37
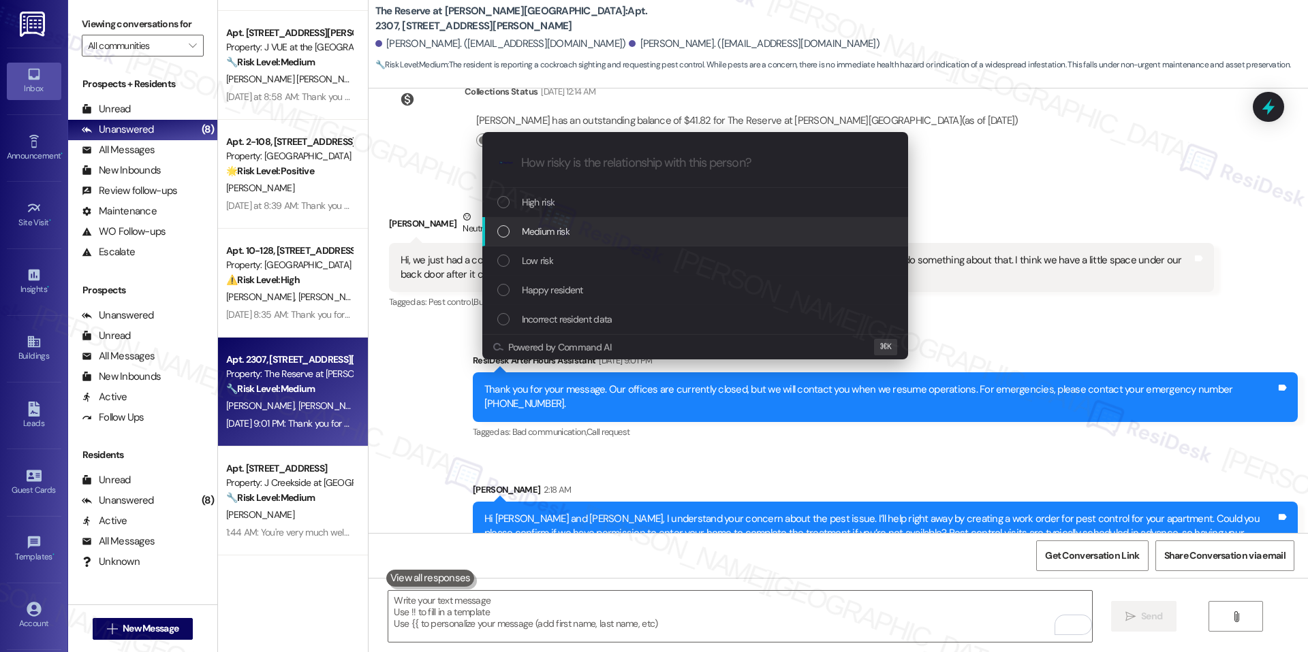
click at [594, 236] on div "Medium risk" at bounding box center [696, 231] width 398 height 15
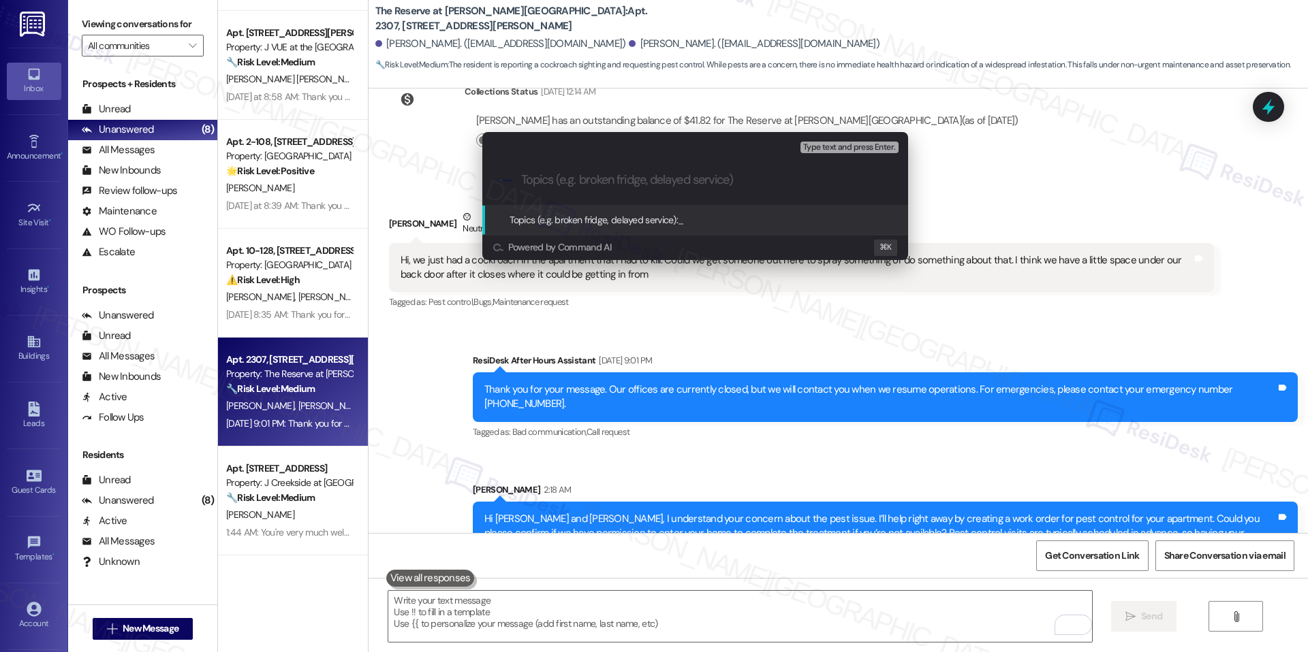
paste input "Resident {{first_name}} reported a cockroach issue. Work Order #2897-1 has been…"
type input "Resident {{first_name}} reported a cockroach issue. Work Order #2897-1 has been…"
click at [886, 183] on icon "progress bar" at bounding box center [885, 180] width 11 height 11
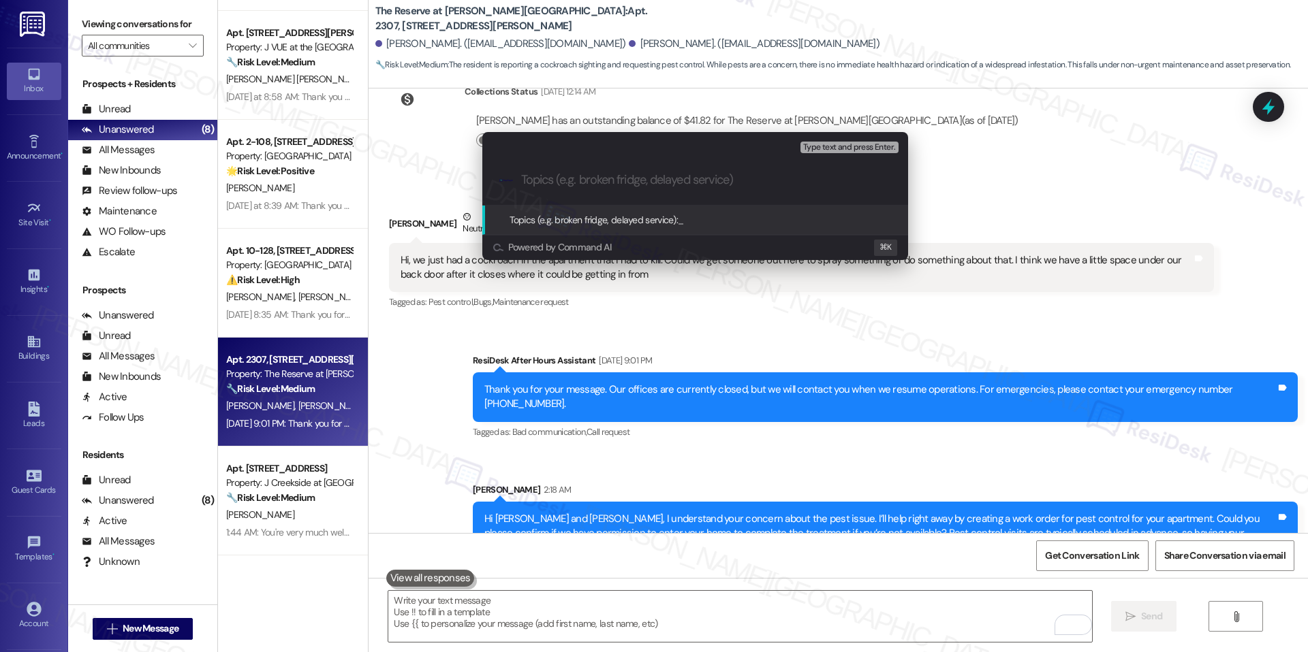
click at [598, 180] on input "Topics (e.g. broken fridge, delayed service)" at bounding box center [706, 180] width 370 height 14
paste input "Pest Control Escalation – Work Order #2897-1"
click at [620, 176] on input "Pest Control Escalation – Work Order #2897-1" at bounding box center [700, 180] width 359 height 14
type input "Pest Control – Work Order #2897-1"
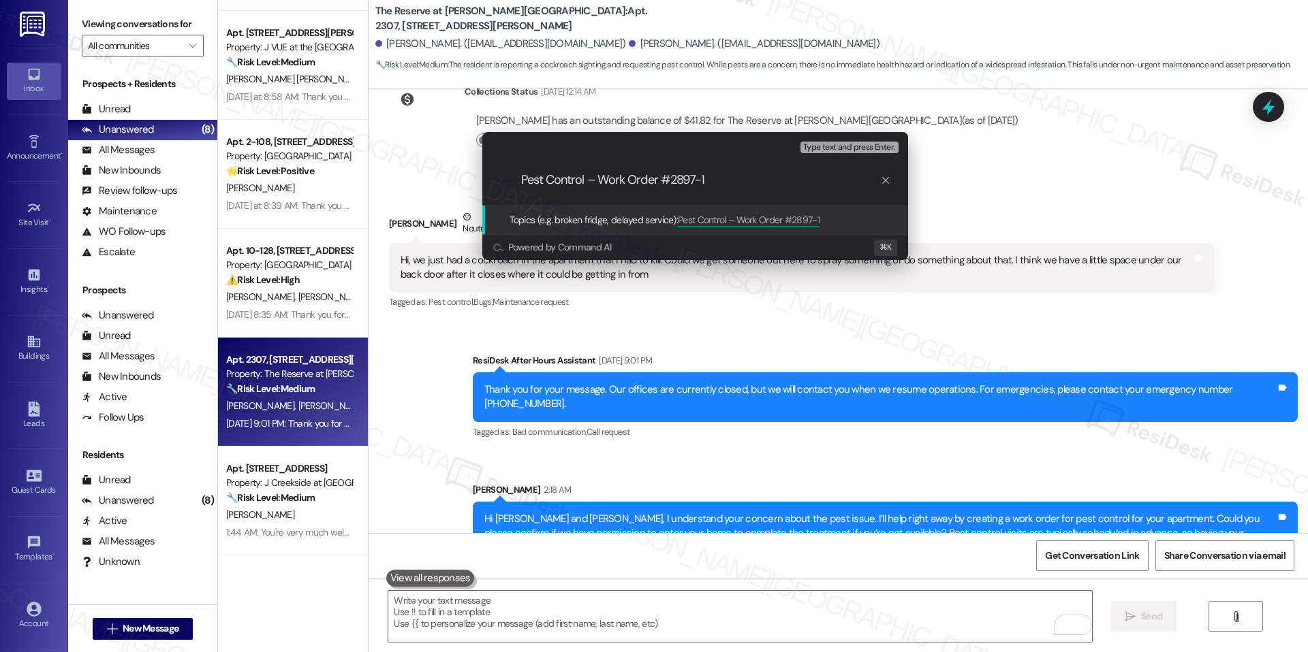
click at [873, 143] on span "Type text and press Enter." at bounding box center [849, 148] width 92 height 10
click at [728, 221] on span "Pest Control – Work Order #2897-1" at bounding box center [749, 220] width 142 height 12
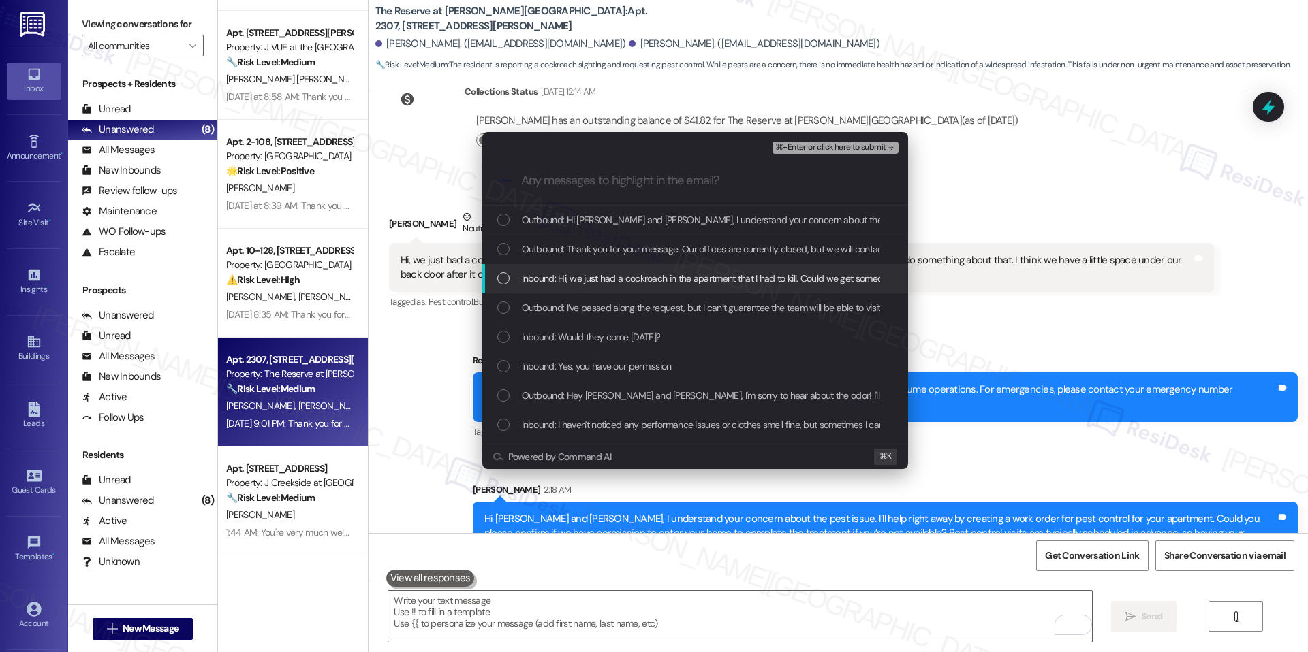
click at [696, 282] on span "Inbound: Hi, we just had a cockroach in the apartment that I had to kill. Could…" at bounding box center [1011, 278] width 978 height 15
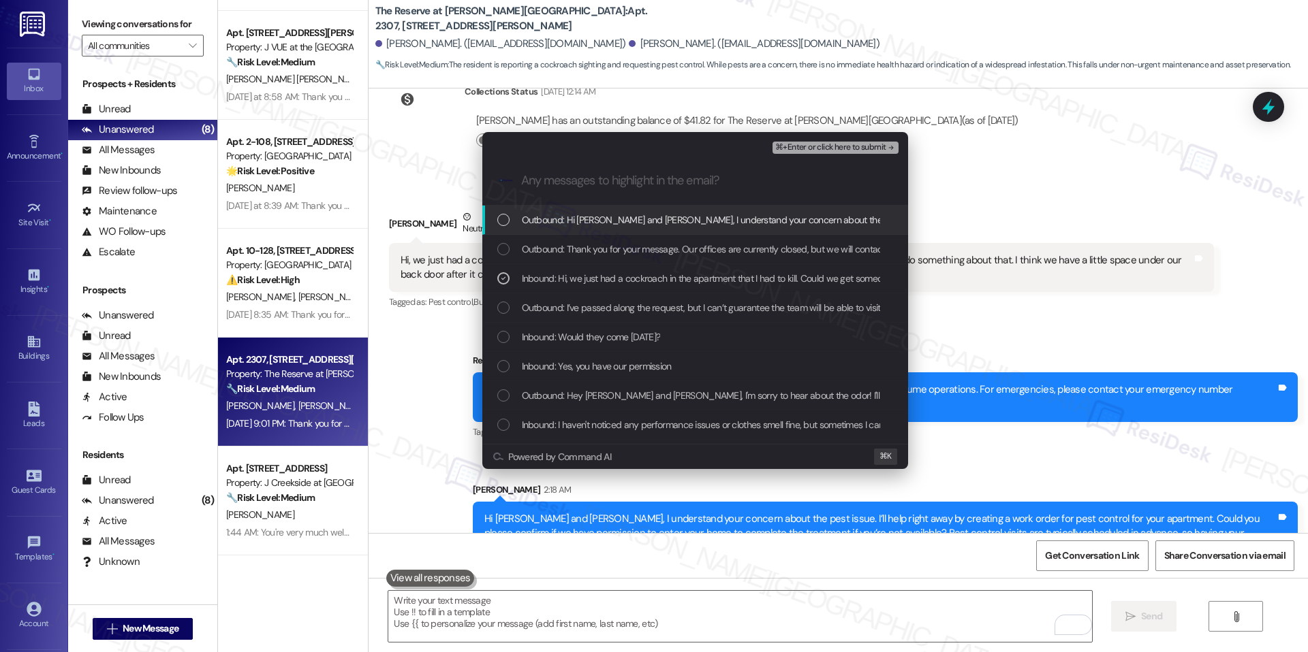
click at [844, 146] on span "⌘+Enter or click here to submit" at bounding box center [830, 148] width 110 height 10
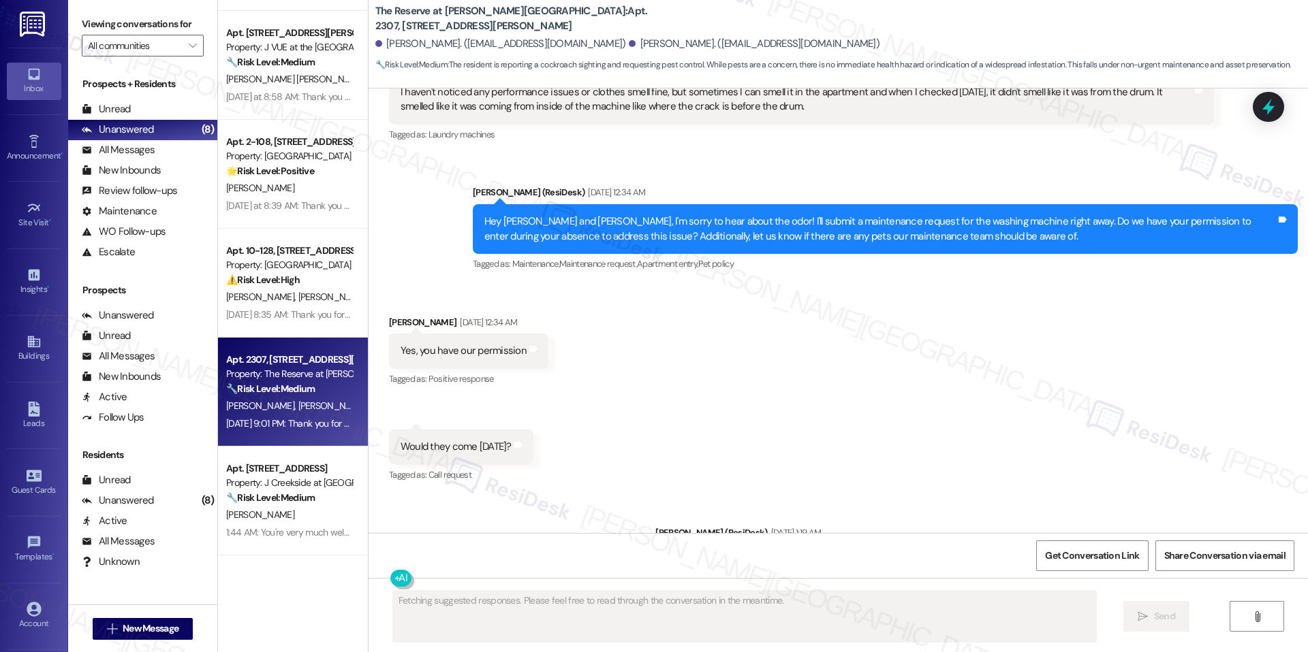
scroll to position [3367, 0]
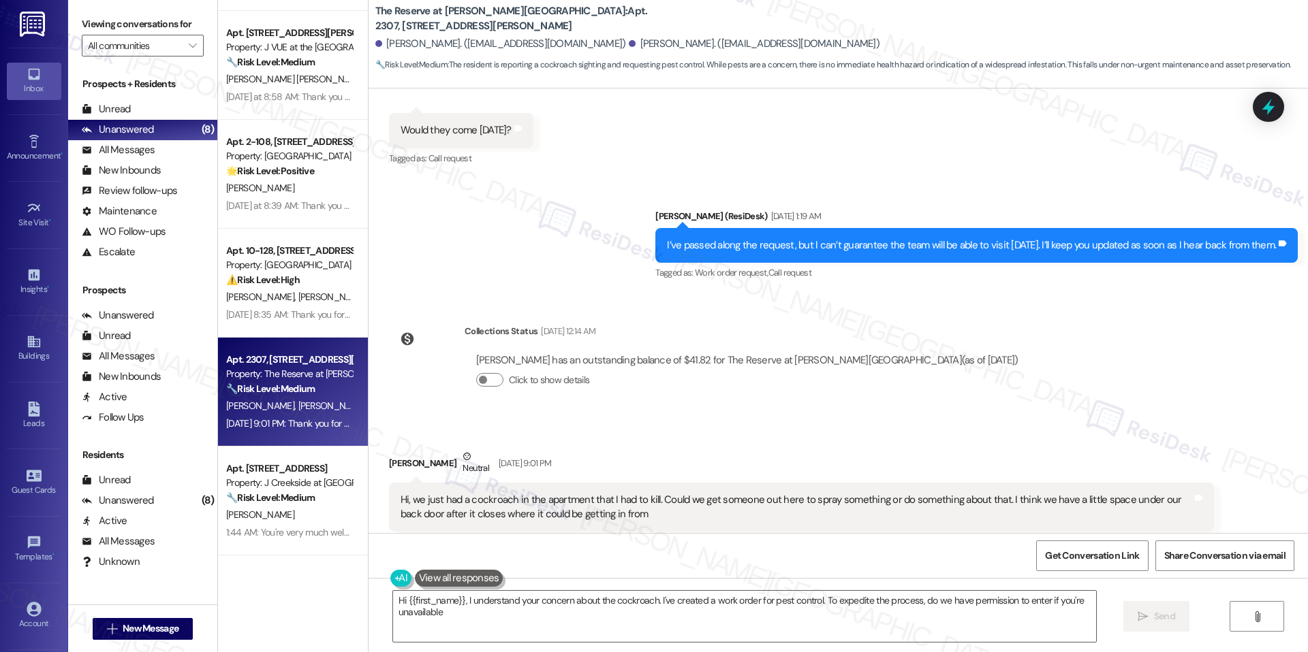
type textarea "Hi {{first_name}}, I understand your concern about the cockroach. I've created …"
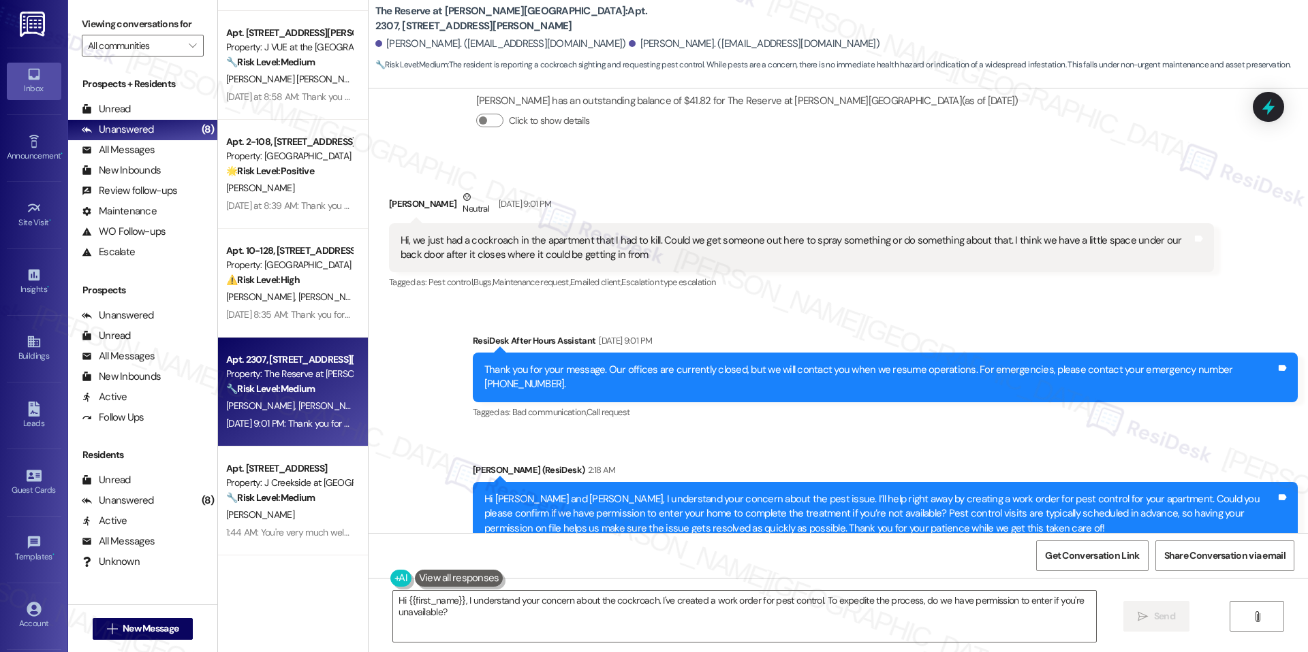
scroll to position [3599, 0]
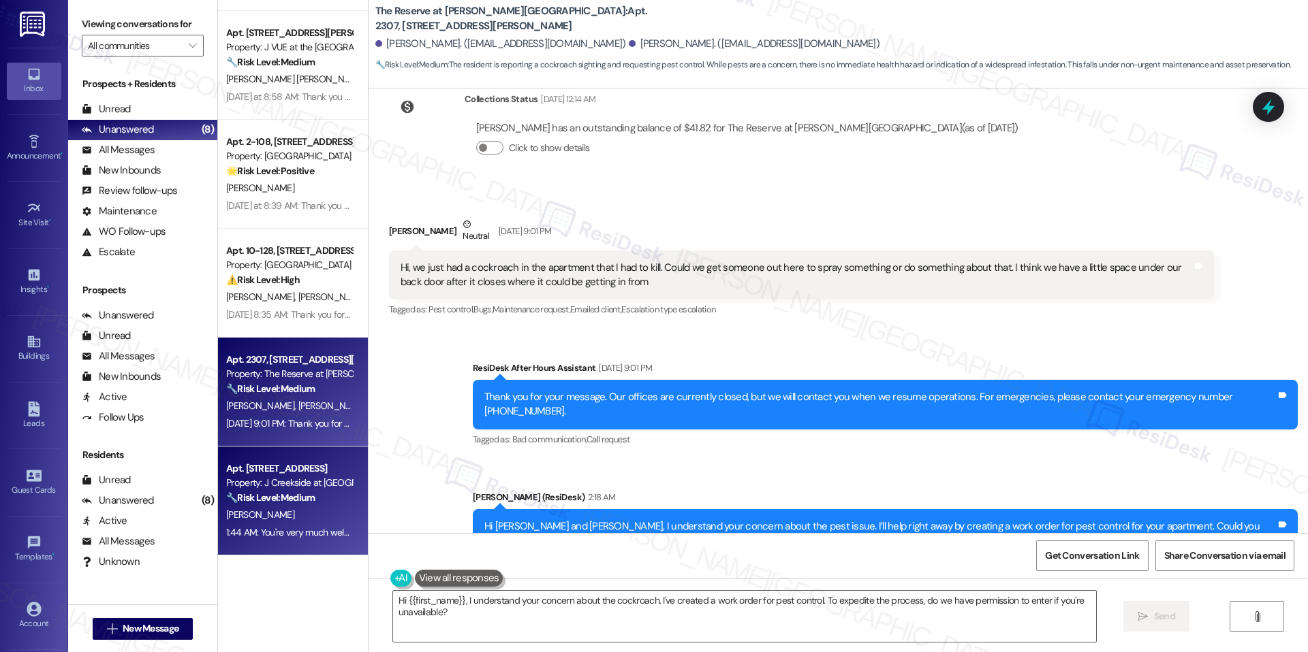
click at [276, 550] on div "Apt. 2121, 360 Creamery Way Property: J Creekside at Exton 🔧 Risk Level: Medium…" at bounding box center [293, 501] width 150 height 109
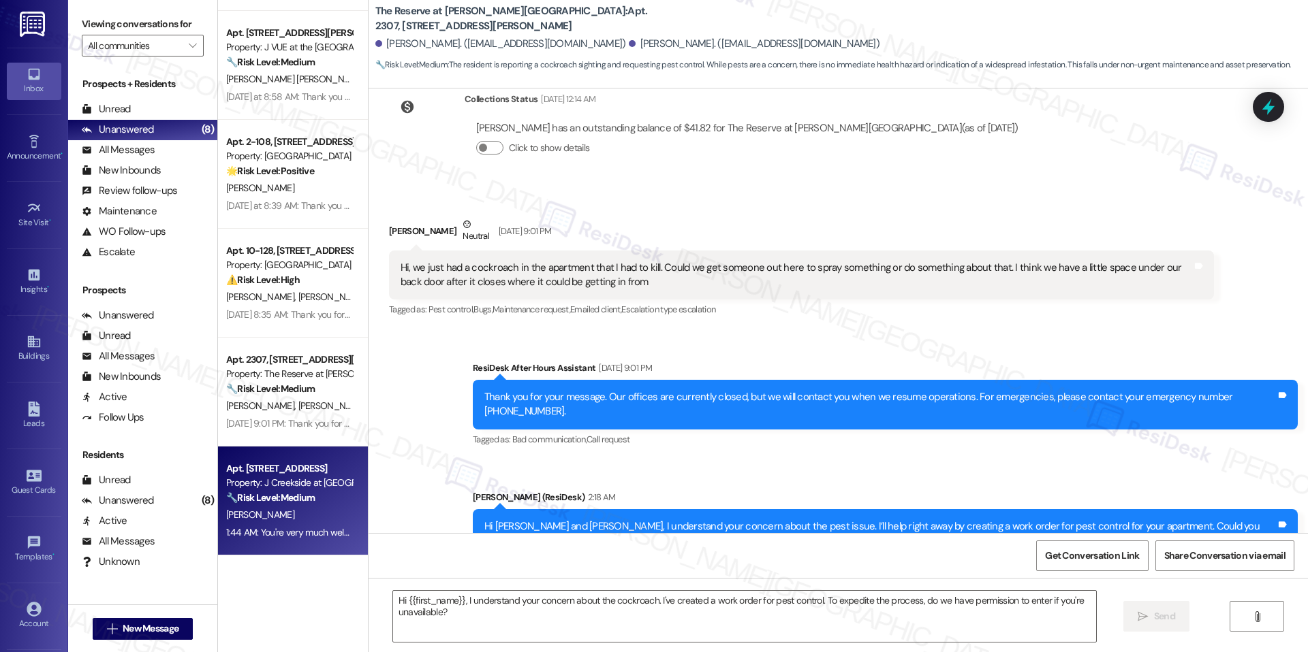
type textarea "Fetching suggested responses. Please feel free to read through the conversation…"
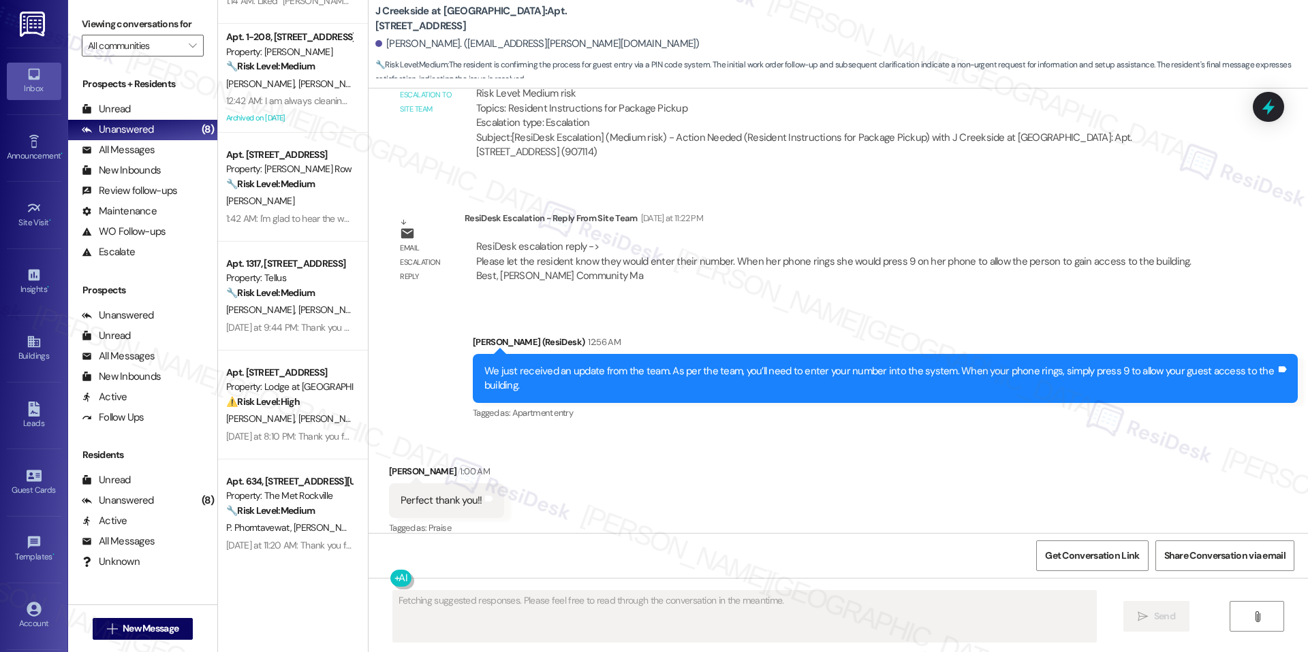
scroll to position [0, 0]
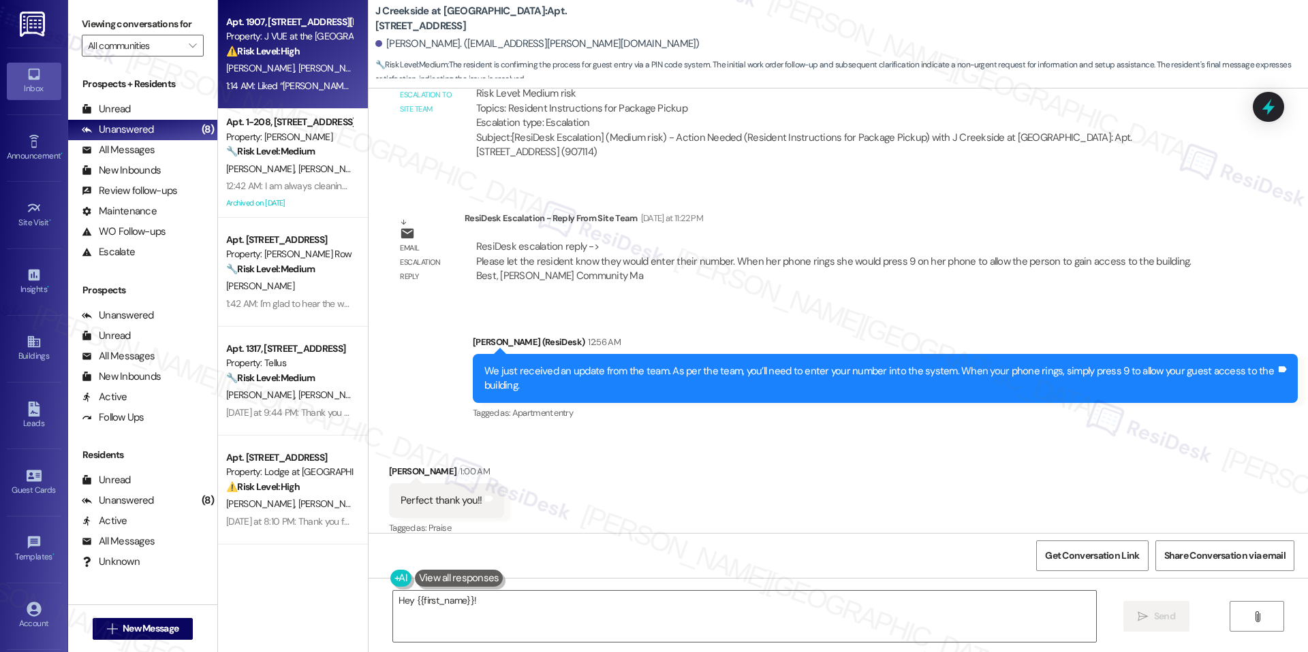
type textarea "Hey {{first_name}}! Glad"
click at [285, 84] on div "1:14 AM: Liked “Jay (J VUE at the LMA): Hey Suhana Singh, Suhani and Vaibhavi, …" at bounding box center [730, 86] width 1008 height 12
type textarea "Hey {{first_name}}! Glad I could help. If you have any questions about using th…"
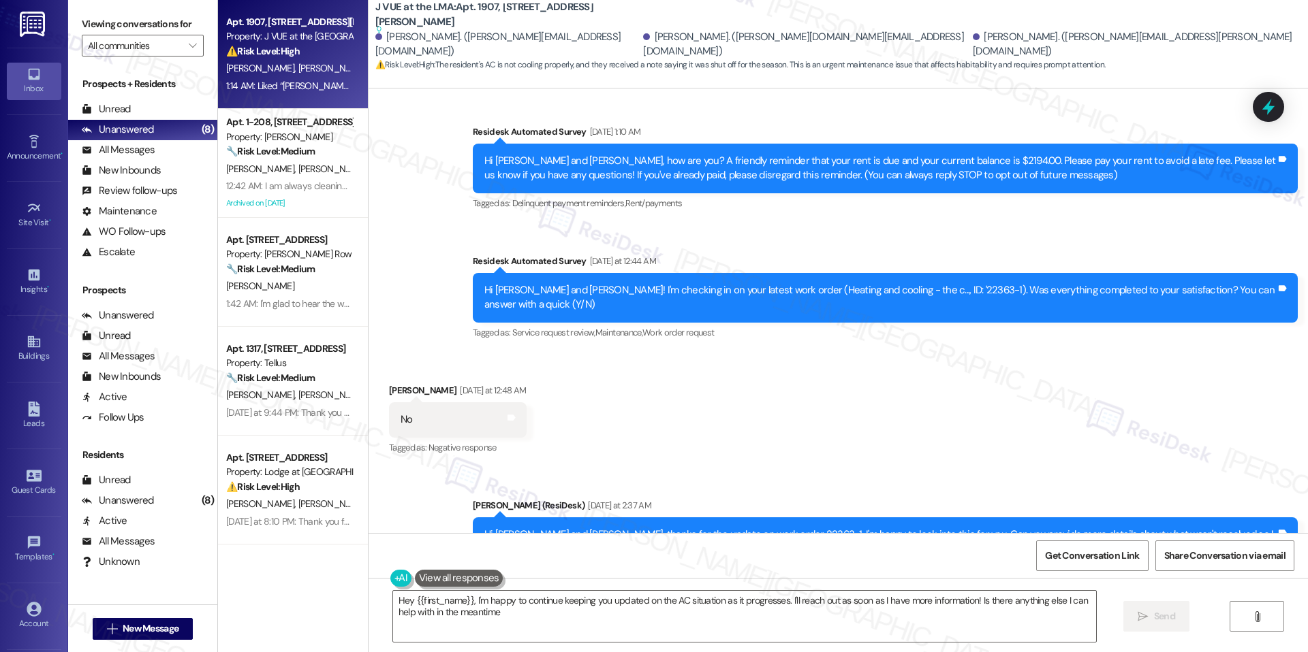
type textarea "Hey {{first_name}}, I'm happy to continue keeping you updated on the AC situati…"
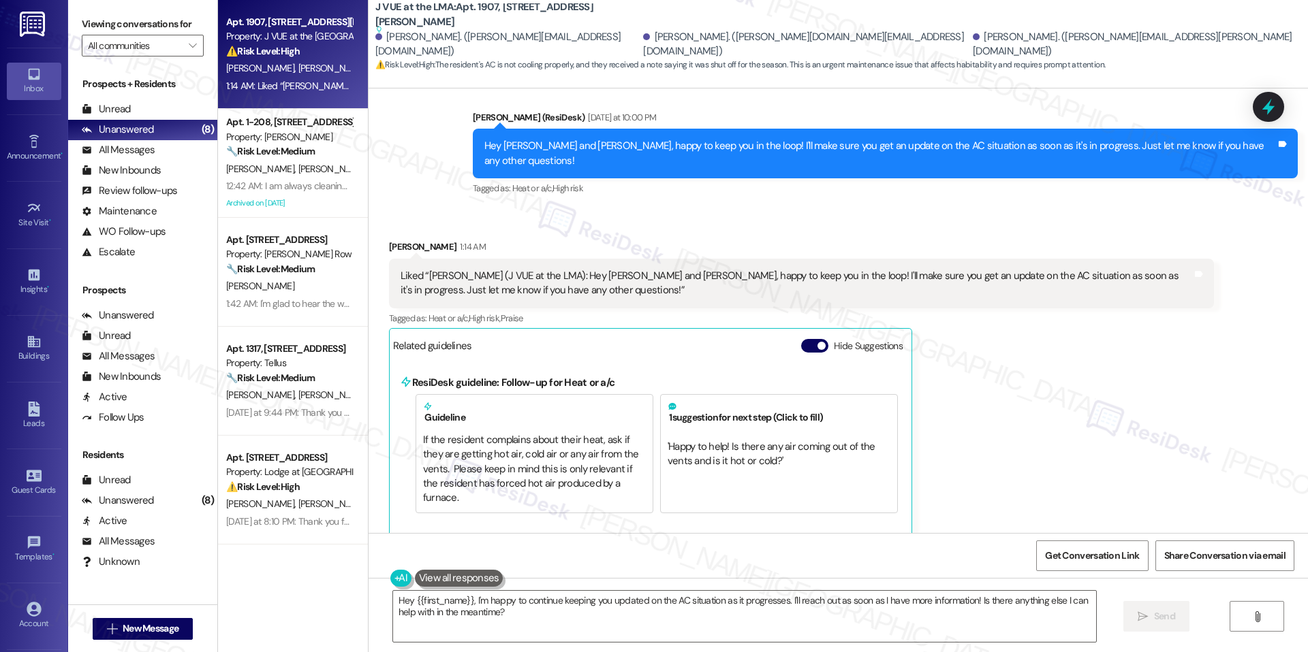
scroll to position [1529, 0]
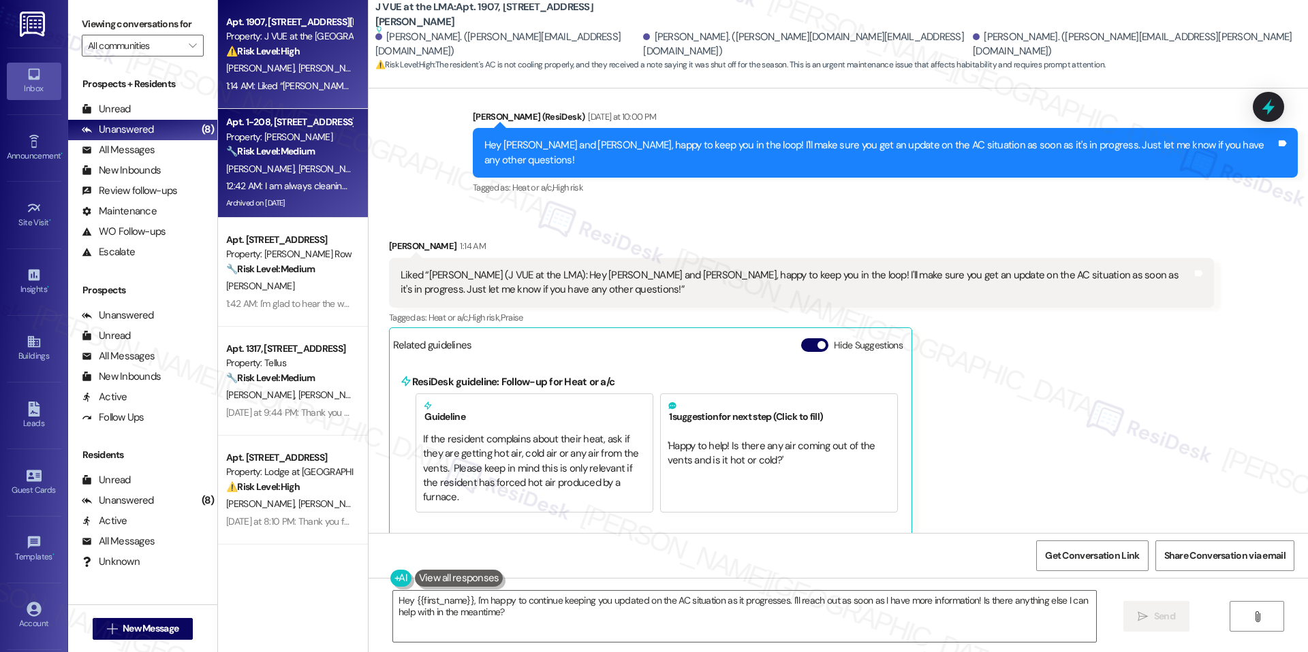
click at [232, 137] on div "Property: J Ardin Apopka" at bounding box center [289, 137] width 126 height 14
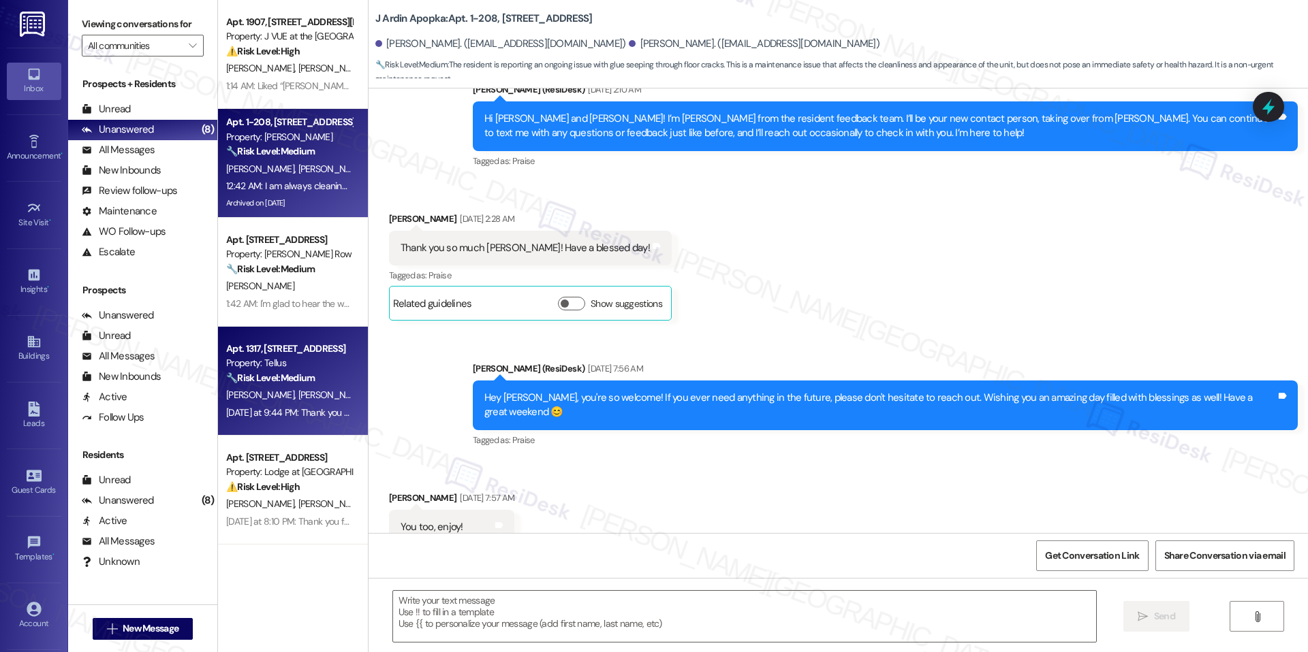
scroll to position [3412, 0]
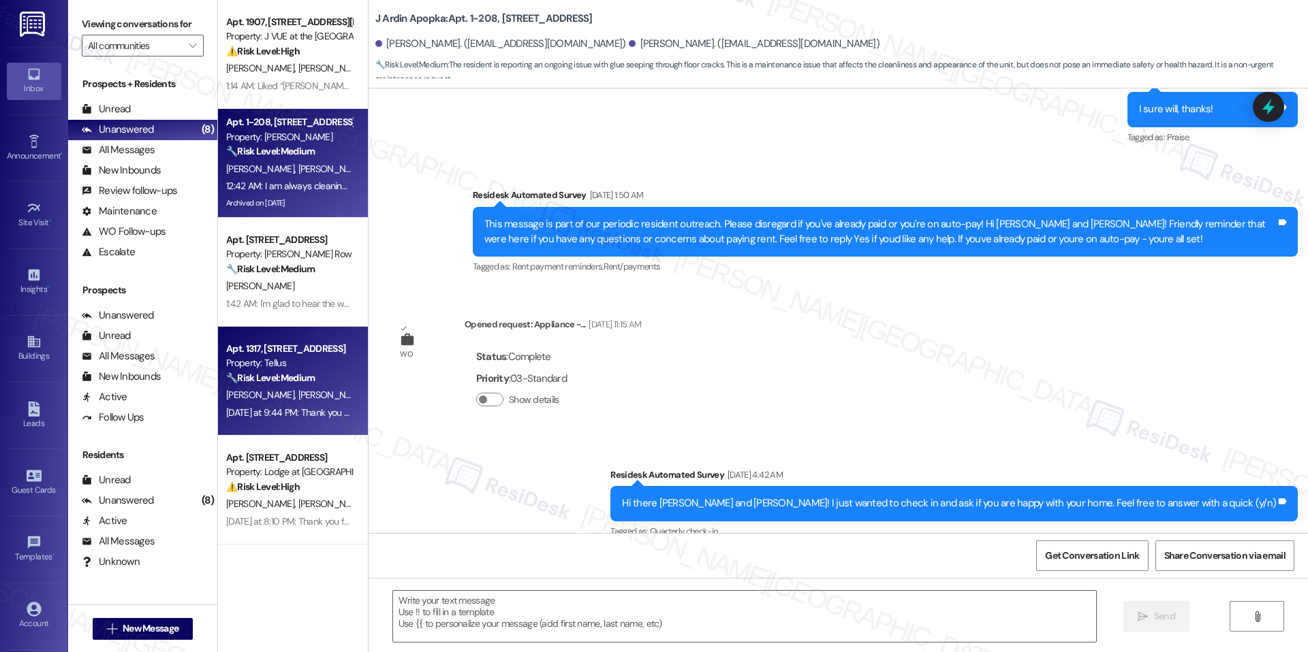
type textarea "Fetching suggested responses. Please feel free to read through the conversation…"
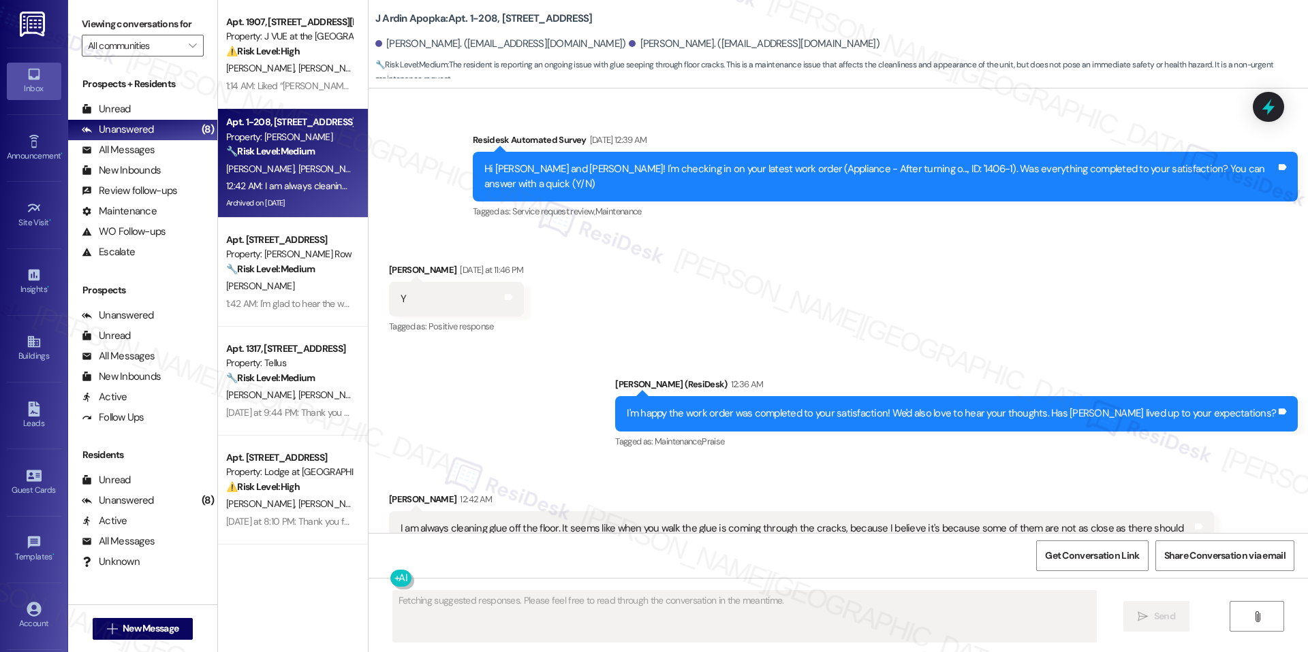
scroll to position [4445, 0]
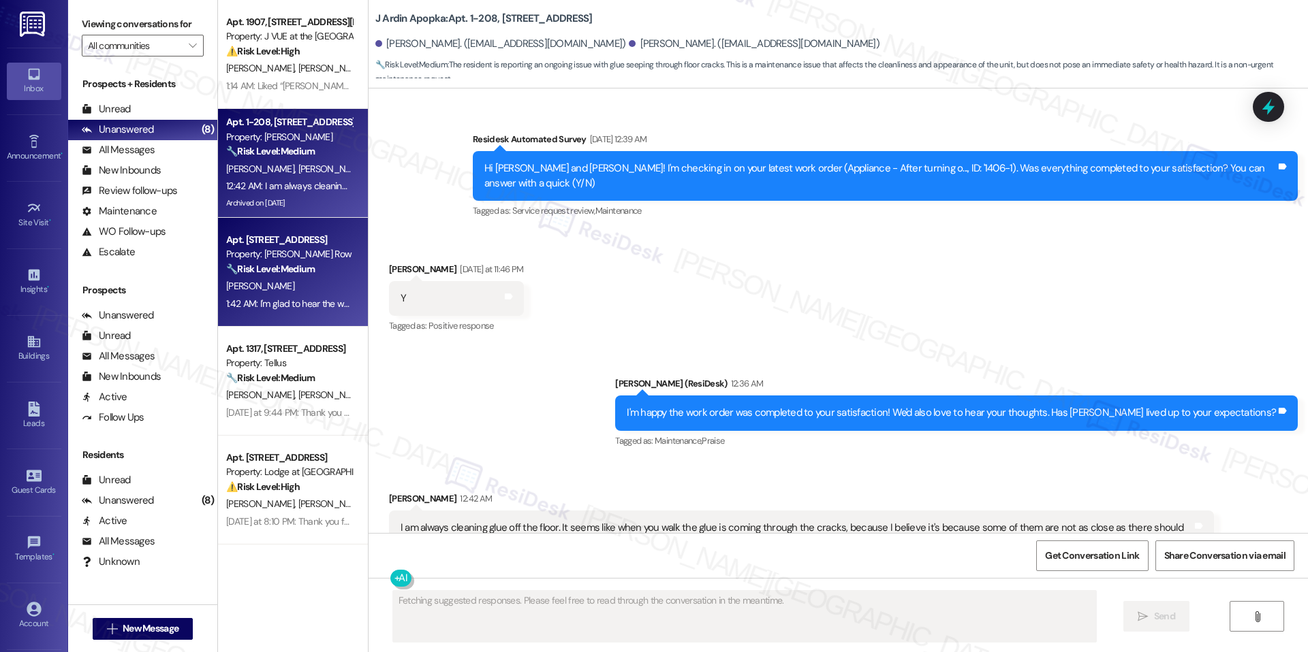
click at [313, 270] on div "🔧 Risk Level: Medium The resident confirmed the washer is working properly afte…" at bounding box center [289, 269] width 126 height 14
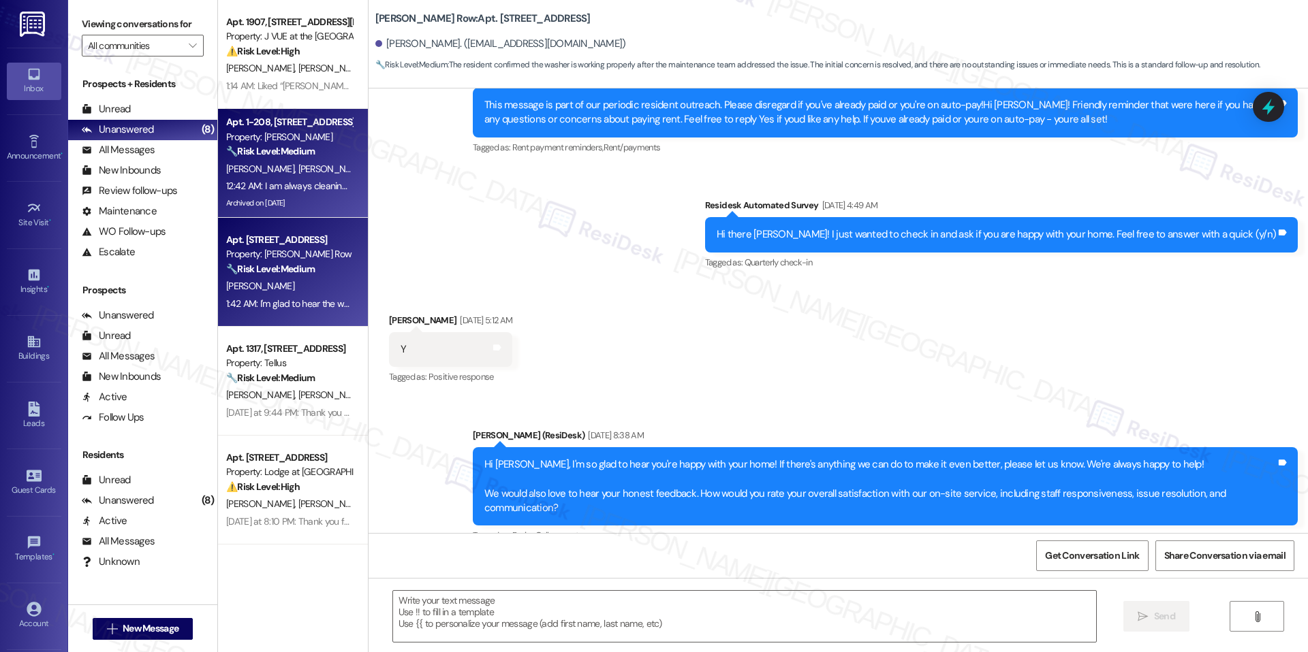
type textarea "Fetching suggested responses. Please feel free to read through the conversation…"
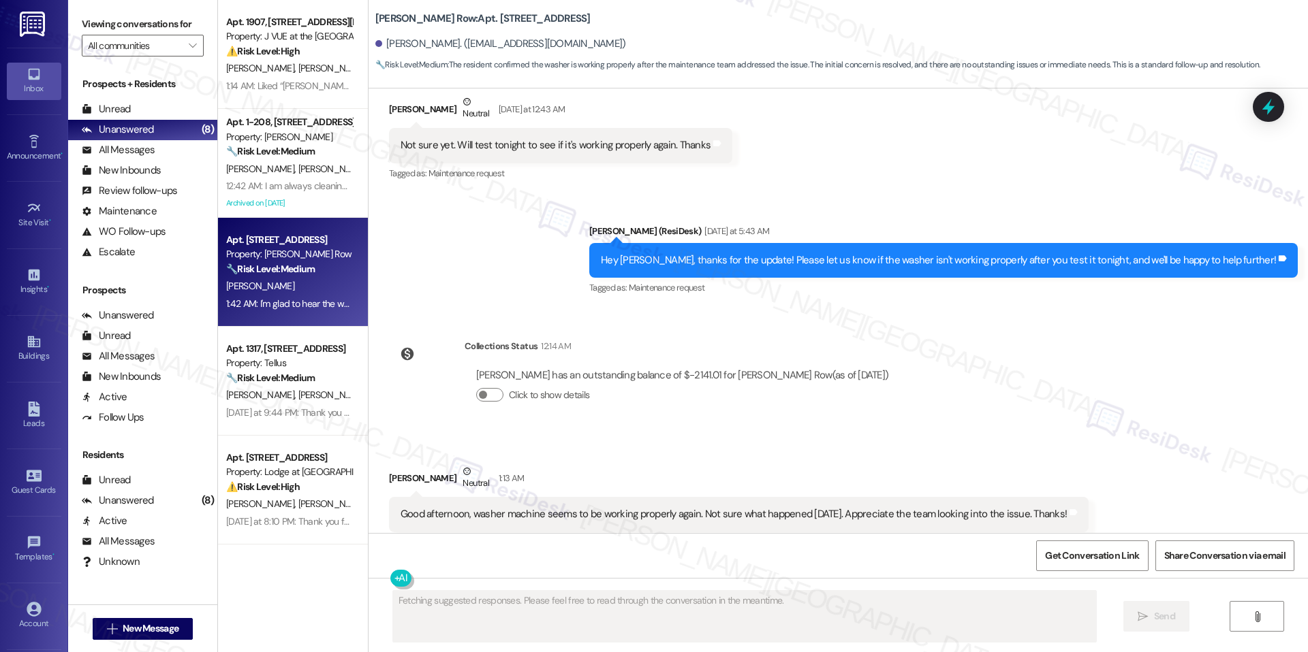
scroll to position [3341, 0]
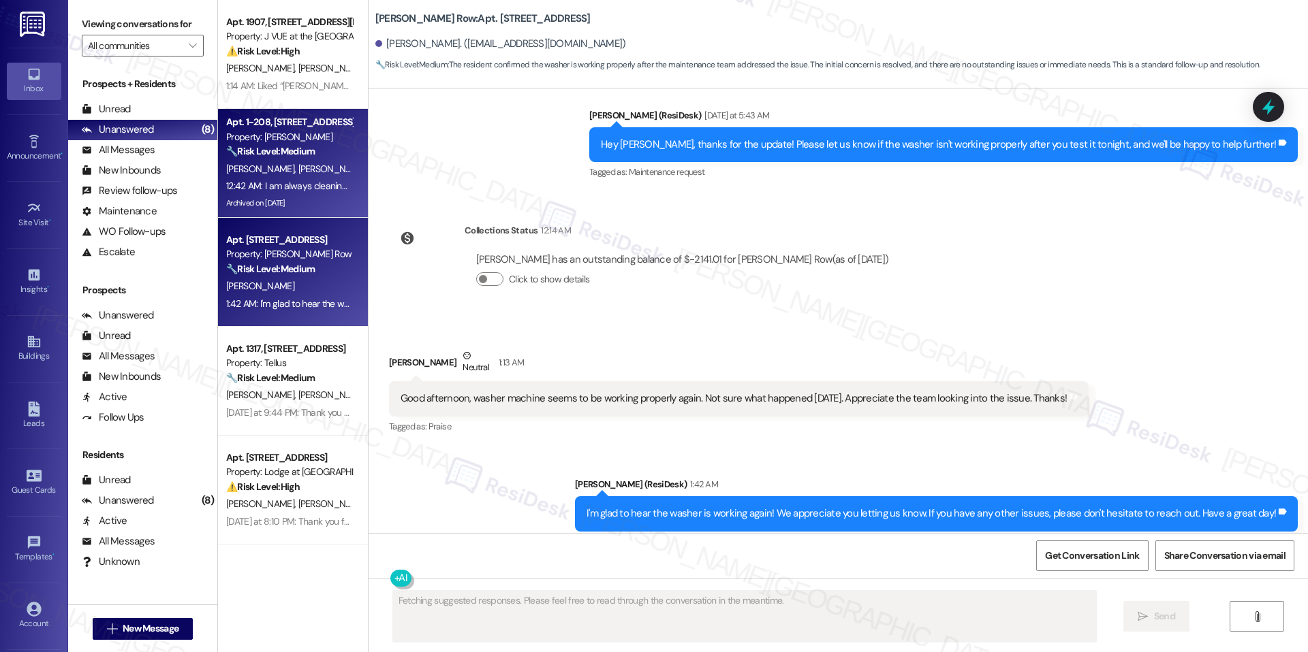
click at [315, 148] on div "🔧 Risk Level: Medium The resident is reporting an ongoing issue with glue seepi…" at bounding box center [289, 151] width 126 height 14
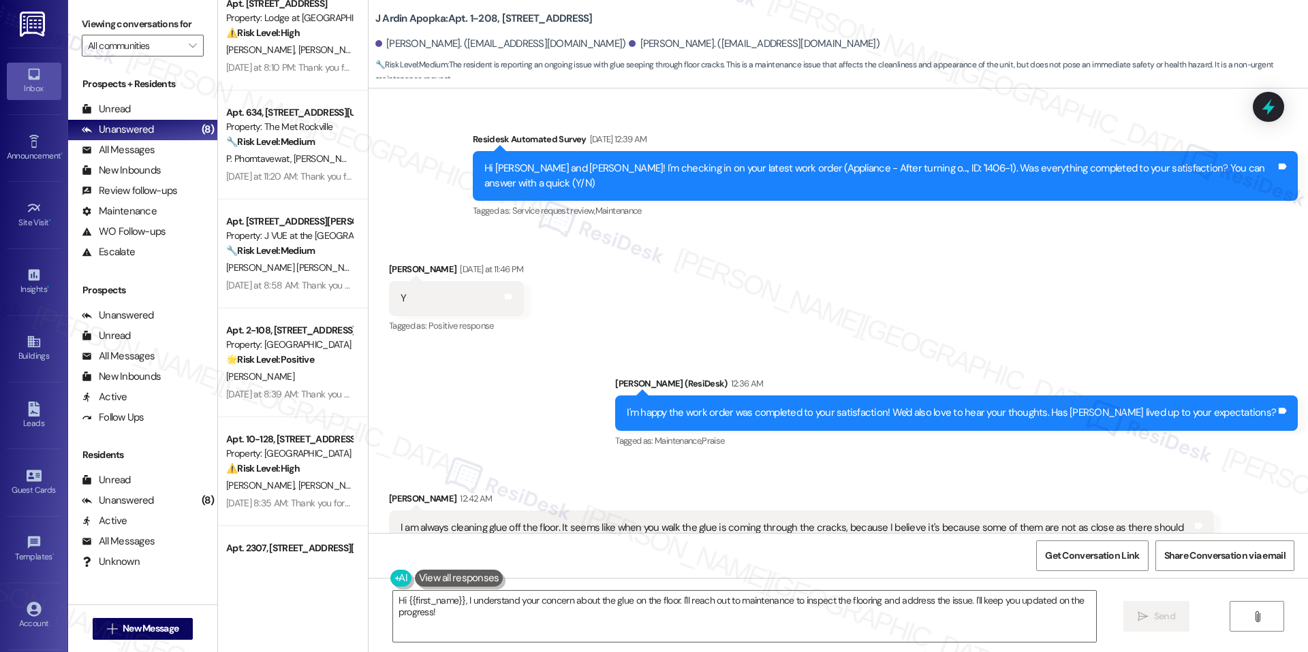
scroll to position [528, 0]
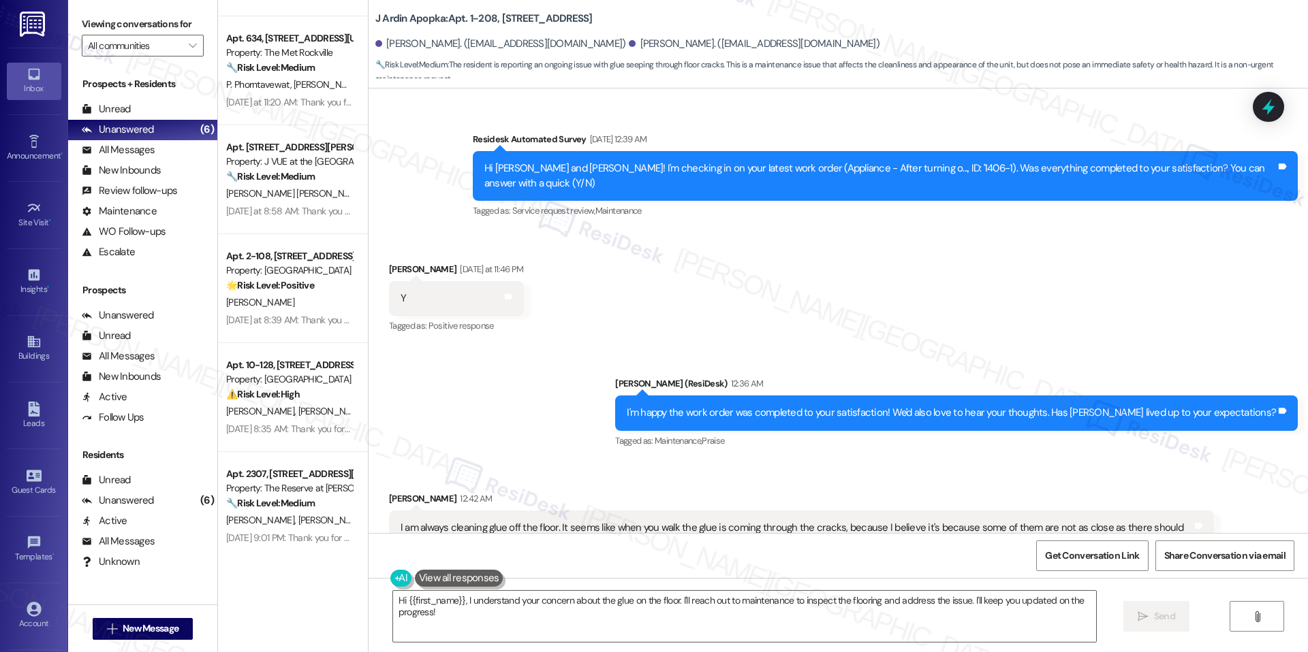
click at [453, 13] on b "J Ardin Apopka: Apt. 1-208, 2420 Medicine Lake Drive" at bounding box center [483, 19] width 217 height 14
drag, startPoint x: 457, startPoint y: 14, endPoint x: 481, endPoint y: 16, distance: 23.9
click at [481, 16] on b "J Ardin Apopka: Apt. 1-208, 2420 Medicine Lake Drive" at bounding box center [483, 19] width 217 height 14
copy b "1-208"
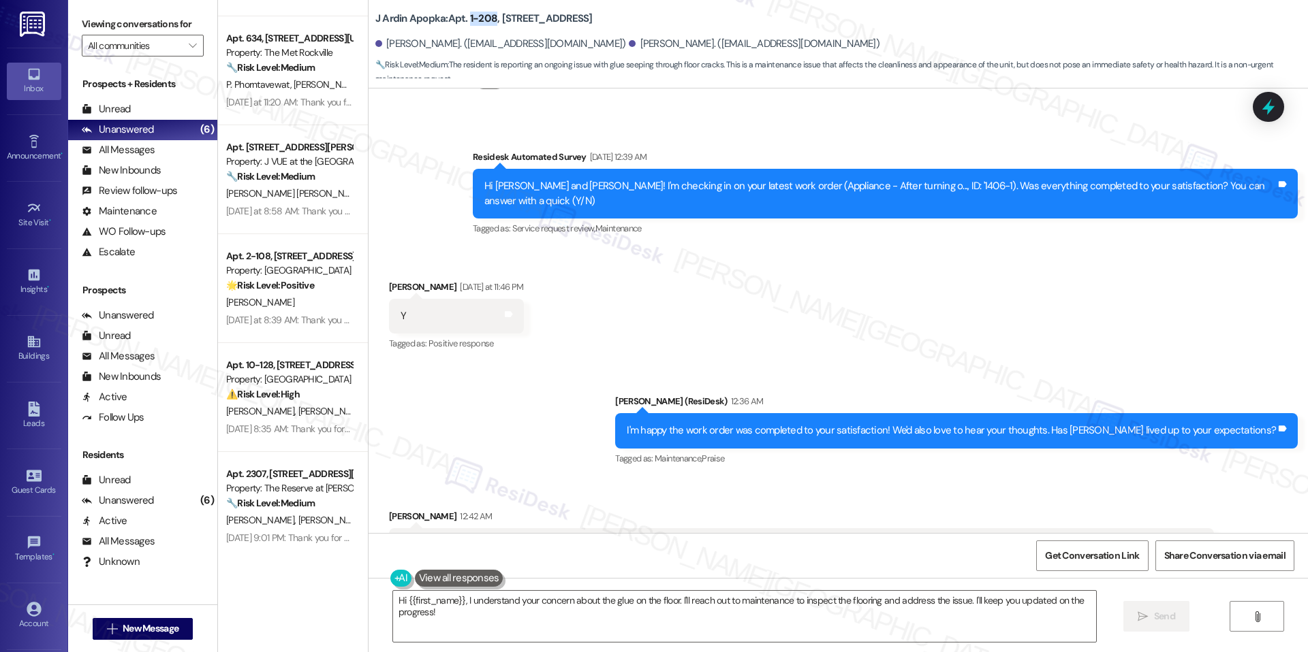
scroll to position [4445, 0]
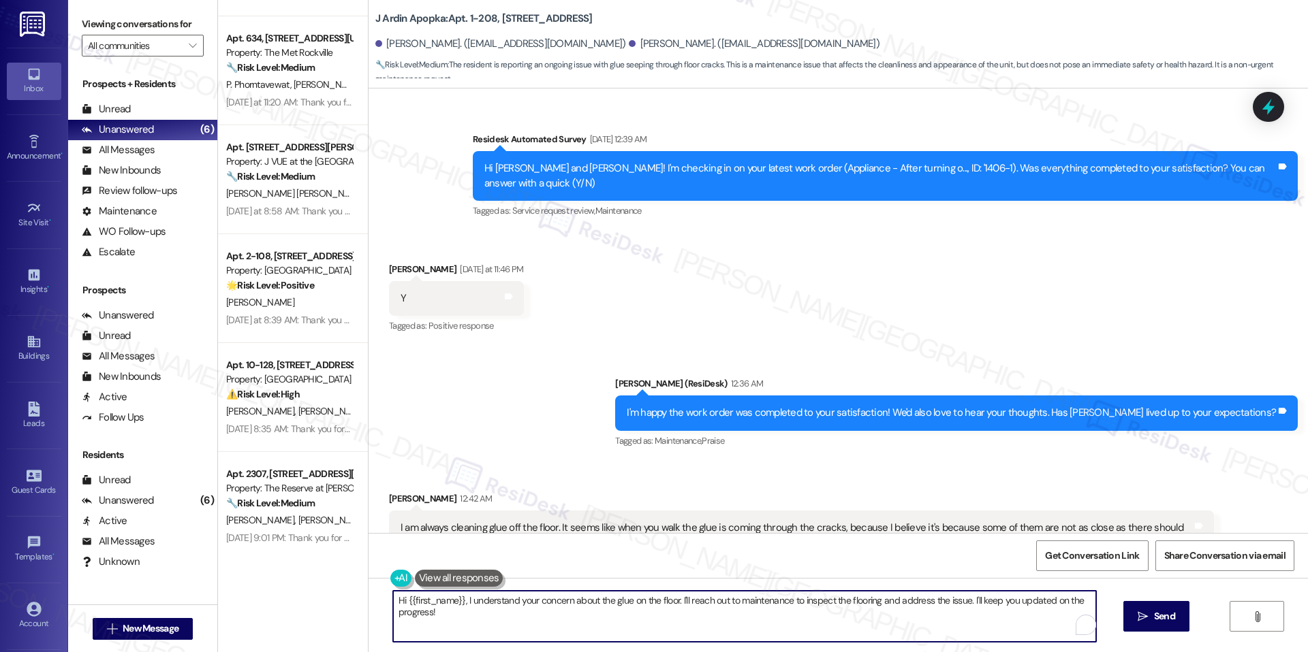
drag, startPoint x: 966, startPoint y: 601, endPoint x: 977, endPoint y: 613, distance: 16.4
click at [977, 613] on textarea "Hi {{first_name}}, I understand your concern about the glue on the floor. I'll …" at bounding box center [744, 616] width 703 height 51
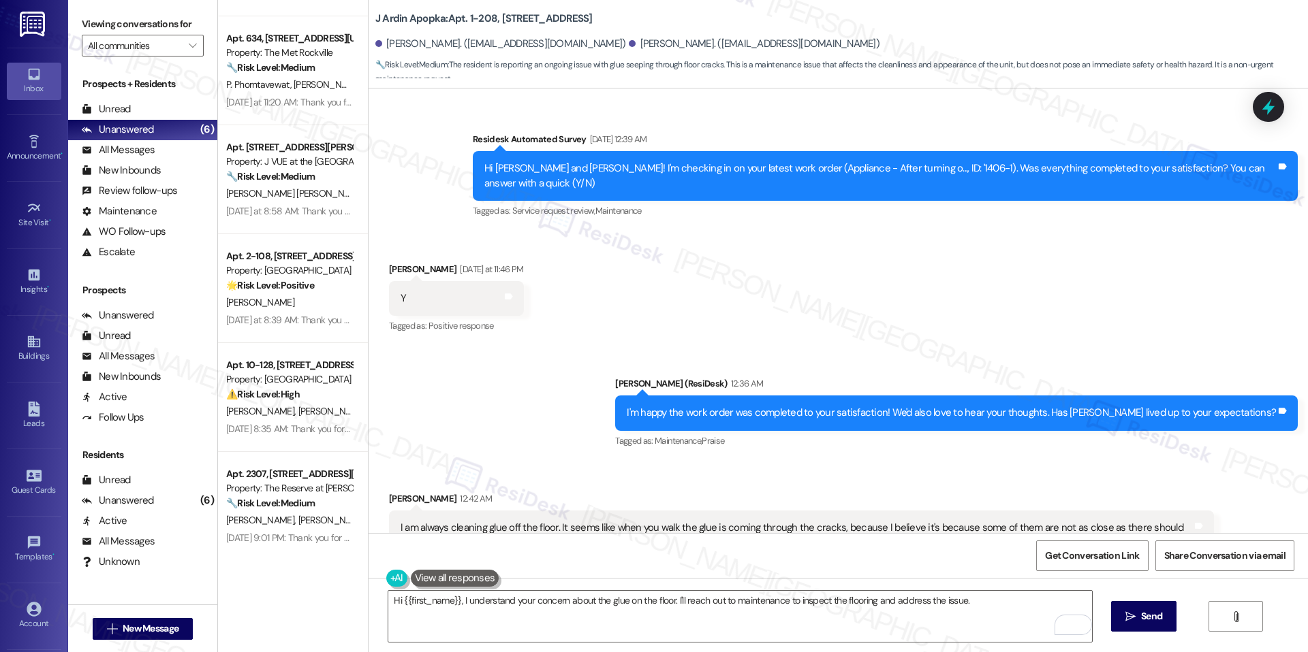
click at [459, 18] on b "J Ardin Apopka: Apt. 1-208, 2420 Medicine Lake Drive" at bounding box center [483, 19] width 217 height 14
drag, startPoint x: 458, startPoint y: 18, endPoint x: 482, endPoint y: 18, distance: 24.5
click at [482, 18] on b "J Ardin Apopka: Apt. 1-208, 2420 Medicine Lake Drive" at bounding box center [483, 19] width 217 height 14
copy b "1-208"
click at [652, 521] on div "I am always cleaning glue off the floor. It seems like when you walk the glue i…" at bounding box center [795, 535] width 791 height 29
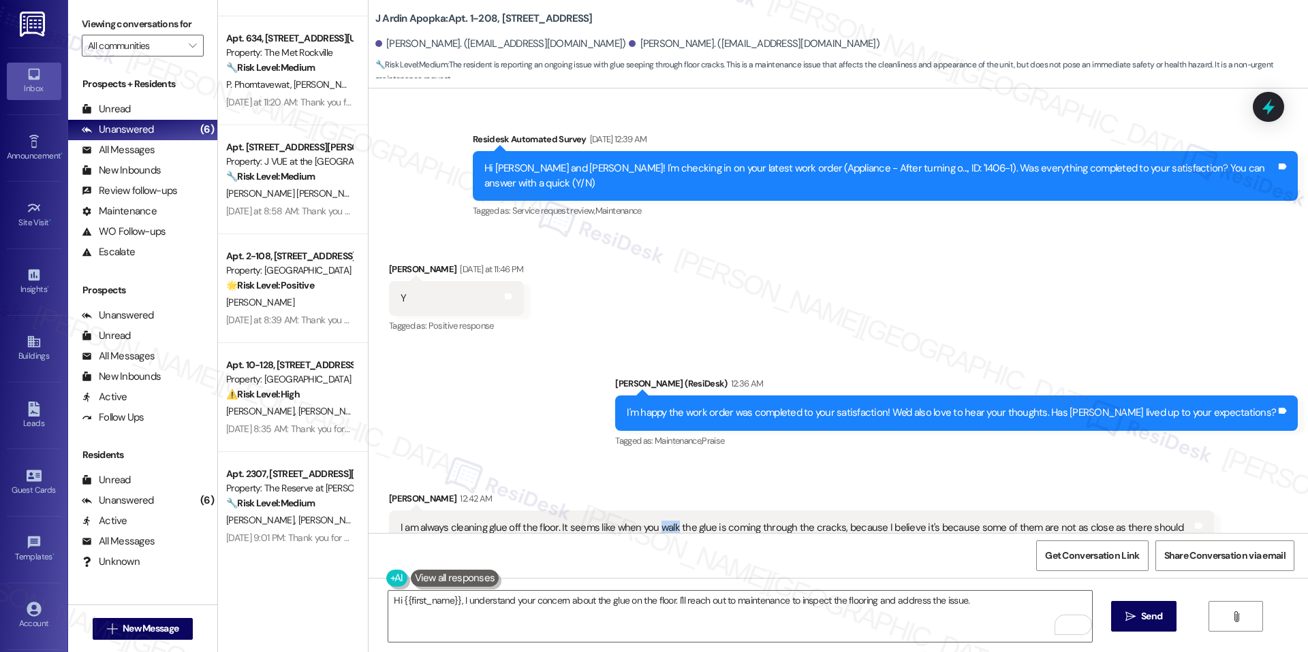
click at [652, 521] on div "I am always cleaning glue off the floor. It seems like when you walk the glue i…" at bounding box center [795, 535] width 791 height 29
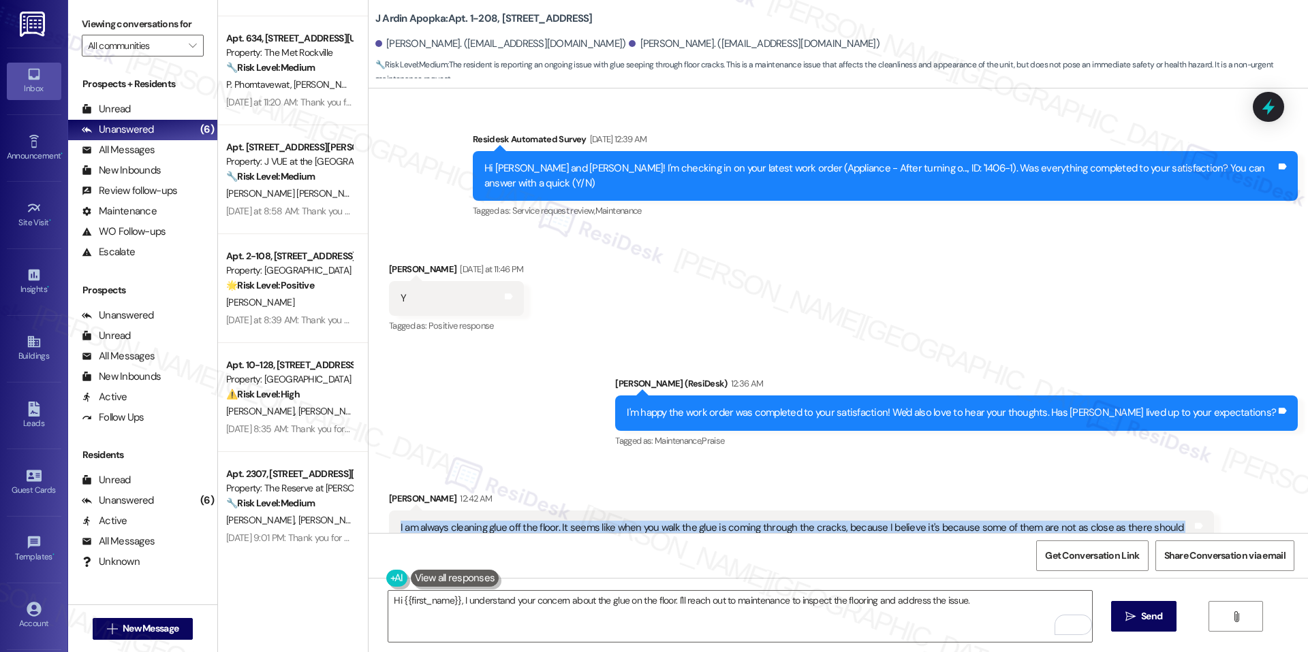
click at [652, 521] on div "I am always cleaning glue off the floor. It seems like when you walk the glue i…" at bounding box center [795, 535] width 791 height 29
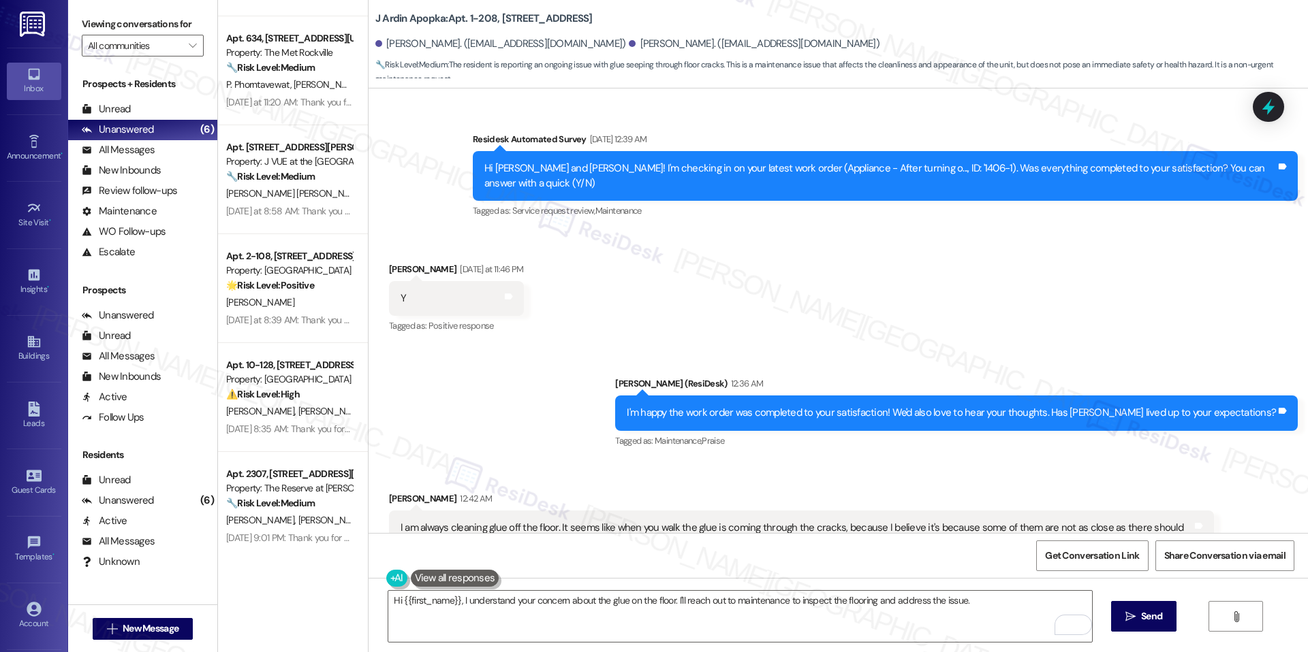
click at [713, 481] on div "Received via SMS Sandra Bradshaw 12:42 AM I am always cleaning glue off the flo…" at bounding box center [801, 535] width 845 height 109
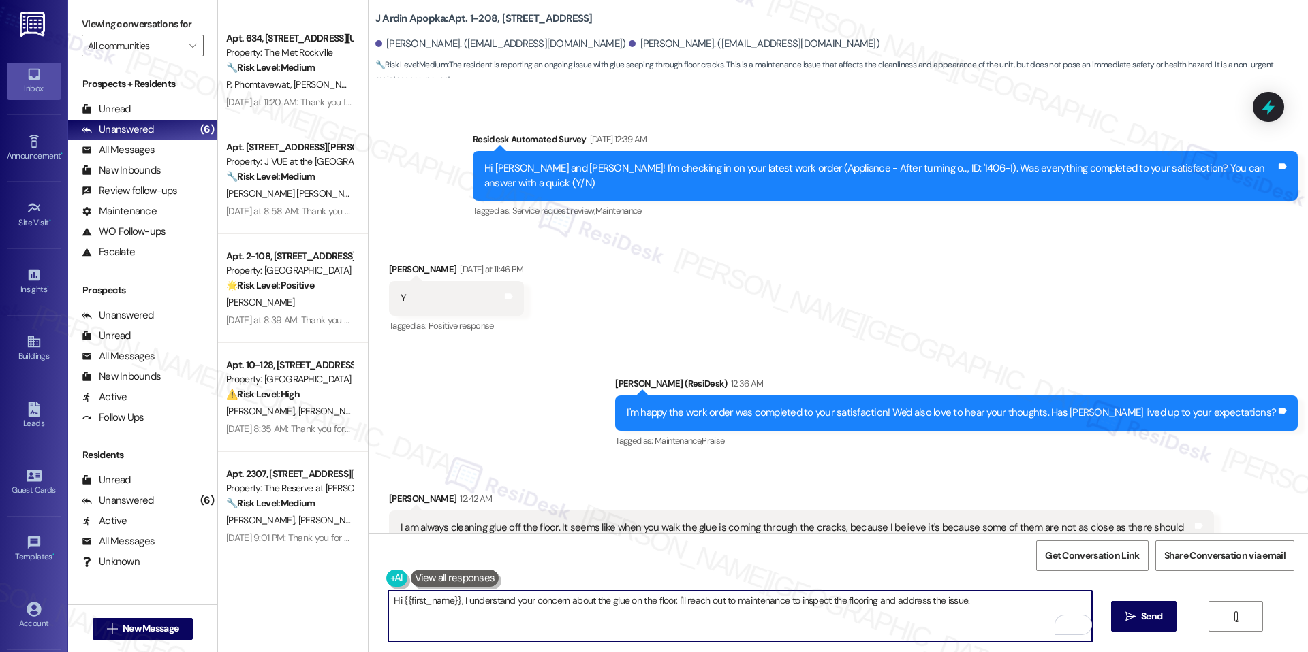
click at [708, 596] on textarea "Hi {{first_name}}, I understand your concern about the glue on the floor. I'll …" at bounding box center [739, 616] width 703 height 51
paste textarea "Thank you for letting us know, Sandra. I understand how frustrating it must be …"
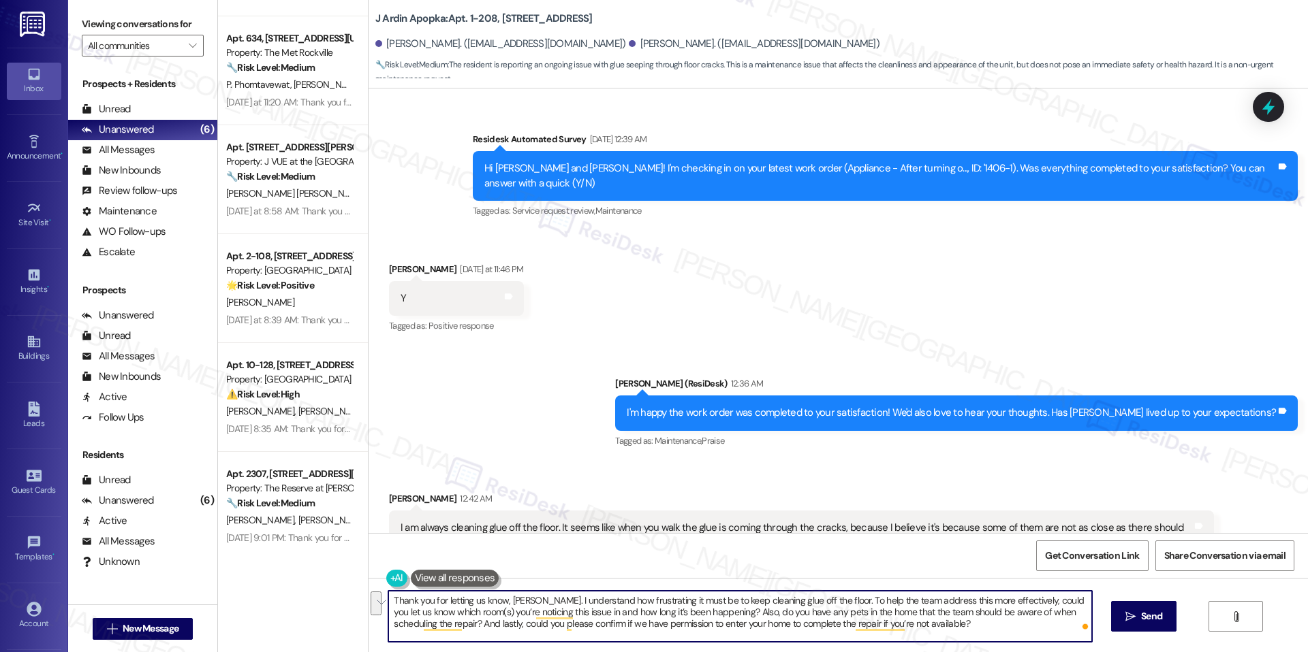
drag, startPoint x: 712, startPoint y: 611, endPoint x: 951, endPoint y: 627, distance: 239.5
click at [951, 627] on textarea "Thank you for letting us know, Sandra. I understand how frustrating it must be …" at bounding box center [739, 616] width 703 height 51
type textarea "Thank you for letting us know, Sandra. I understand how frustrating it must be …"
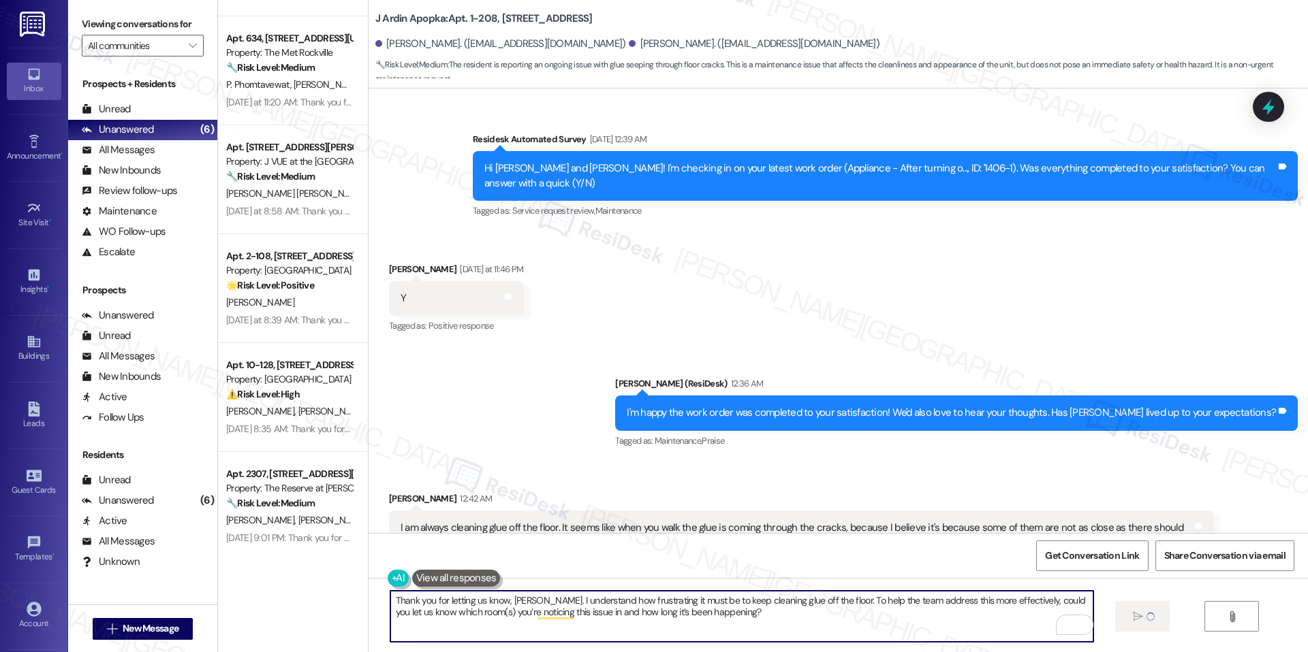
click at [881, 613] on textarea "Thank you for letting us know, Sandra. I understand how frustrating it must be …" at bounding box center [741, 616] width 703 height 51
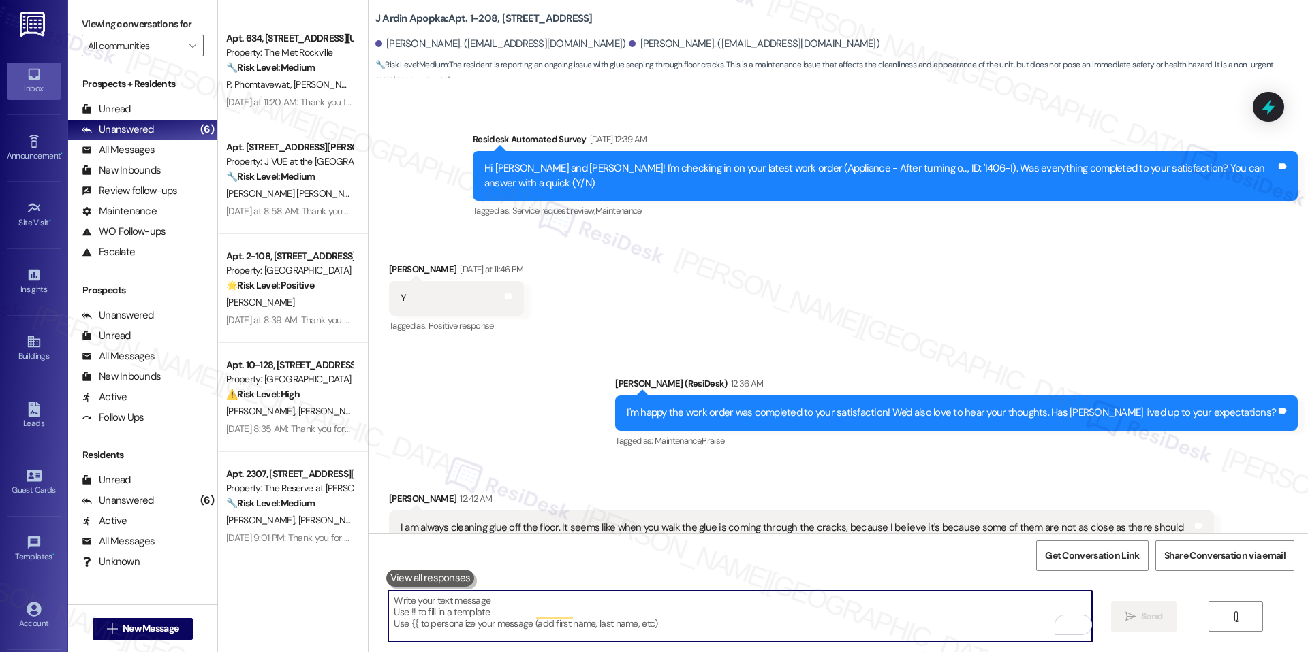
scroll to position [4444, 0]
click at [881, 613] on textarea "To enrich screen reader interactions, please activate Accessibility in Grammarl…" at bounding box center [739, 616] width 703 height 51
paste textarea "Also, do you have any pets in the home that the team should be aware of when sc…"
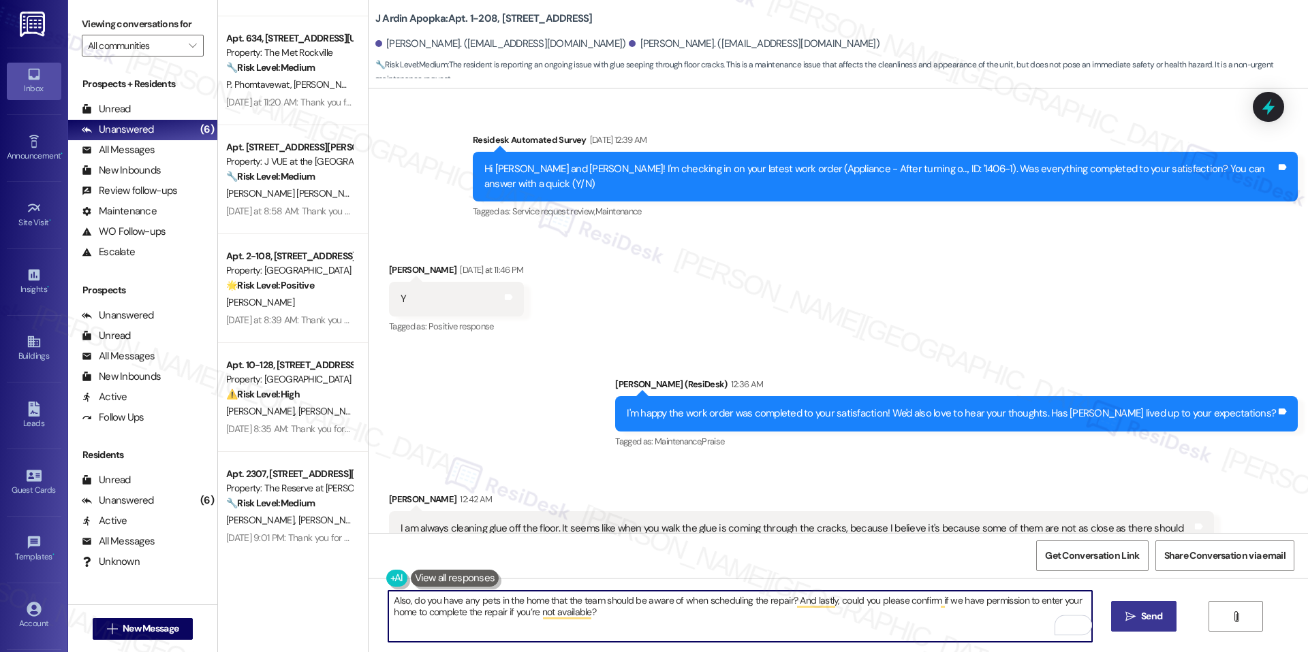
type textarea "Also, do you have any pets in the home that the team should be aware of when sc…"
click at [1145, 609] on span "Send" at bounding box center [1151, 616] width 21 height 14
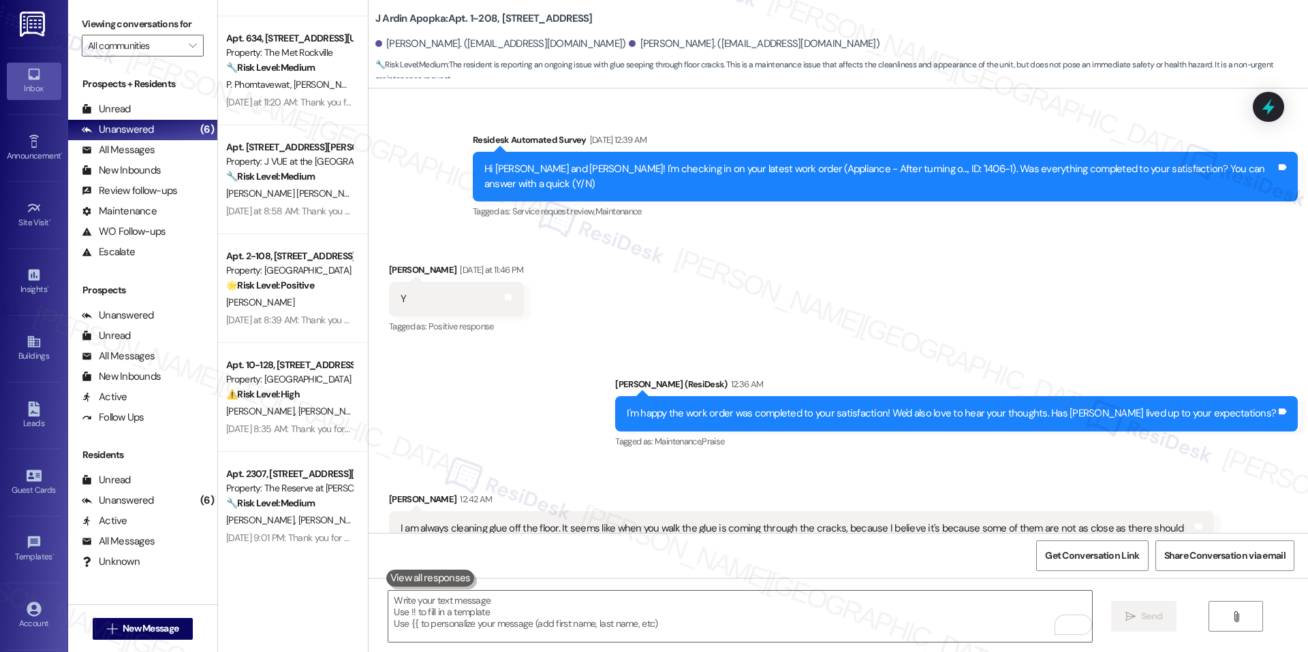
scroll to position [4663, 0]
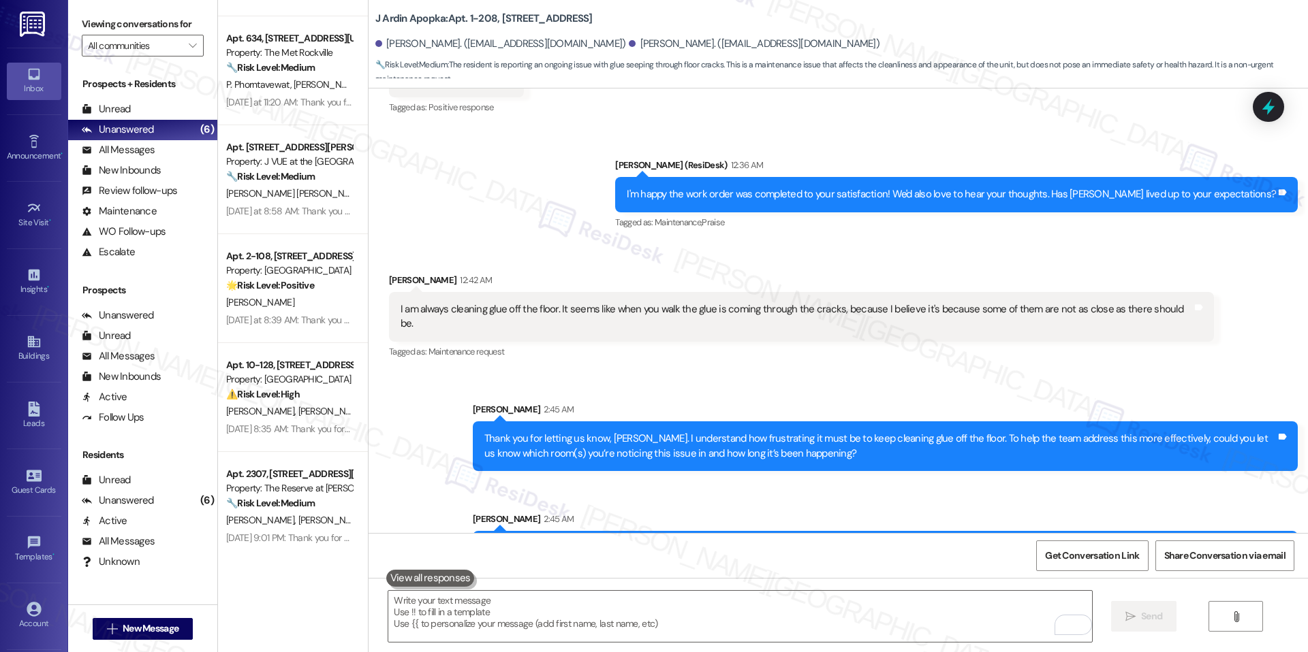
click at [703, 302] on div "I am always cleaning glue off the floor. It seems like when you walk the glue i…" at bounding box center [795, 316] width 791 height 29
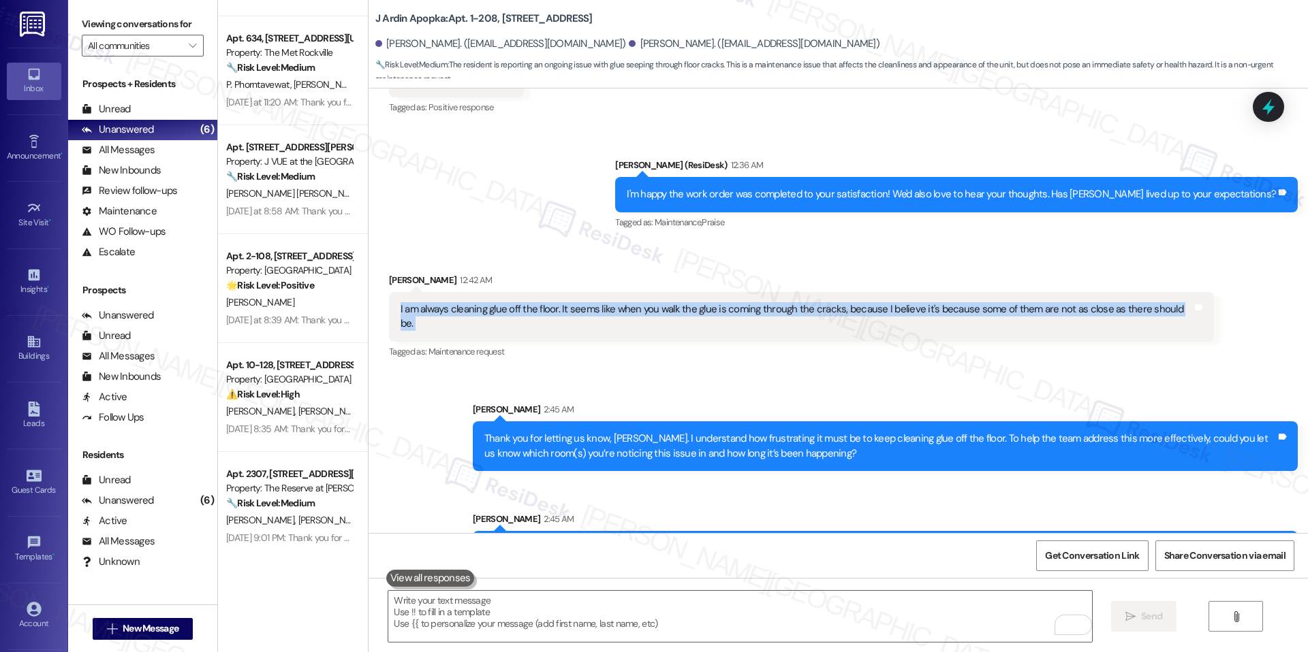
click at [703, 302] on div "I am always cleaning glue off the floor. It seems like when you walk the glue i…" at bounding box center [795, 316] width 791 height 29
copy div "I am always cleaning glue off the floor. It seems like when you walk the glue i…"
click at [1263, 101] on icon at bounding box center [1267, 106] width 23 height 23
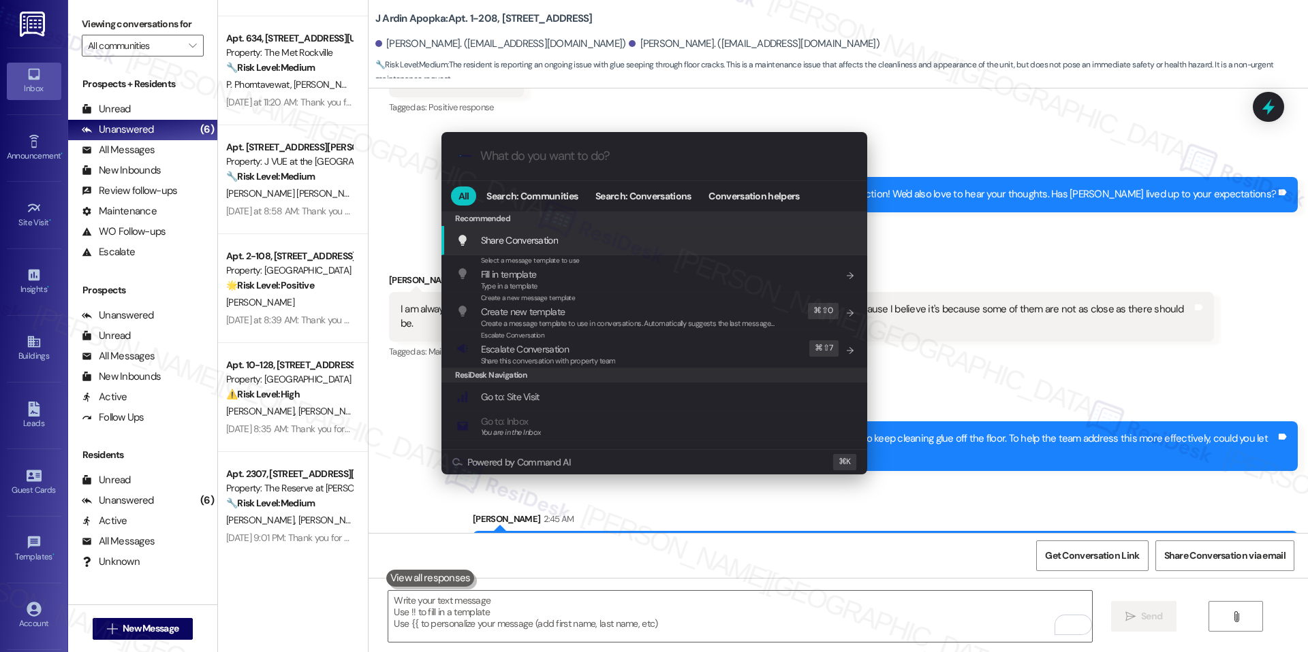
paste input "loor Glue Issue (WO #1518-1)"
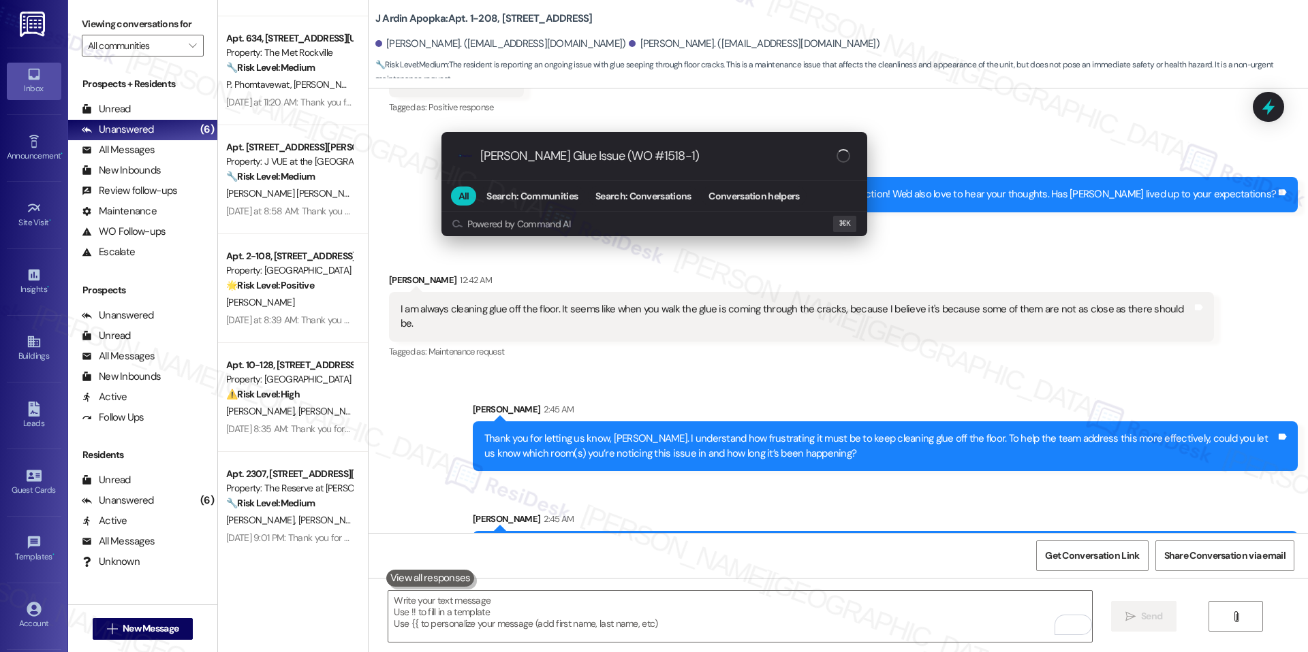
type input "loor Glue Issue (WO #1518-1)"
click at [849, 157] on div "progress bar" at bounding box center [843, 156] width 14 height 14
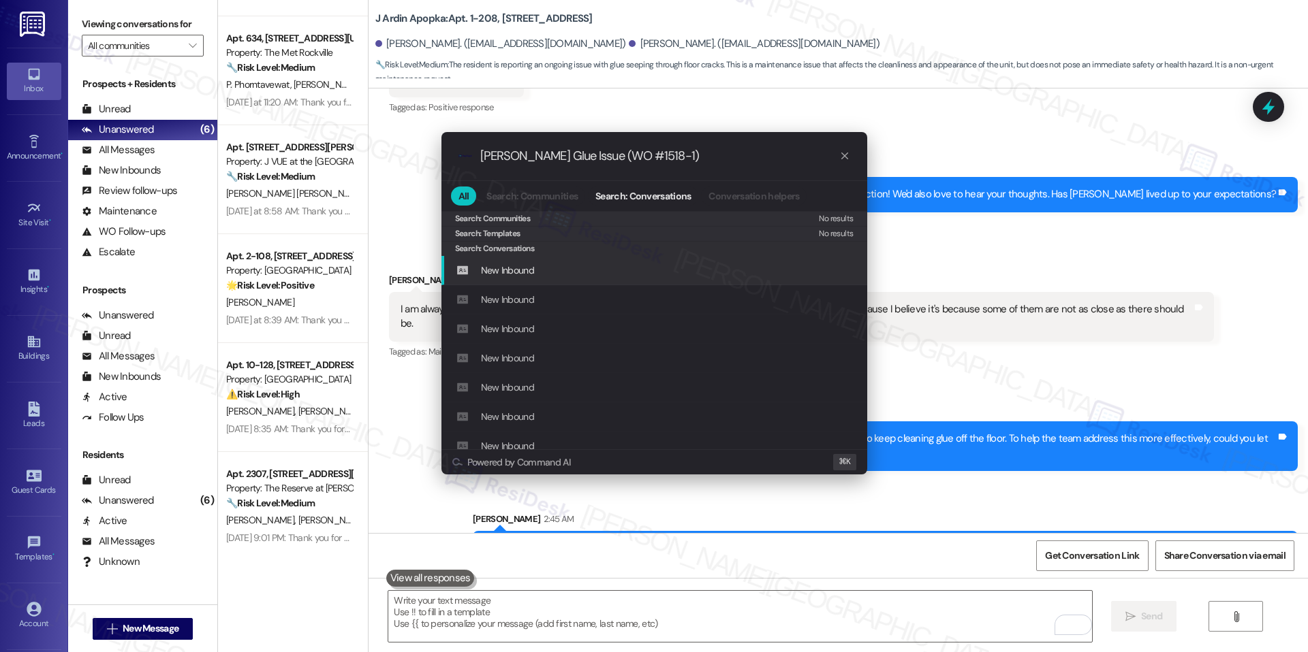
click at [844, 163] on div "loor Glue Issue (WO #1518-1)" at bounding box center [665, 156] width 370 height 14
click at [844, 157] on icon "progress bar" at bounding box center [844, 156] width 7 height 7
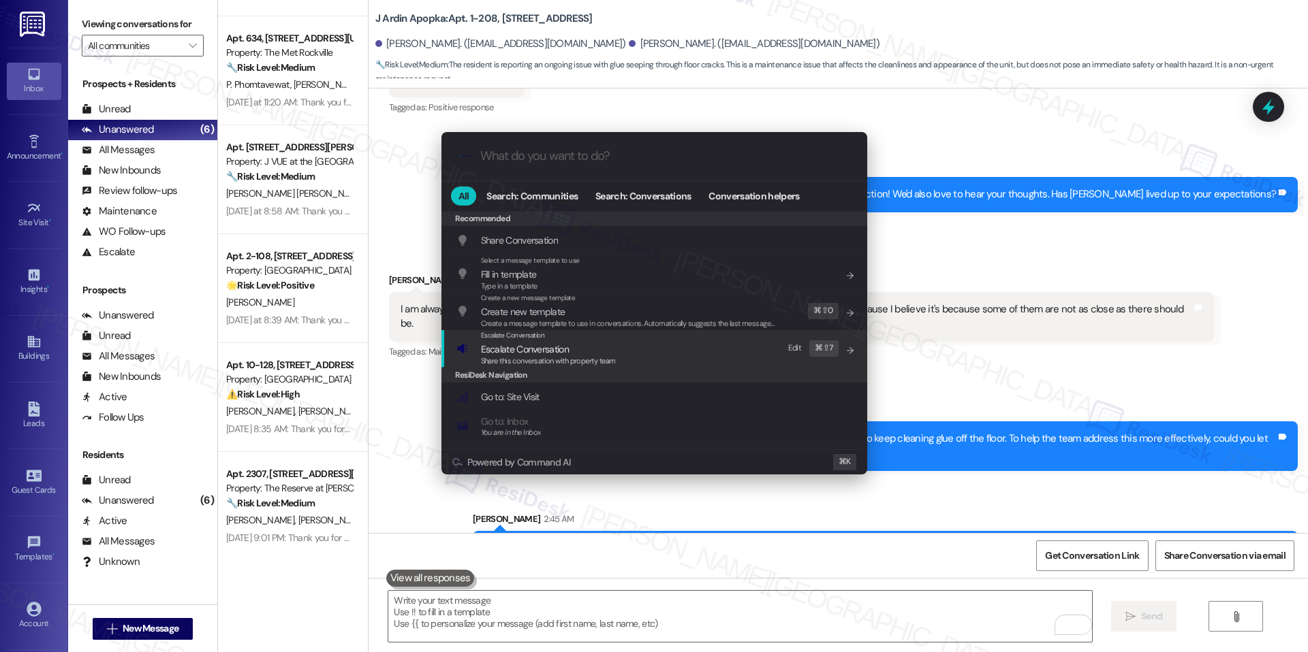
click at [600, 348] on span "Escalate Conversation" at bounding box center [548, 349] width 135 height 15
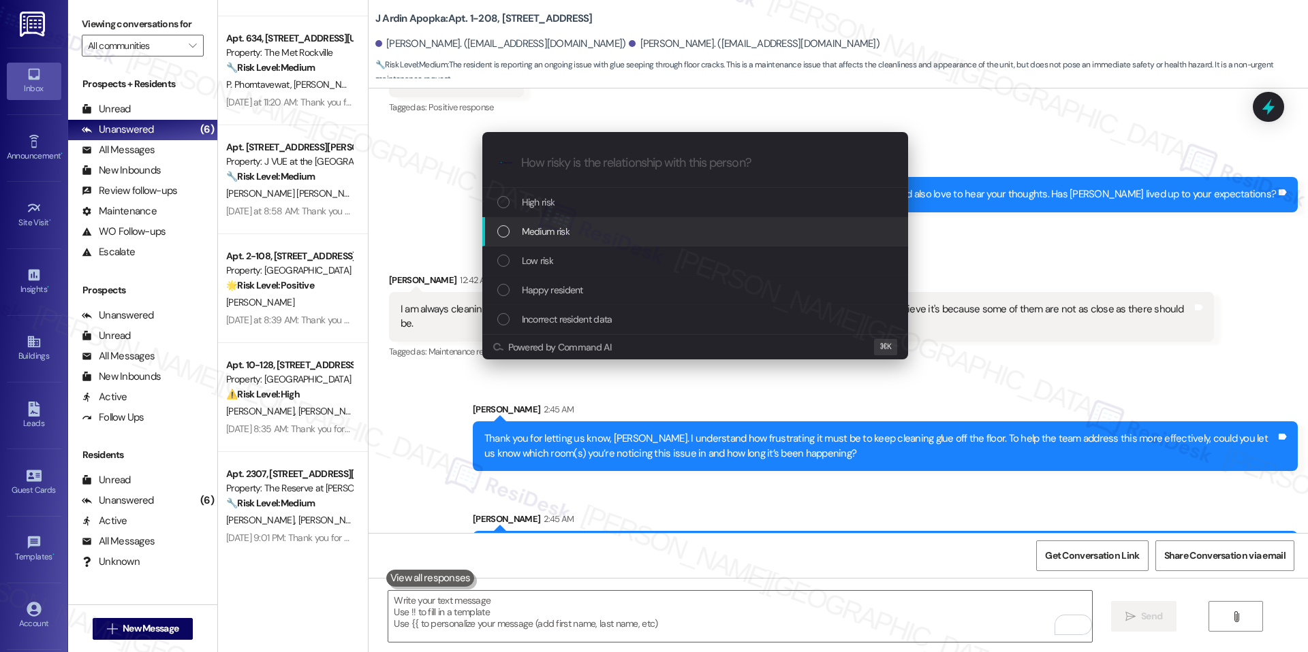
click at [633, 232] on div "Medium risk" at bounding box center [696, 231] width 398 height 15
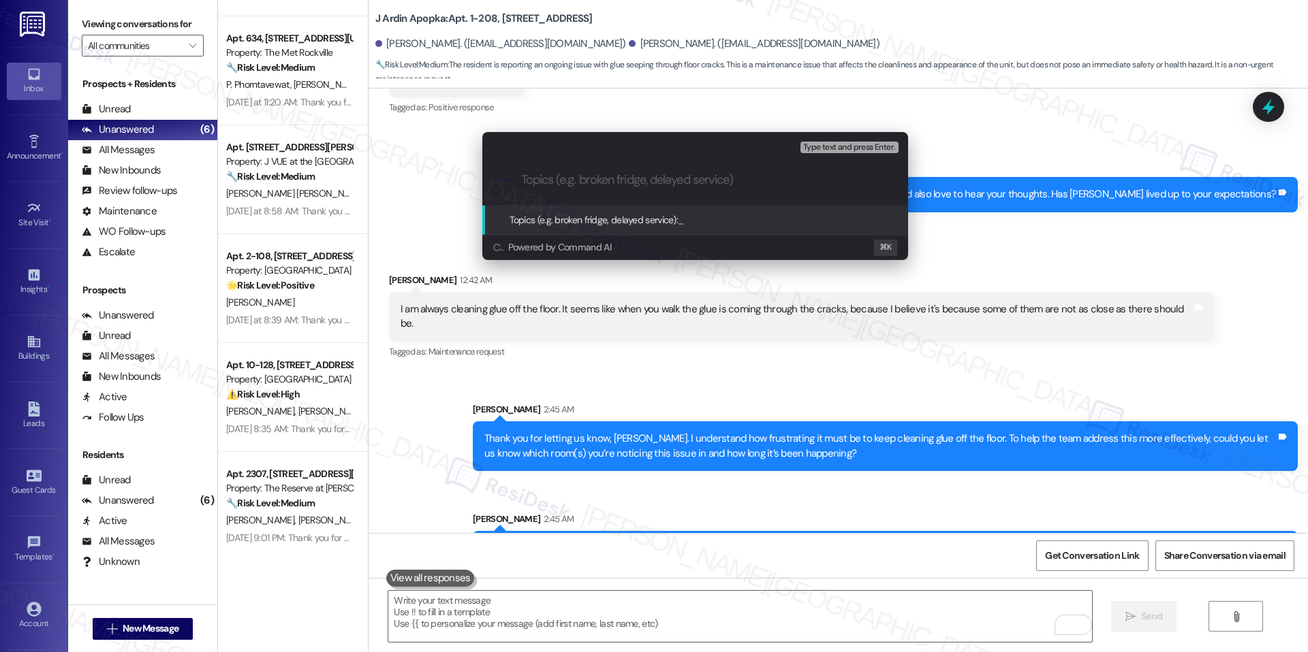
paste input "Floor Glue Issue (WO #1518-1)"
type input "Floor Glue Issue (WO #1518-1)"
click at [772, 219] on span "Floor Glue Issue (WO #1518-1)" at bounding box center [737, 220] width 118 height 12
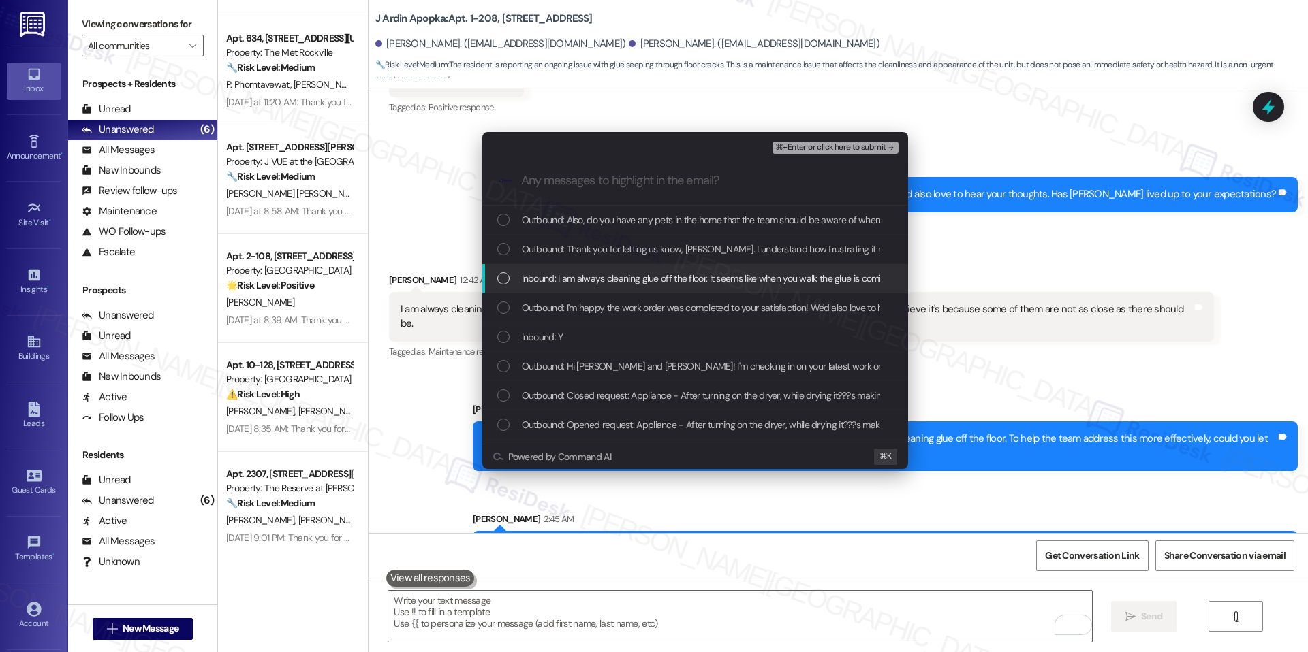
click at [645, 268] on div "Inbound: I am always cleaning glue off the floor. It seems like when you walk t…" at bounding box center [695, 278] width 426 height 29
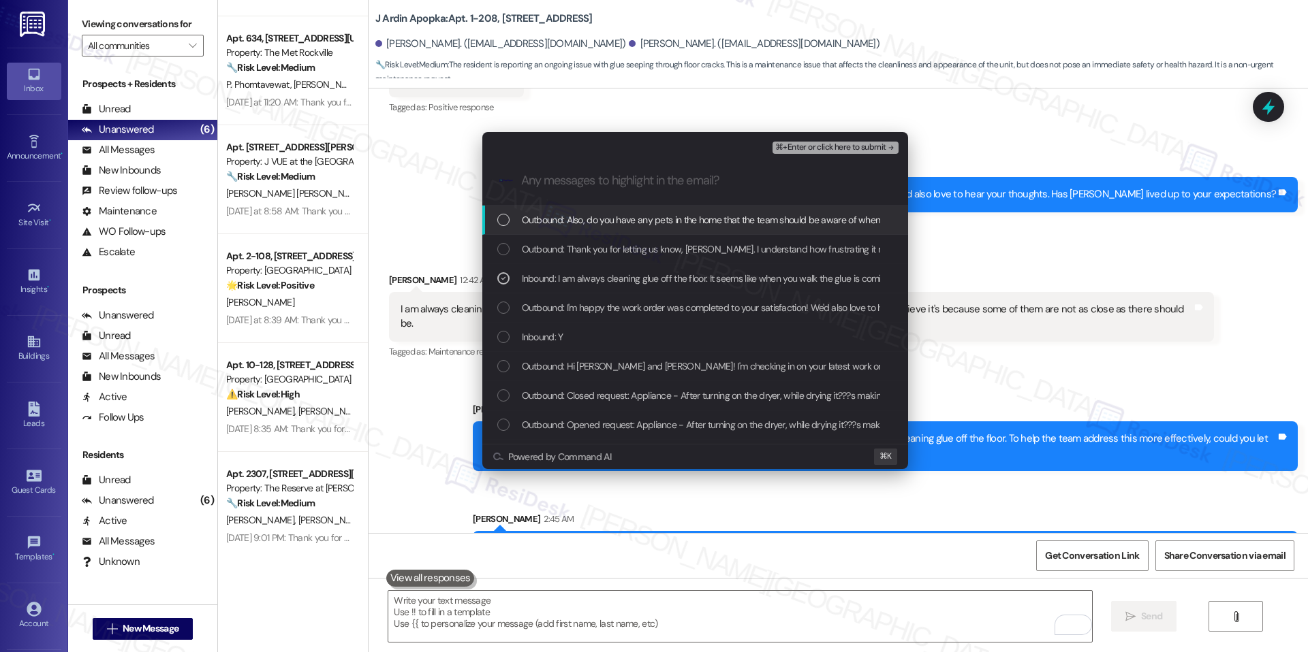
click at [838, 158] on div ".cls-1{fill:#0a055f;}.cls-2{fill:#0cc4c4;} resideskLogoBlueOrange" at bounding box center [695, 181] width 426 height 48
click at [846, 147] on span "⌘+Enter or click here to submit" at bounding box center [830, 148] width 110 height 10
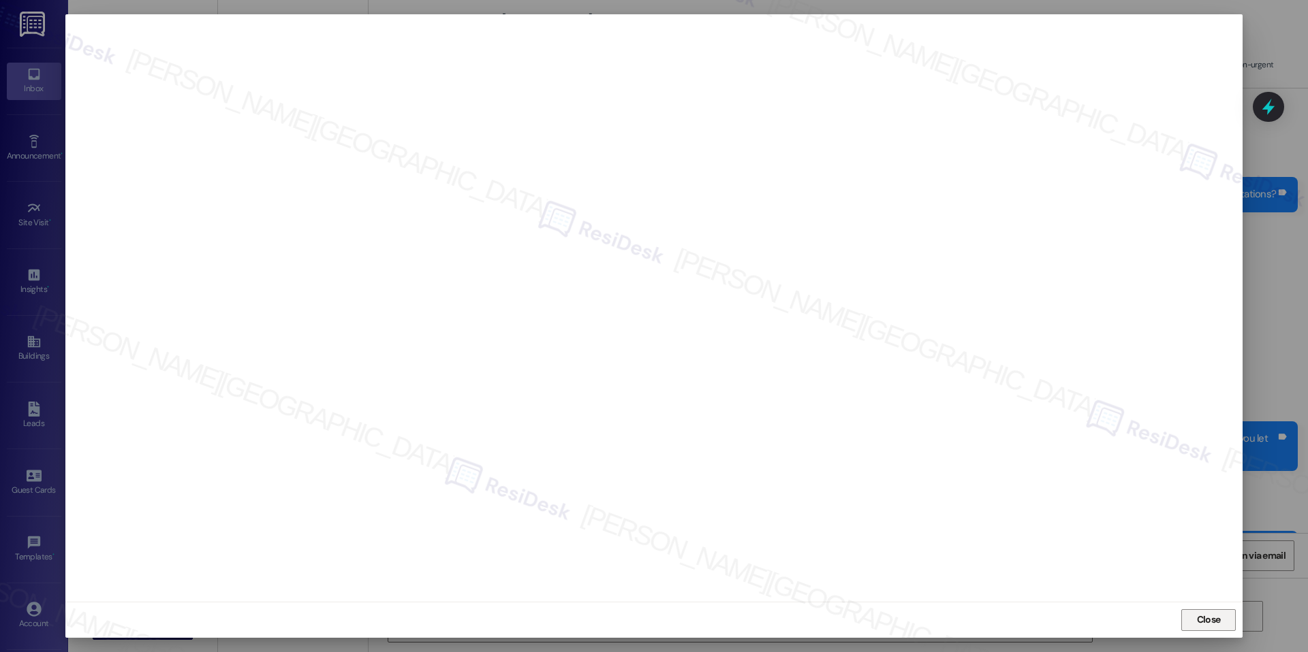
click at [1188, 624] on button "Close" at bounding box center [1208, 620] width 54 height 22
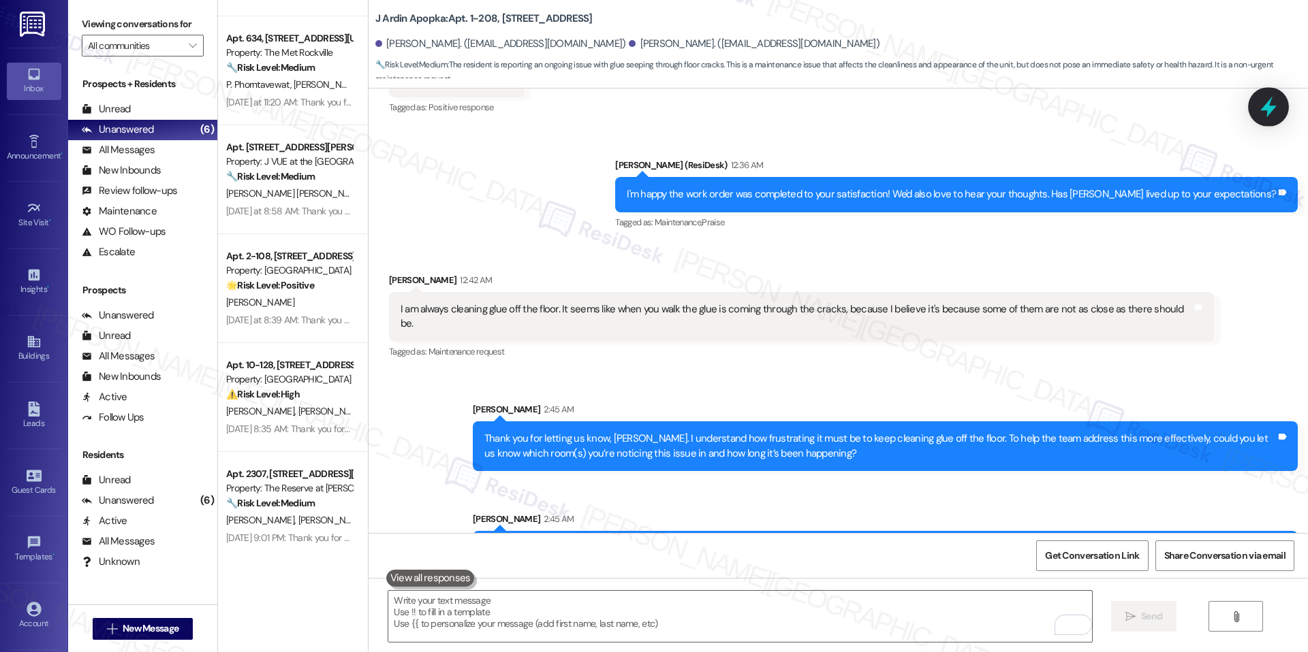
click at [1271, 117] on icon at bounding box center [1267, 106] width 23 height 23
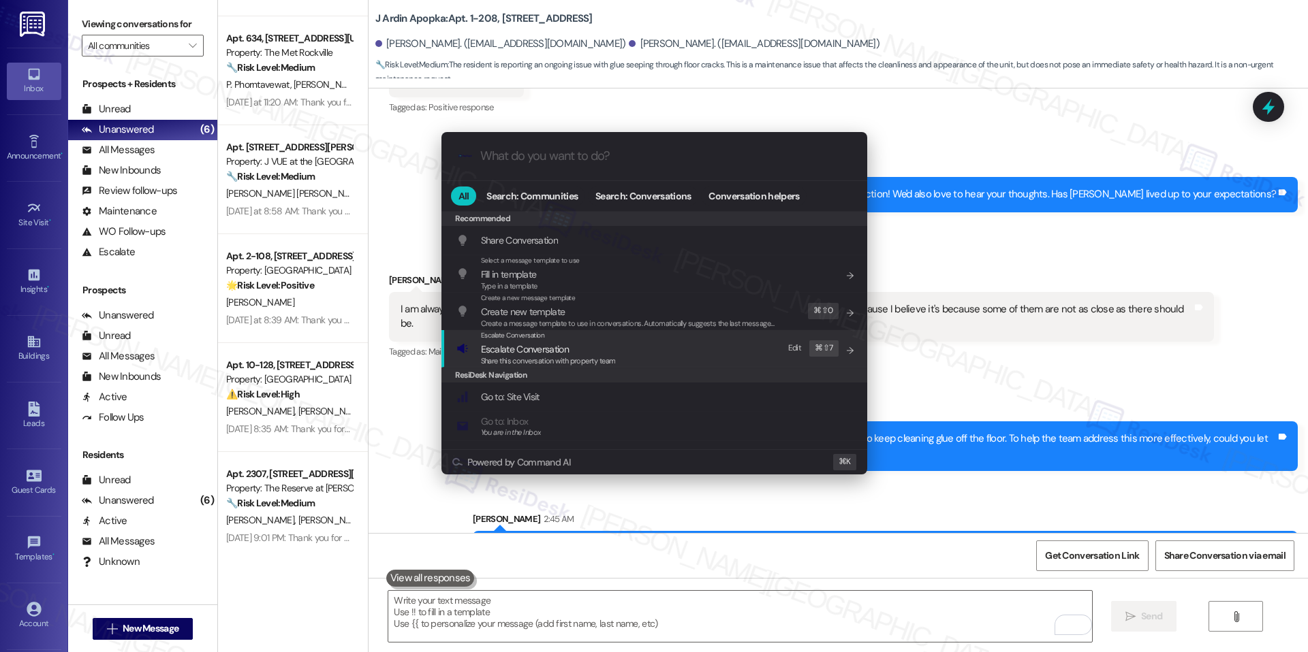
click at [614, 366] on div "Share this conversation with property team" at bounding box center [548, 361] width 135 height 12
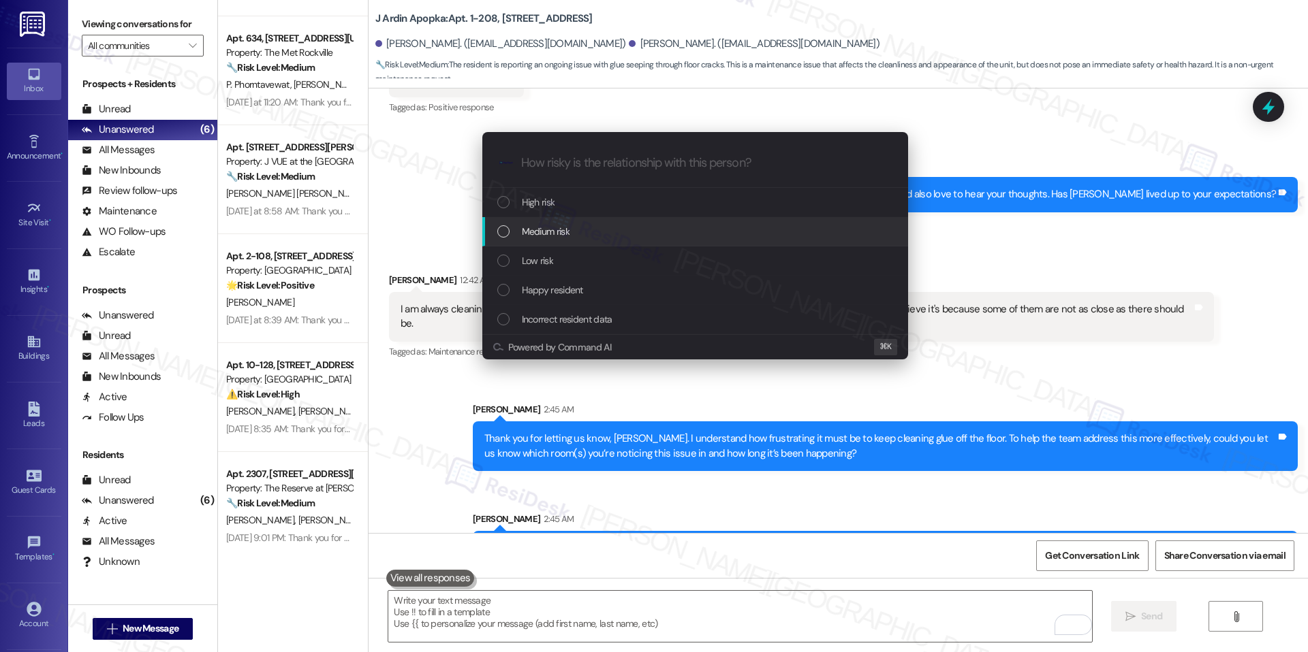
click at [580, 231] on div "Medium risk" at bounding box center [696, 231] width 398 height 15
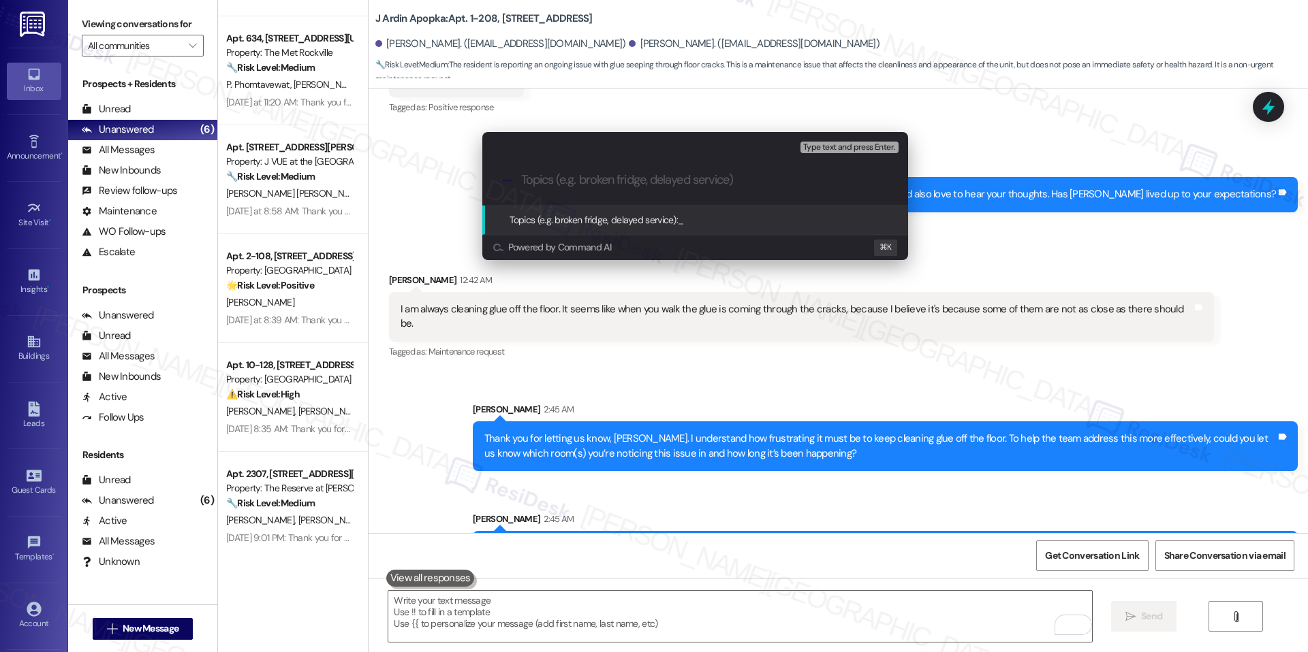
paste input "Floor Glue Issue (WO #1518-1)"
type input "Floor Glue Issue (WO #1518-1)"
click at [697, 221] on span "Floor Glue Issue (WO #1518-1)" at bounding box center [737, 220] width 118 height 12
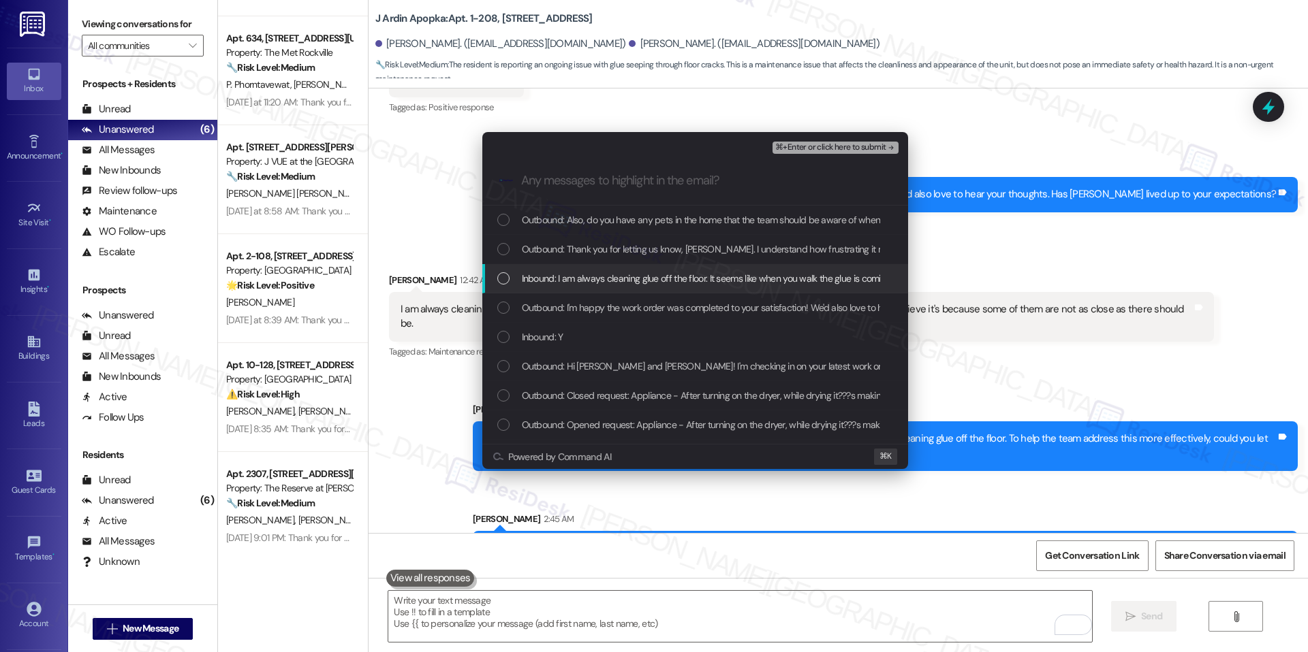
click at [637, 283] on span "Inbound: I am always cleaning glue off the floor. It seems like when you walk t…" at bounding box center [905, 278] width 767 height 15
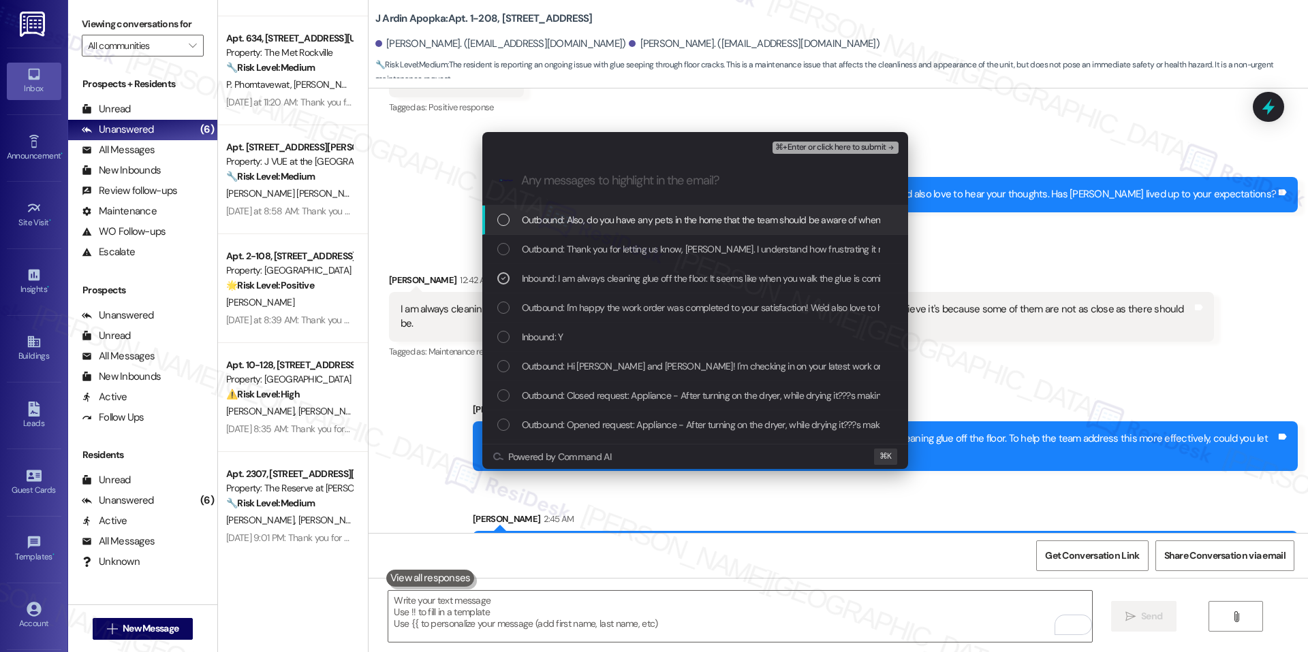
click at [821, 143] on span "⌘+Enter or click here to submit" at bounding box center [830, 148] width 110 height 10
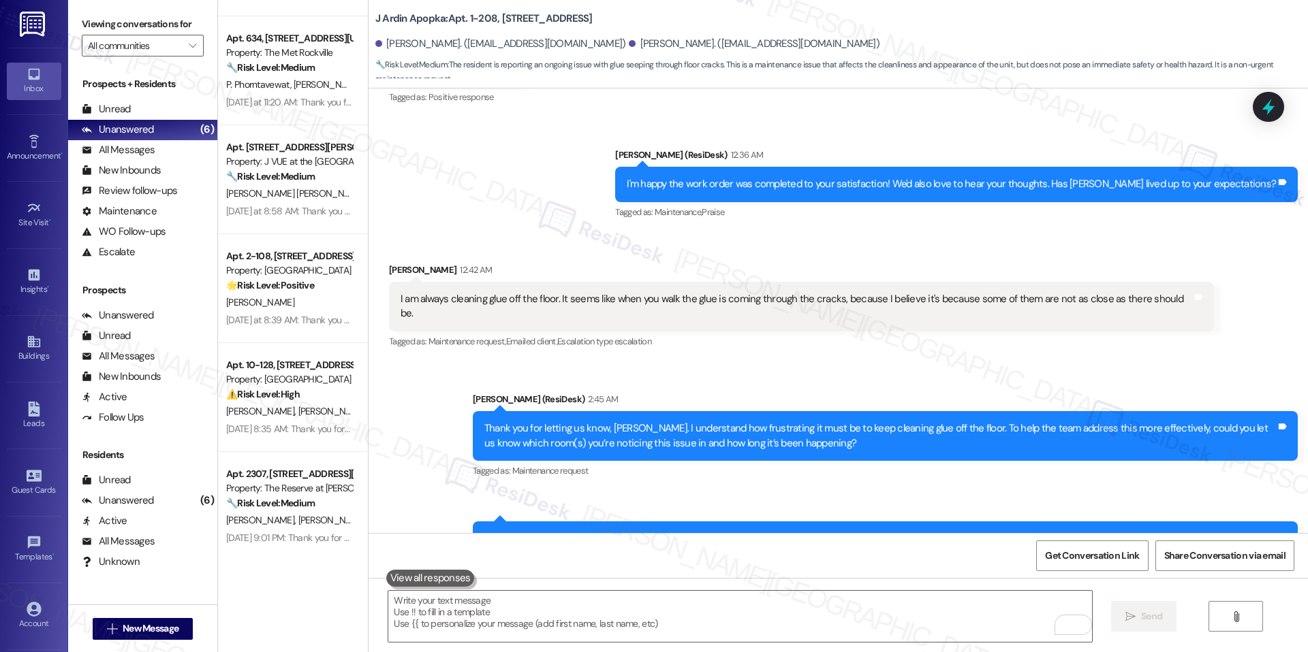
scroll to position [4685, 0]
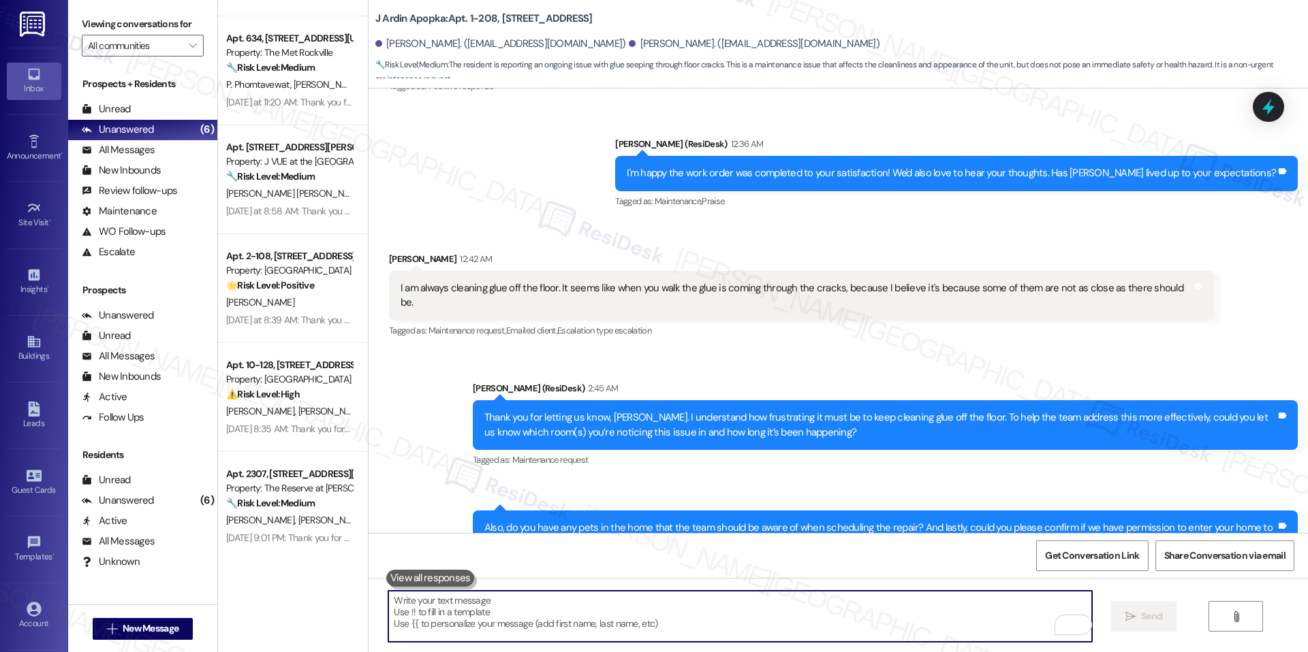
click at [603, 600] on textarea "To enrich screen reader interactions, please activate Accessibility in Grammarl…" at bounding box center [739, 616] width 703 height 51
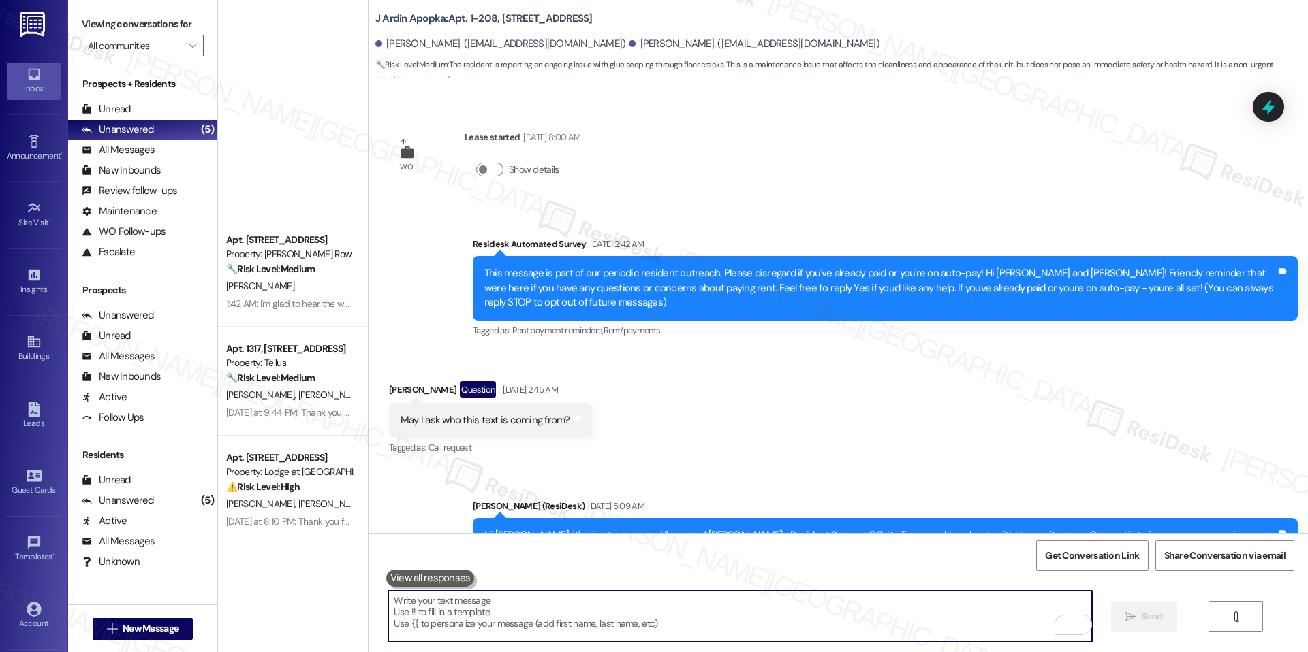
scroll to position [4685, 0]
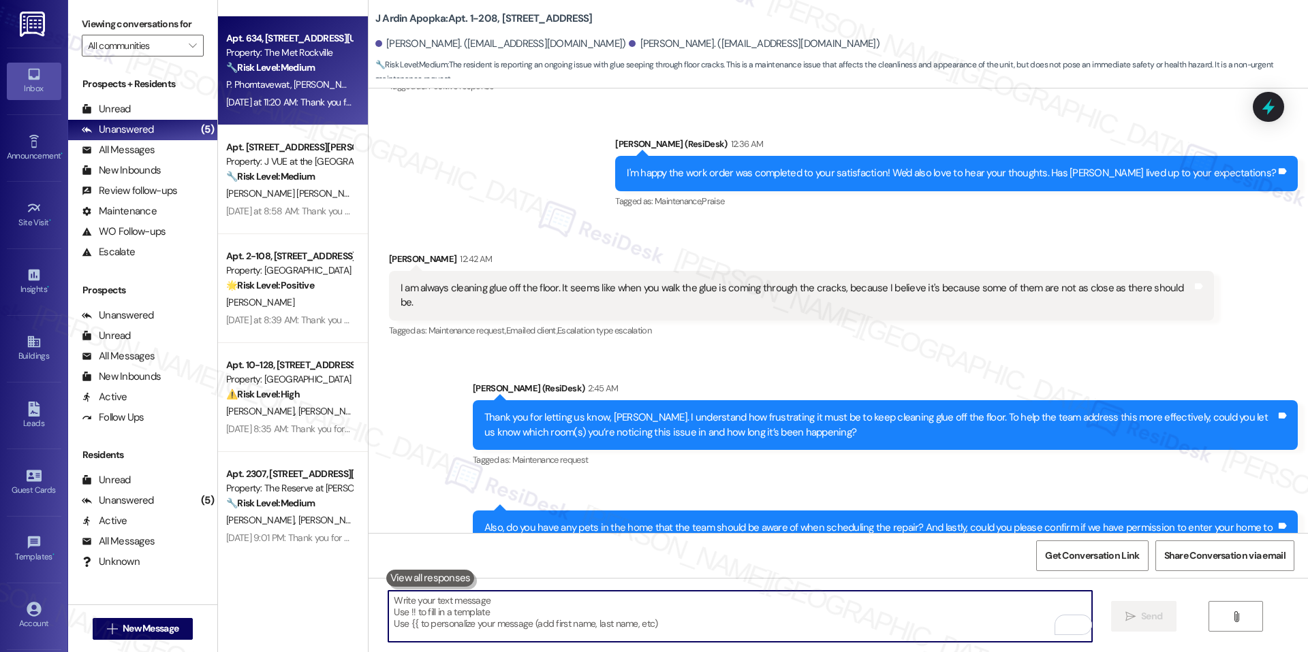
click at [286, 94] on div "[DATE] at 11:20 AM: Thank you for your message. Our offices are currently close…" at bounding box center [289, 102] width 129 height 17
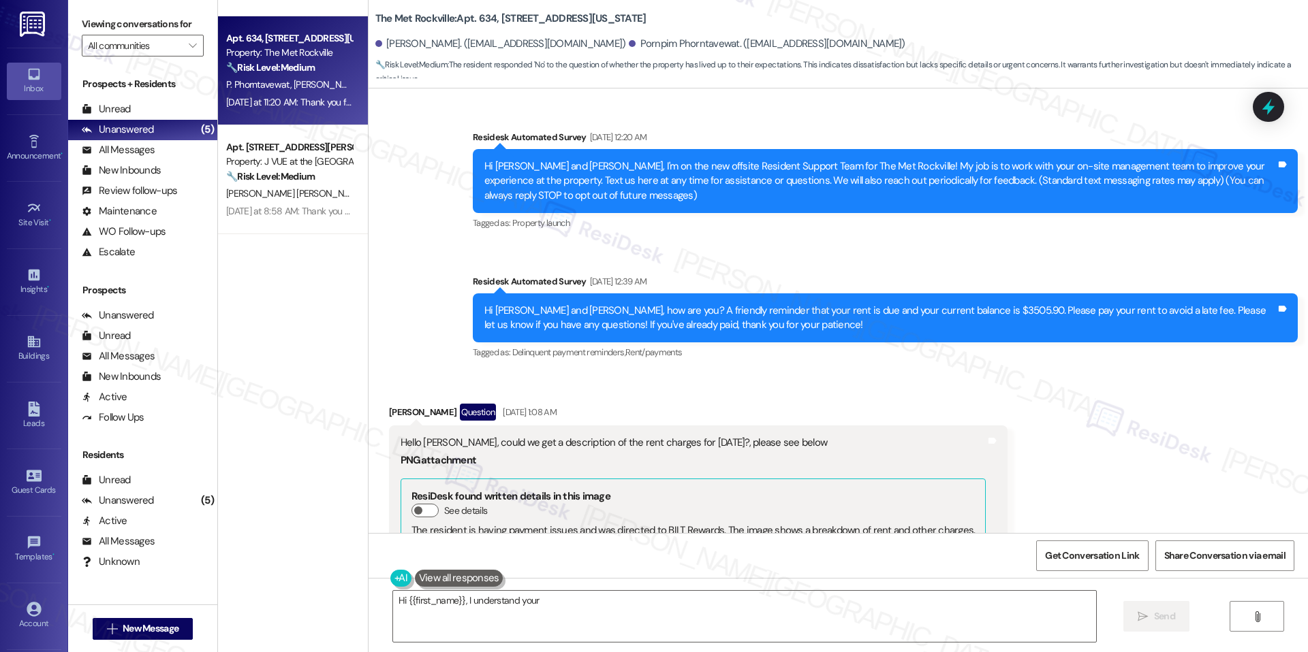
click at [284, 76] on div "Apt. 1907, [STREET_ADDRESS][PERSON_NAME] Property: J VUE at the LMA ⚠️ Risk Lev…" at bounding box center [293, 278] width 150 height 556
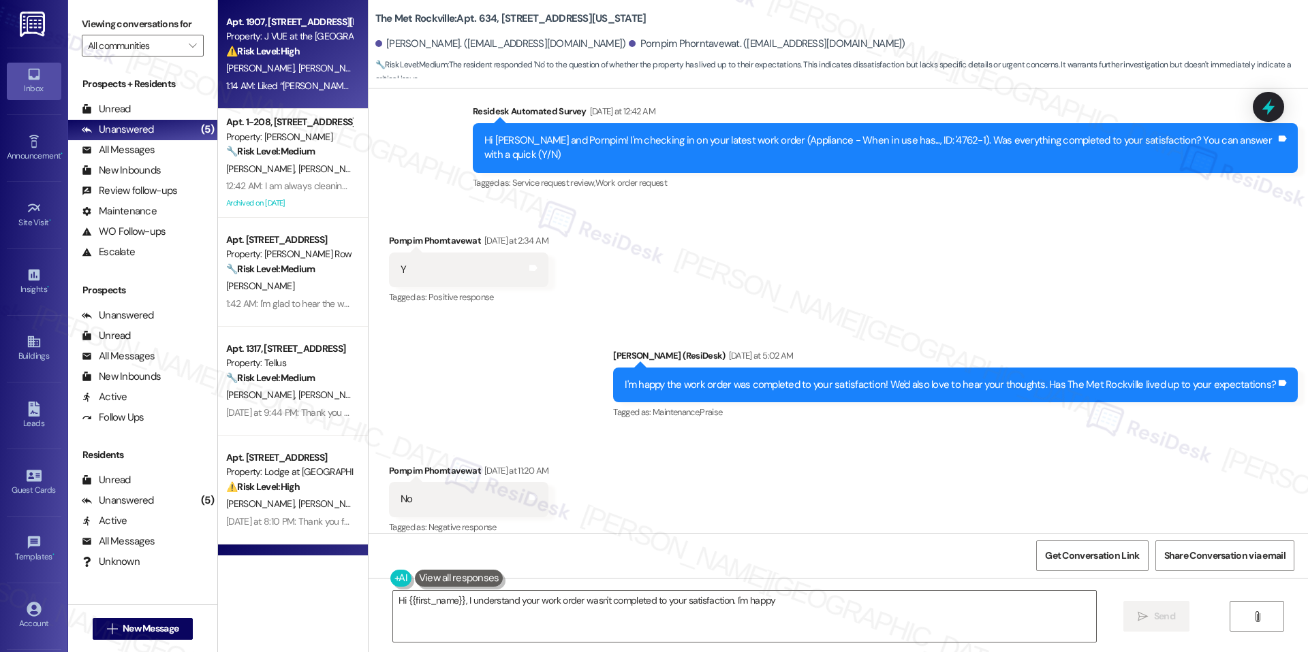
type textarea "Hi {{first_name}}, I understand your work order wasn't completed to your satisf…"
click at [284, 76] on div "[PERSON_NAME] [PERSON_NAME] [PERSON_NAME]" at bounding box center [289, 68] width 129 height 17
type textarea "Hi {{first_name}}, I understand your work order wasn't completed to your satisf…"
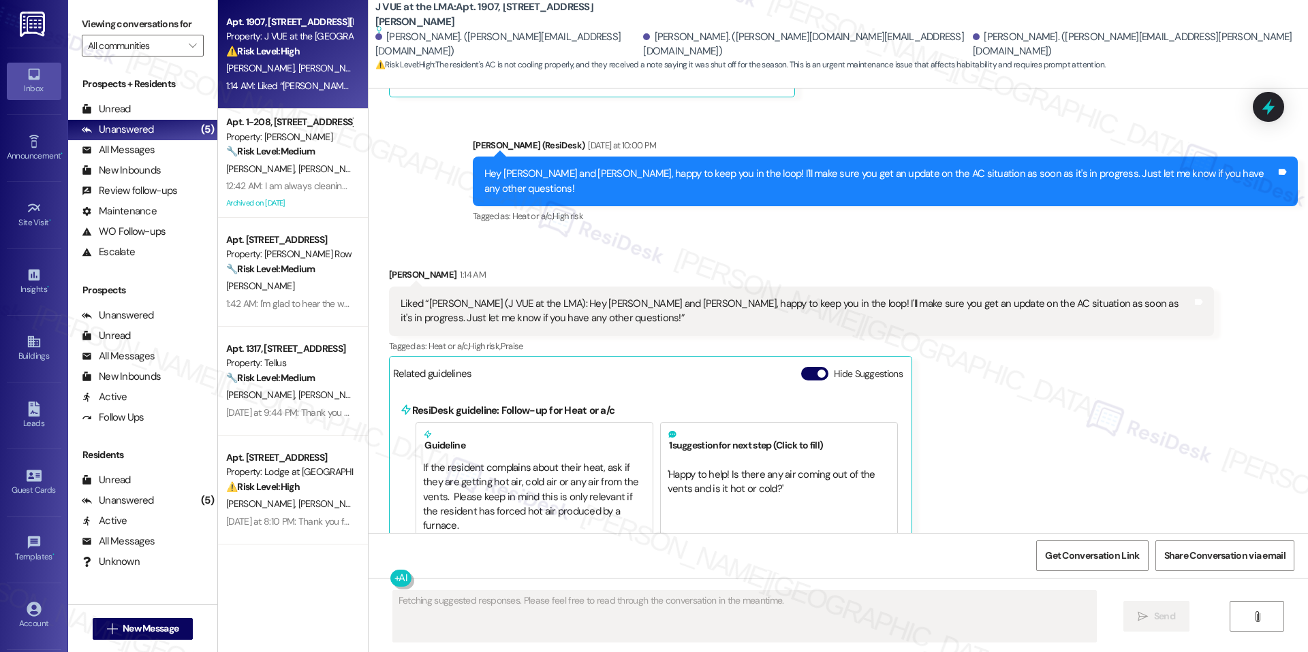
scroll to position [1529, 0]
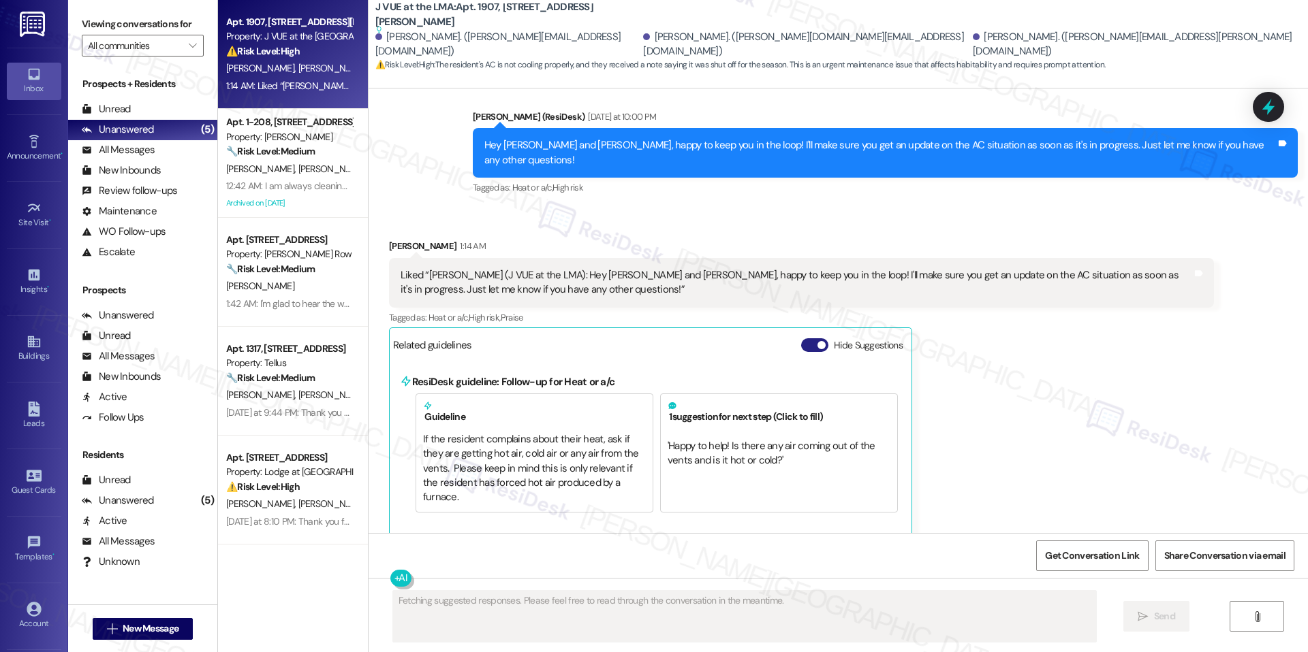
click at [801, 346] on button "Hide Suggestions" at bounding box center [814, 345] width 27 height 14
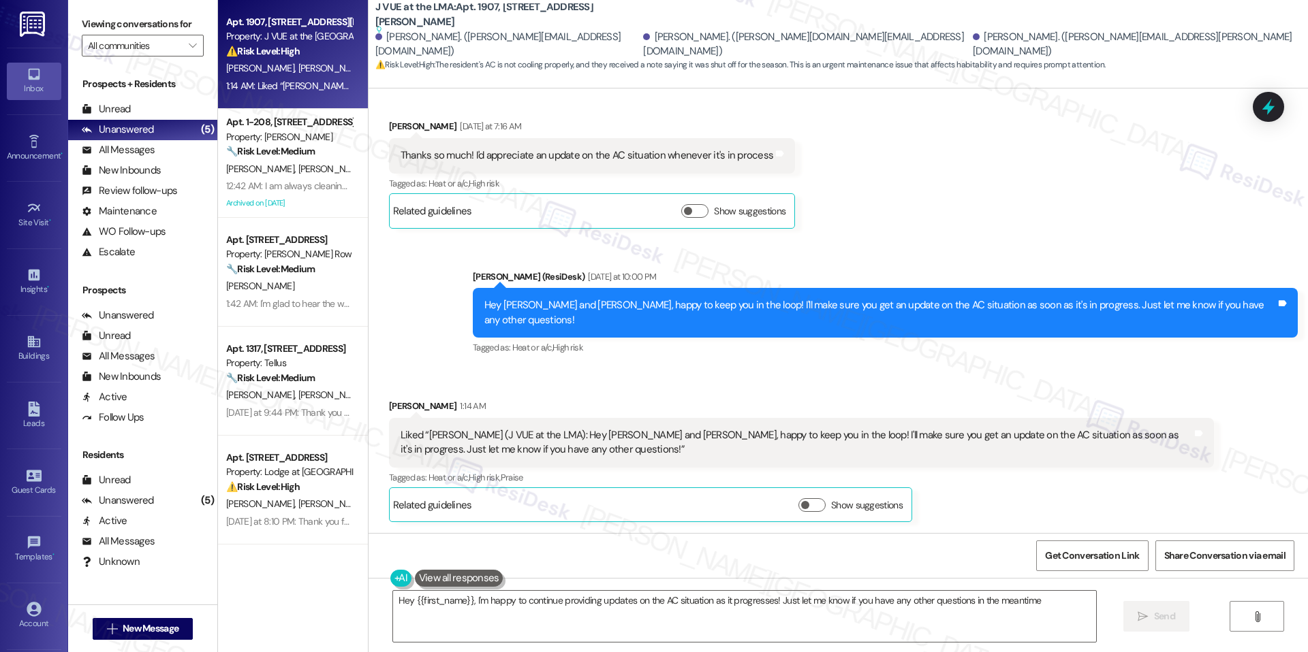
type textarea "Hey {{first_name}}, I'm happy to continue providing updates on the AC situation…"
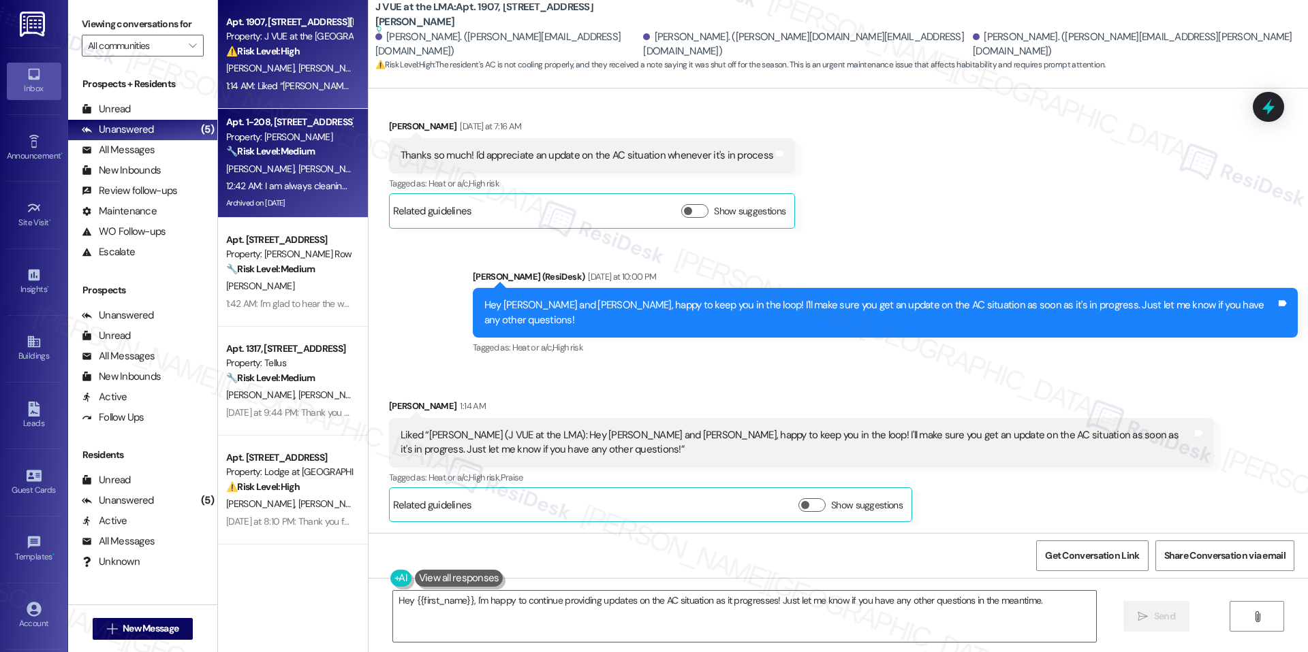
click at [307, 191] on div "12:42 AM: I am always cleaning glue off the floor. It seems like when you walk …" at bounding box center [610, 186] width 769 height 12
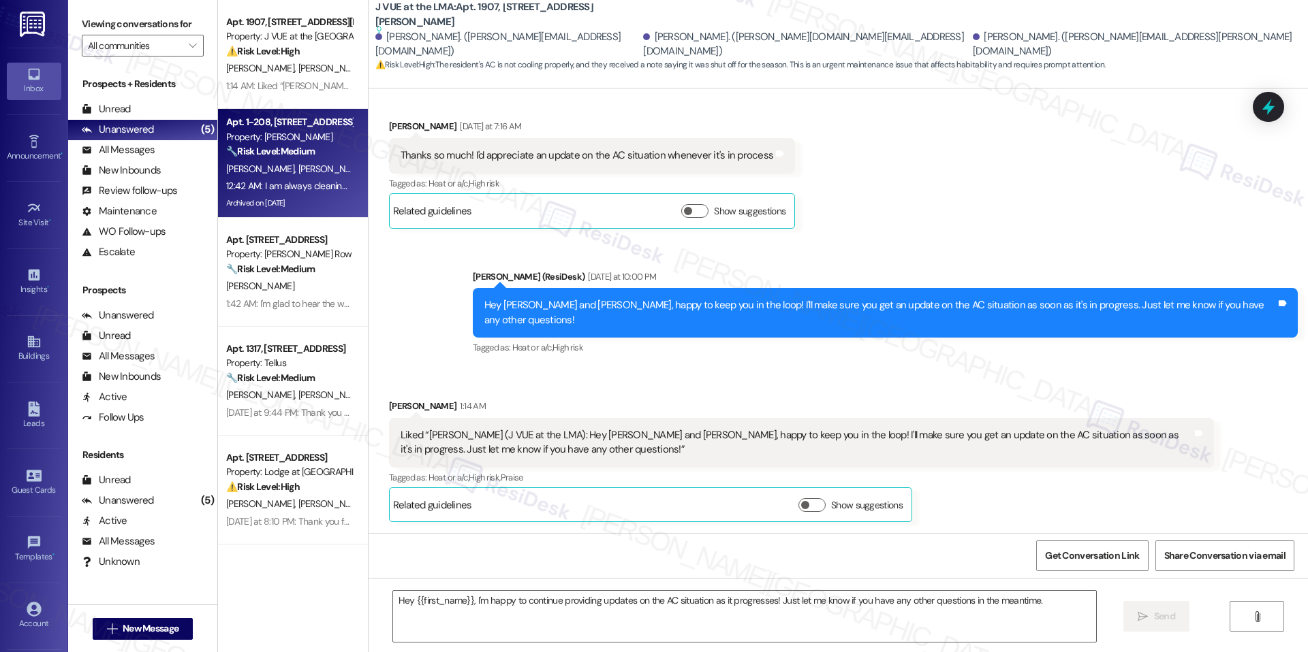
type textarea "Fetching suggested responses. Please feel free to read through the conversation…"
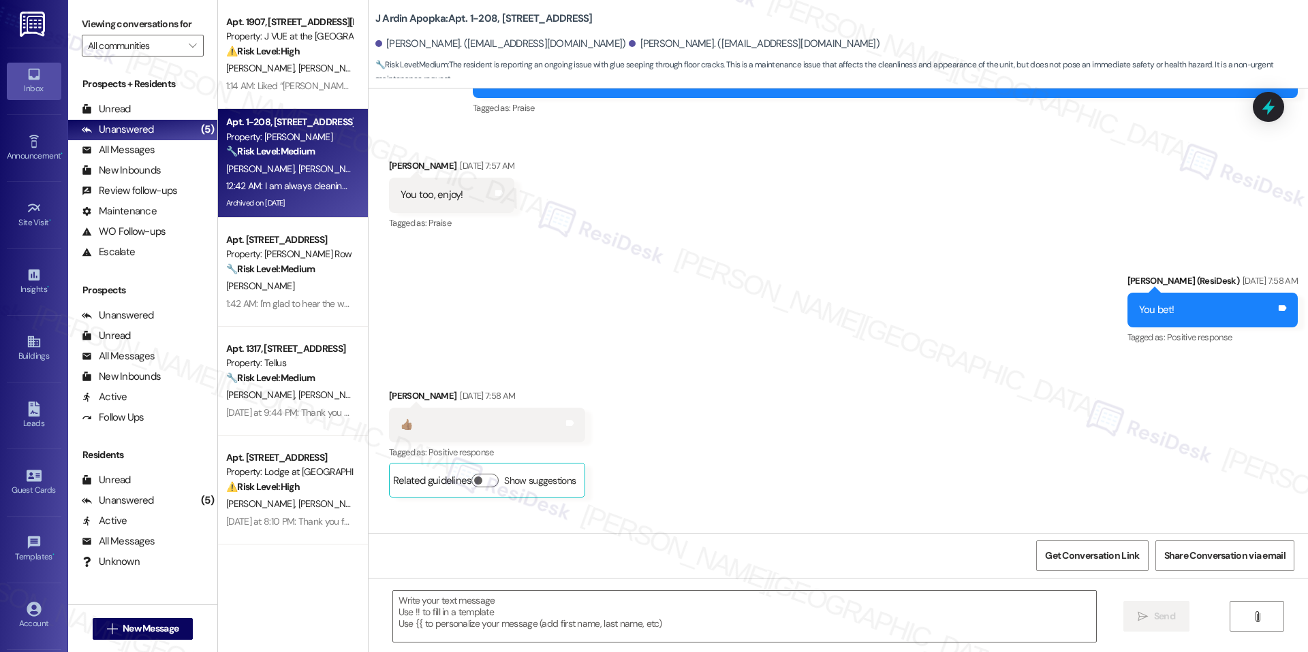
type textarea "Fetching suggested responses. Please feel free to read through the conversation…"
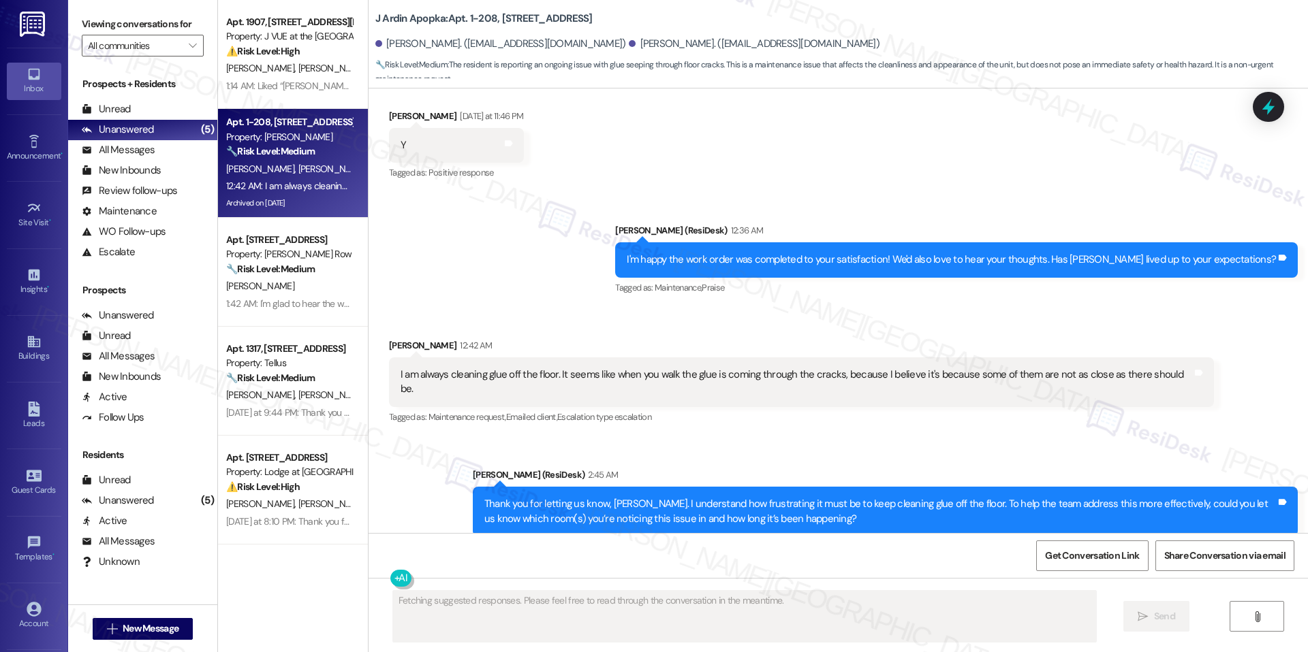
scroll to position [4838, 0]
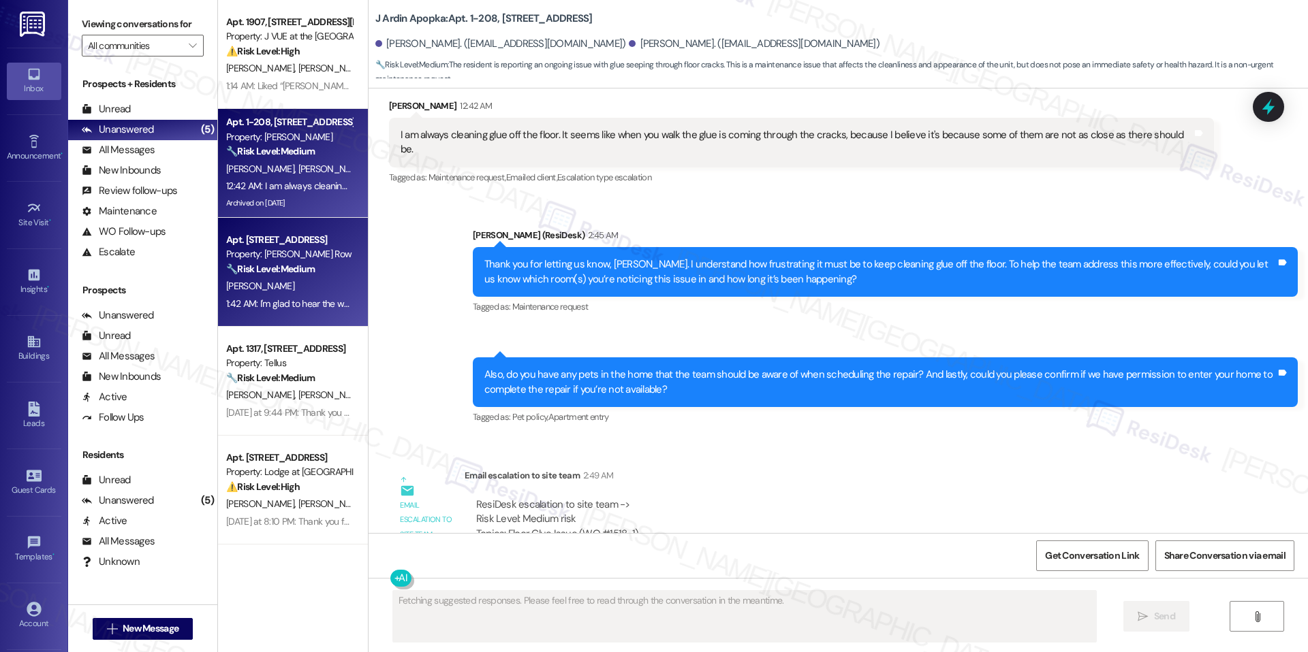
click at [283, 236] on div "Apt. [STREET_ADDRESS]" at bounding box center [289, 240] width 126 height 14
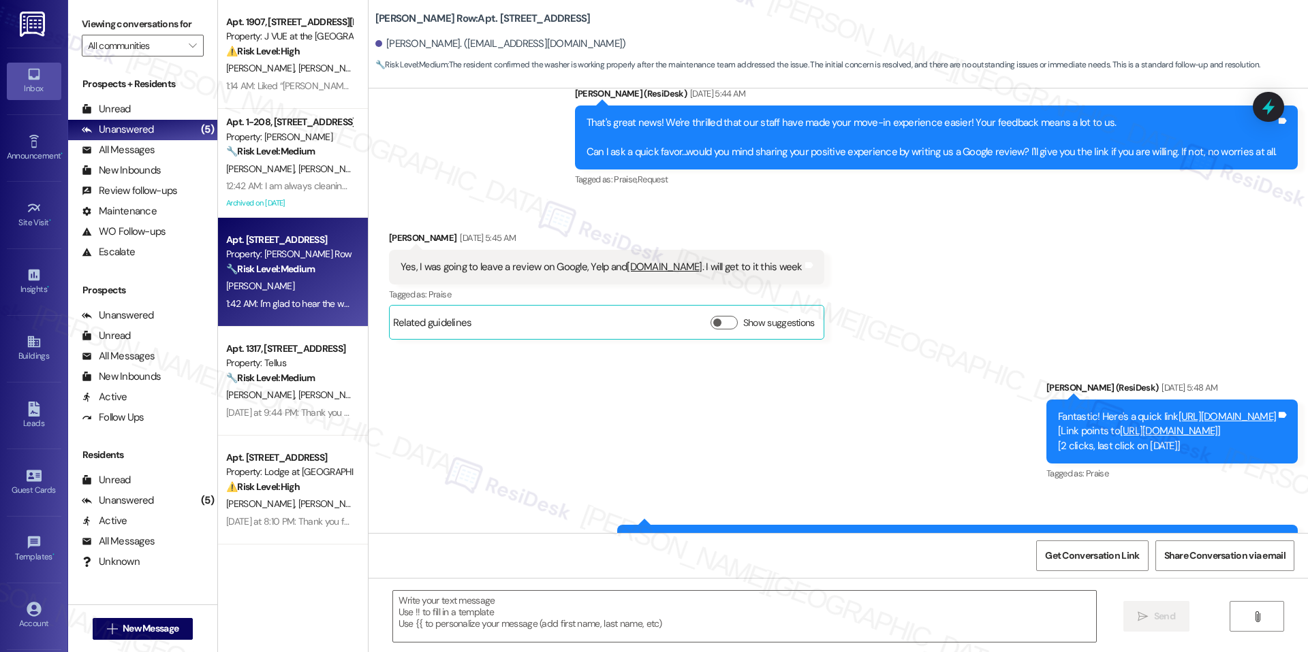
type textarea "Fetching suggested responses. Please feel free to read through the conversation…"
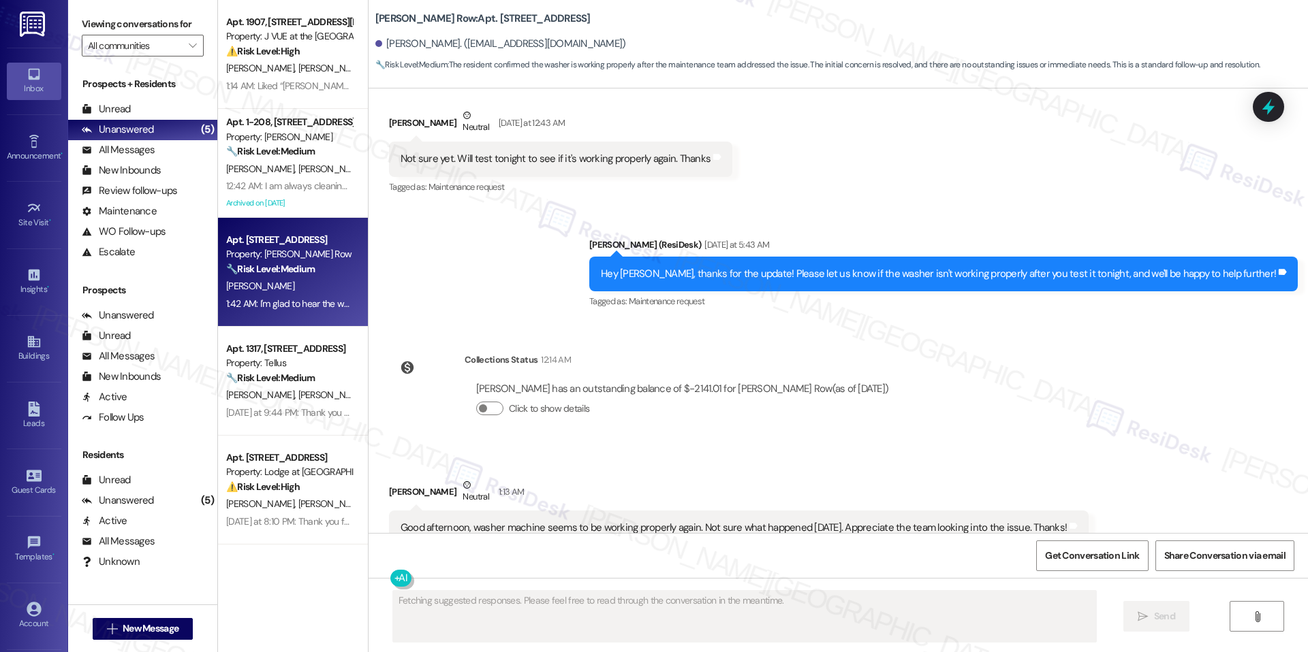
scroll to position [3341, 0]
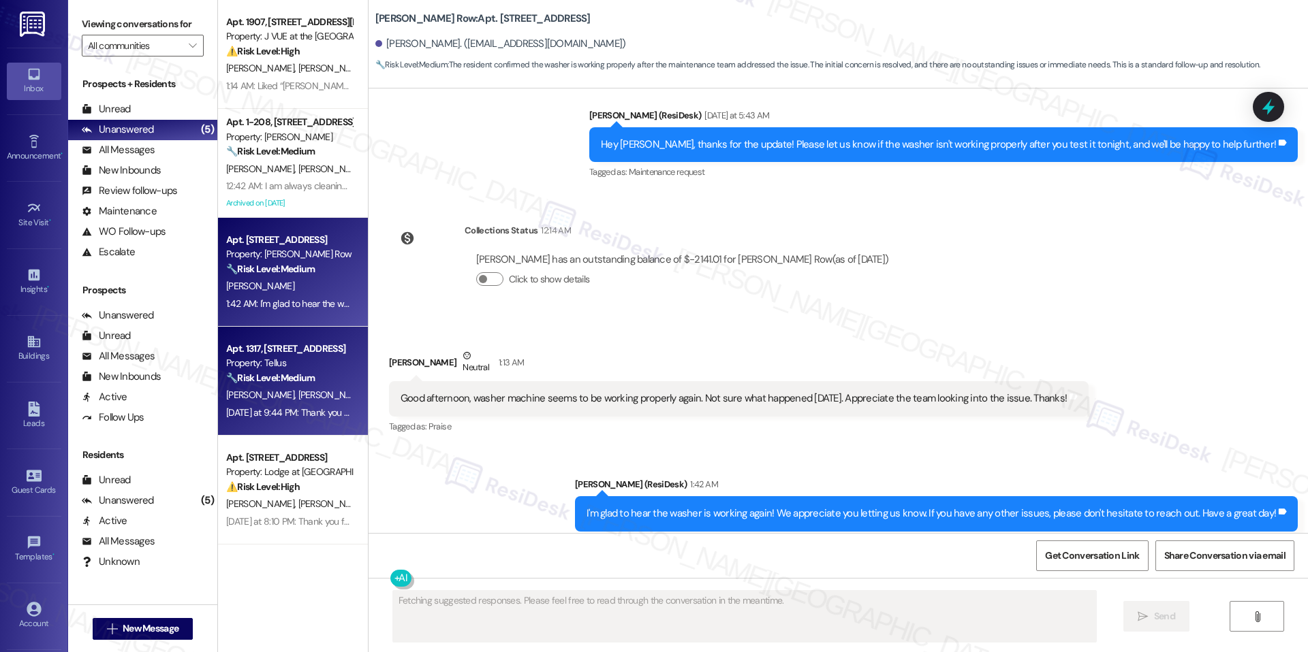
click at [314, 358] on div "Property: Tellus" at bounding box center [289, 363] width 126 height 14
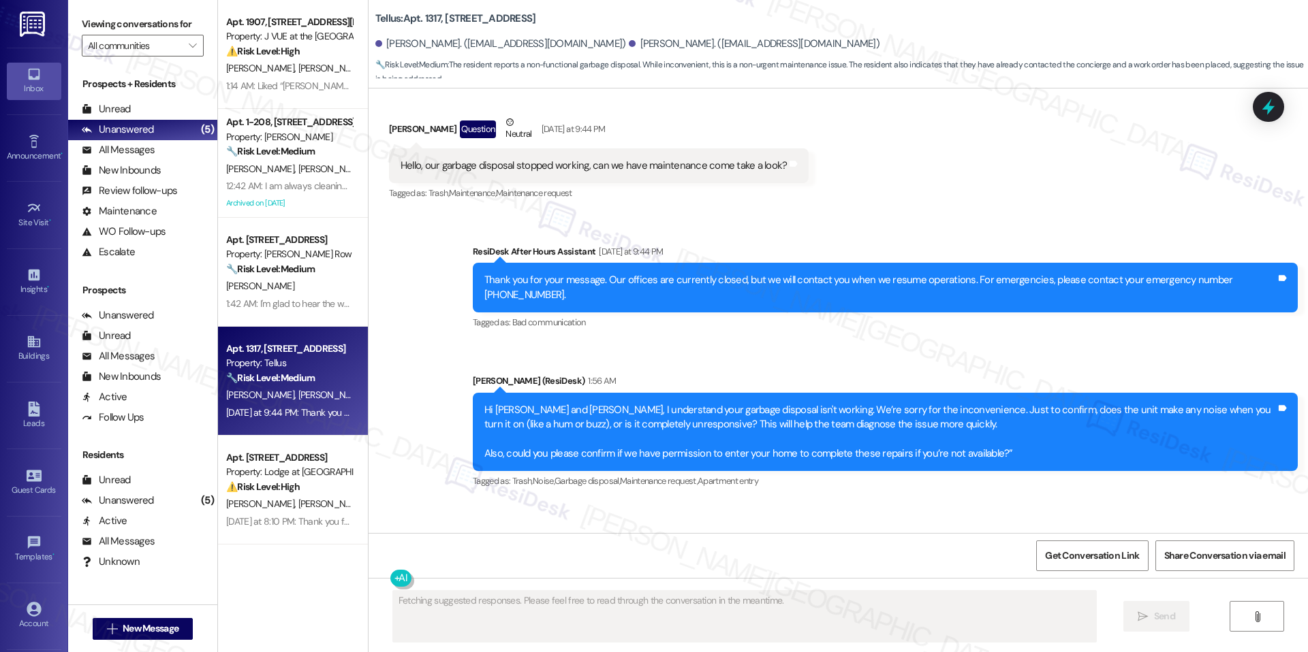
scroll to position [3656, 0]
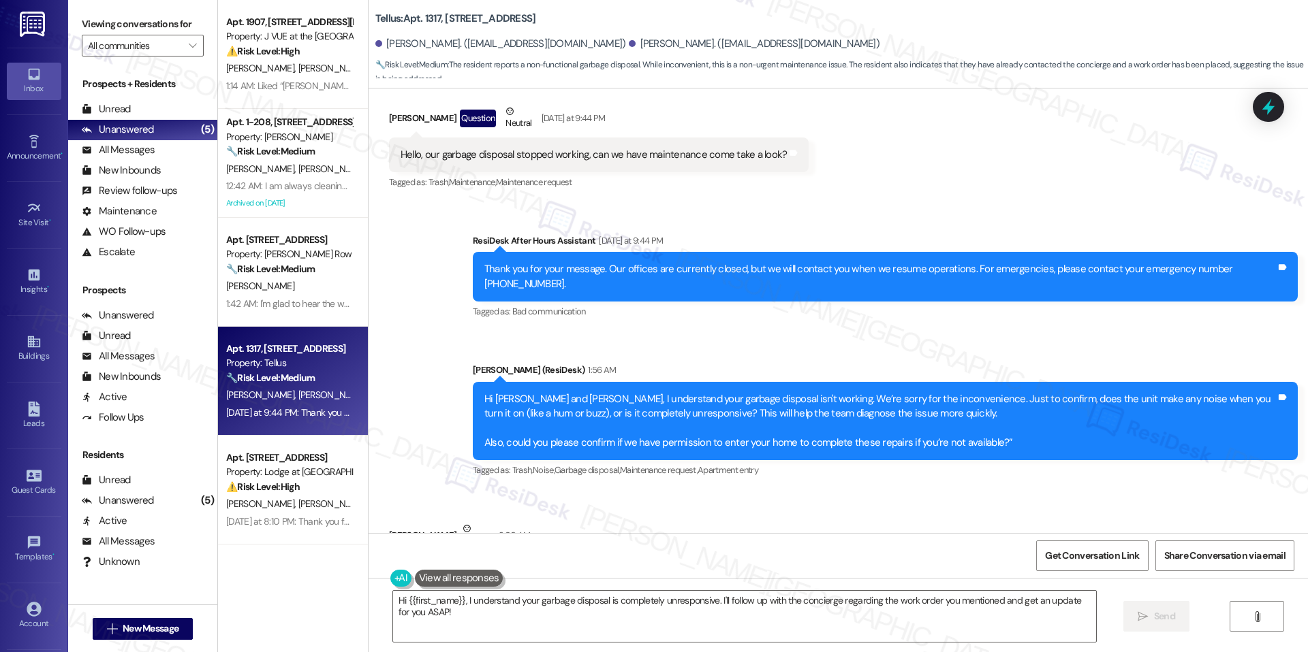
click at [416, 12] on b "Tellus: Apt. 1317, 2009 14th St N" at bounding box center [455, 19] width 161 height 14
copy b "1317"
click at [612, 555] on div "No noise, completely unresponsive. And yes. I called concierge and they placed …" at bounding box center [605, 572] width 432 height 35
click at [635, 565] on div "No noise, completely unresponsive. And yes. I called concierge and they placed …" at bounding box center [599, 572] width 398 height 14
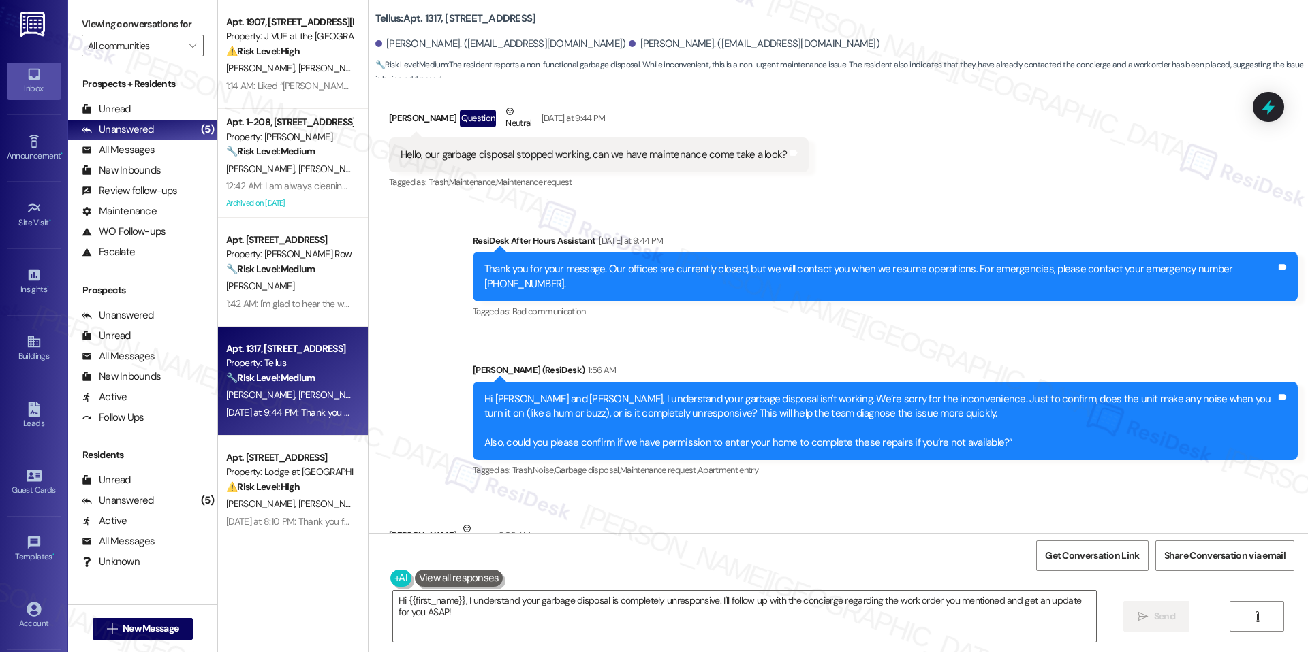
click at [635, 565] on div "No noise, completely unresponsive. And yes. I called concierge and they placed …" at bounding box center [599, 572] width 398 height 14
copy div "No noise, completely unresponsive. And yes. I called concierge and they placed …"
click at [621, 599] on textarea "Hi {{first_name}}, I understand your garbage disposal is completely unresponsiv…" at bounding box center [744, 616] width 703 height 51
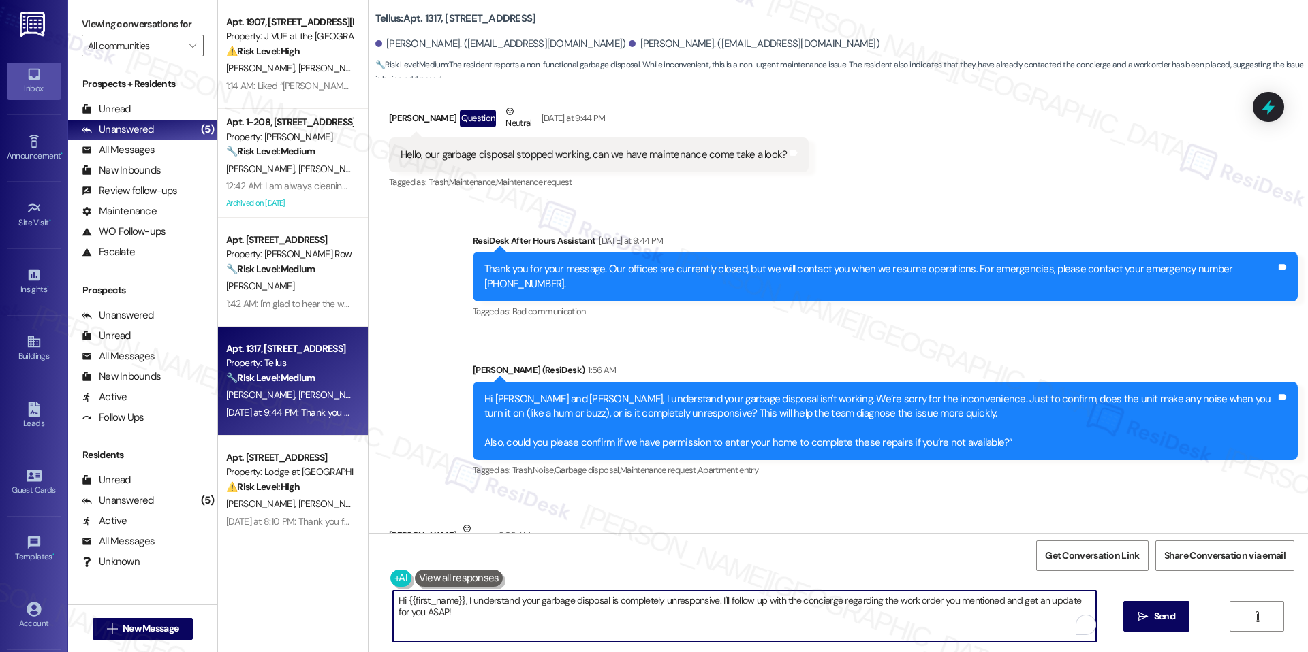
click at [621, 599] on textarea "Hi {{first_name}}, I understand your garbage disposal is completely unresponsiv…" at bounding box center [744, 616] width 703 height 51
paste textarea "Thank you for confirming. Since a work order has already been placed, I’ll be k…"
click at [654, 622] on textarea "Thank you for confirming. Since a work order has already been placed, I’ll be k…" at bounding box center [744, 616] width 703 height 51
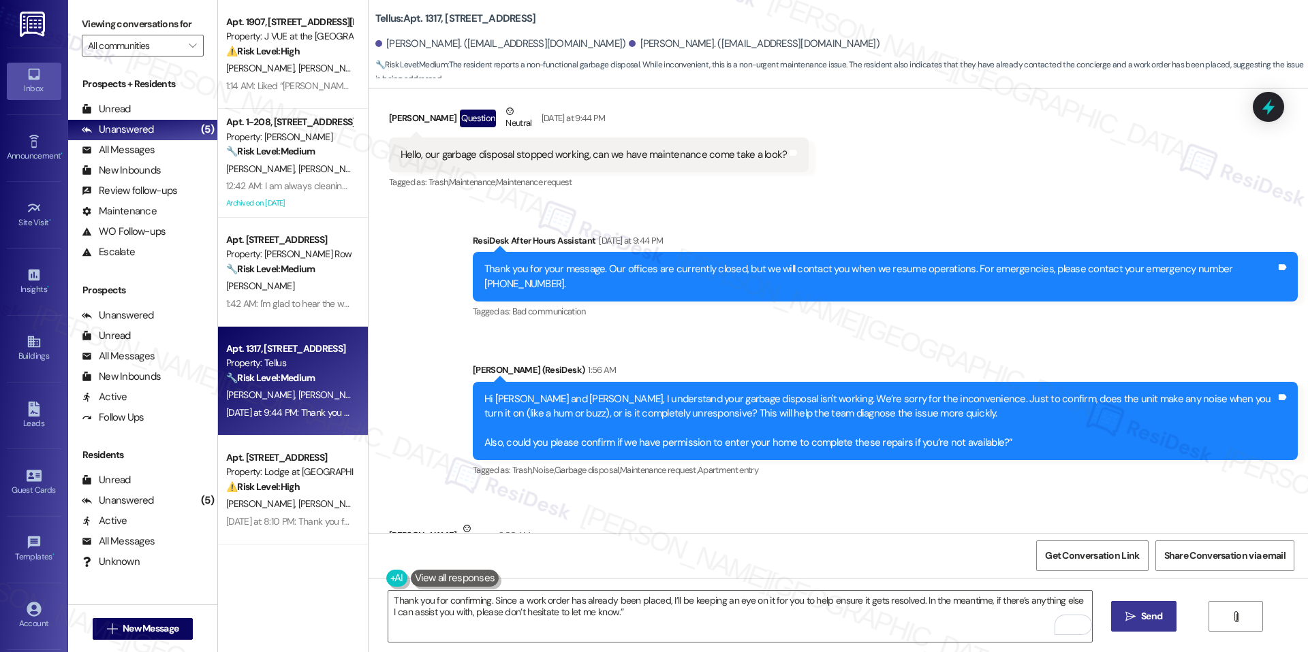
click at [1124, 622] on span " Send" at bounding box center [1143, 616] width 43 height 14
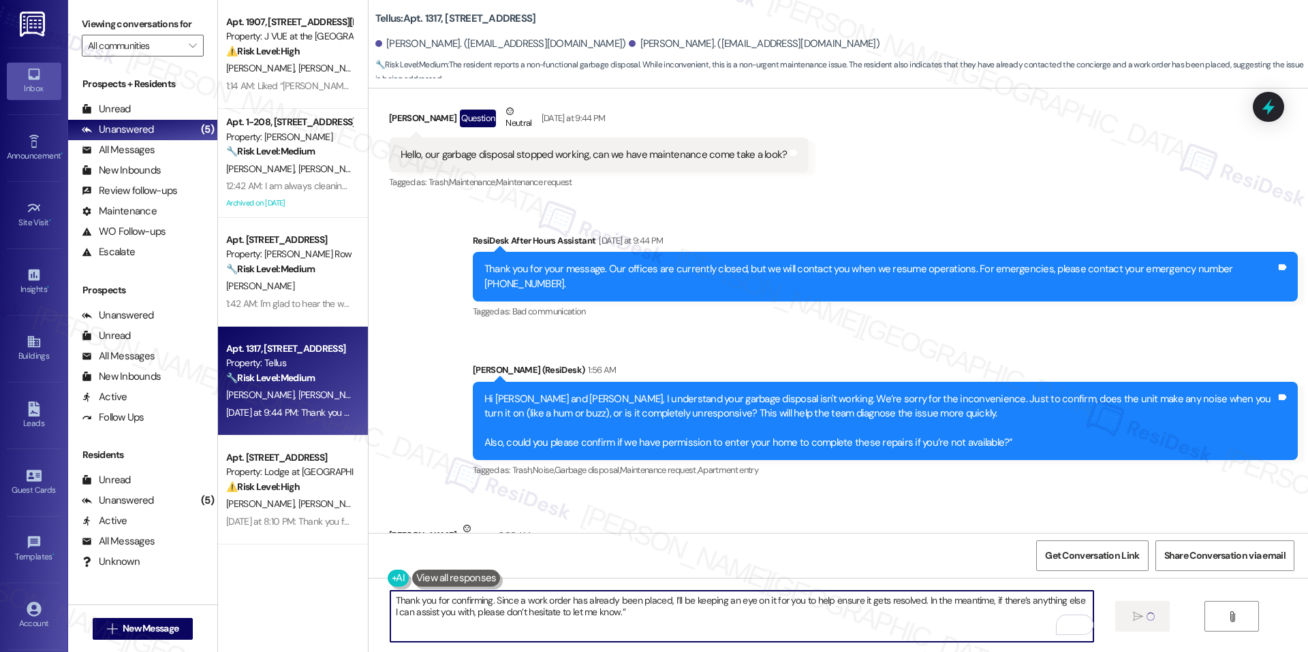
click at [676, 631] on textarea "Thank you for confirming. Since a work order has already been placed, I’ll be k…" at bounding box center [741, 616] width 703 height 51
type textarea "Thank you for confirming. Since a work order has already been placed, I’ll be k…"
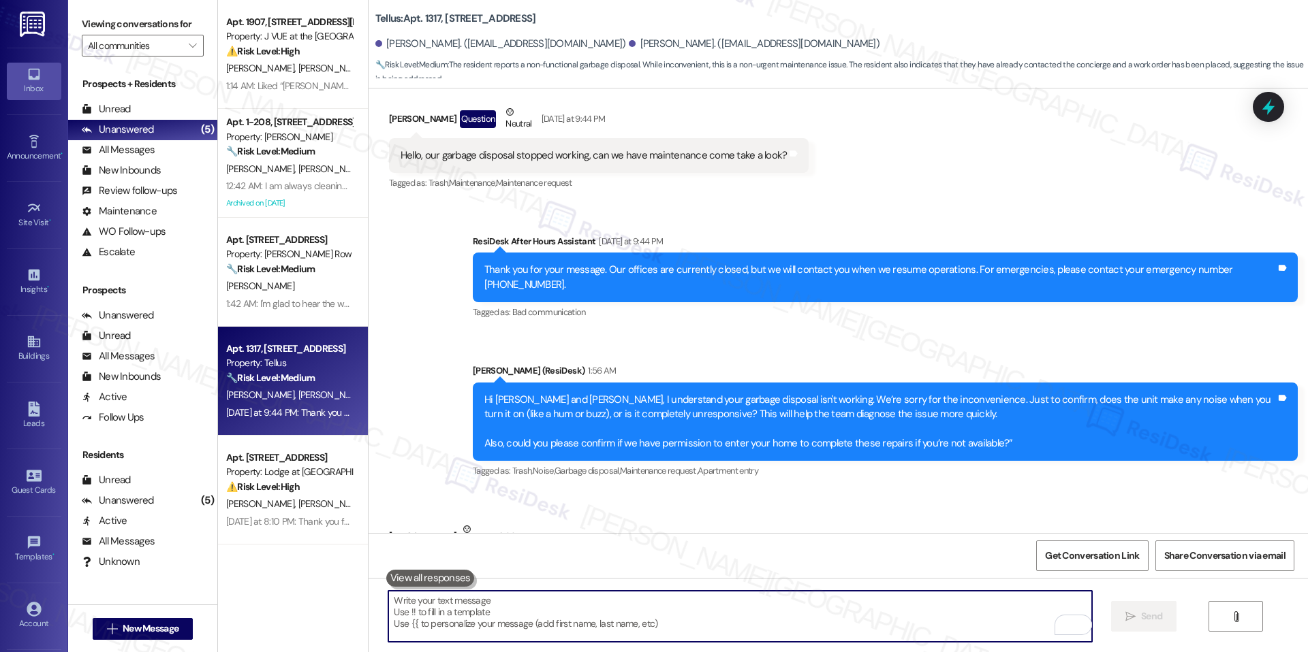
scroll to position [3766, 0]
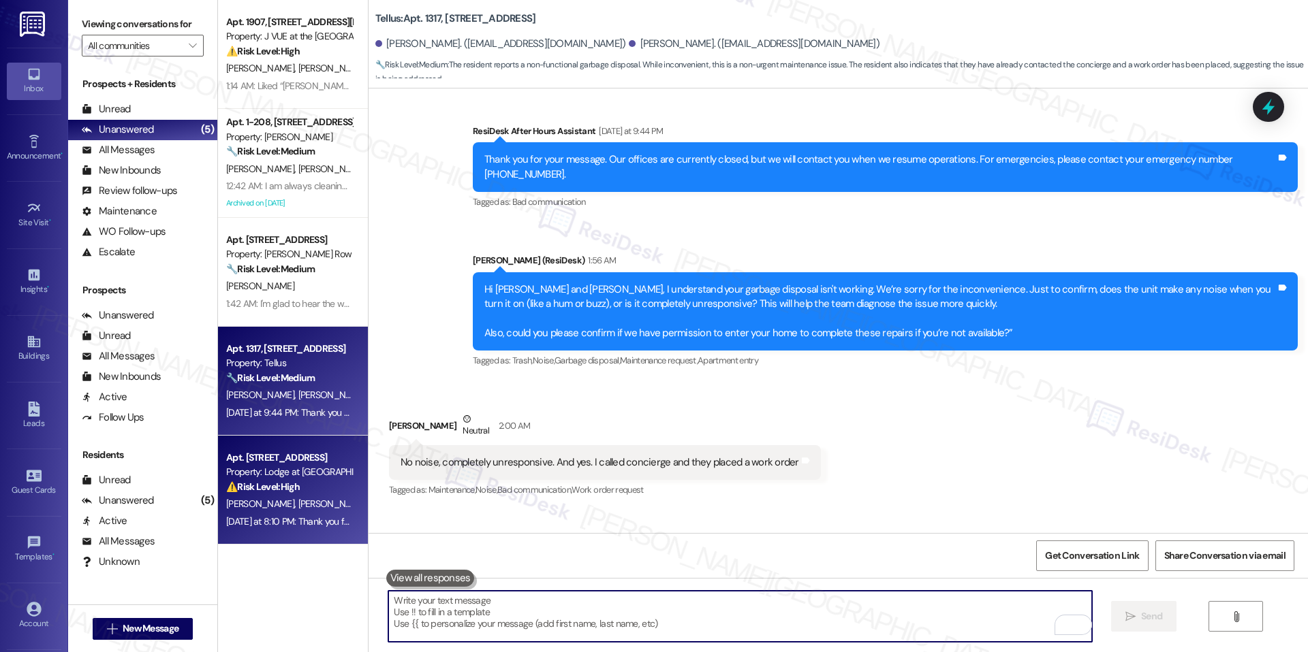
click at [249, 451] on div "Apt. [STREET_ADDRESS]" at bounding box center [289, 458] width 126 height 14
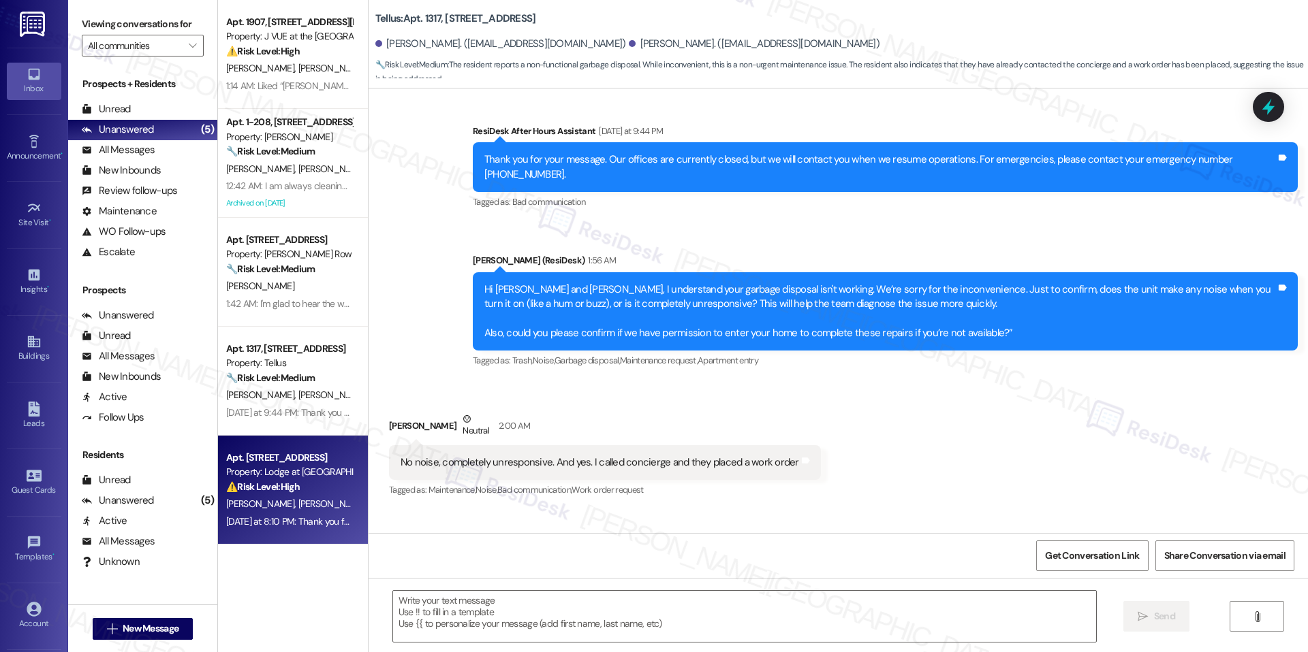
type textarea "Fetching suggested responses. Please feel free to read through the conversation…"
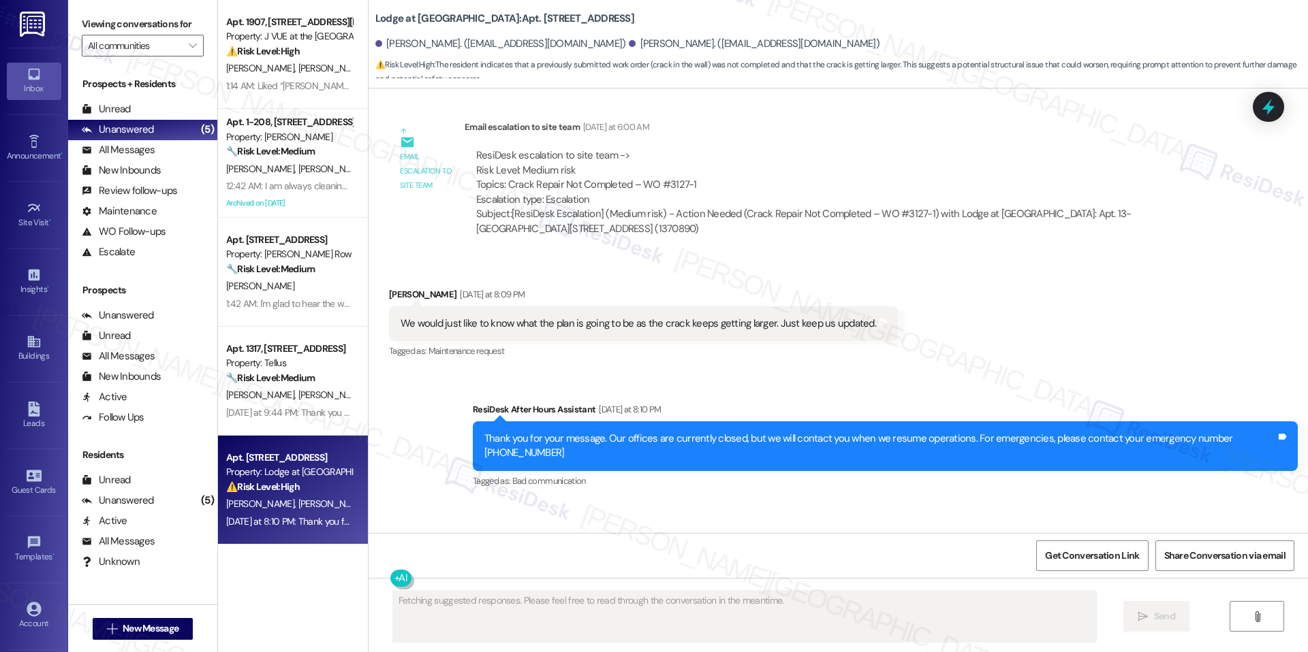
scroll to position [1632, 0]
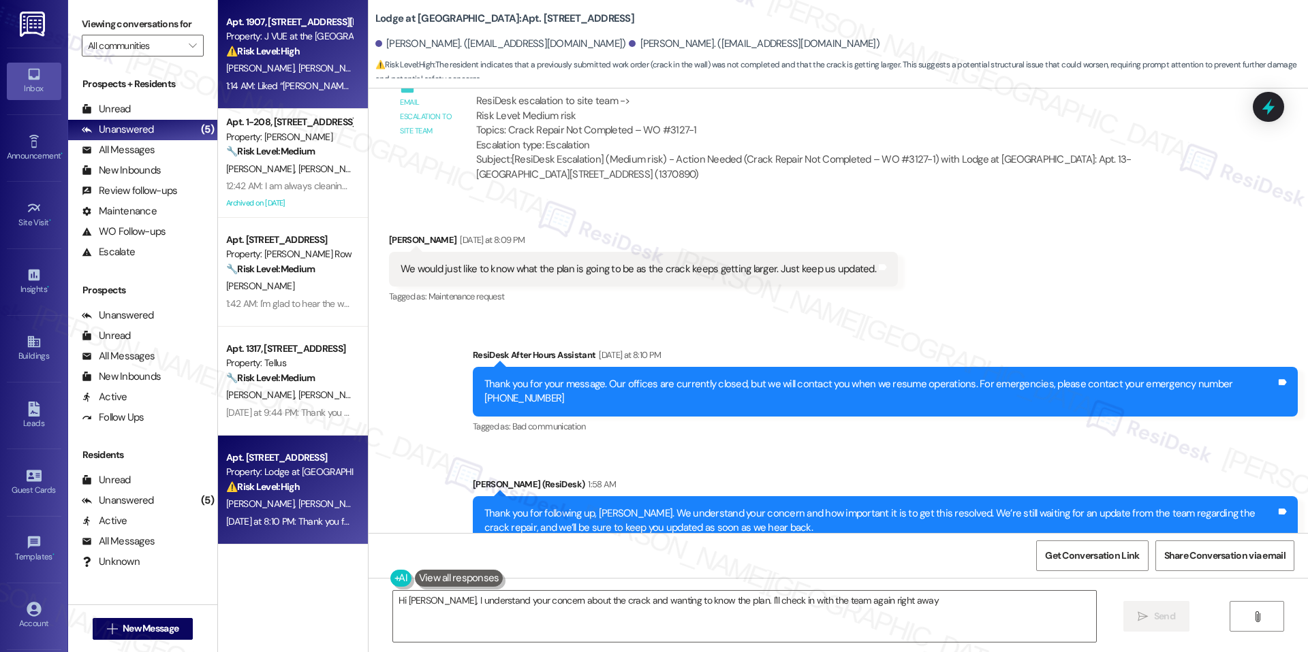
type textarea "Hi [PERSON_NAME], I understand your concern about the crack and wanting to know…"
click at [259, 108] on div "Apt. 1907, [STREET_ADDRESS][PERSON_NAME] Property: J VUE at the LMA ⚠️ Risk Lev…" at bounding box center [293, 54] width 150 height 109
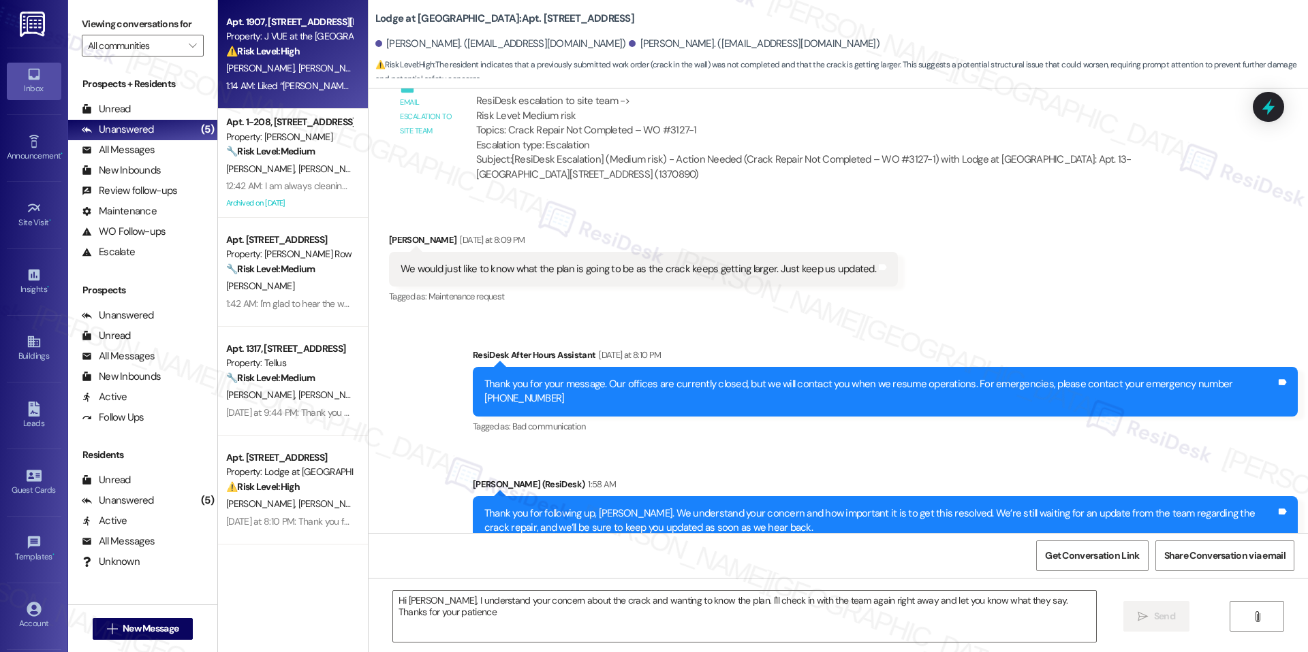
type textarea "Hi [PERSON_NAME], I understand your concern about the crack and wanting to know…"
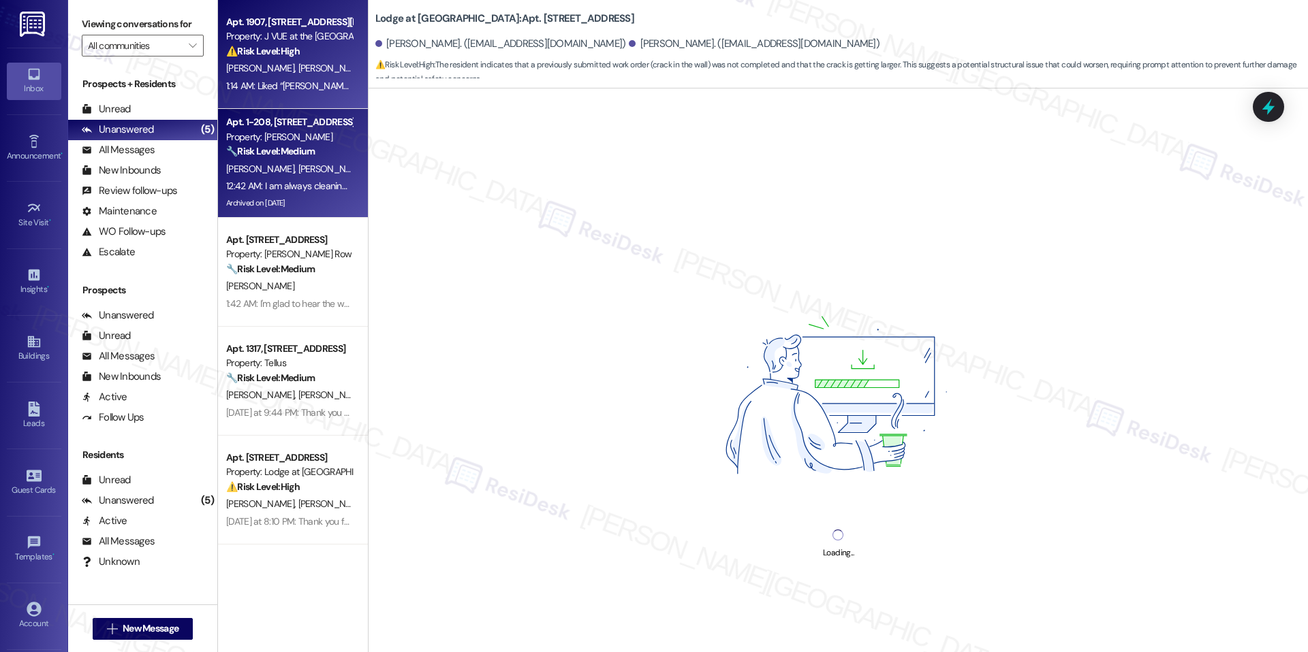
click at [274, 141] on div "Property: [PERSON_NAME]" at bounding box center [289, 137] width 126 height 14
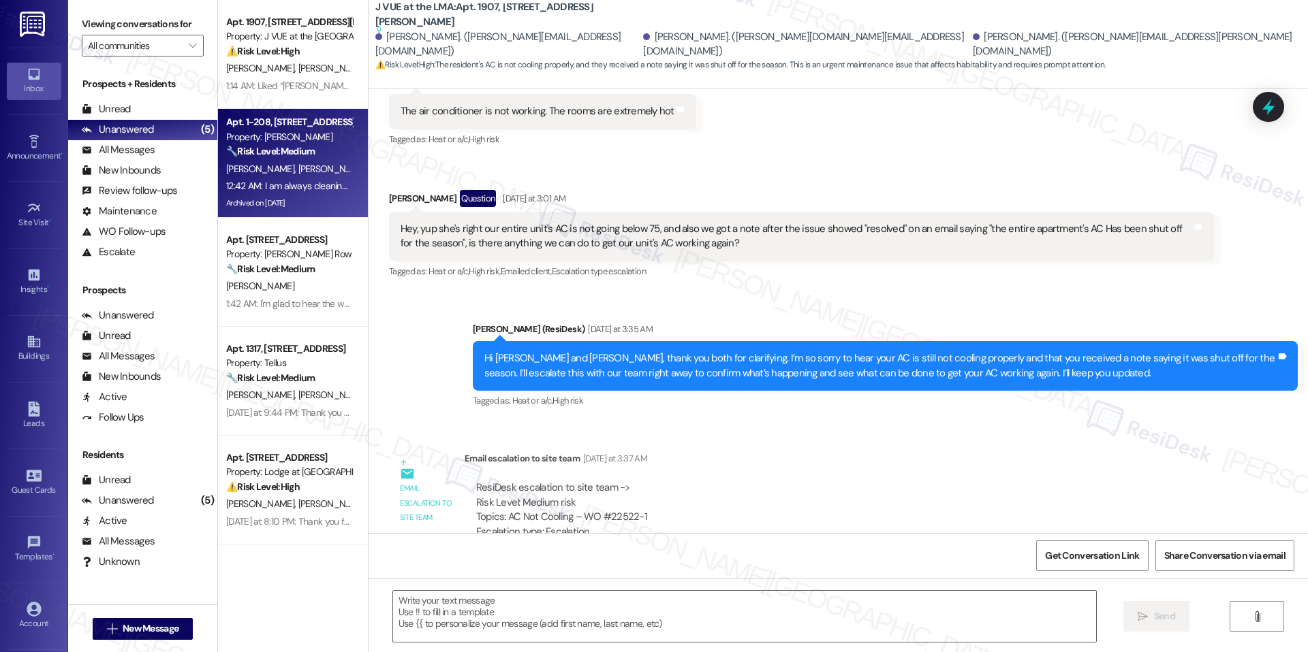
scroll to position [0, 0]
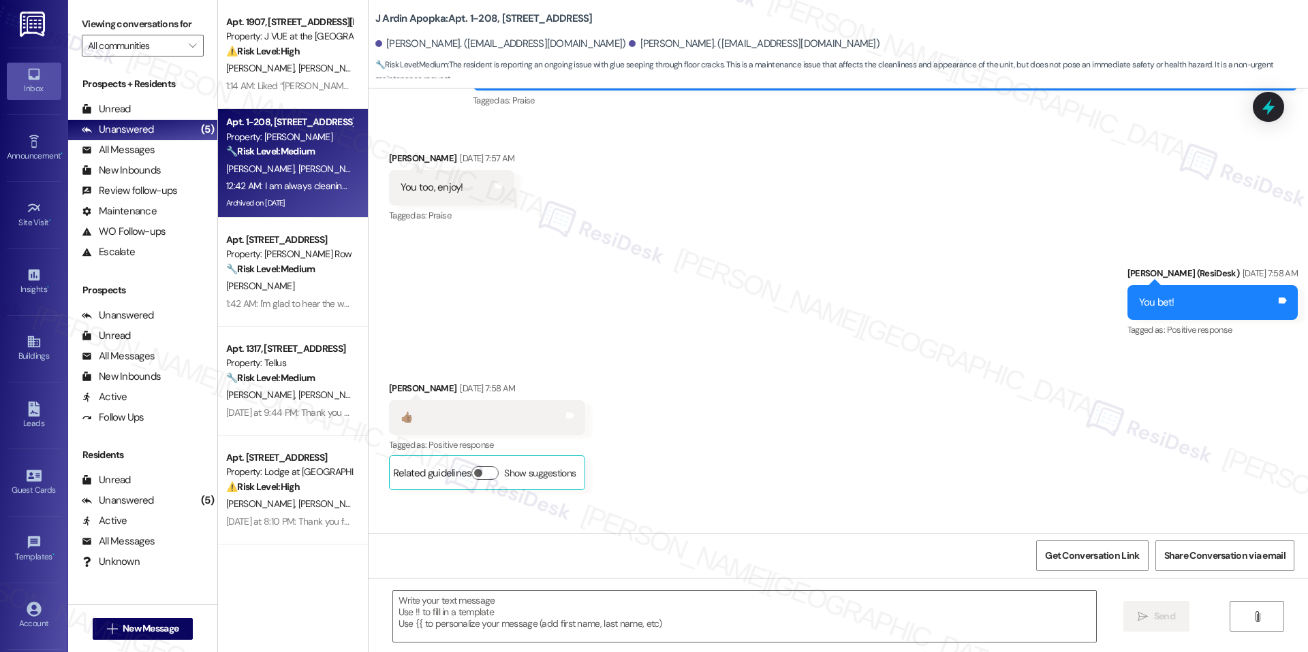
type textarea "Fetching suggested responses. Please feel free to read through the conversation…"
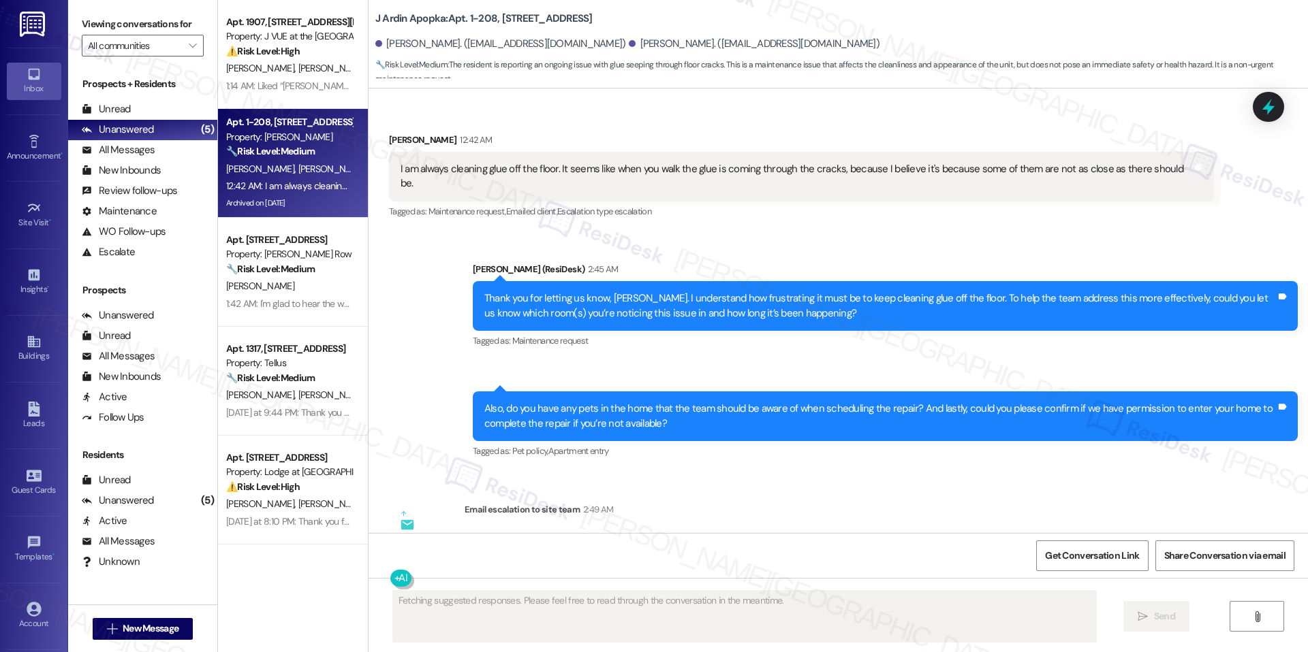
scroll to position [4838, 0]
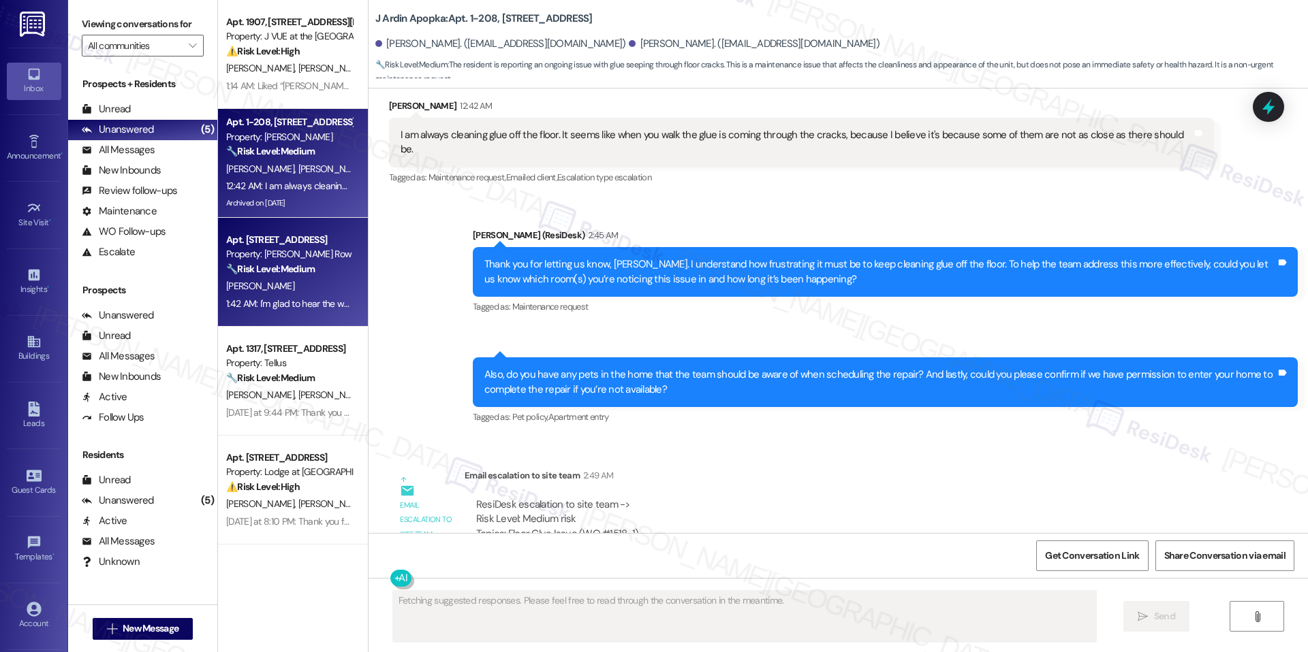
click at [321, 264] on div "🔧 Risk Level: Medium The resident confirmed the washer is working properly afte…" at bounding box center [289, 269] width 126 height 14
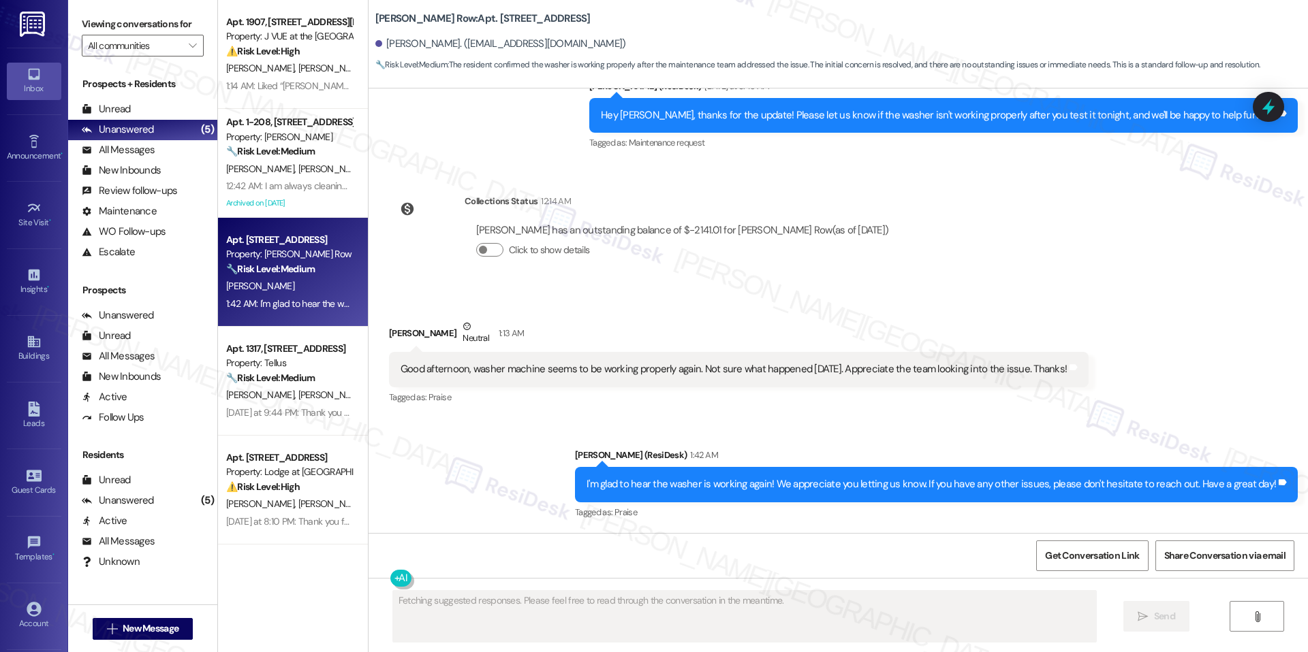
scroll to position [3341, 0]
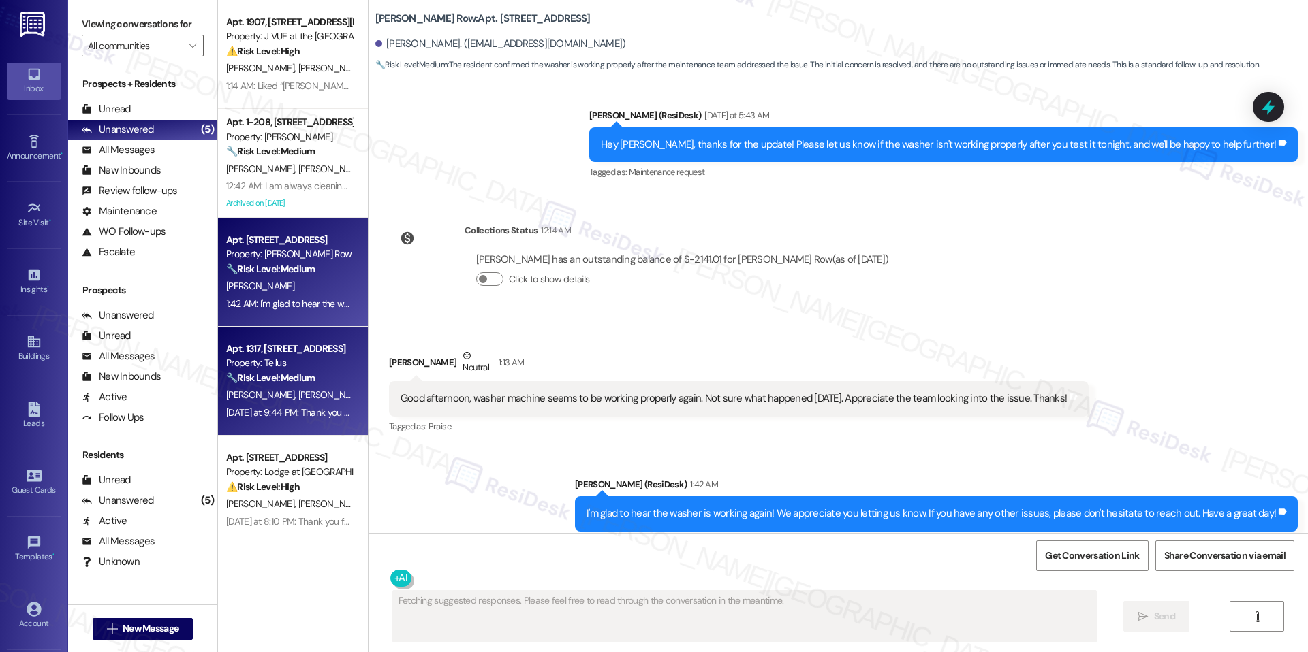
click at [255, 364] on div "Property: Tellus" at bounding box center [289, 363] width 126 height 14
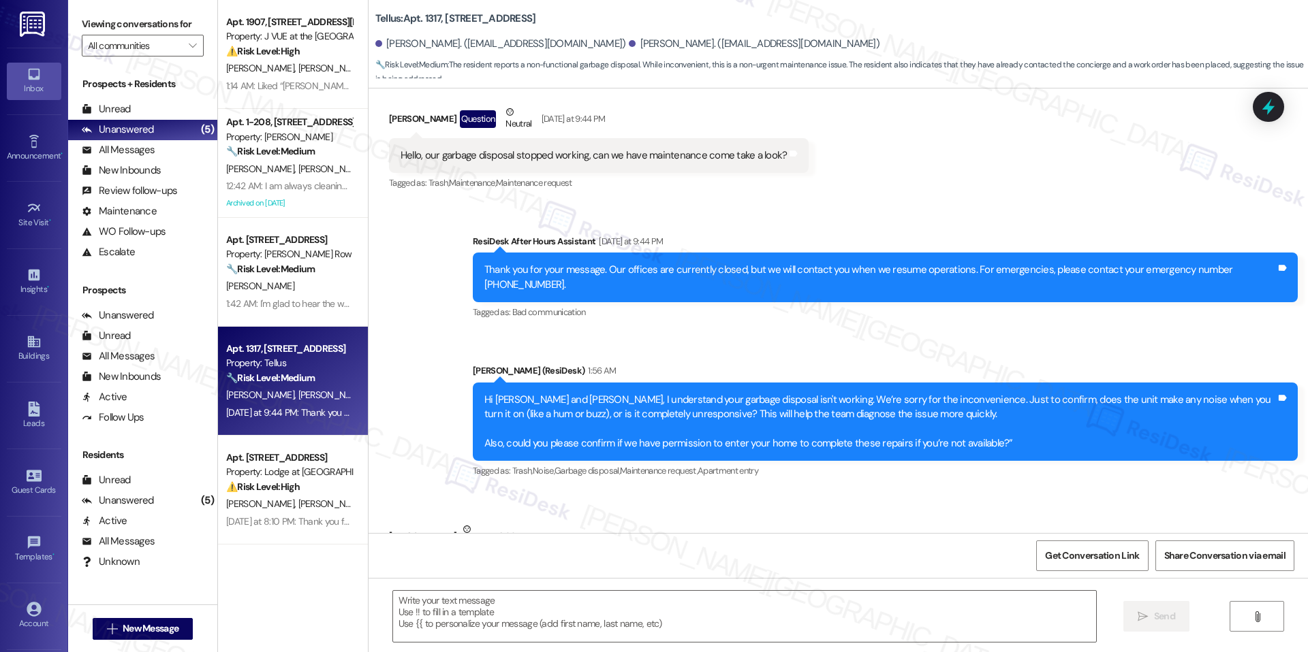
type textarea "Fetching suggested responses. Please feel free to read through the conversation…"
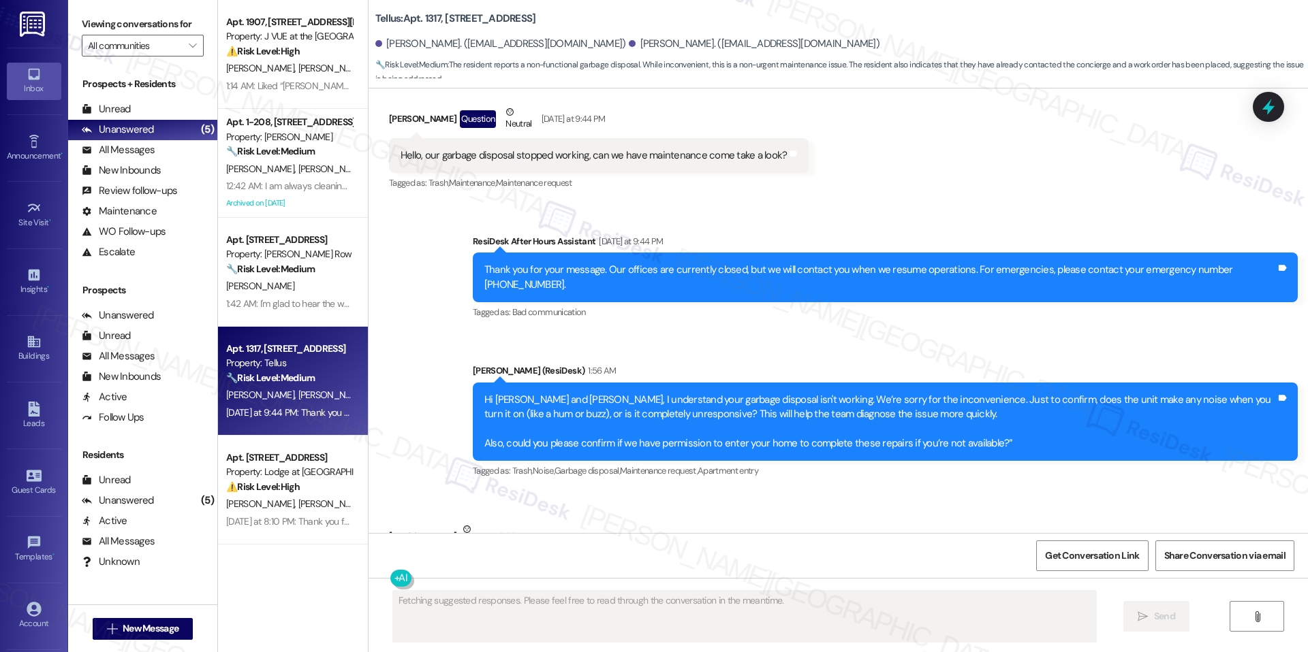
scroll to position [3786, 0]
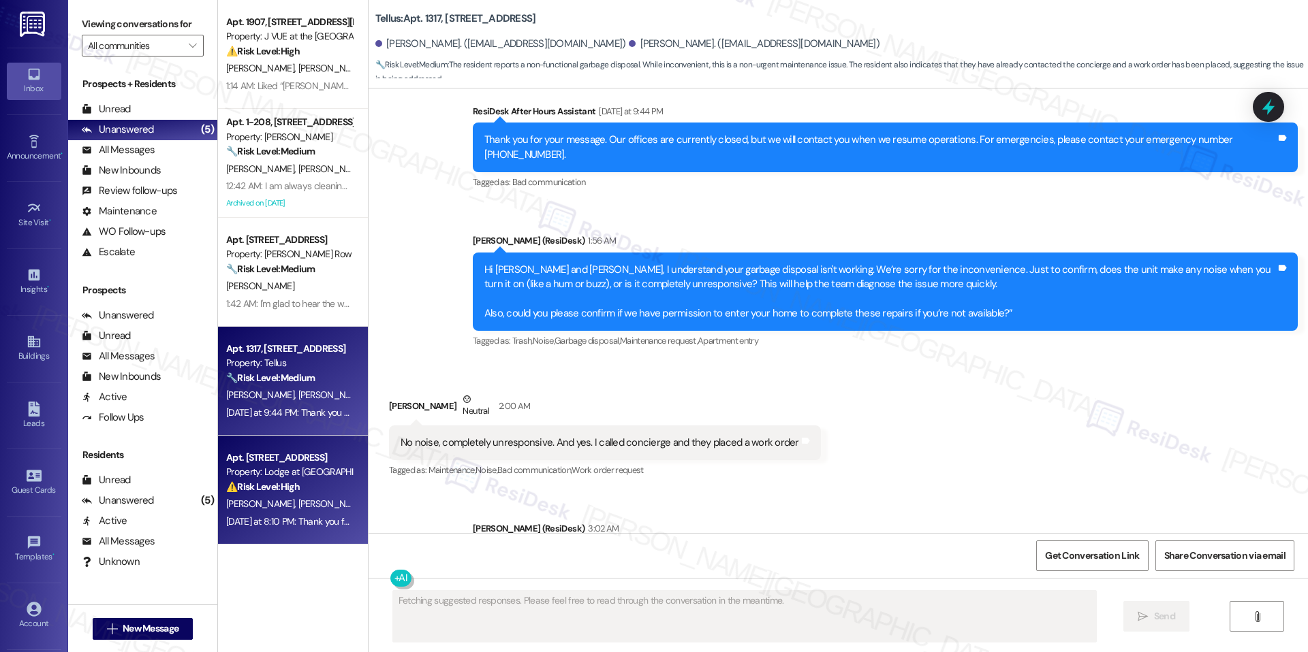
click at [313, 490] on div "⚠️ Risk Level: High The resident indicates that a previously submitted work ord…" at bounding box center [289, 487] width 126 height 14
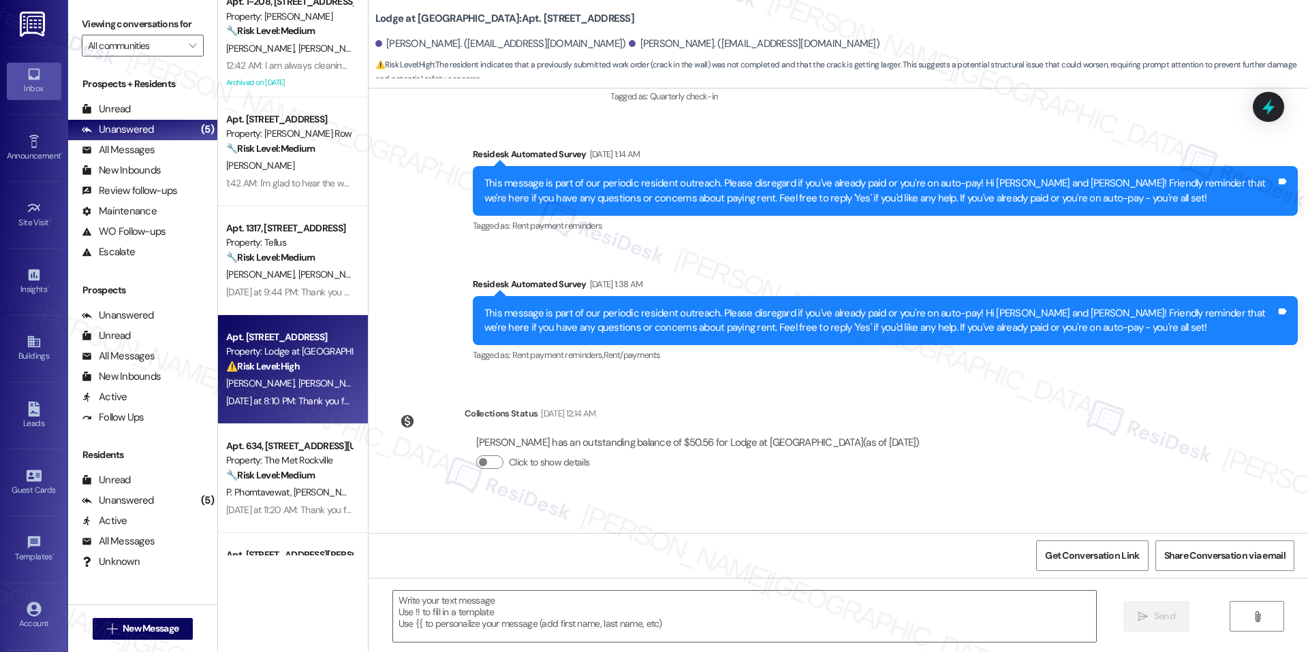
scroll to position [123, 0]
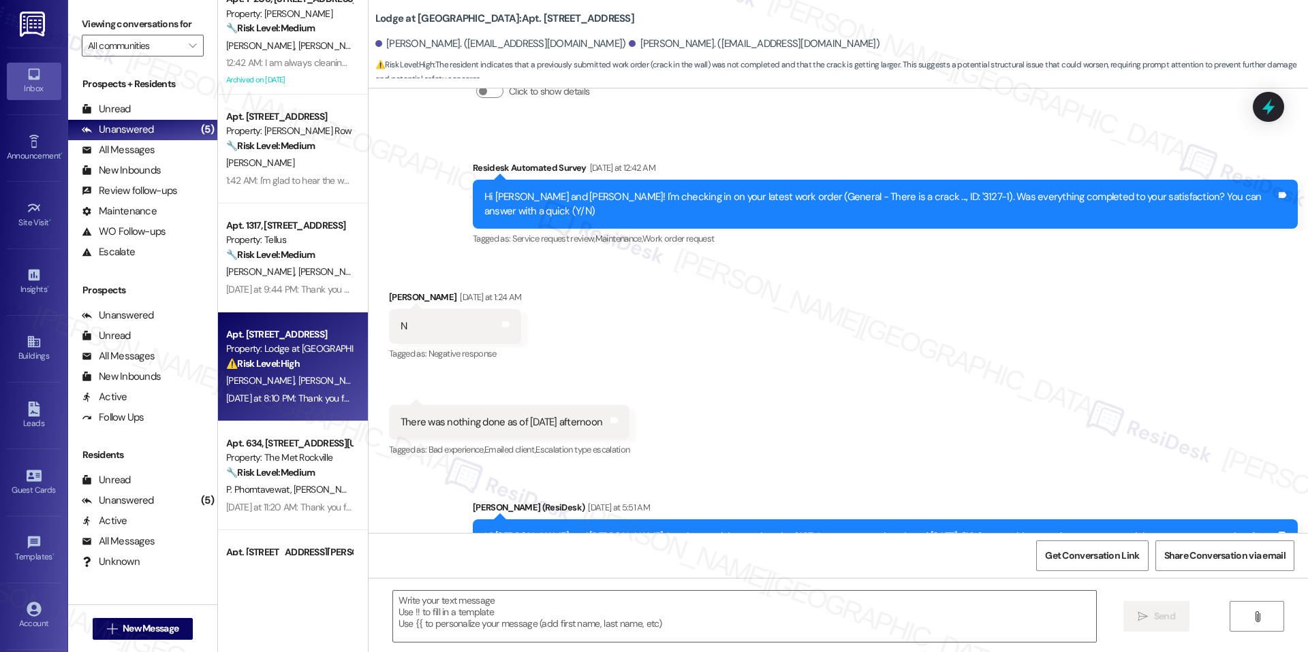
type textarea "Fetching suggested responses. Please feel free to read through the conversation…"
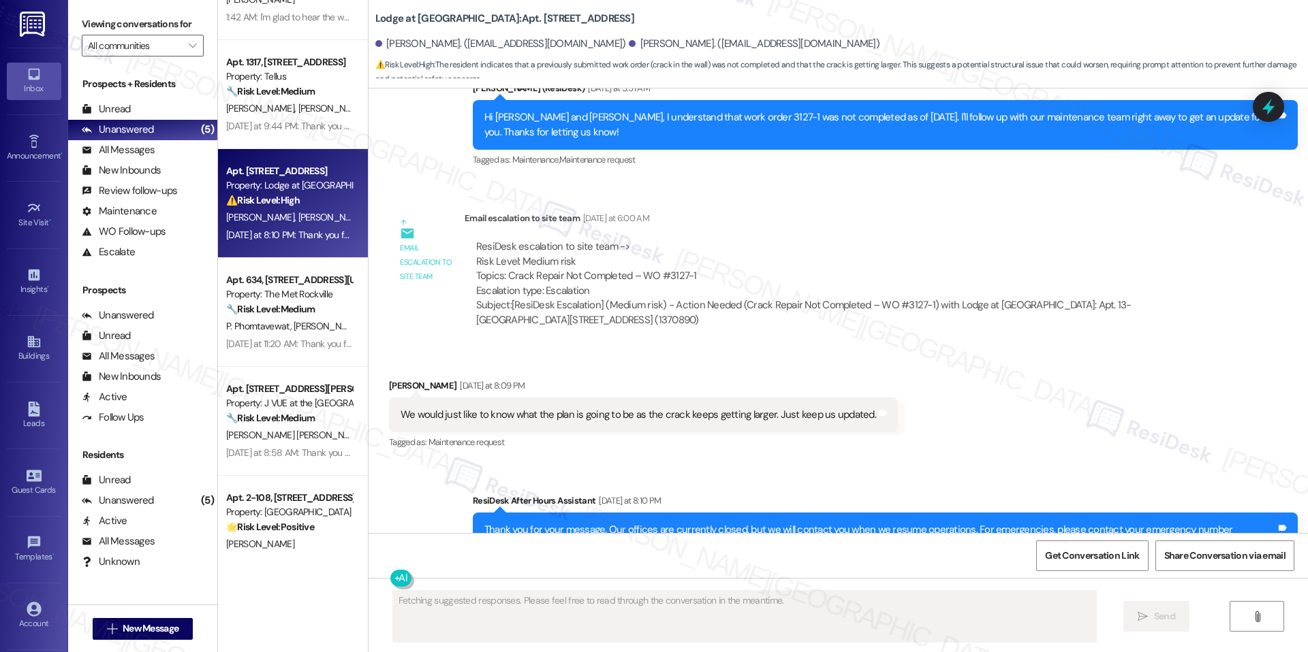
scroll to position [1632, 0]
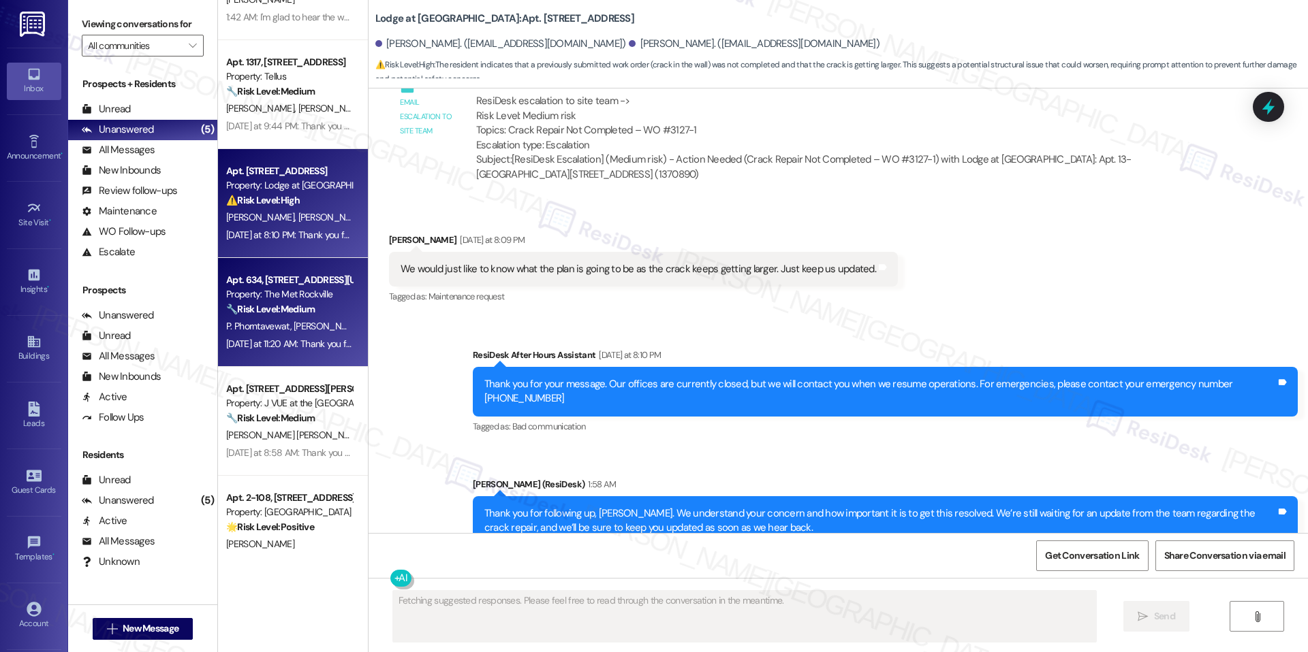
click at [291, 343] on div "[DATE] at 11:20 AM: Thank you for your message. Our offices are currently close…" at bounding box center [644, 344] width 836 height 12
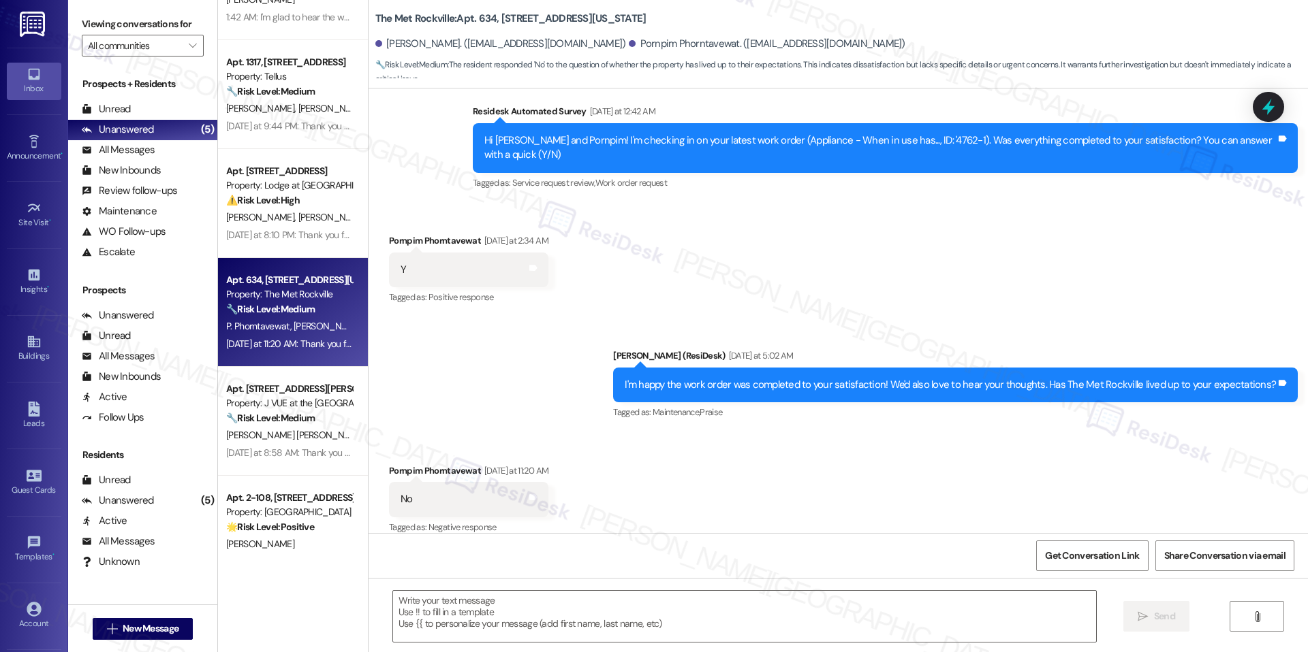
type textarea "Fetching suggested responses. Please feel free to read through the conversation…"
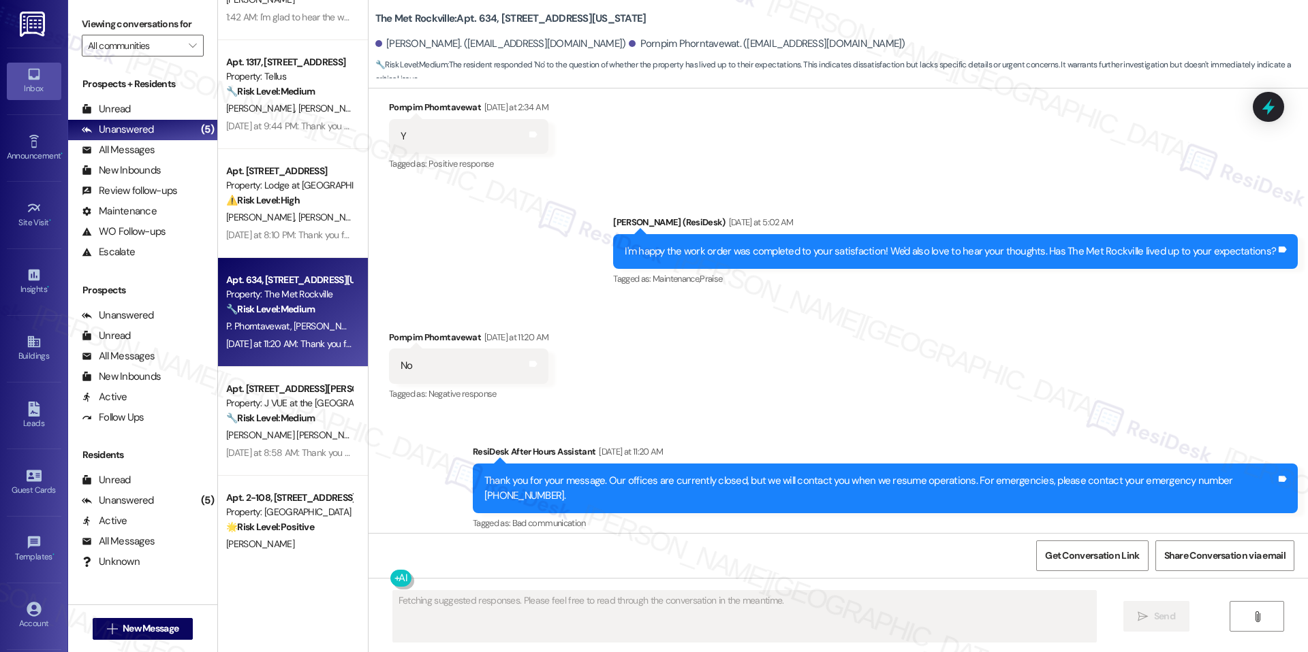
scroll to position [4198, 0]
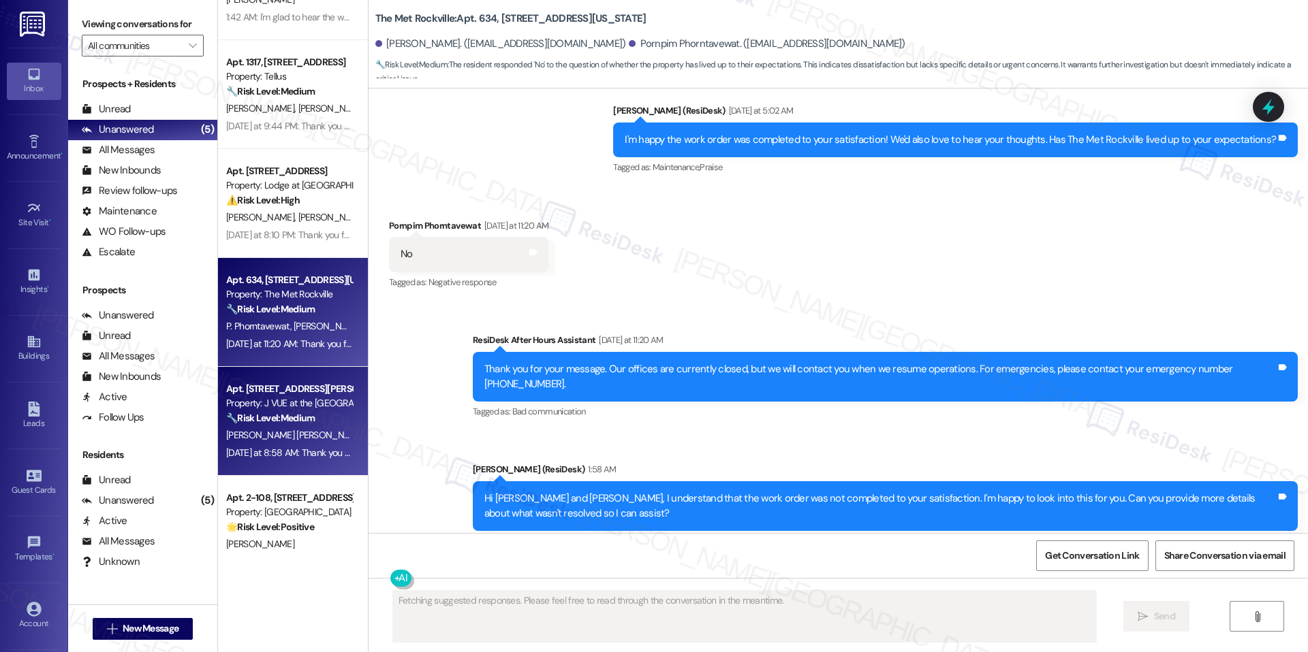
click at [295, 417] on strong "🔧 Risk Level: Medium" at bounding box center [270, 418] width 89 height 12
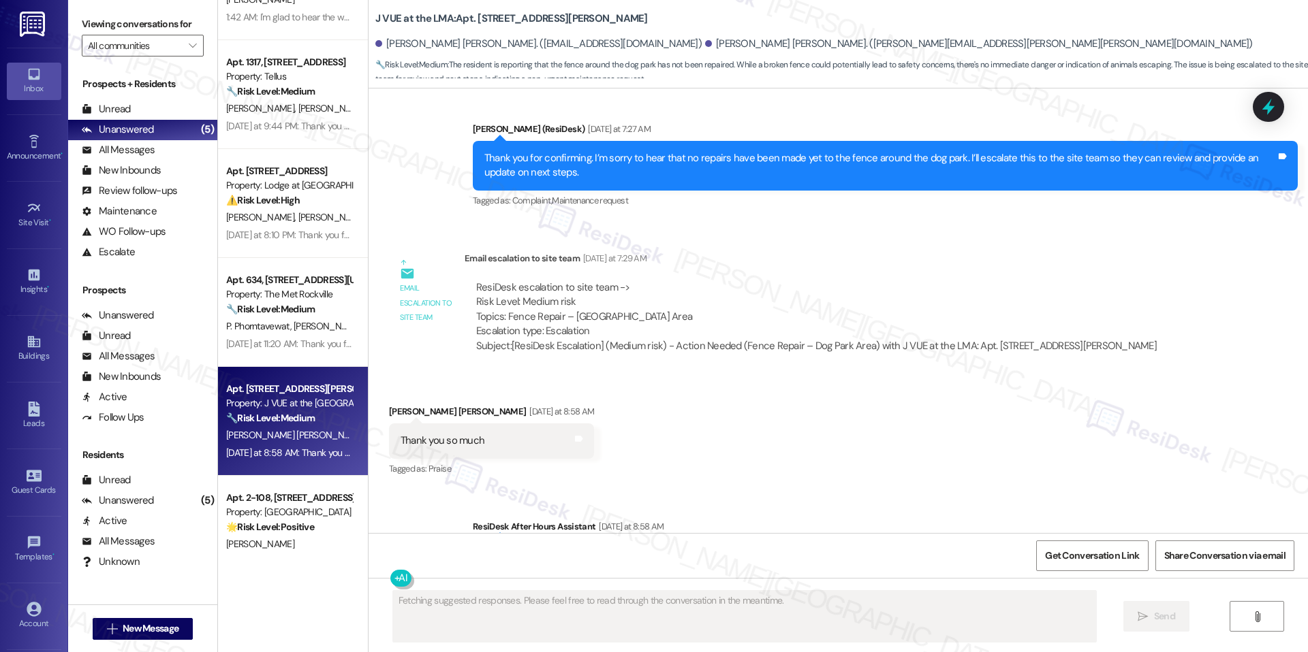
scroll to position [4555, 0]
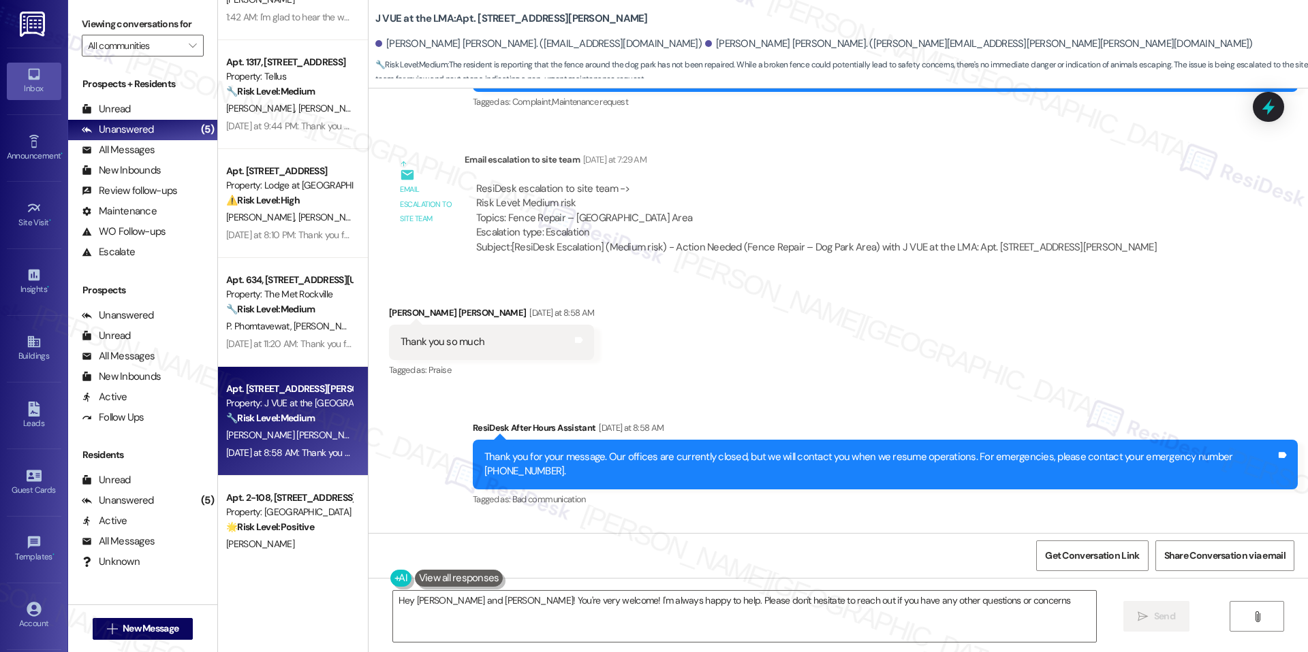
type textarea "Hey [PERSON_NAME] and [PERSON_NAME]! You're very welcome! I'm always happy to h…"
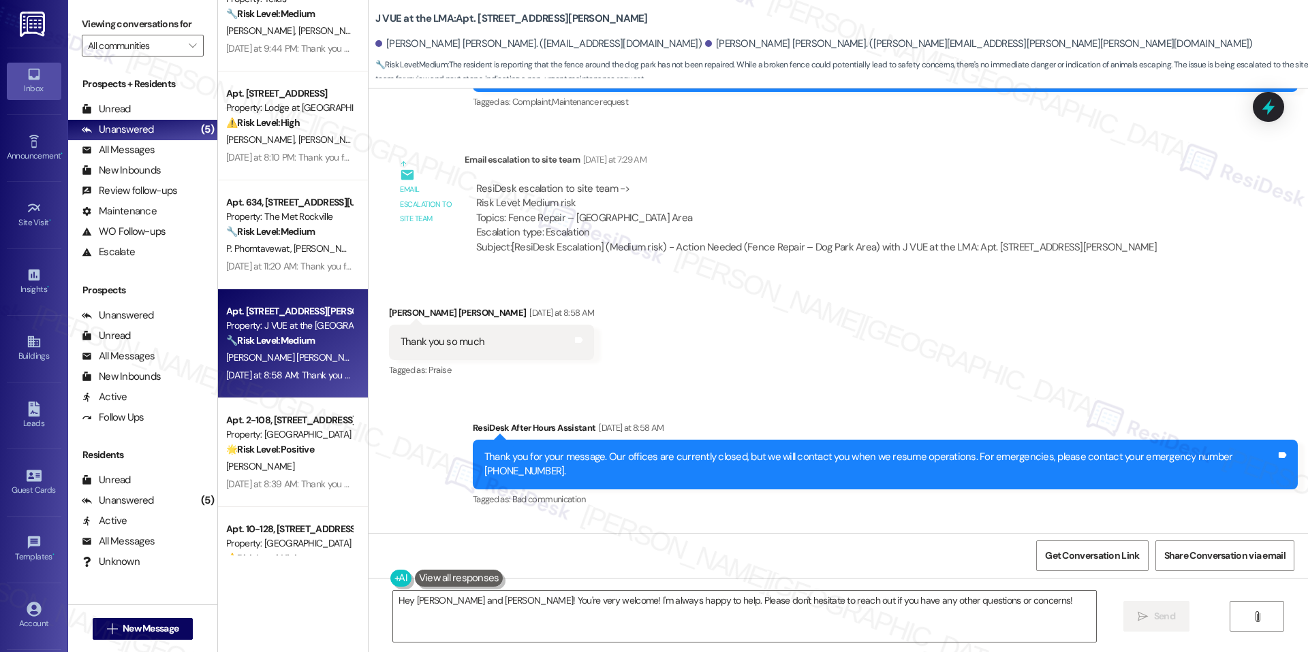
scroll to position [378, 0]
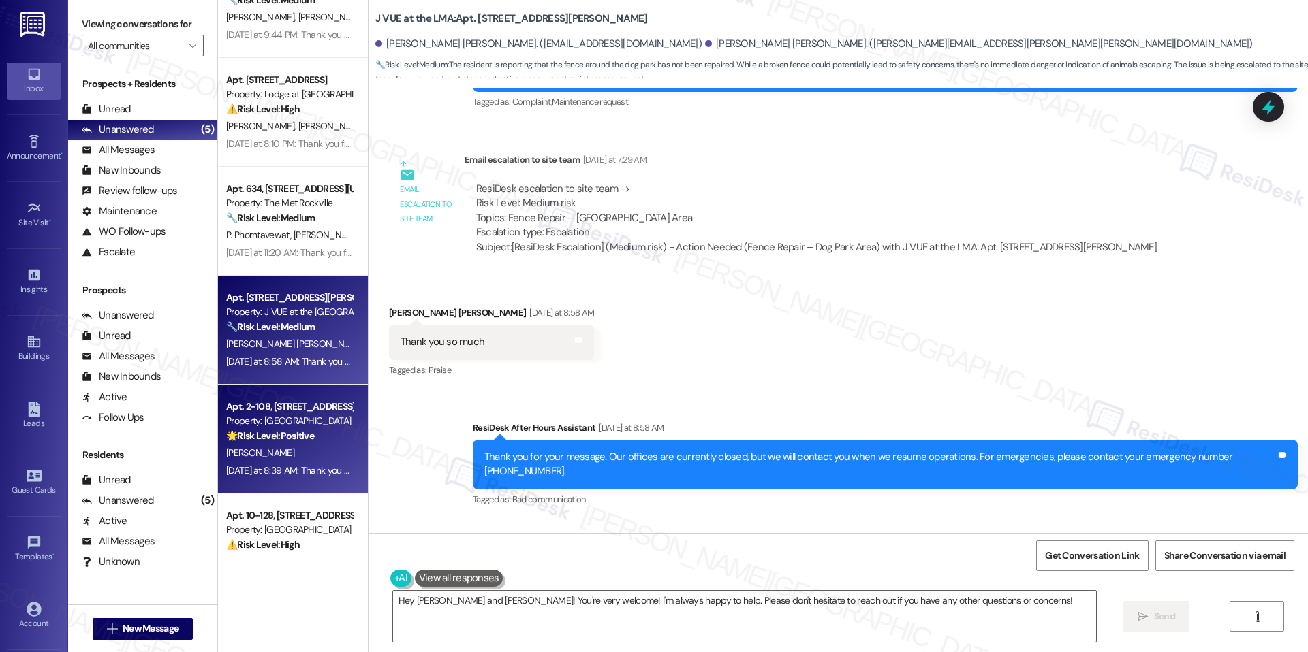
click at [271, 447] on div "[PERSON_NAME]" at bounding box center [289, 453] width 129 height 17
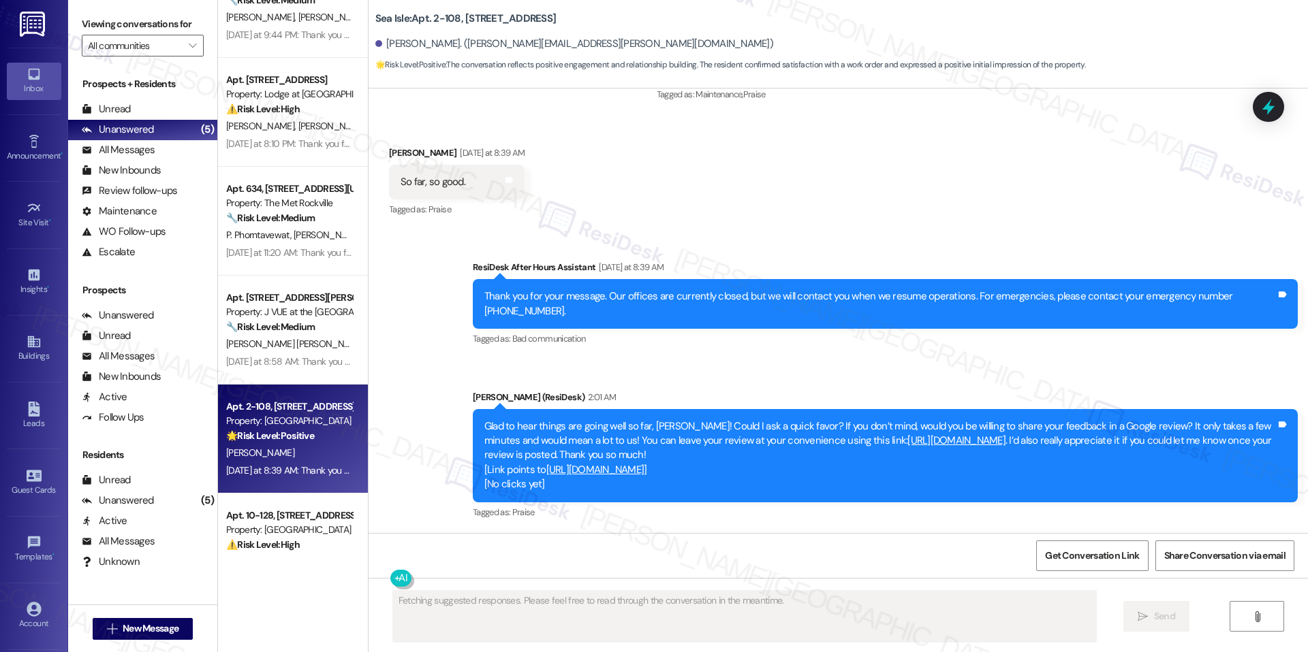
scroll to position [410, 0]
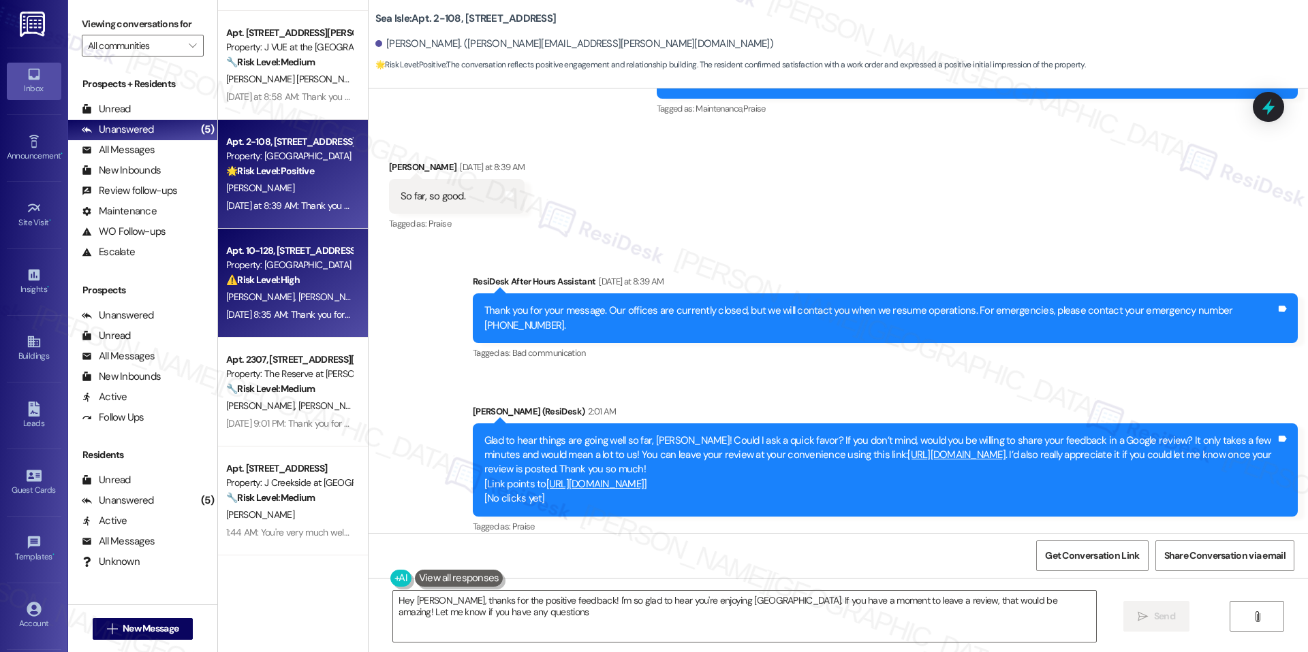
type textarea "Hey [PERSON_NAME], thanks for the positive feedback! I'm so glad to hear you're…"
click at [316, 270] on div "Property: [GEOGRAPHIC_DATA]" at bounding box center [289, 265] width 126 height 14
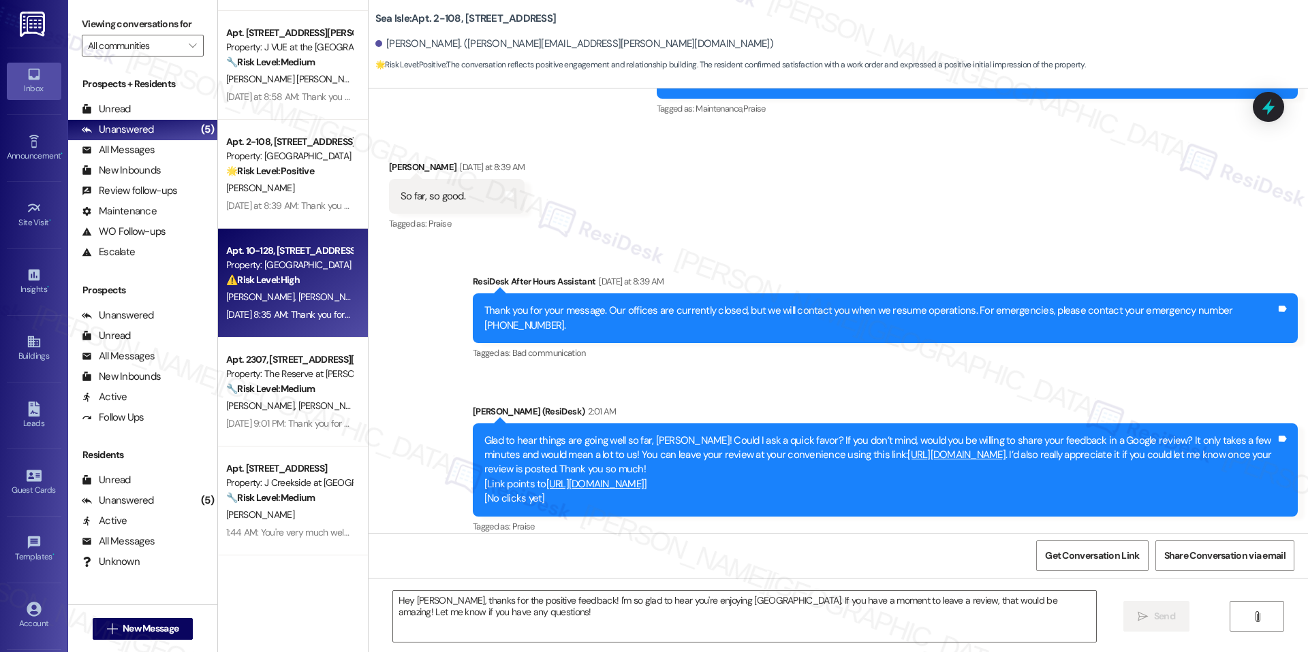
type textarea "Fetching suggested responses. Please feel free to read through the conversation…"
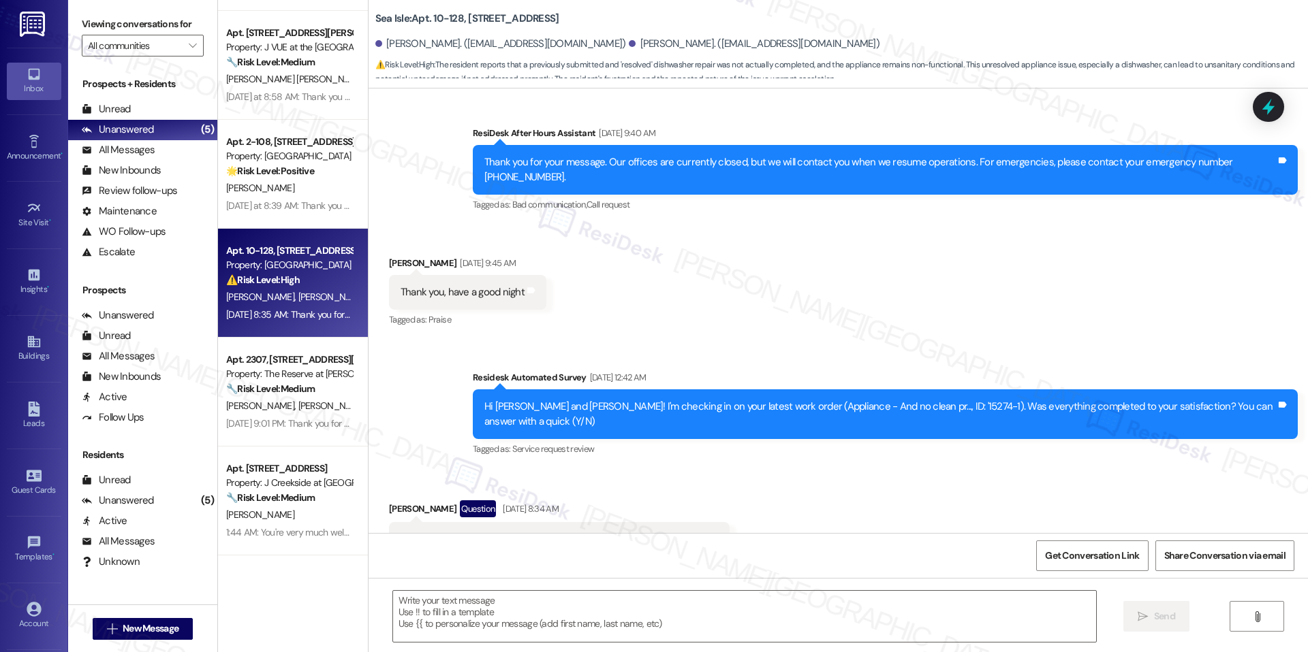
type textarea "Fetching suggested responses. Please feel free to read through the conversation…"
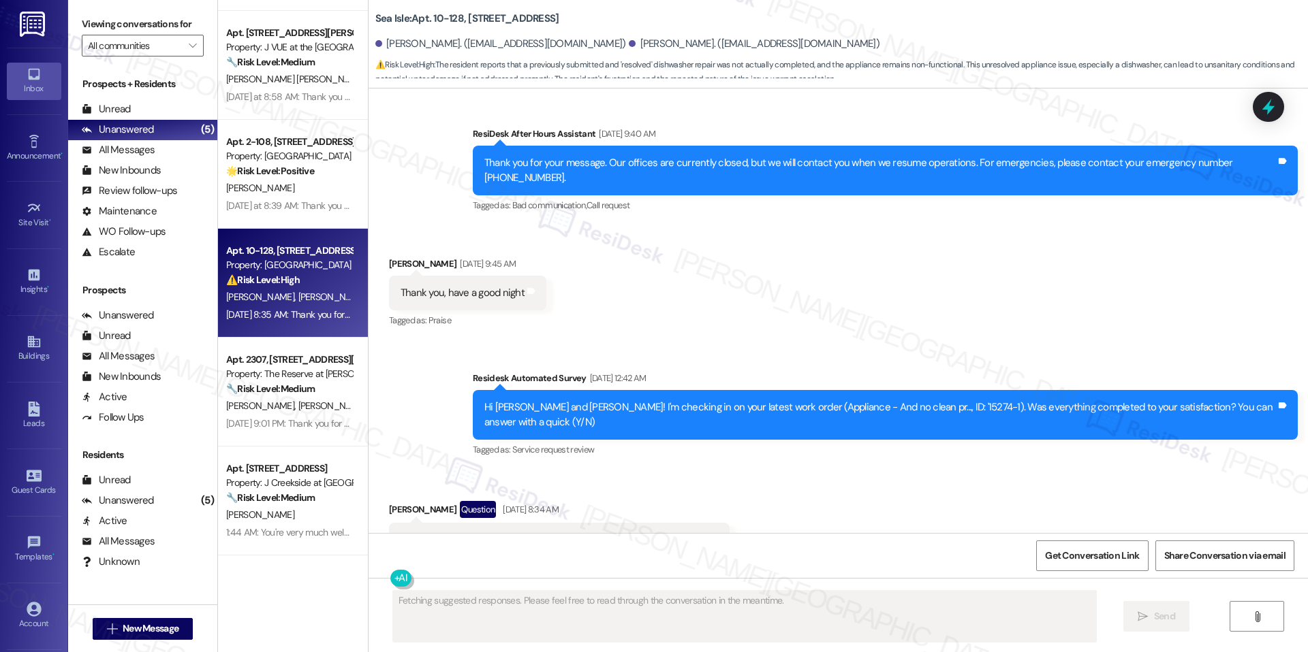
scroll to position [3454, 0]
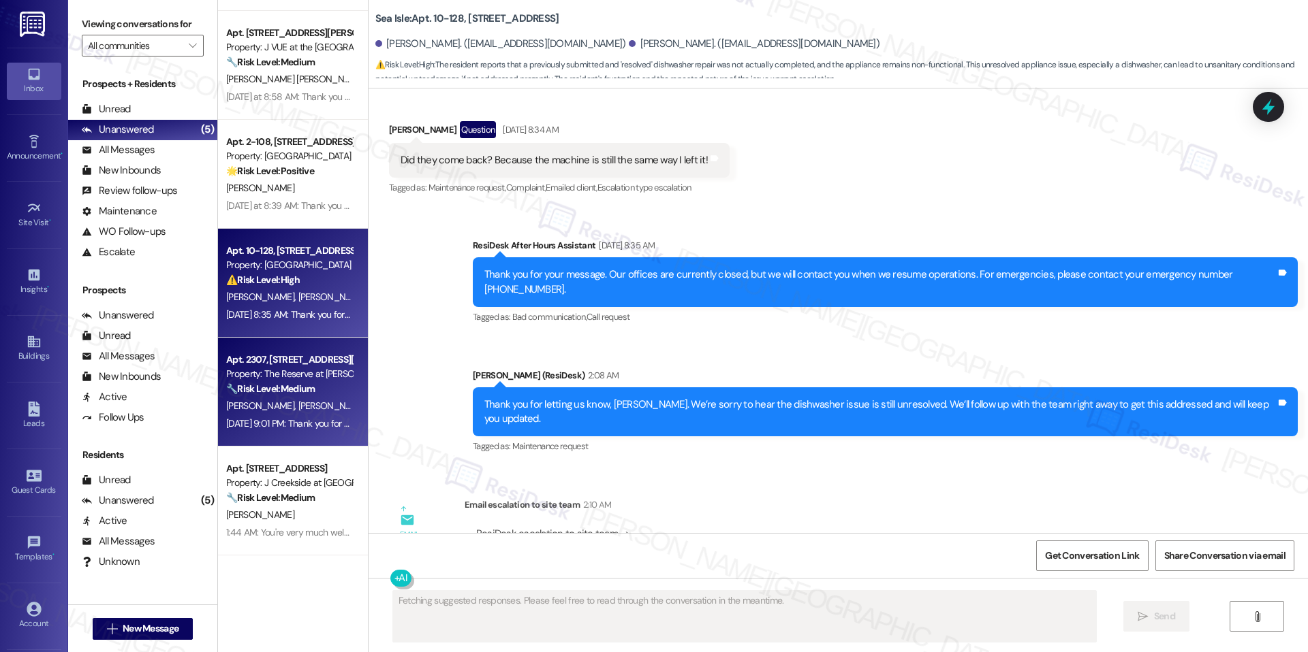
click at [304, 432] on div "Apt. 2307, [STREET_ADDRESS][PERSON_NAME] Property: The Reserve at [PERSON_NAME]…" at bounding box center [293, 392] width 150 height 109
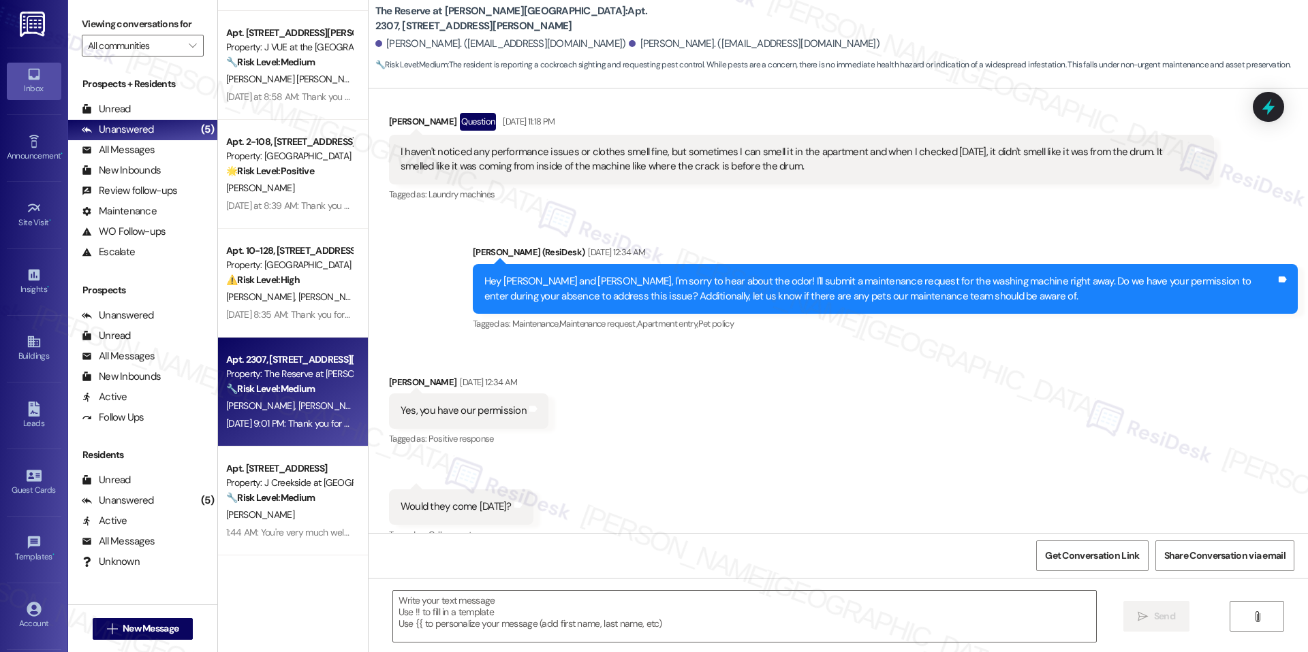
type textarea "Fetching suggested responses. Please feel free to read through the conversation…"
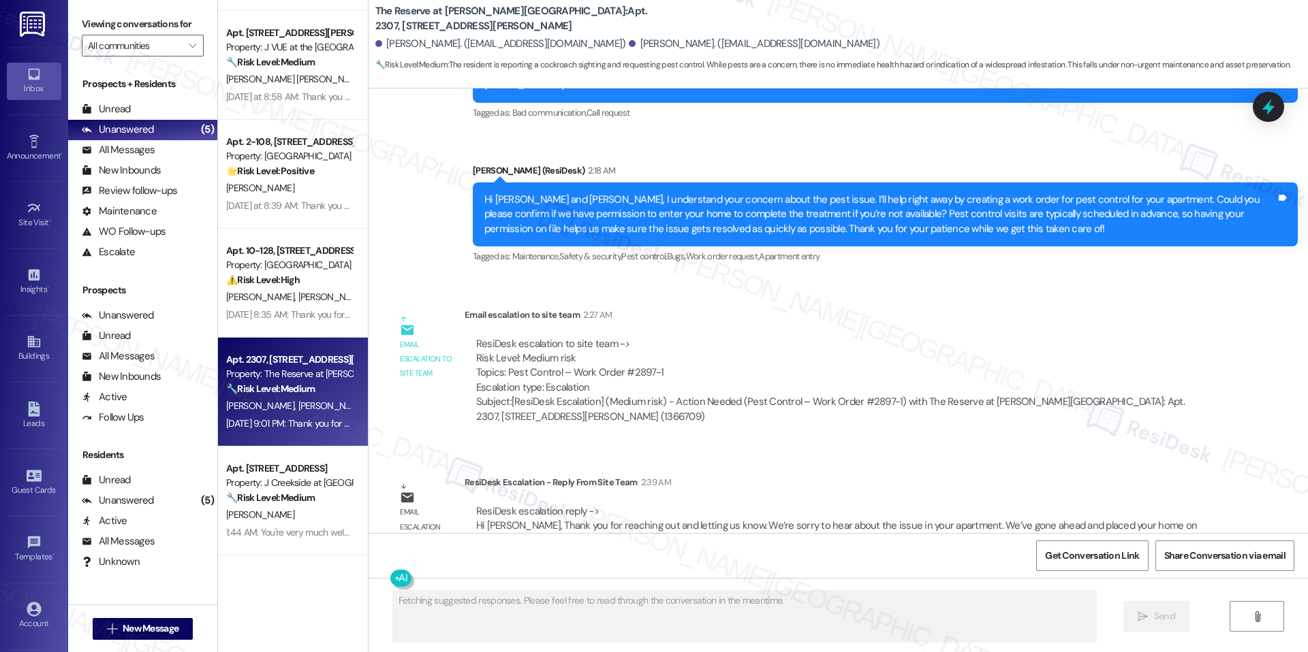
scroll to position [4048, 0]
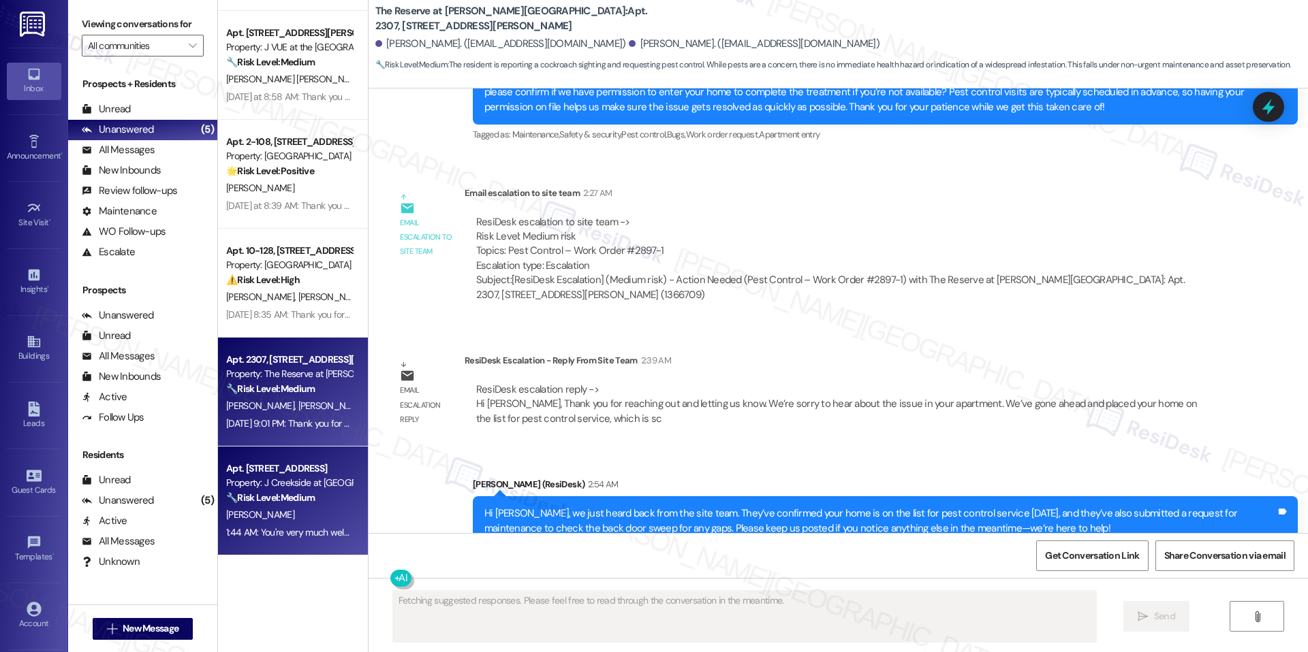
click at [326, 452] on div "Apt. 2121, [STREET_ADDRESS] Property: J Creekside at [GEOGRAPHIC_DATA] 🔧 Risk L…" at bounding box center [293, 501] width 150 height 109
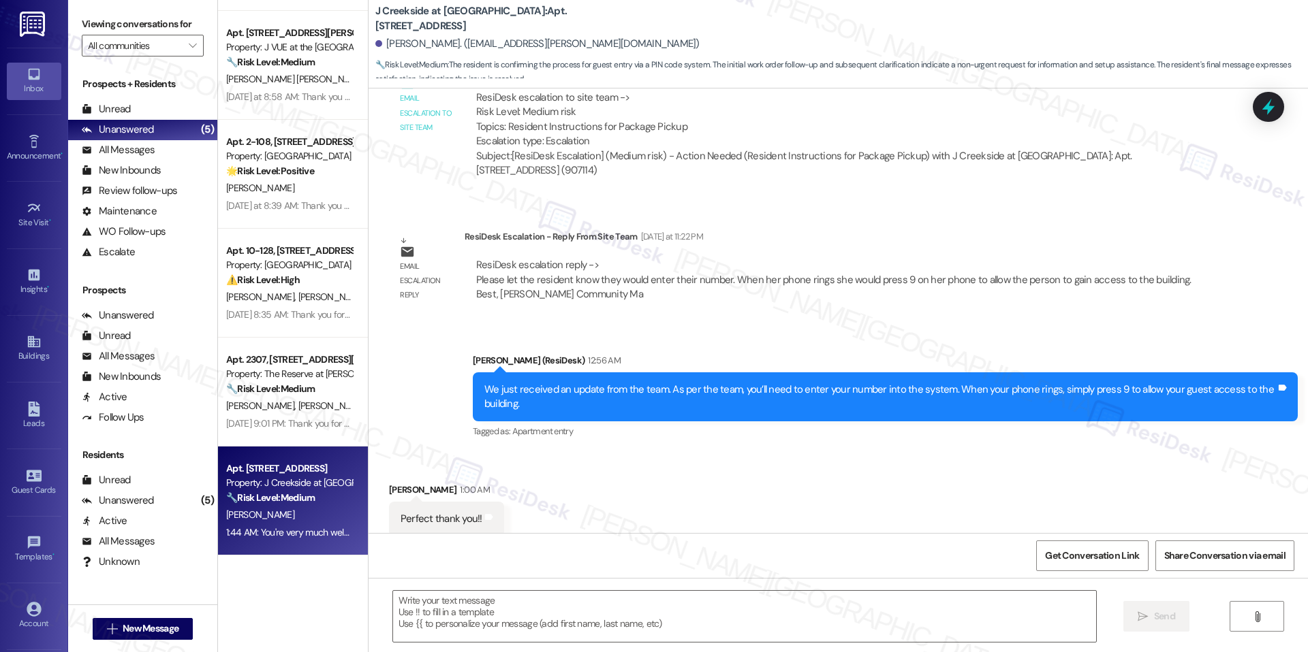
scroll to position [17408, 0]
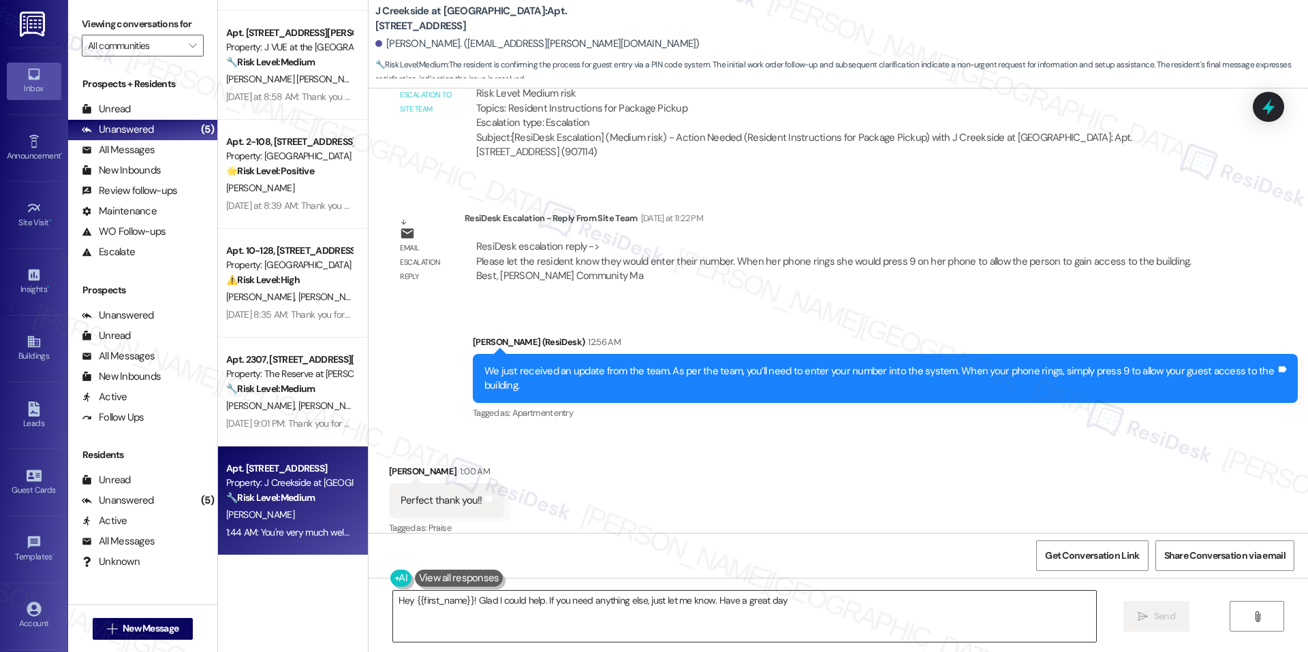
type textarea "Hey {{first_name}}! Glad I could help. If you need anything else, just let me k…"
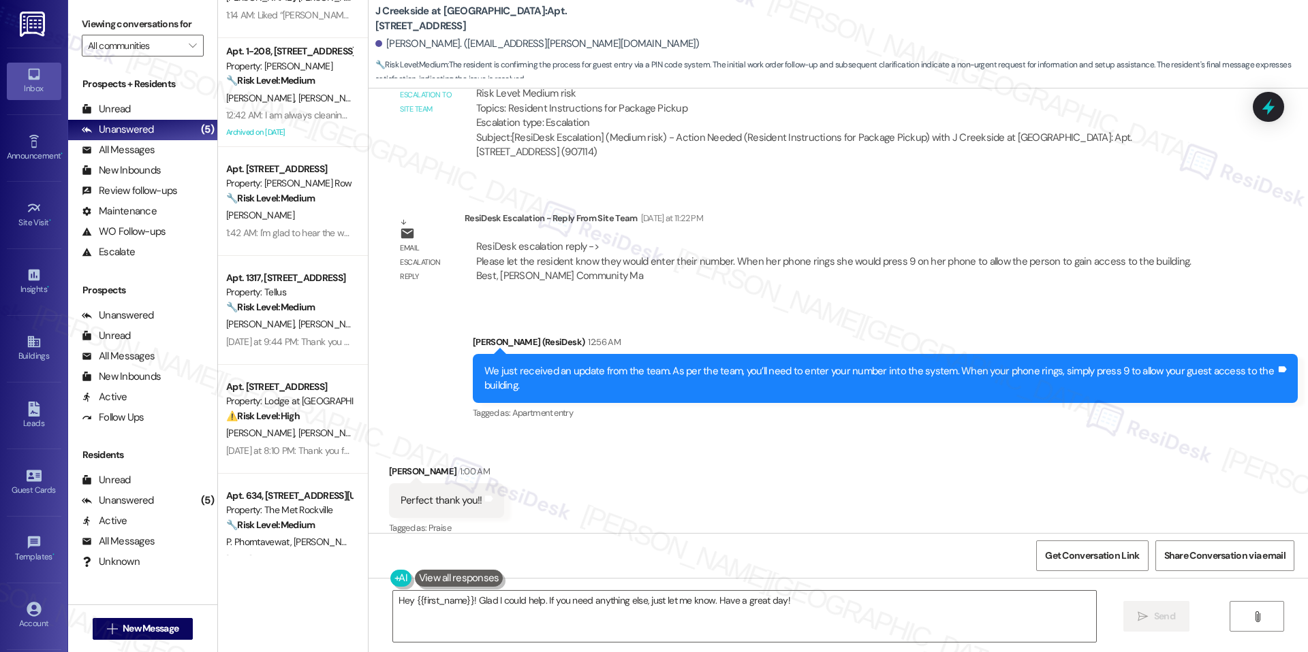
scroll to position [0, 0]
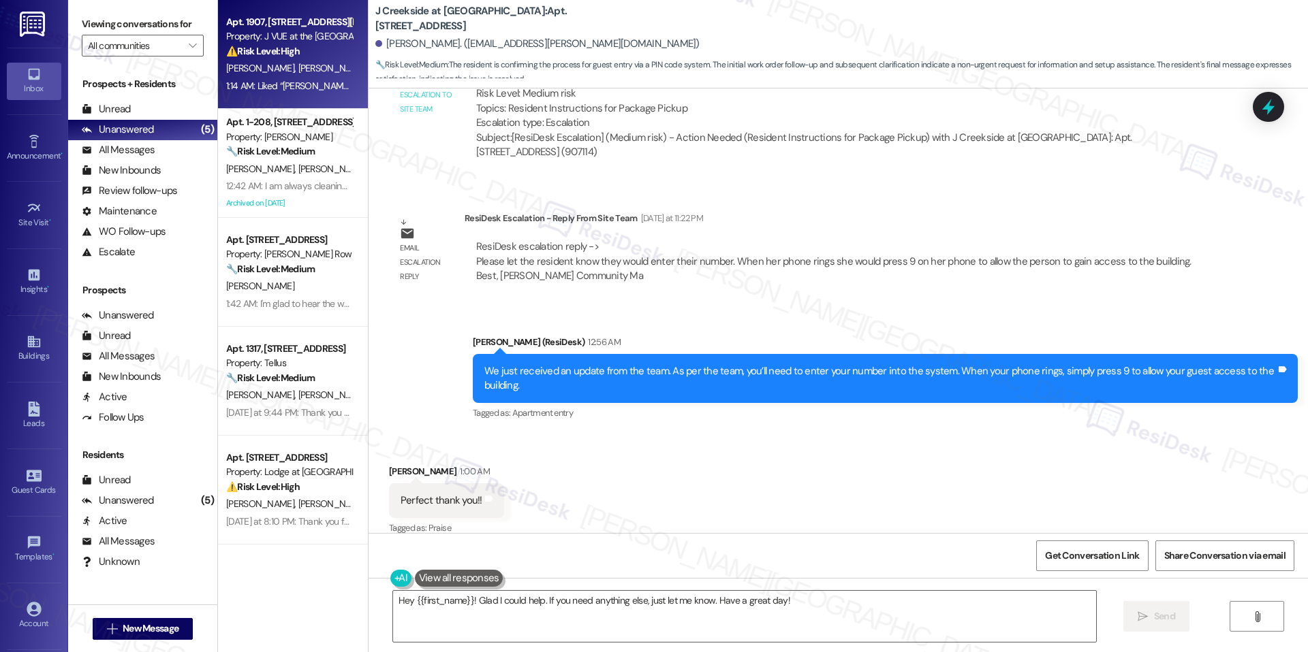
click at [272, 33] on div "Property: J VUE at the [GEOGRAPHIC_DATA]" at bounding box center [289, 36] width 126 height 14
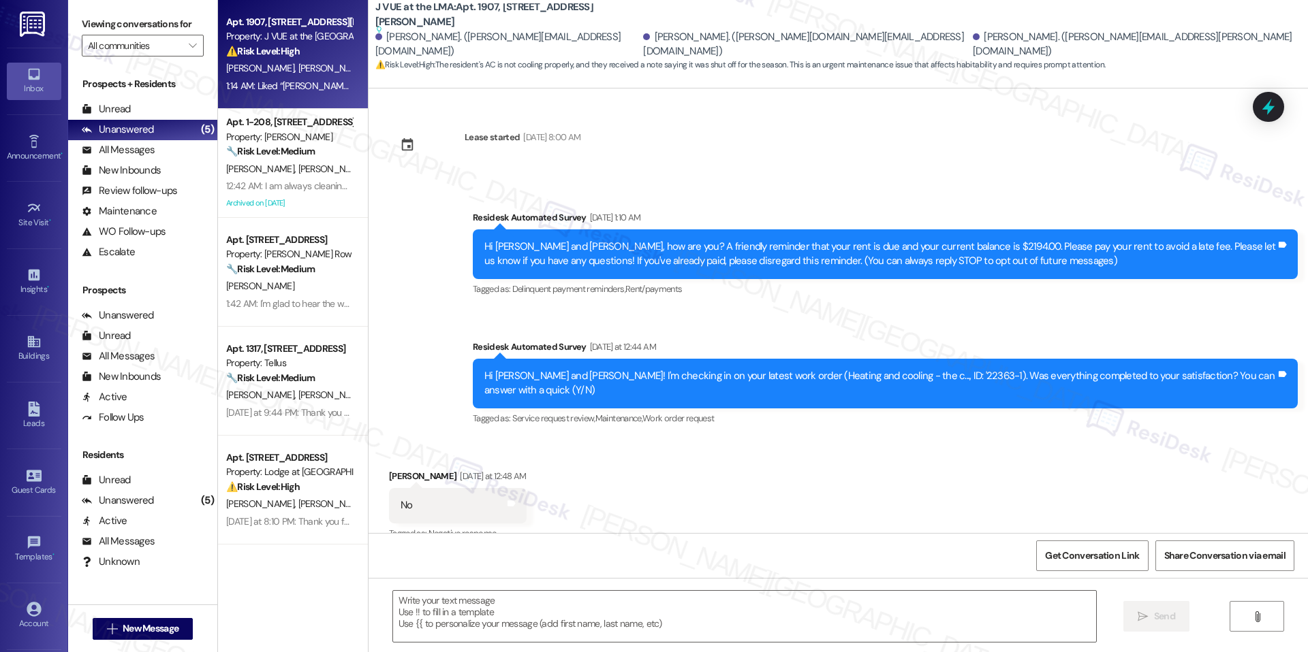
scroll to position [215, 0]
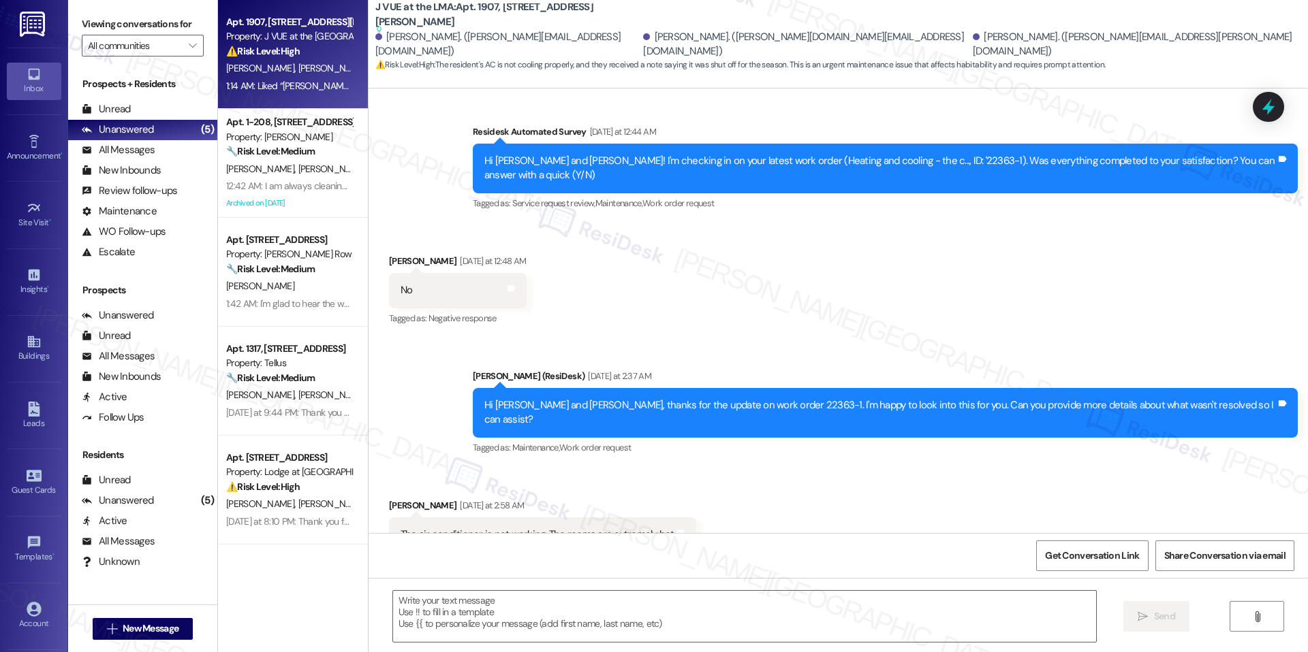
type textarea "Fetching suggested responses. Please feel free to read through the conversation…"
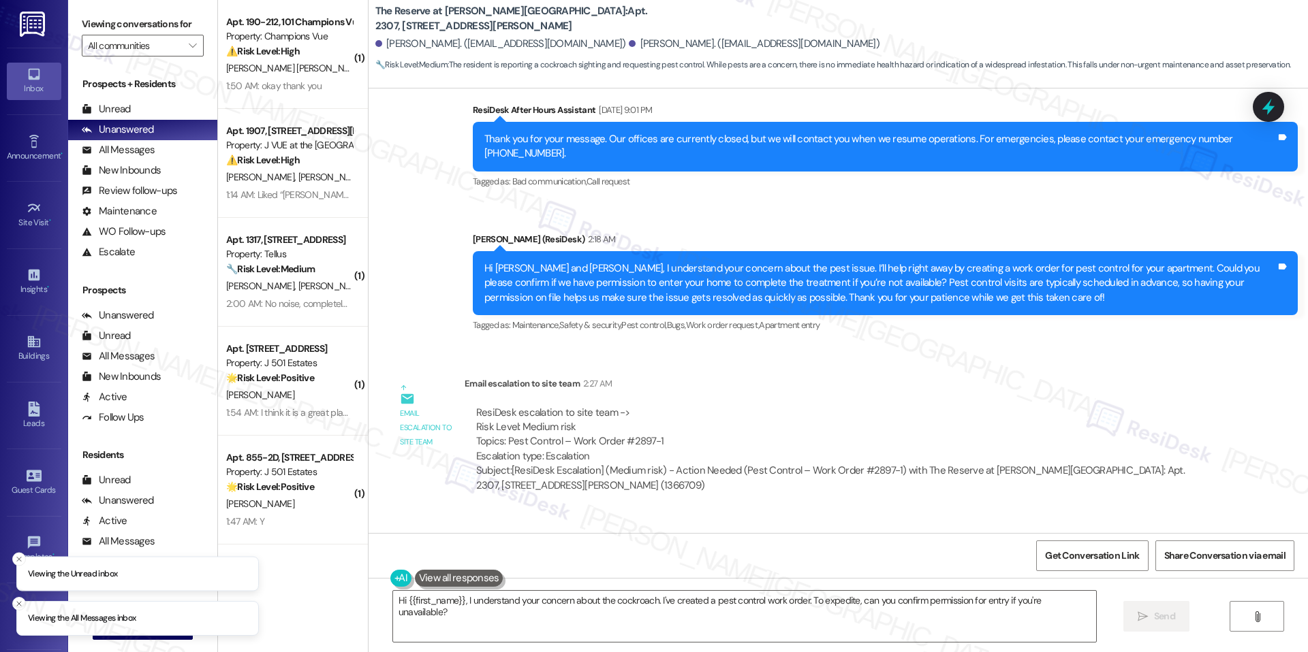
scroll to position [3918, 0]
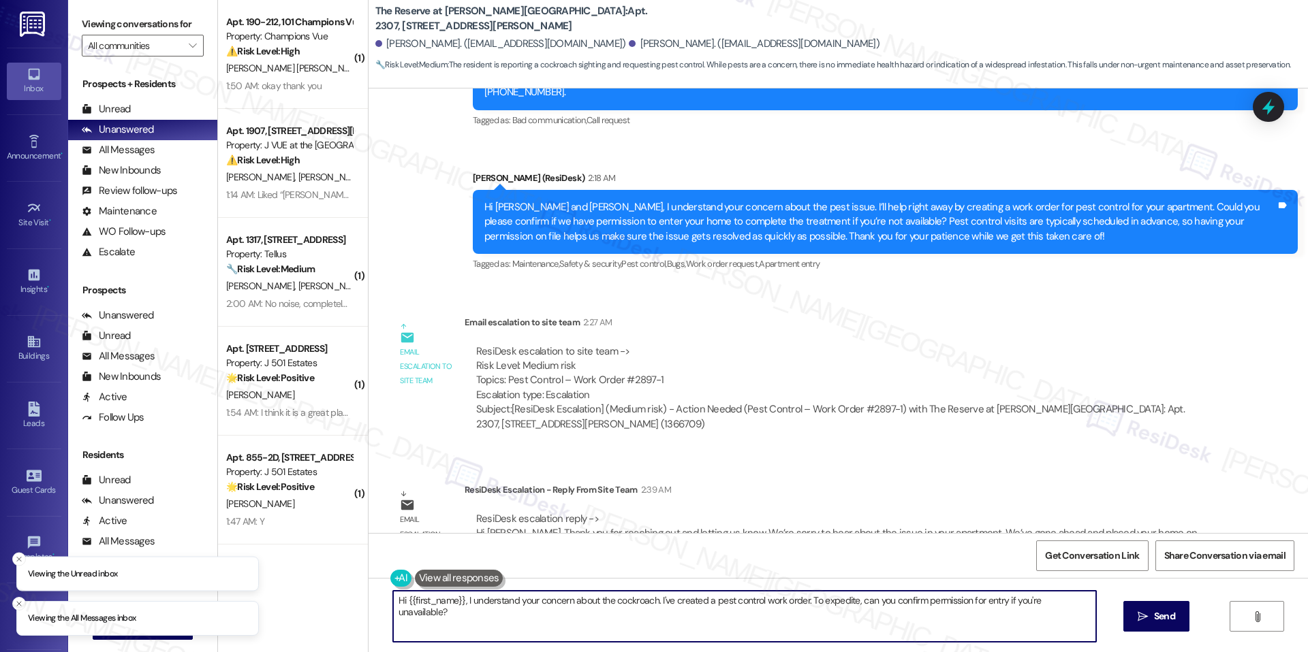
click at [583, 603] on textarea "Hi {{first_name}}, I understand your concern about the cockroach. I've created …" at bounding box center [744, 616] width 703 height 51
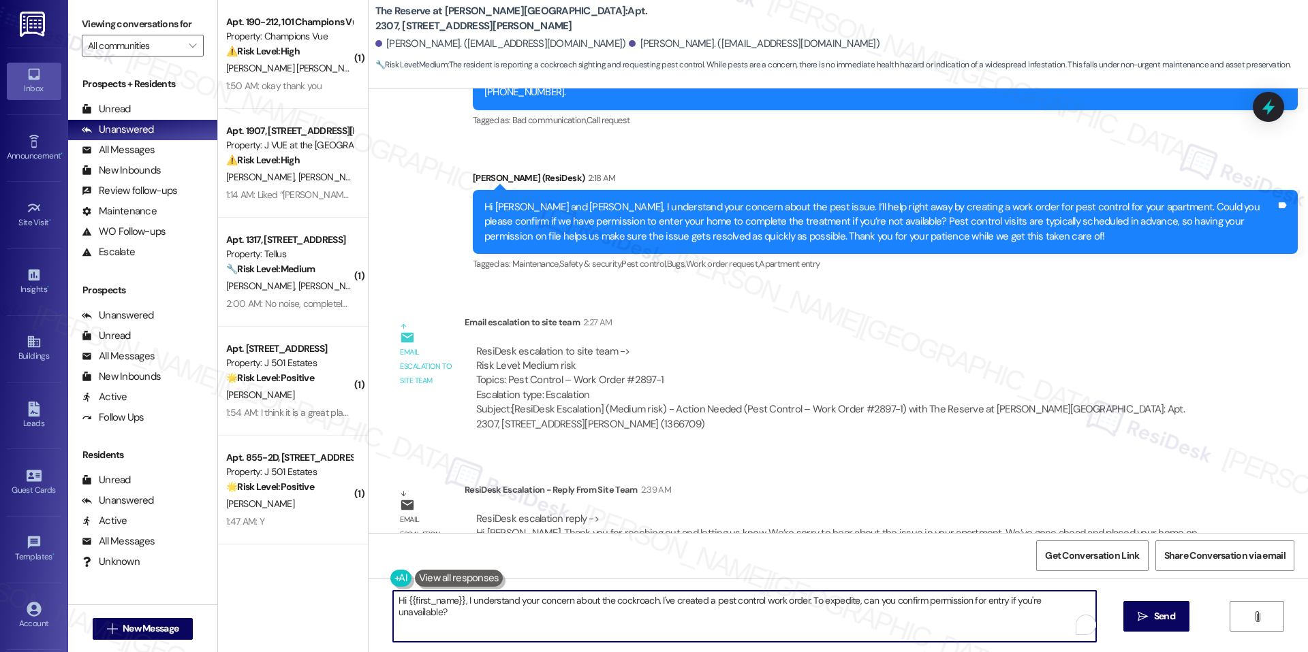
paste textarea "[PERSON_NAME], We just heard back from the site team. They’ve confirmed your ho…"
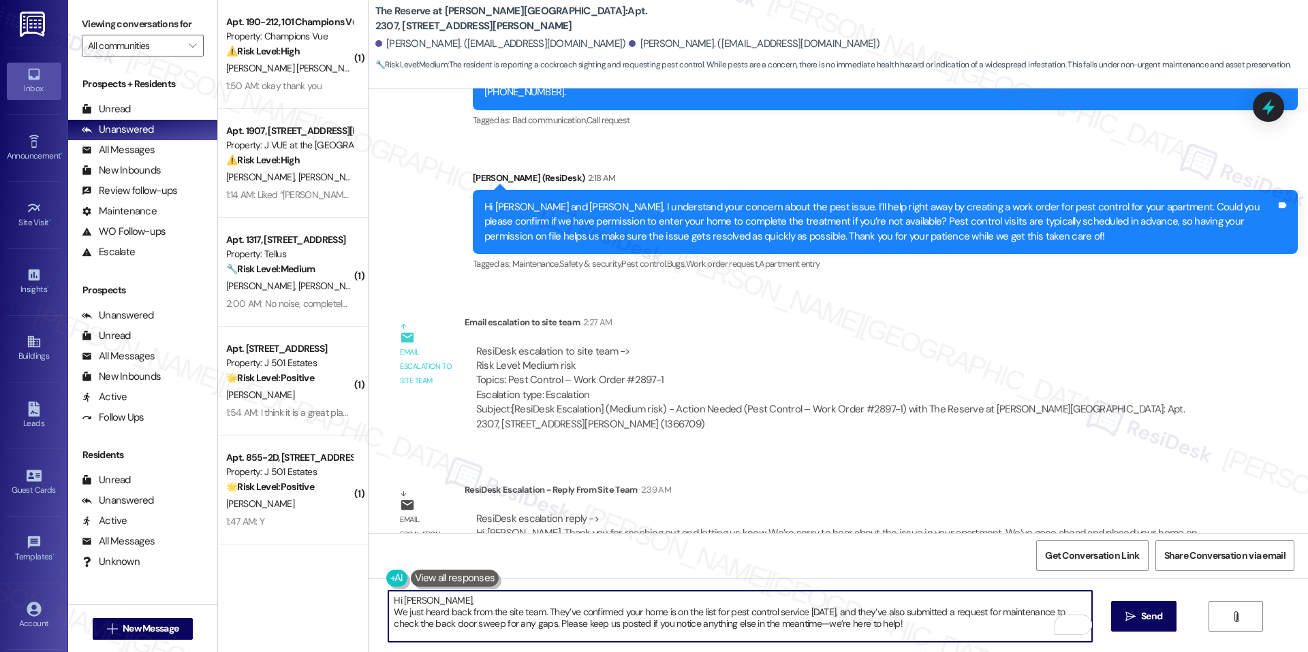
click at [388, 611] on textarea "Hi [PERSON_NAME], We just heard back from the site team. They’ve confirmed your…" at bounding box center [739, 616] width 703 height 51
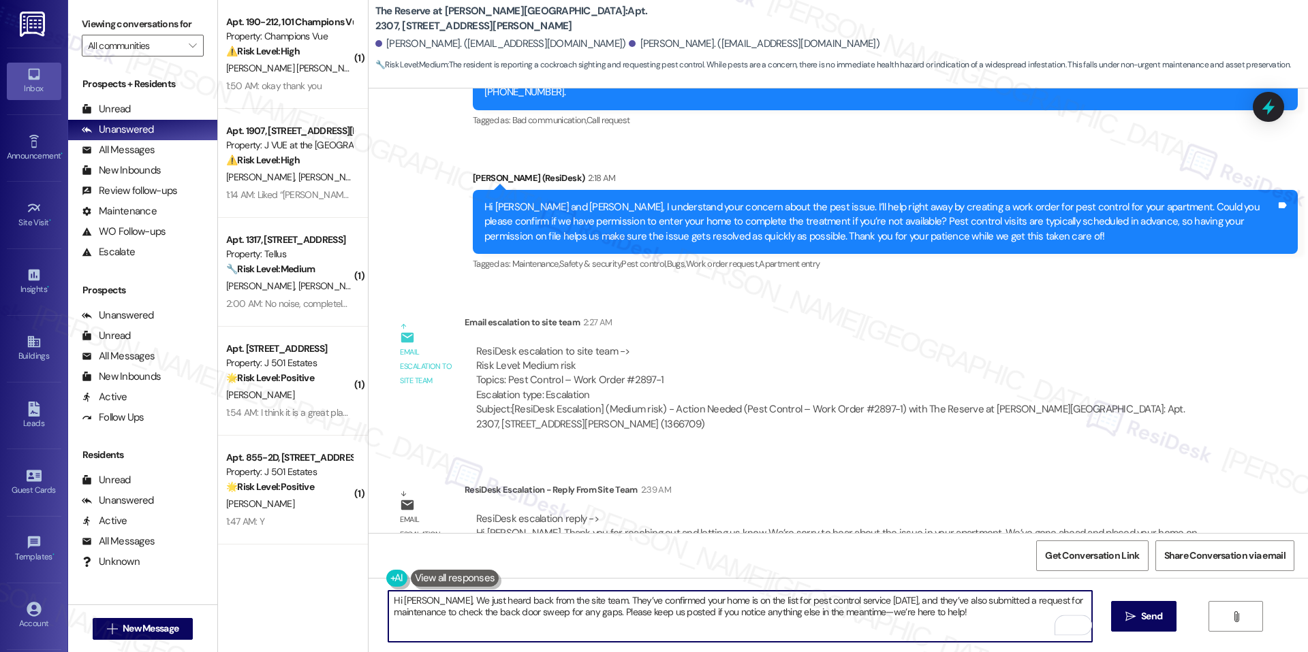
click at [524, 630] on textarea "Hi [PERSON_NAME], We just heard back from the site team. They’ve confirmed your…" at bounding box center [739, 616] width 703 height 51
click at [488, 502] on div "Fix capitalization we" at bounding box center [480, 522] width 147 height 42
click at [776, 605] on textarea "Hi Pooja, we just heard back from the site team. They’ve confirmed your home is…" at bounding box center [739, 616] width 703 height 51
click at [976, 620] on textarea "Hi Pooja, we just heard back from the site team. They’ve confirmed your home is…" at bounding box center [739, 616] width 703 height 51
type textarea "Hi Pooja, we just heard back from the site team. They’ve confirmed your home is…"
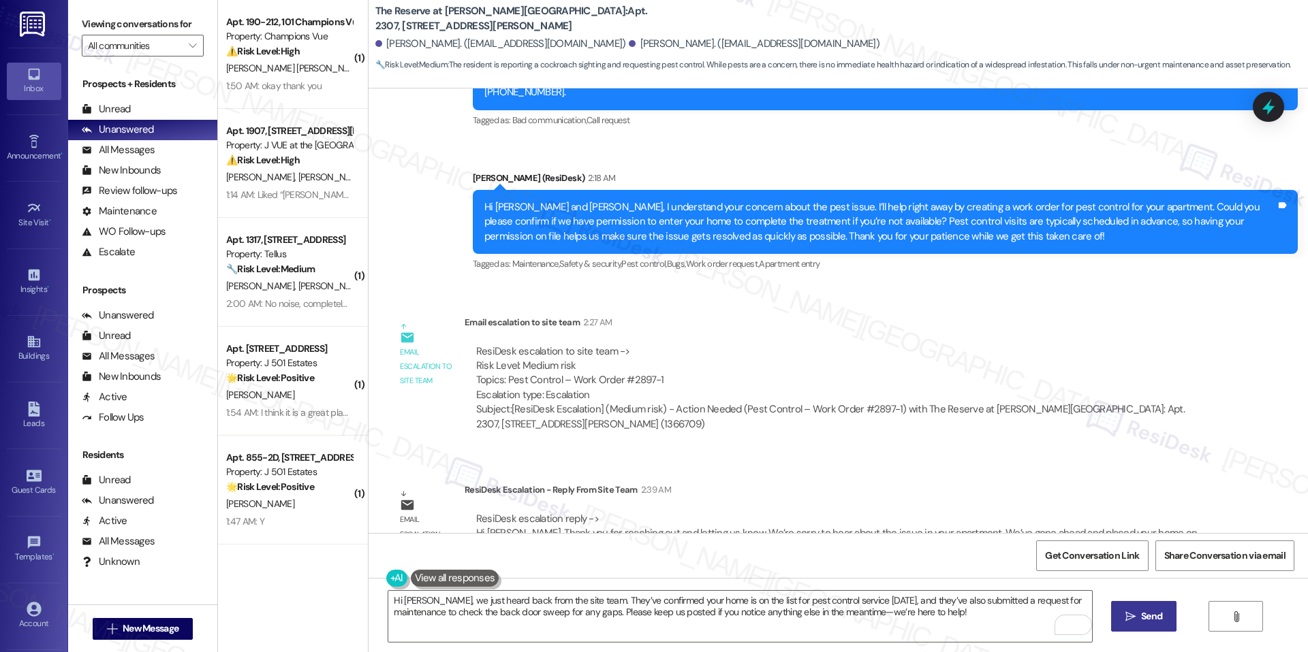
click at [1146, 620] on span "Send" at bounding box center [1151, 616] width 21 height 14
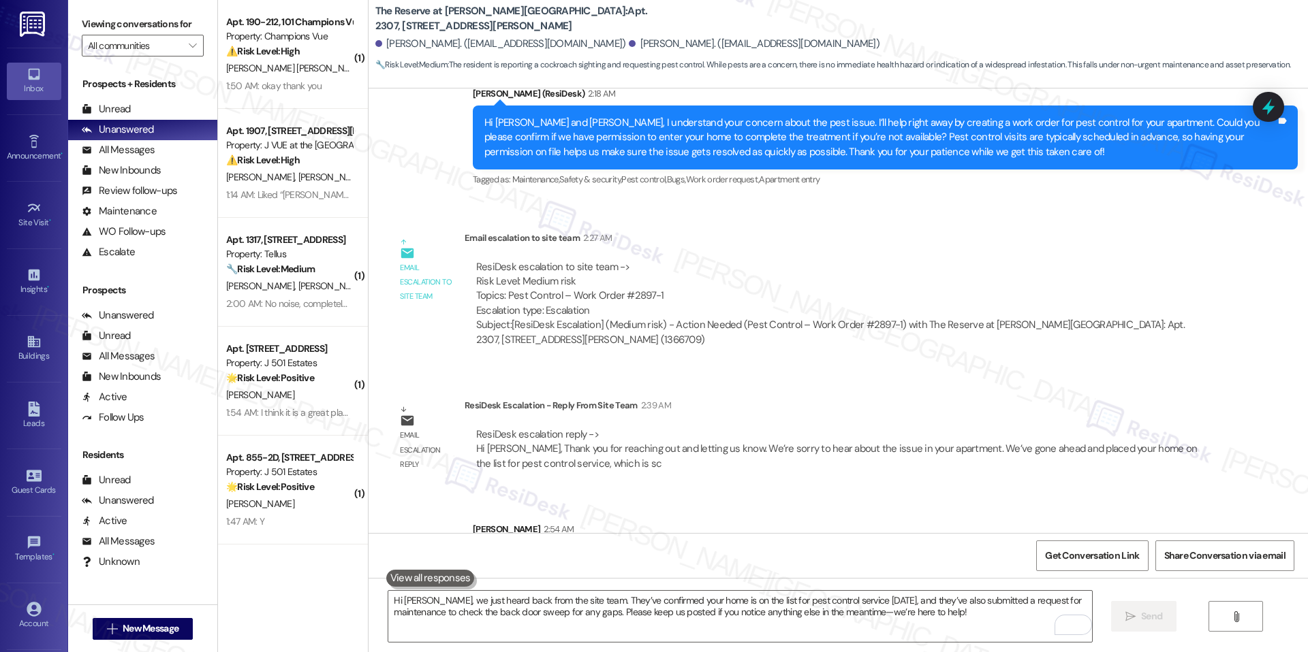
scroll to position [4028, 0]
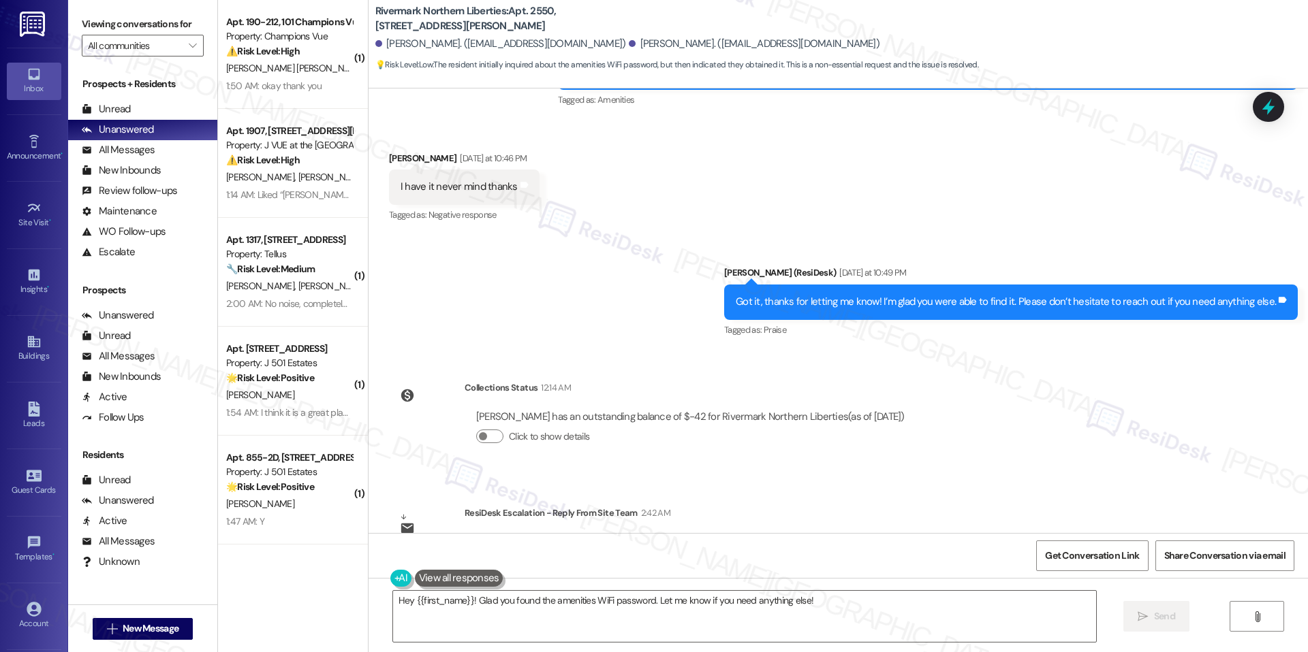
scroll to position [4794, 0]
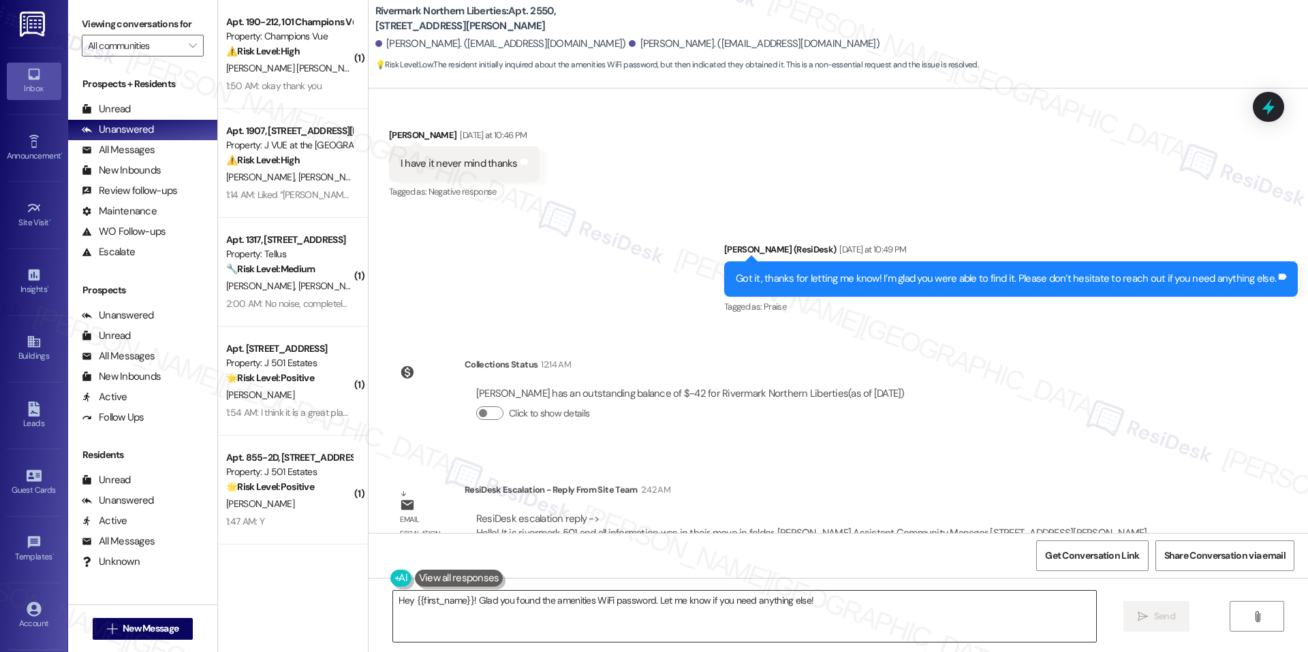
click at [624, 603] on textarea "Hey {{first_name}}! Glad you found the amenities WiFi password. Let me know if …" at bounding box center [744, 616] width 703 height 51
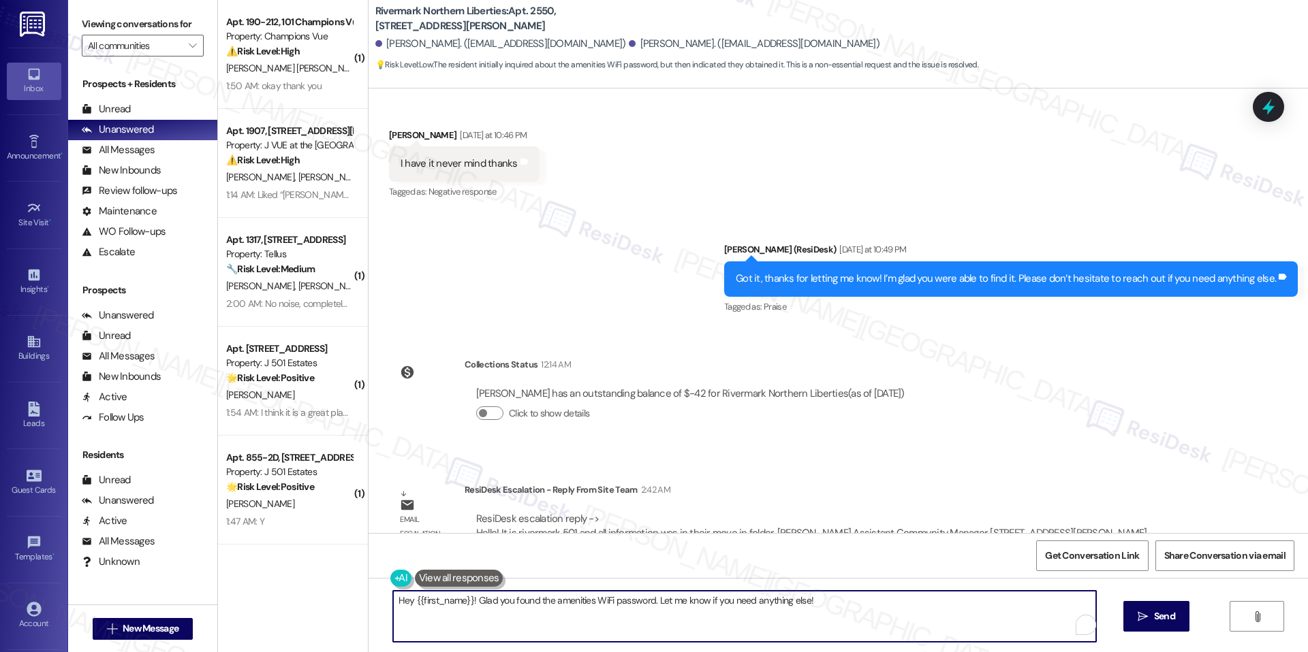
paste textarea "llo! It is rivermark 501 and all information was in their move in folder."
type textarea "Hello! It is rivermark 501 and all information was in their move in folder."
click at [623, 602] on textarea "Hello! It is rivermark 501 and all information was in their move in folder." at bounding box center [739, 616] width 703 height 51
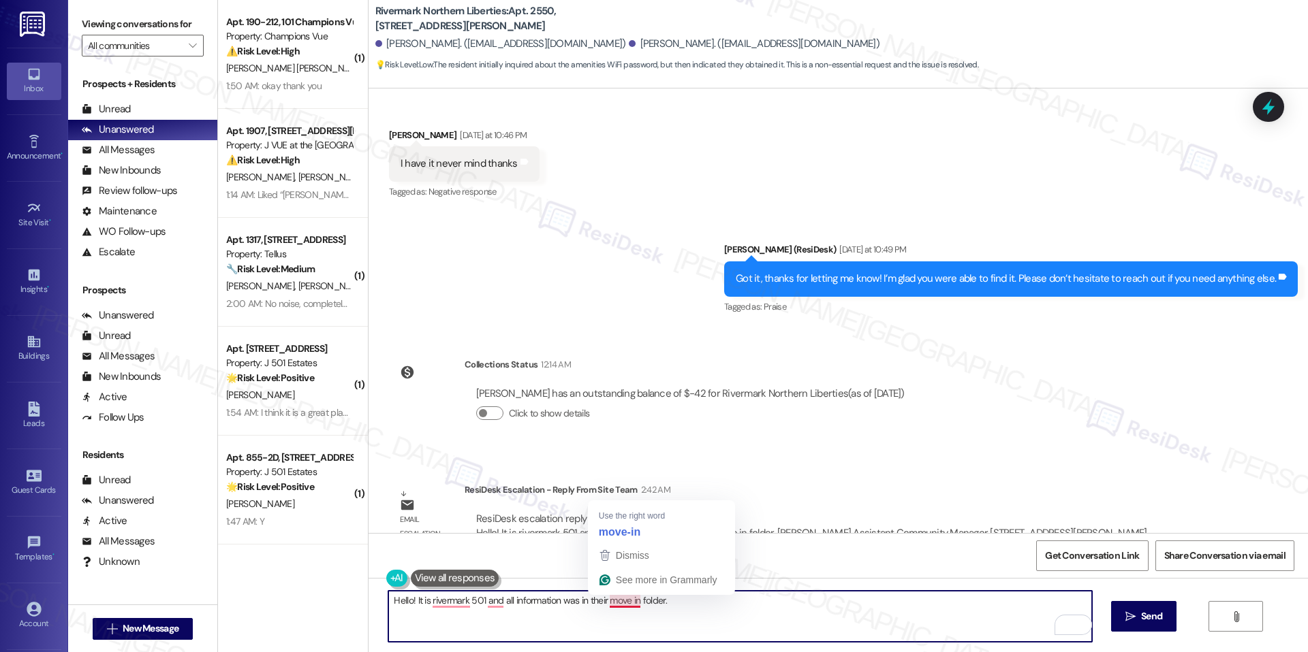
click at [623, 602] on textarea "Hello! It is rivermark 501 and all information was in their move in folder." at bounding box center [739, 616] width 703 height 51
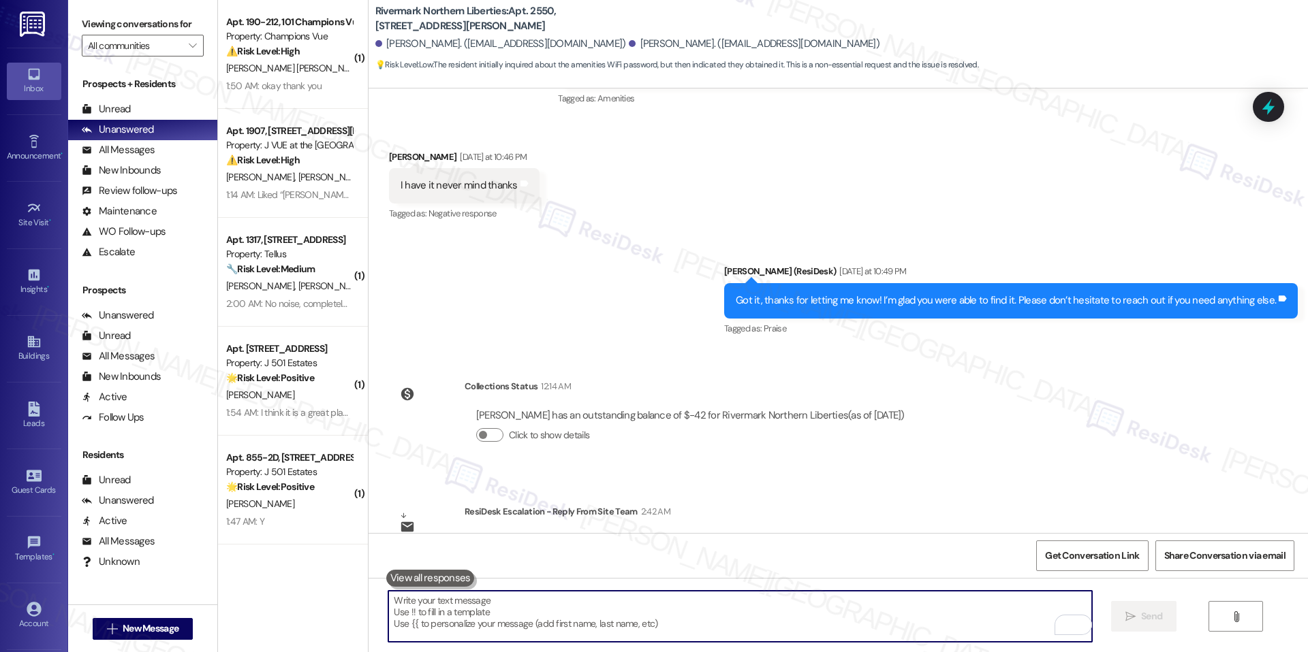
scroll to position [4774, 0]
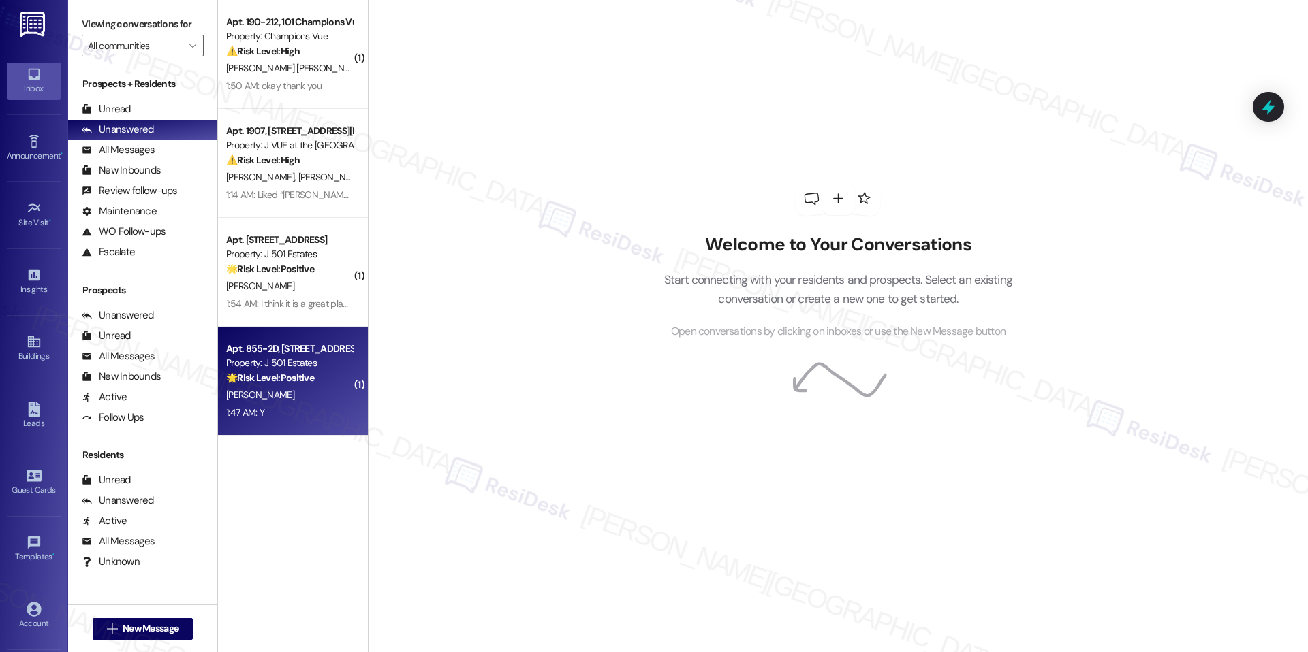
click at [281, 361] on div "Property: J 501 Estates" at bounding box center [289, 363] width 126 height 14
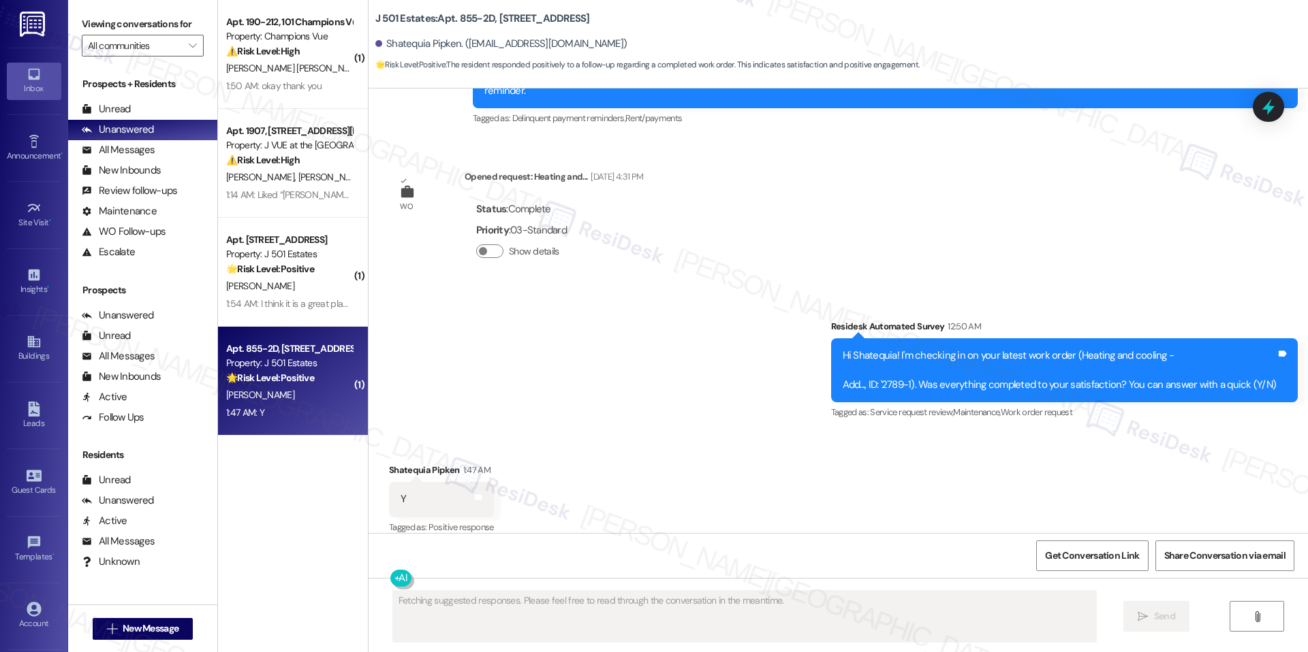
scroll to position [592, 0]
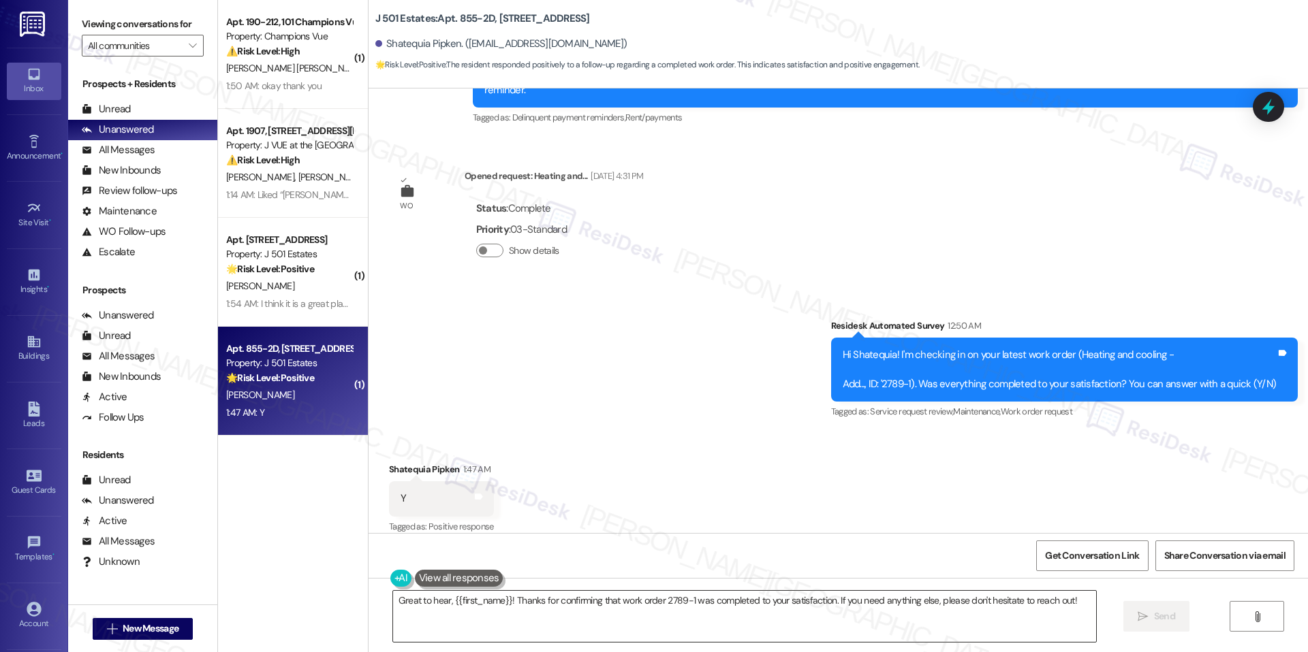
click at [573, 592] on textarea "Great to hear, {{first_name}}! Thanks for confirming that work order 2789-1 was…" at bounding box center [744, 616] width 703 height 51
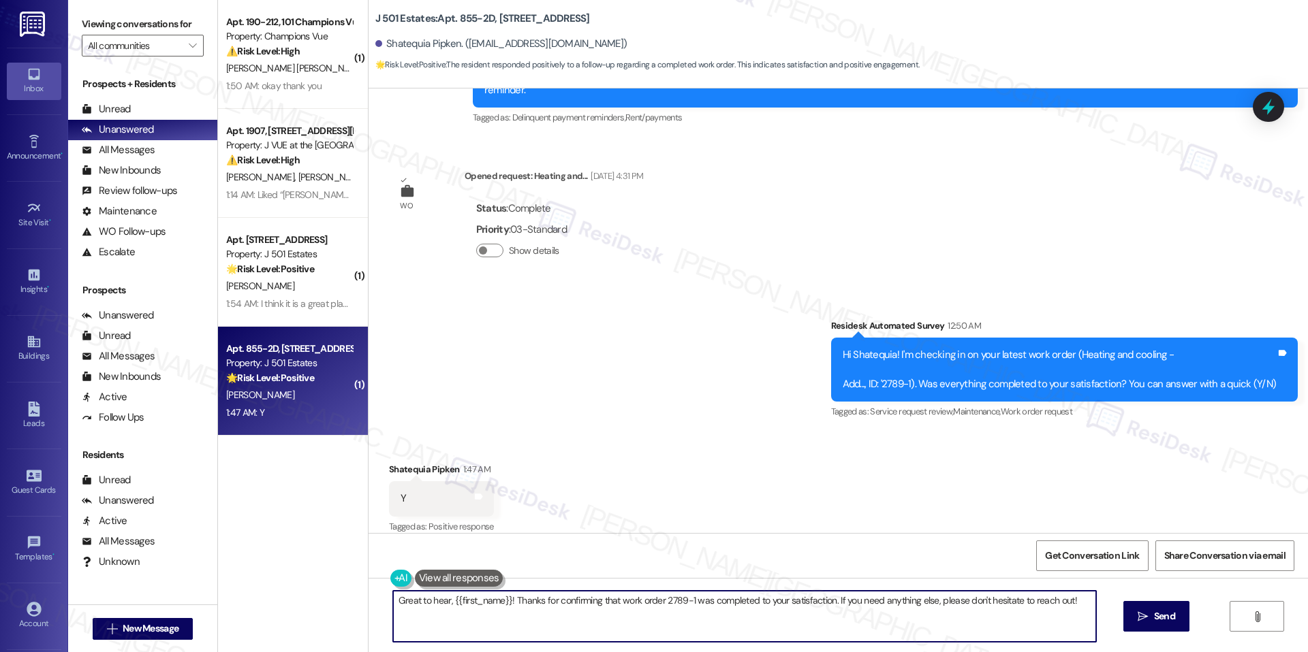
click at [573, 592] on textarea "Great to hear, {{first_name}}! Thanks for confirming that work order 2789-1 was…" at bounding box center [744, 616] width 703 height 51
paste textarea "I'm happy the work order was completed to your satisfaction! We'd also love to …"
click at [763, 599] on textarea "Great to hear, {{first_name}}! Thanks for confirming that work order 2789-1 was…" at bounding box center [739, 616] width 703 height 51
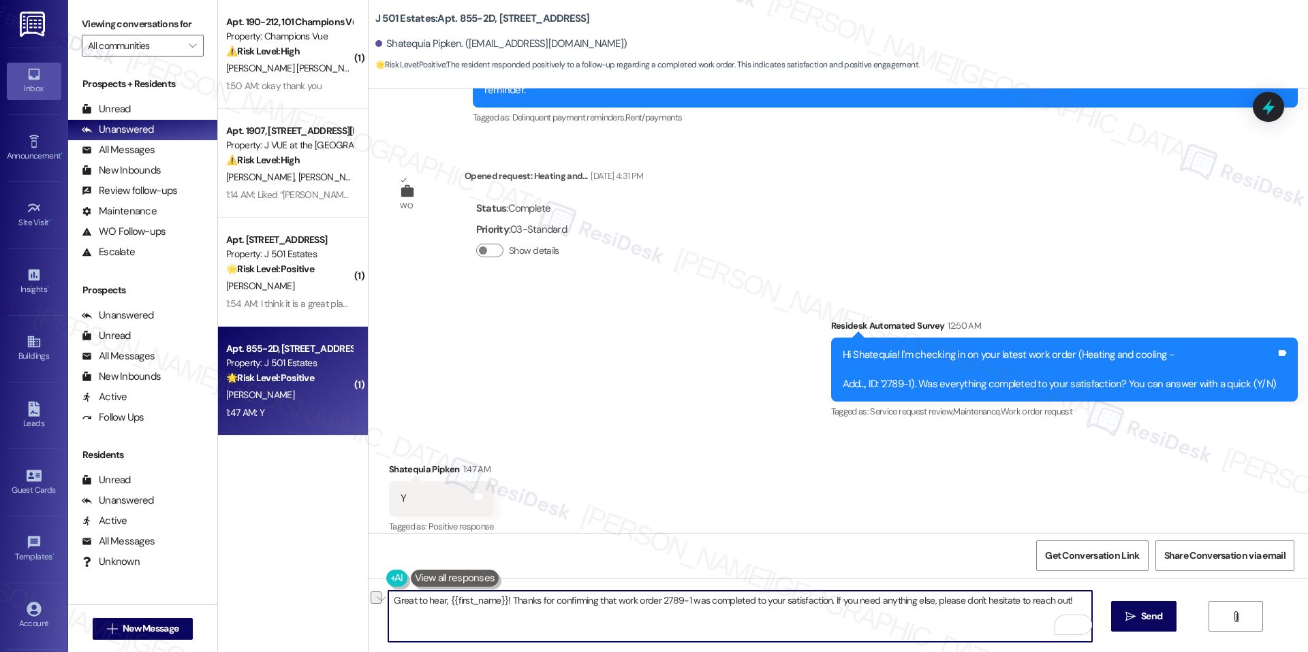
paste textarea "I'm happy the work order was completed to your satisfaction! We'd also love to …"
type textarea "I'm happy the work order was completed to your satisfaction! We'd also love to …"
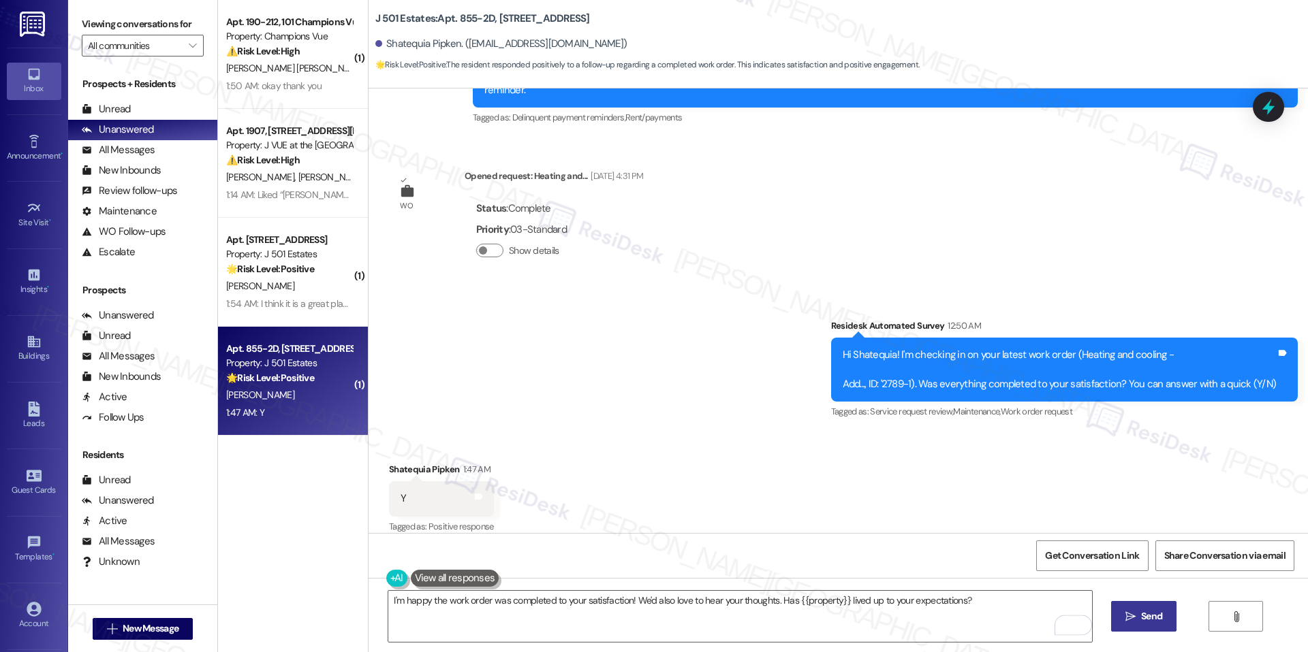
click at [1145, 624] on button " Send" at bounding box center [1144, 616] width 66 height 31
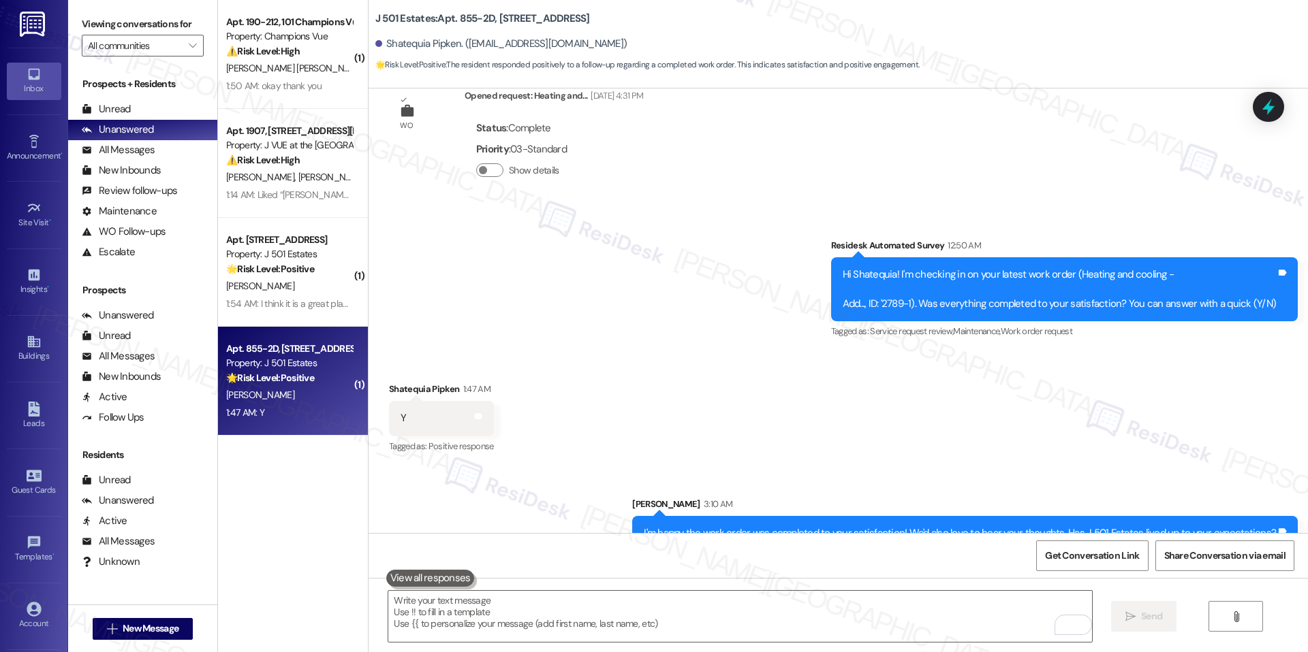
scroll to position [687, 0]
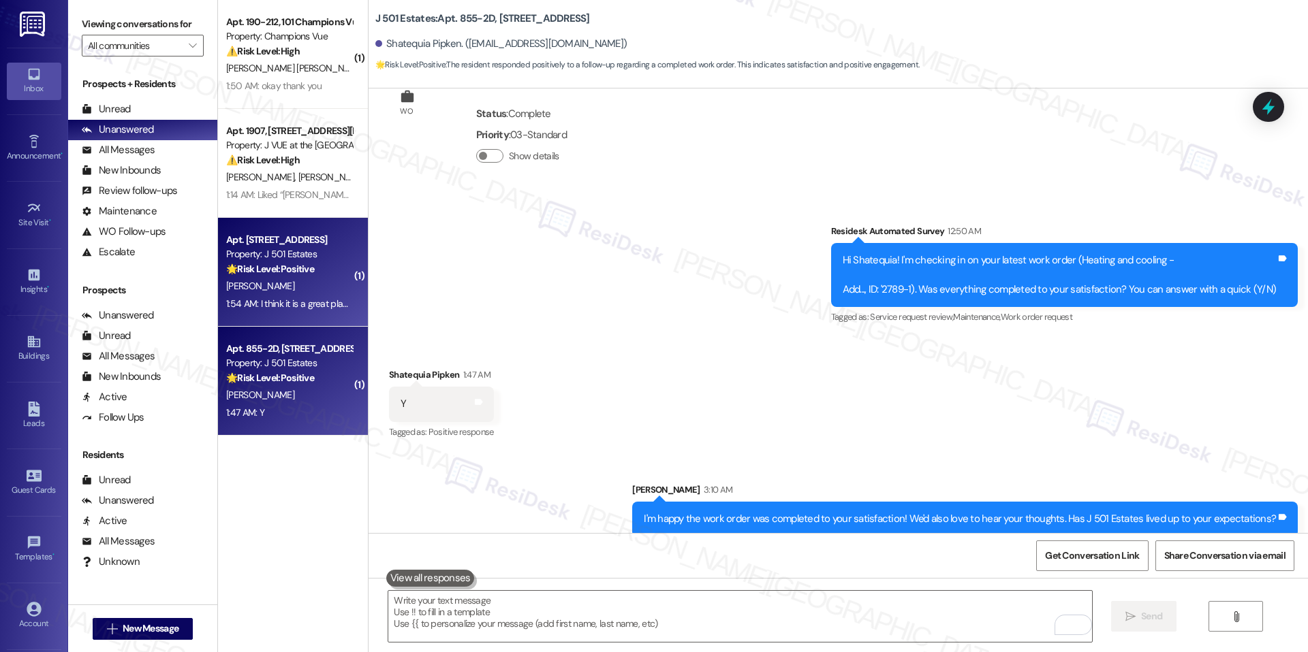
click at [227, 315] on div "Apt. 600-2H, [STREET_ADDRESS] Property: J 501 Estates 🌟 Risk Level: Positive Th…" at bounding box center [293, 272] width 150 height 109
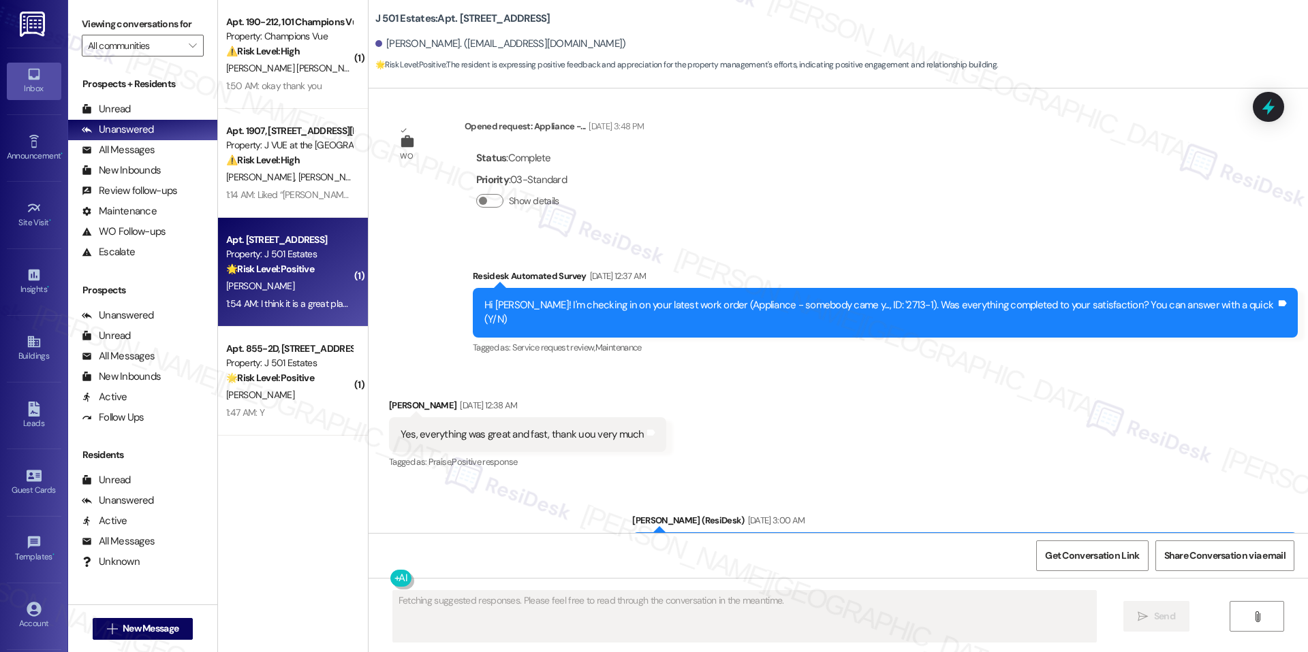
scroll to position [2915, 0]
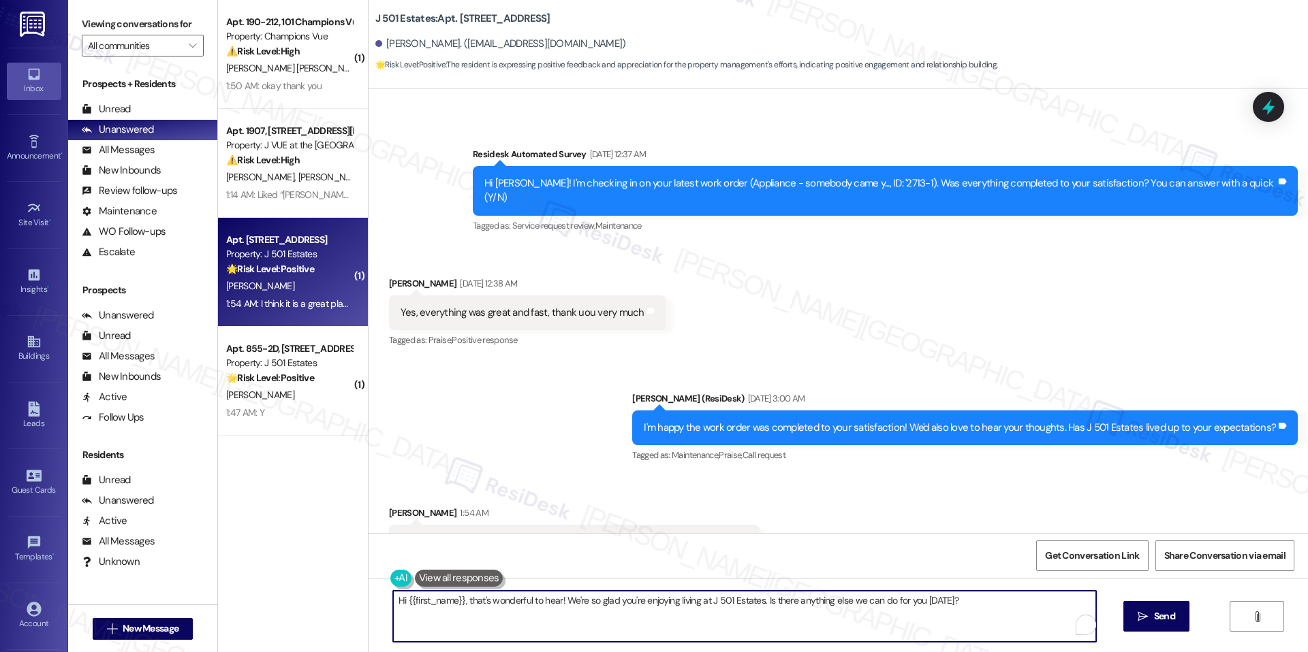
drag, startPoint x: 462, startPoint y: 605, endPoint x: 408, endPoint y: 599, distance: 54.1
click at [408, 599] on textarea "Hi {{first_name}}, that's wonderful to hear! We're so glad you're enjoying livi…" at bounding box center [744, 616] width 703 height 51
drag, startPoint x: 687, startPoint y: 599, endPoint x: 896, endPoint y: 599, distance: 209.1
click at [896, 599] on textarea "That's wonderful to hear! We're so glad you're enjoying living at J 501 Estates…" at bounding box center [739, 616] width 703 height 51
paste textarea "I also have a quick favor to ask — would you be willing to share your feedback …"
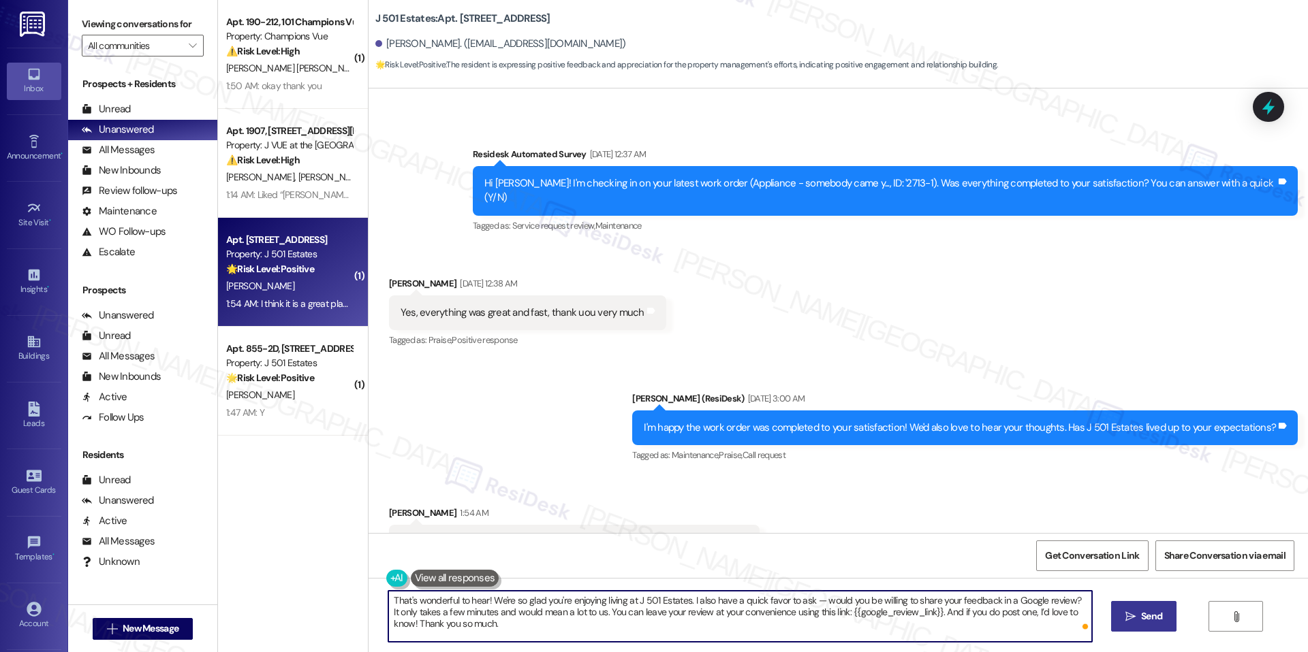
type textarea "That's wonderful to hear! We're so glad you're enjoying living at J 501 Estates…"
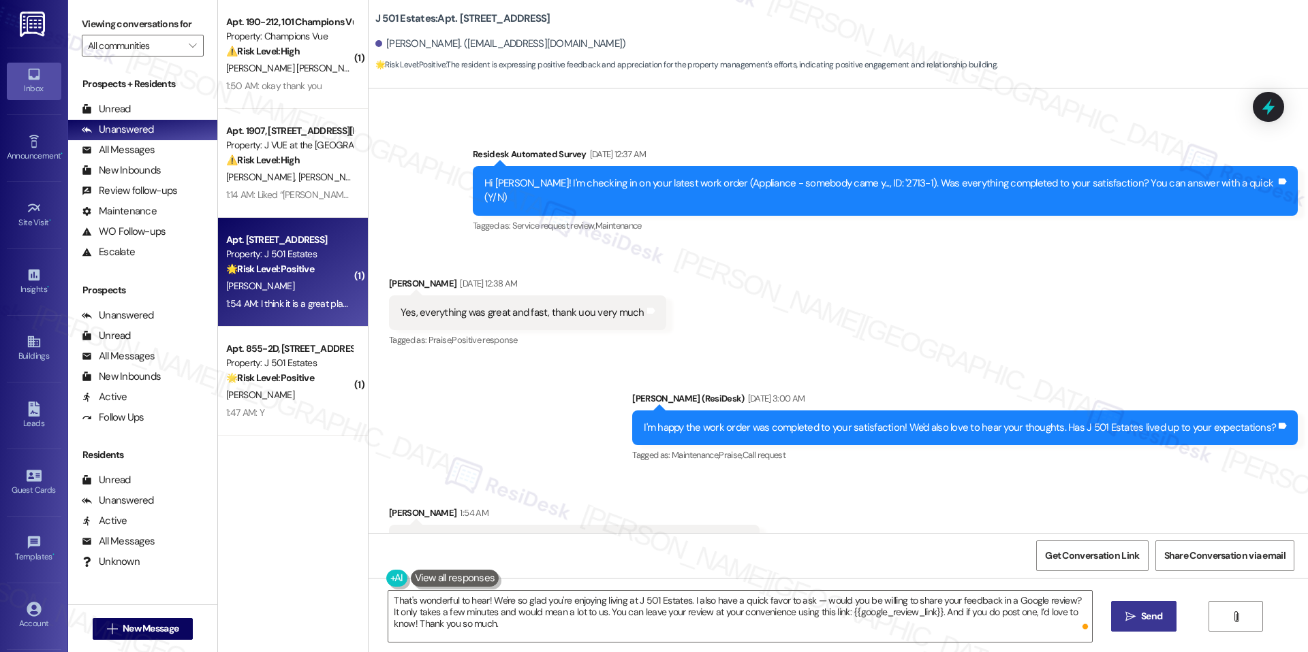
click at [1162, 615] on span "Send" at bounding box center [1151, 616] width 27 height 14
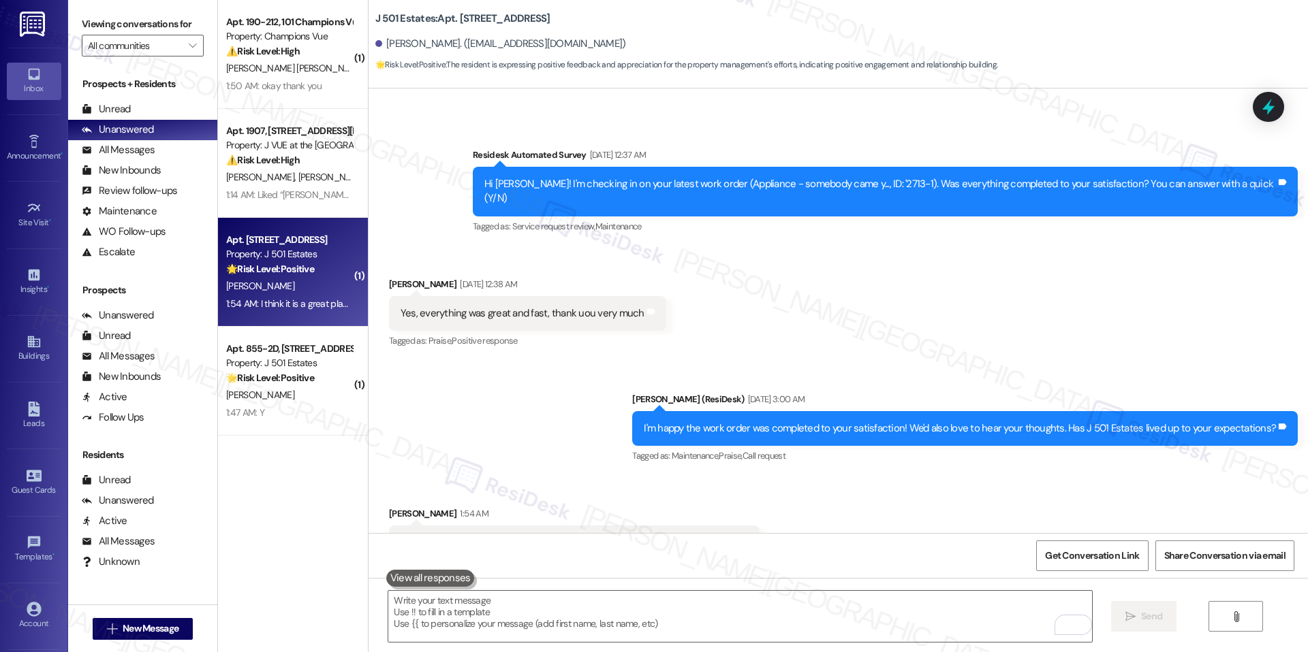
scroll to position [3039, 0]
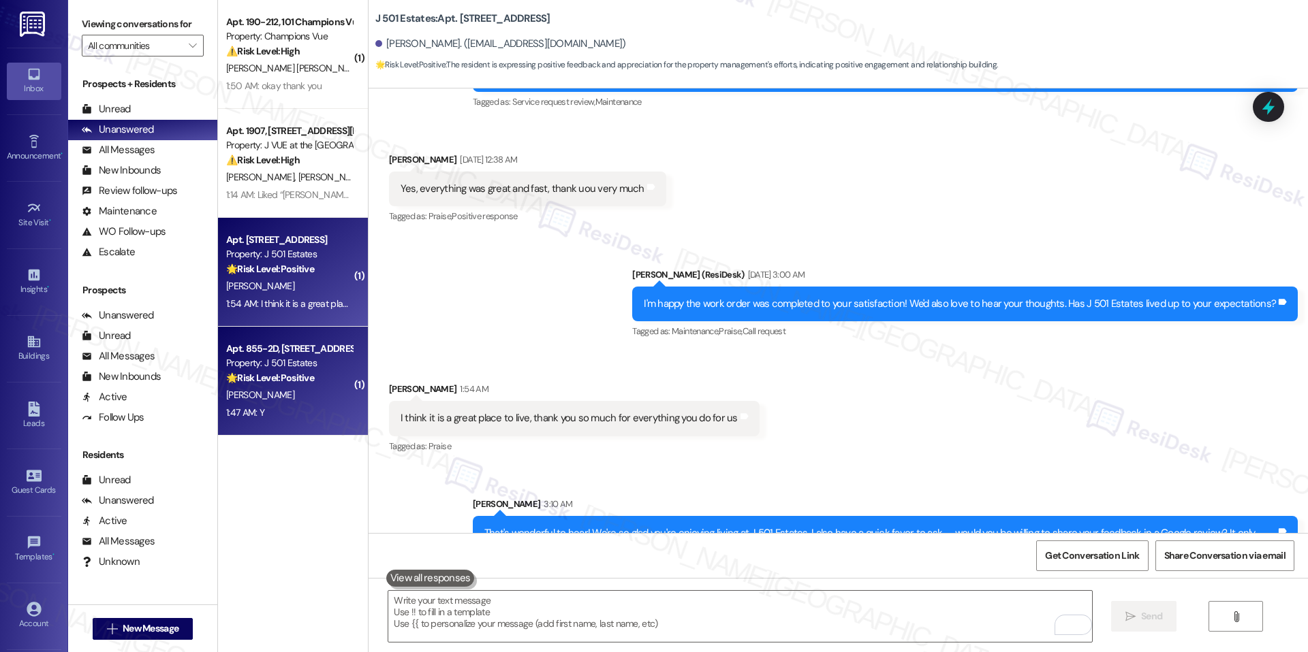
click at [300, 360] on div "Property: J 501 Estates" at bounding box center [289, 363] width 126 height 14
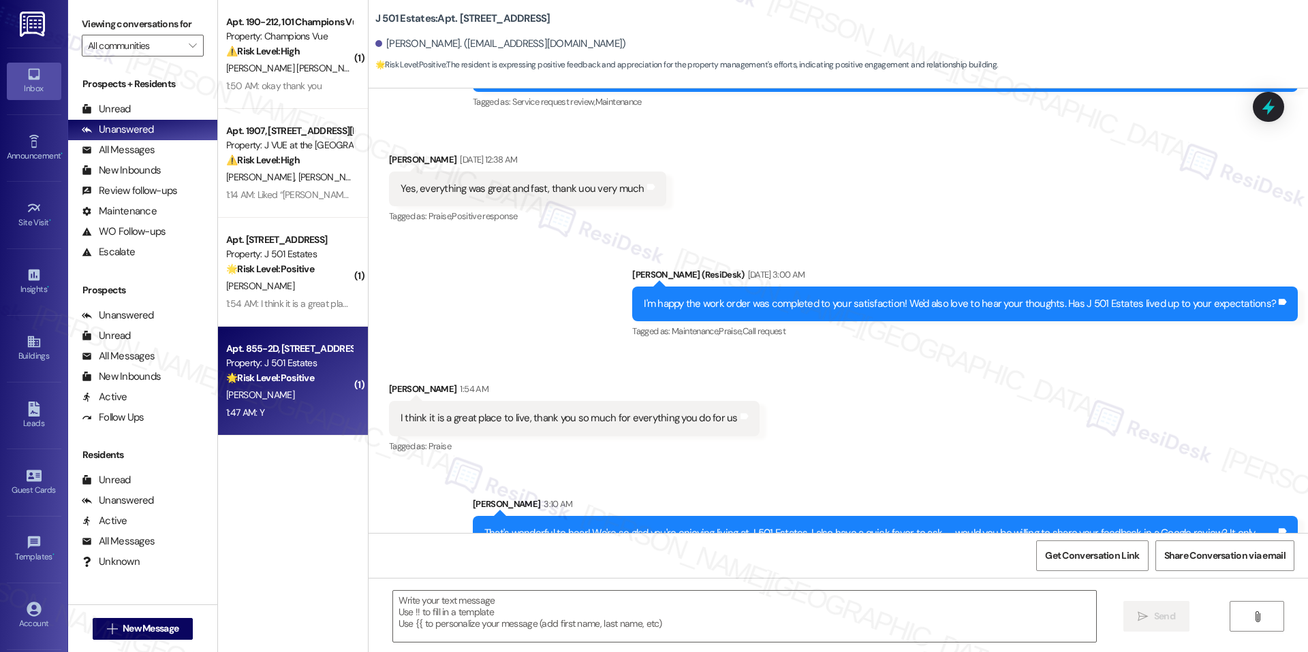
type textarea "Fetching suggested responses. Please feel free to read through the conversation…"
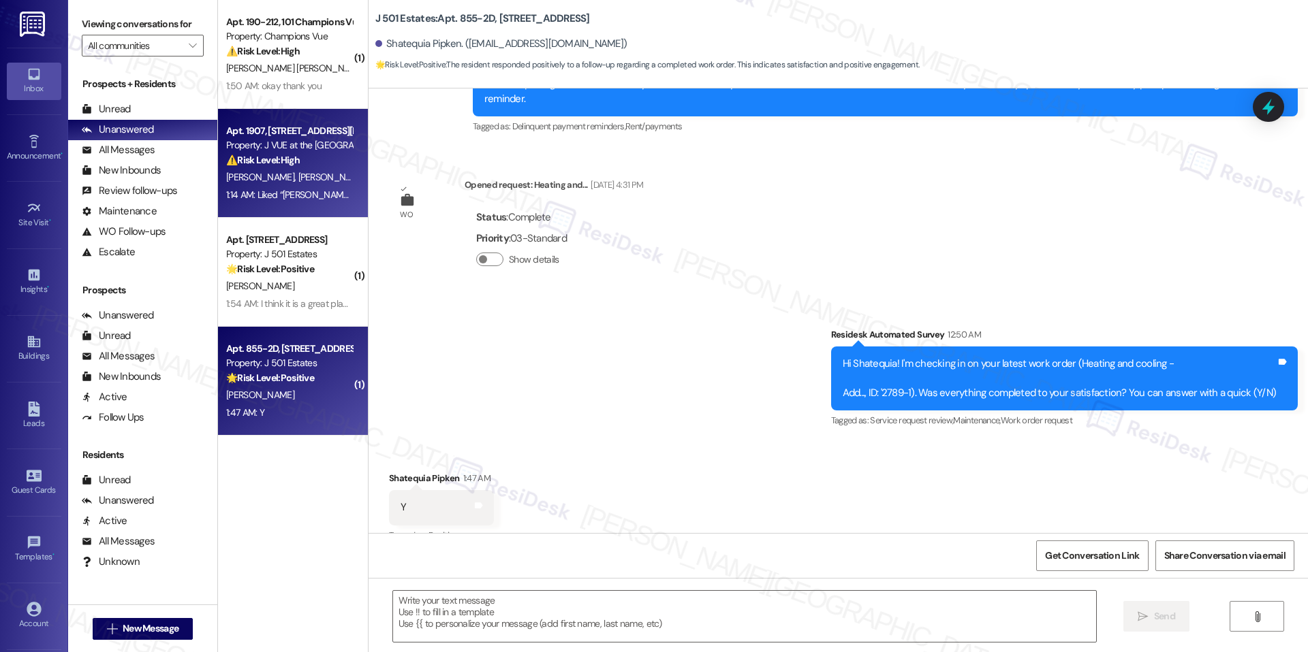
scroll to position [592, 0]
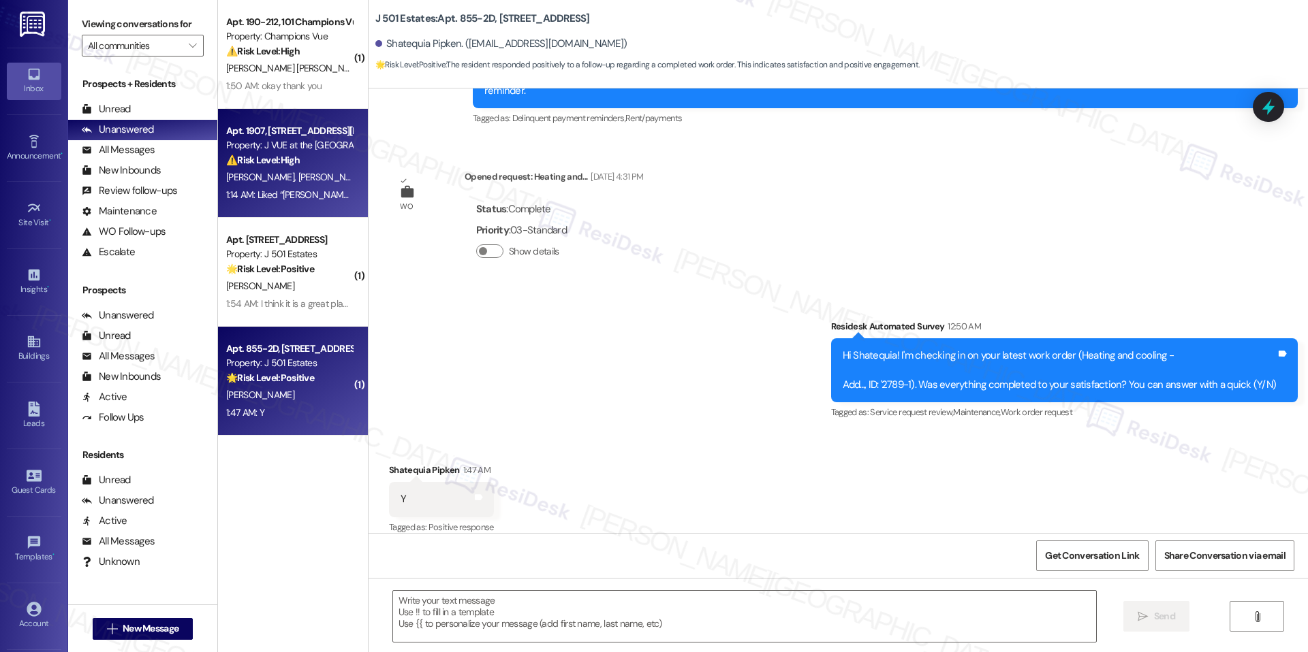
type textarea "Fetching suggested responses. Please feel free to read through the conversation…"
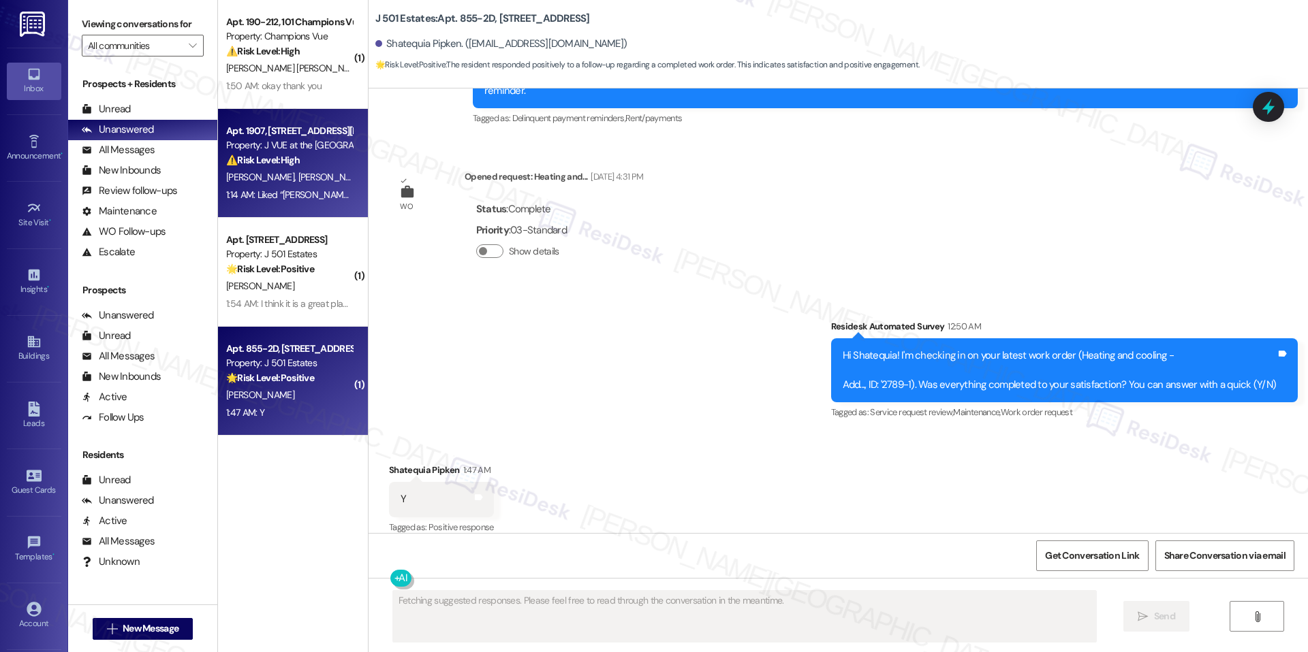
click at [370, 171] on span "[PERSON_NAME]" at bounding box center [404, 177] width 68 height 12
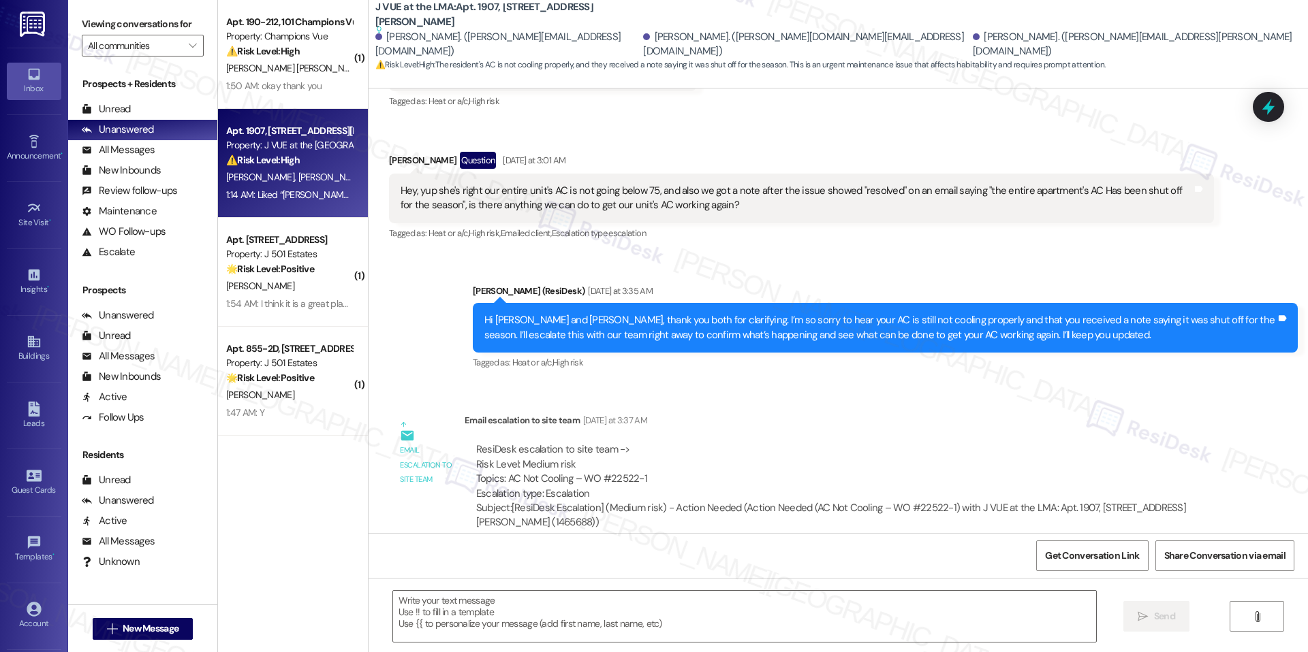
type textarea "Fetching suggested responses. Please feel free to read through the conversation…"
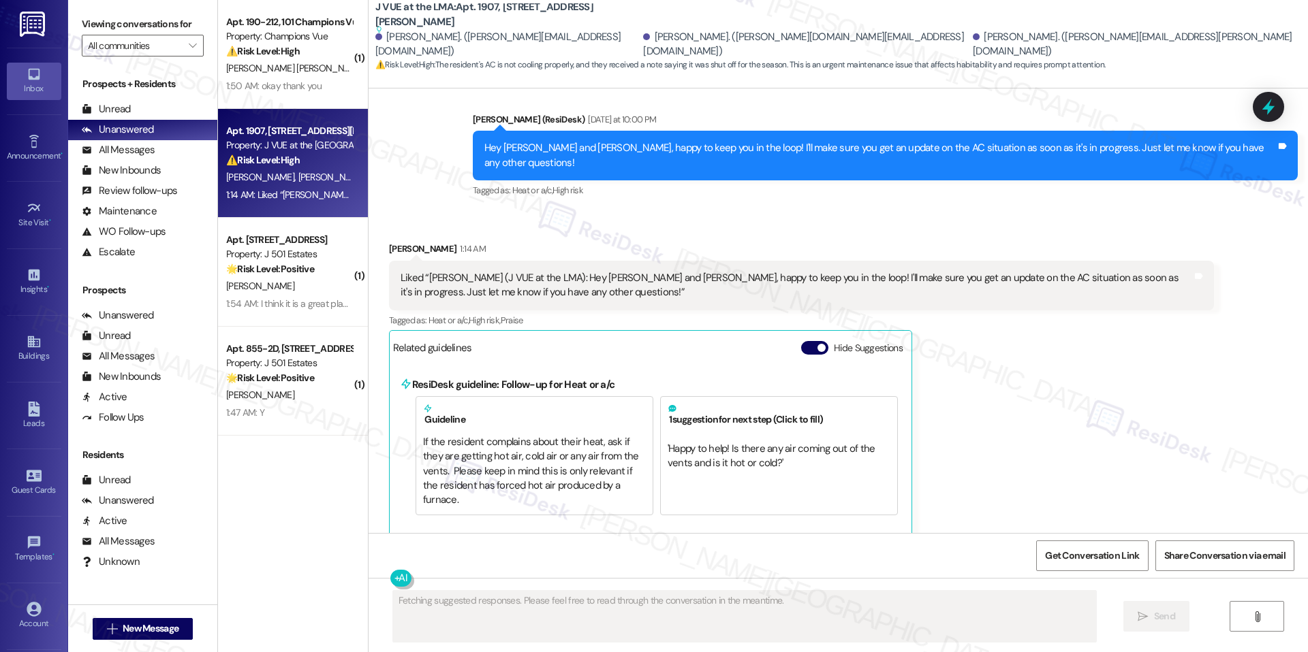
scroll to position [1529, 0]
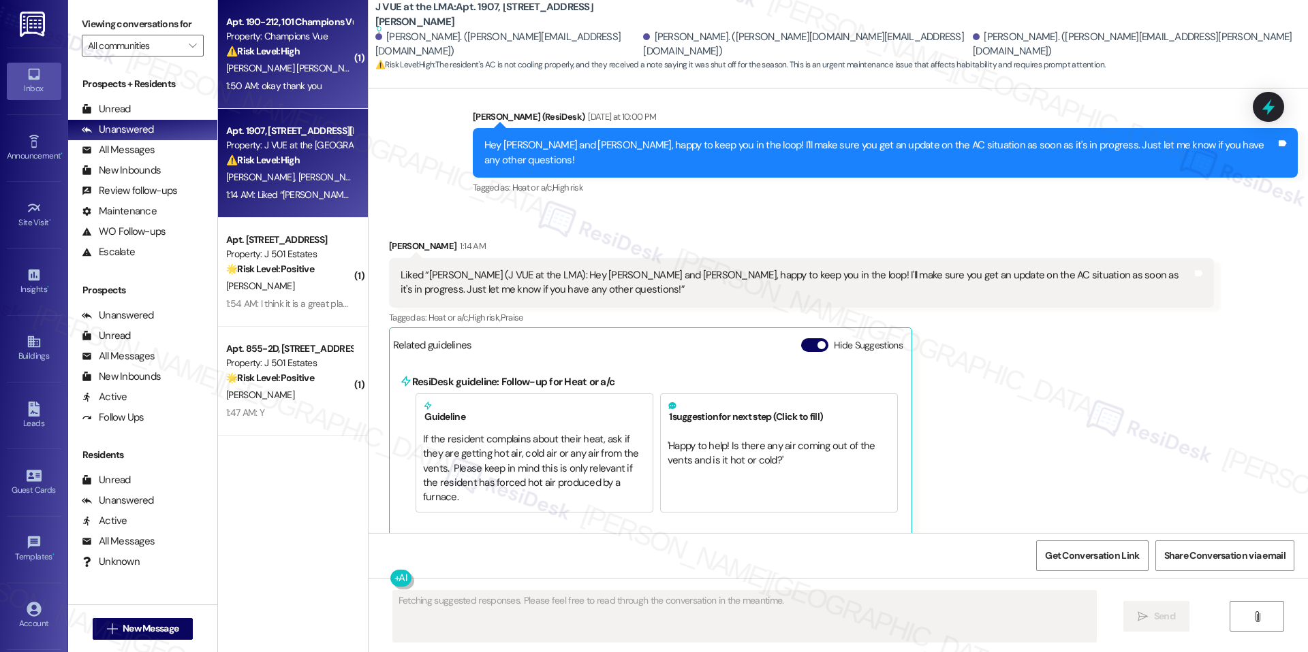
click at [279, 104] on div "Apt. 190-212, 101 Champions Vue Loop Property: Champions Vue ⚠️ Risk Level: Hig…" at bounding box center [293, 54] width 150 height 109
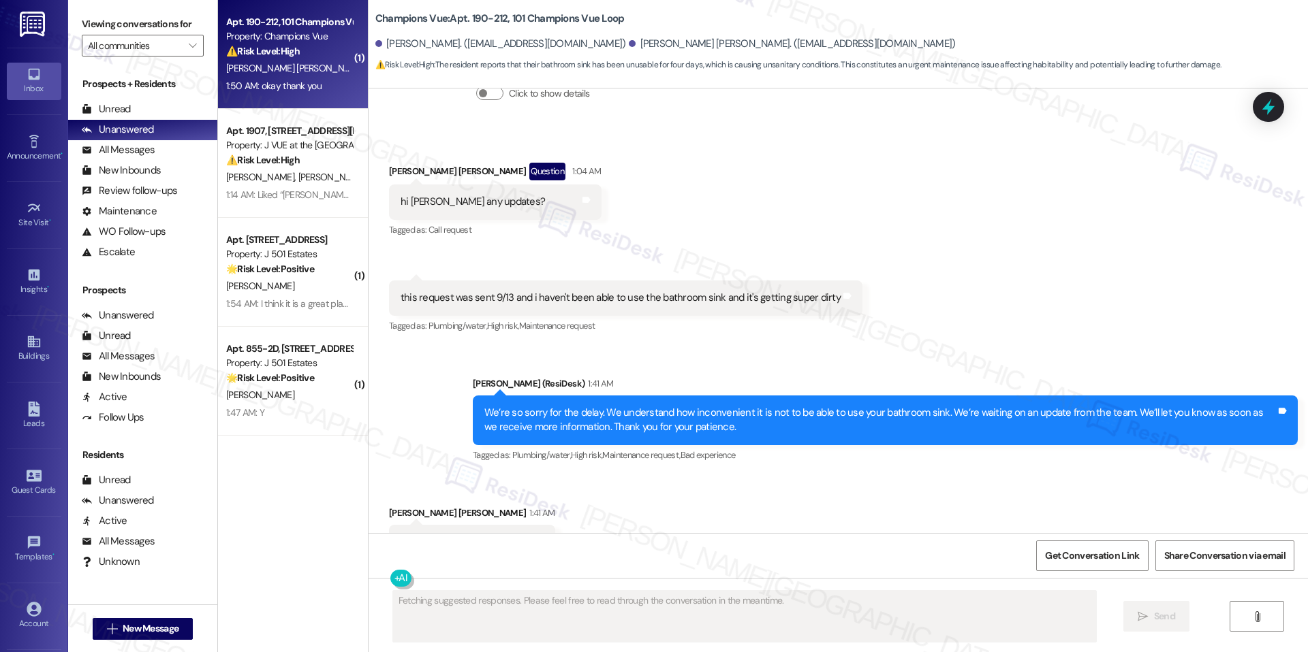
scroll to position [1931, 0]
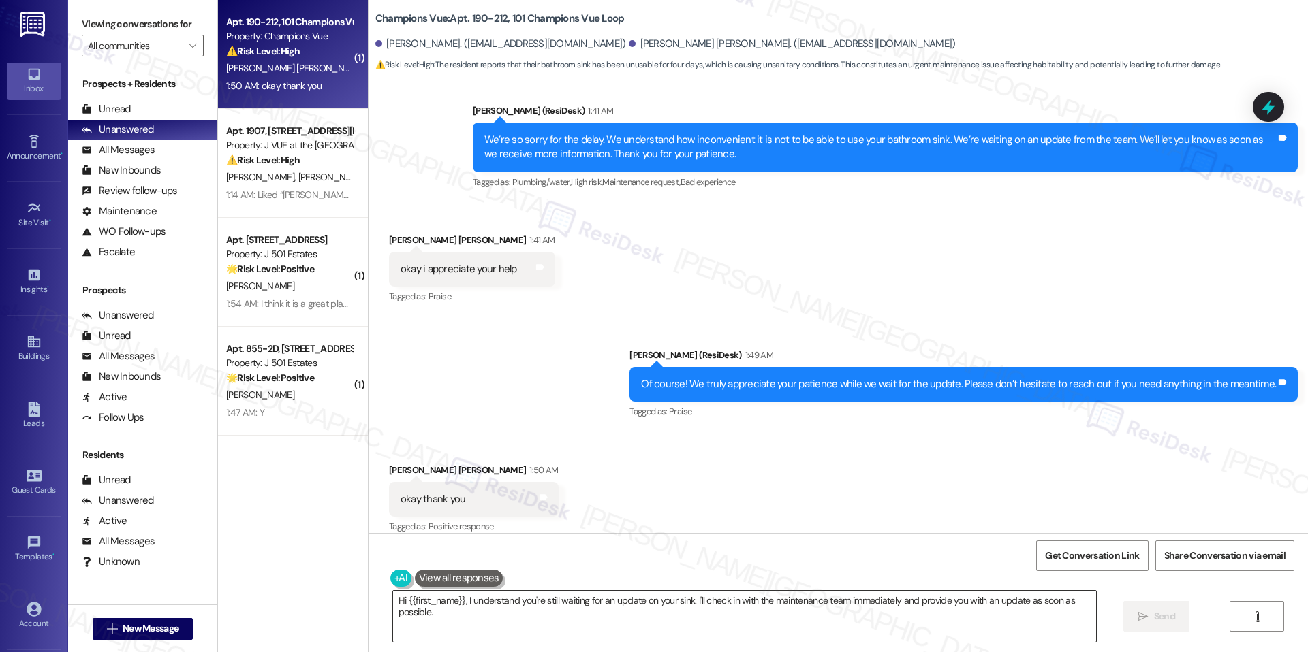
click at [655, 597] on textarea "Hi {{first_name}}, I understand you're still waiting for an update on your sink…" at bounding box center [744, 616] width 703 height 51
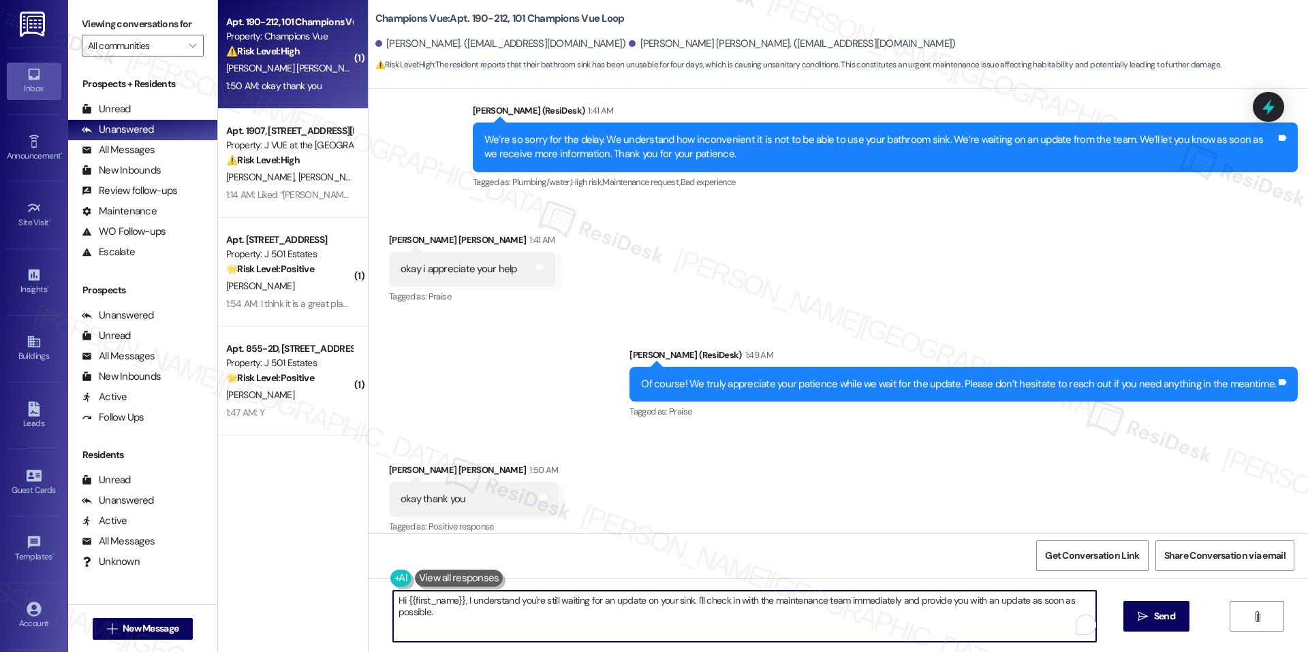
click at [655, 597] on textarea "Hi {{first_name}}, I understand you're still waiting for an update on your sink…" at bounding box center [744, 616] width 703 height 51
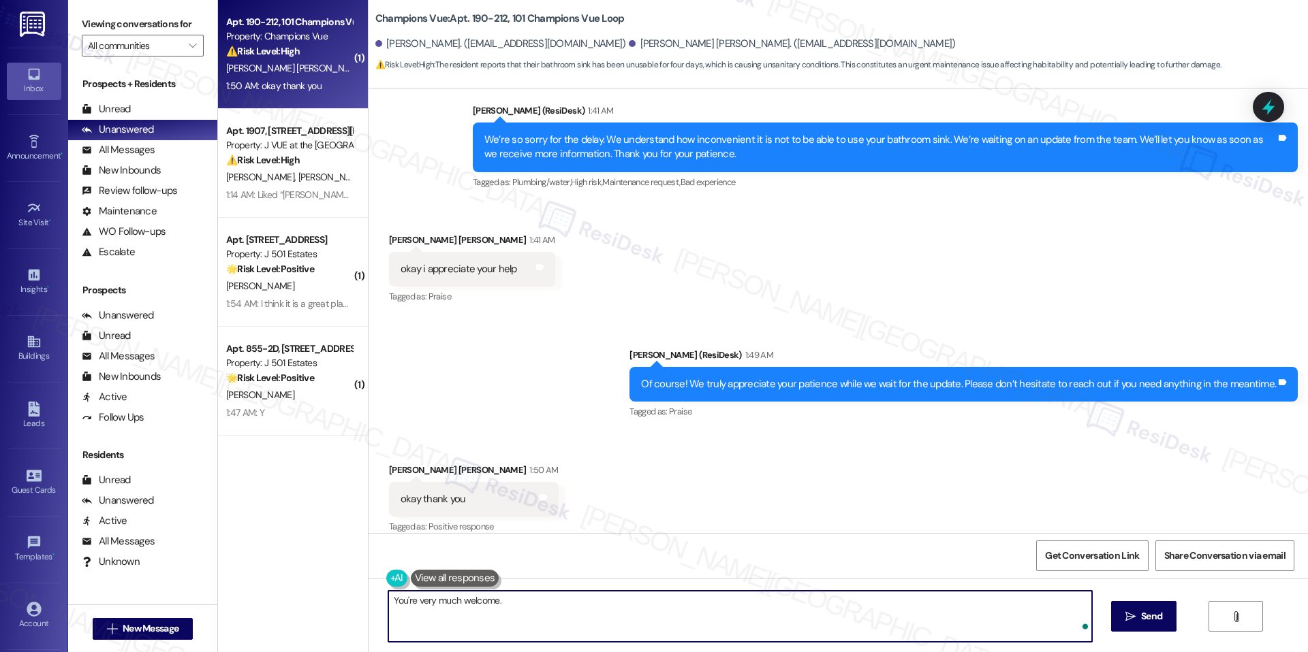
type textarea "You're very much welcome."
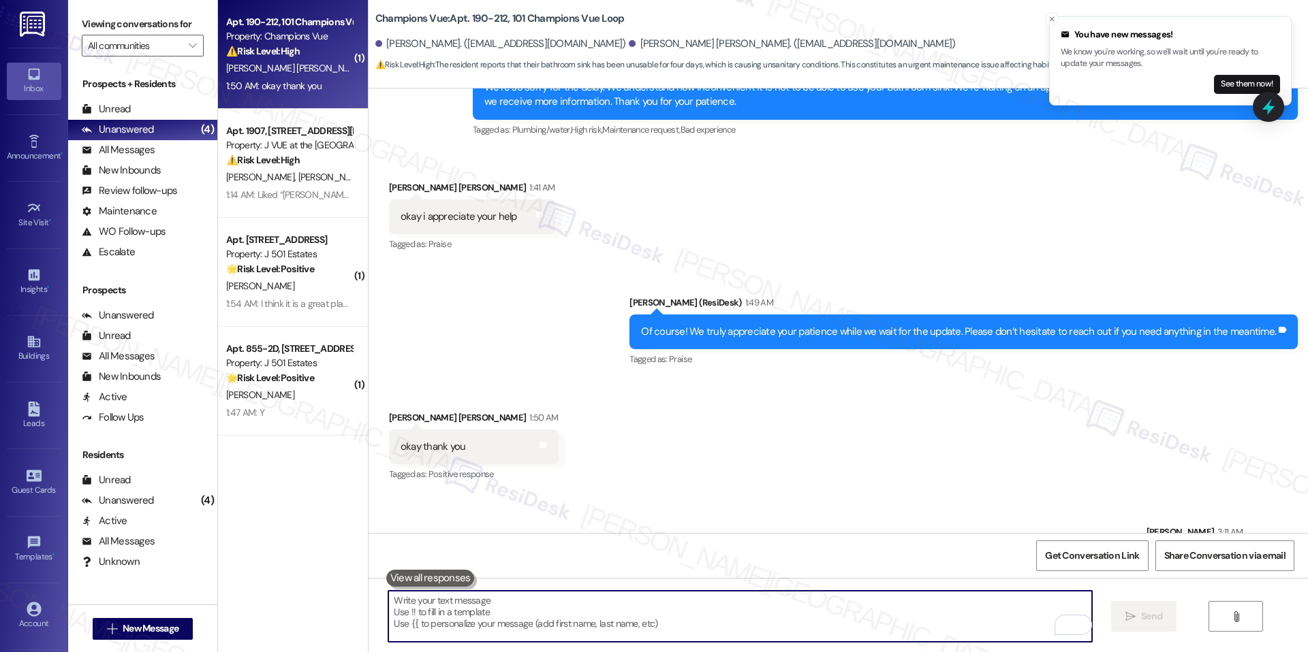
scroll to position [2026, 0]
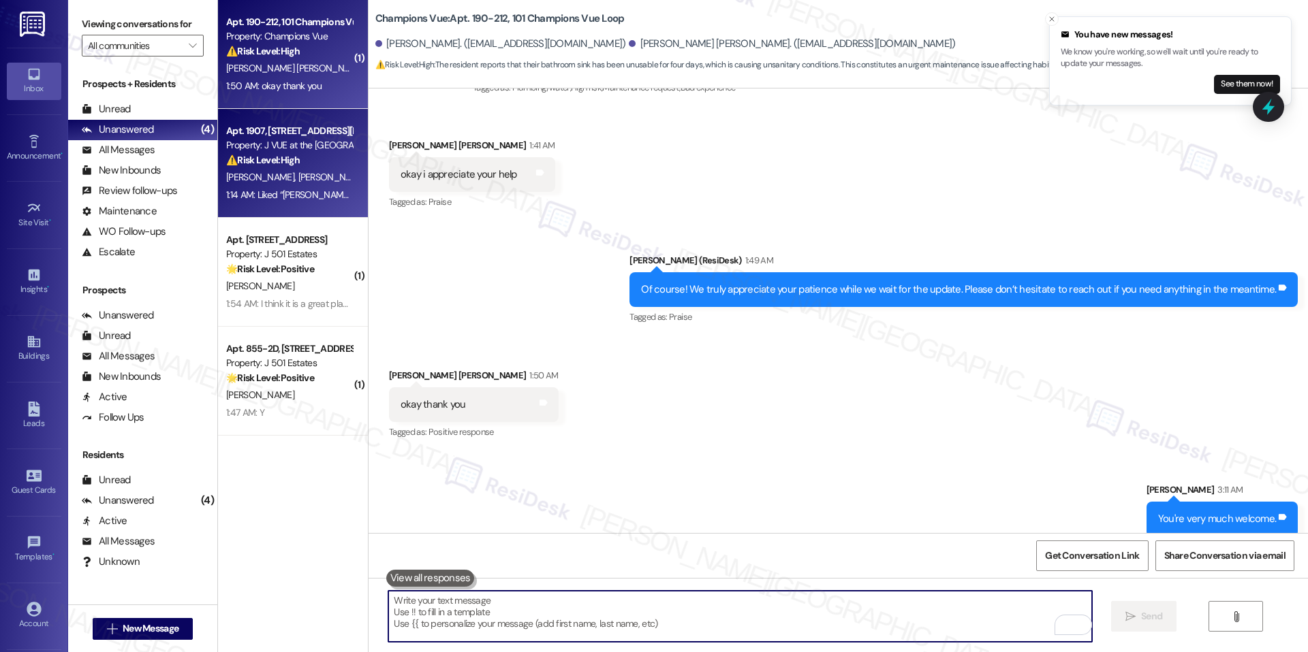
click at [226, 180] on span "[PERSON_NAME]" at bounding box center [262, 177] width 72 height 12
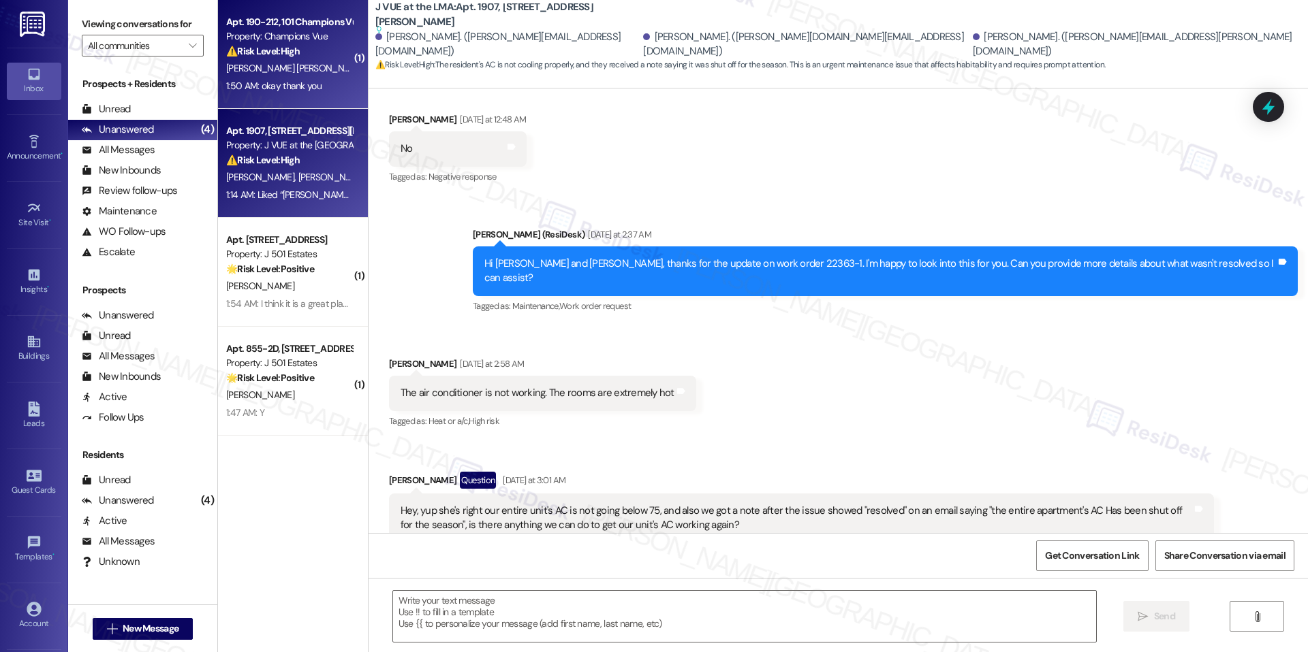
scroll to position [767, 0]
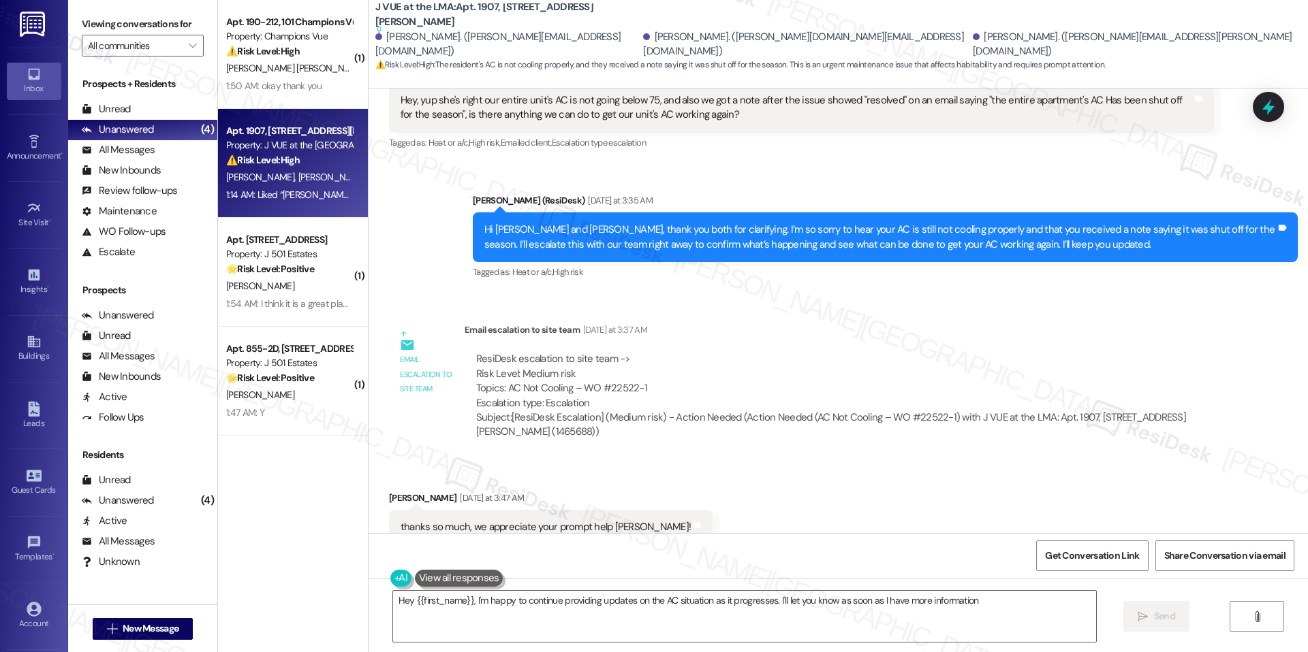
type textarea "Hey {{first_name}}, I'm happy to continue providing updates on the AC situation…"
